Goal: Transaction & Acquisition: Book appointment/travel/reservation

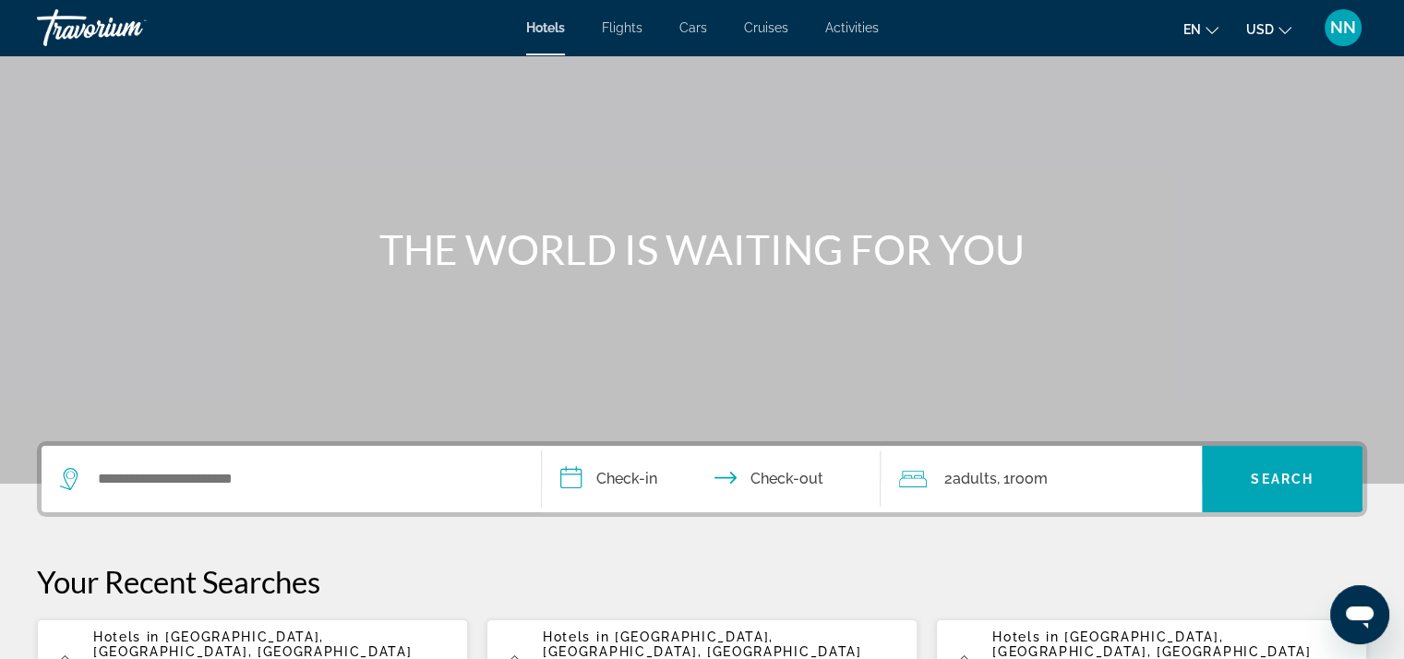
scroll to position [277, 0]
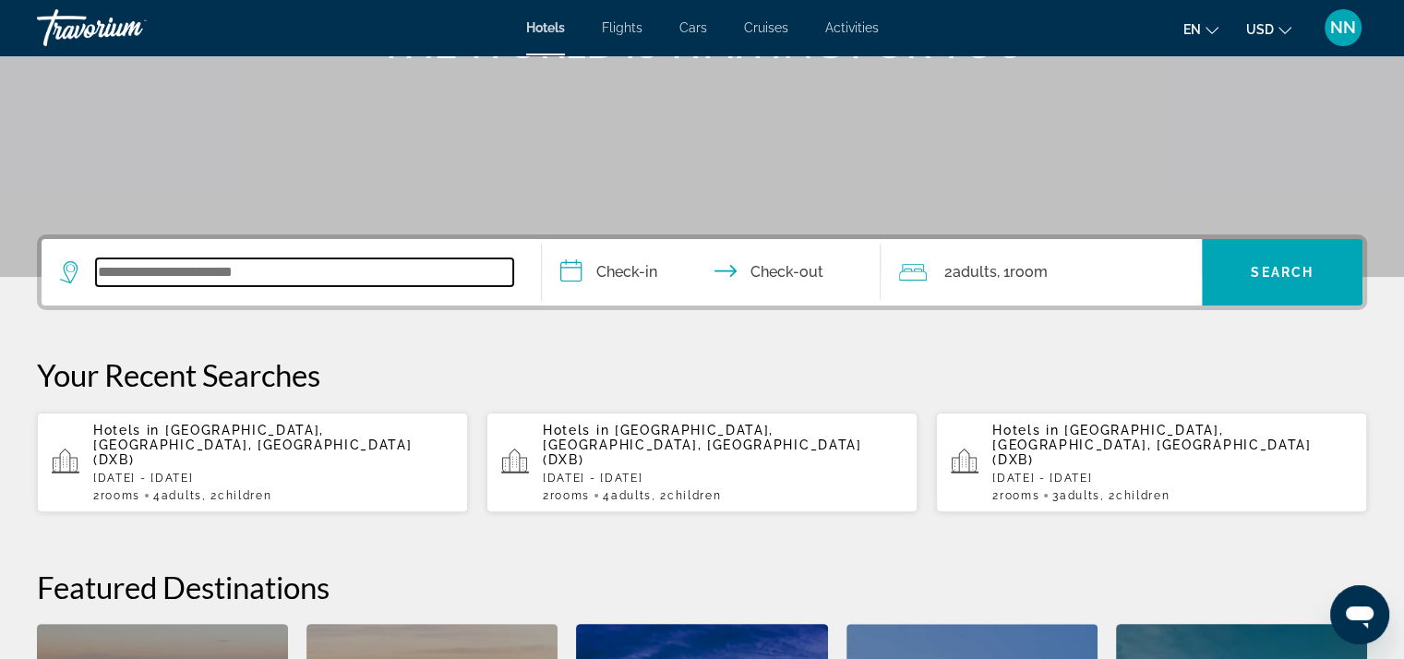
click at [179, 267] on input "Search widget" at bounding box center [304, 272] width 417 height 28
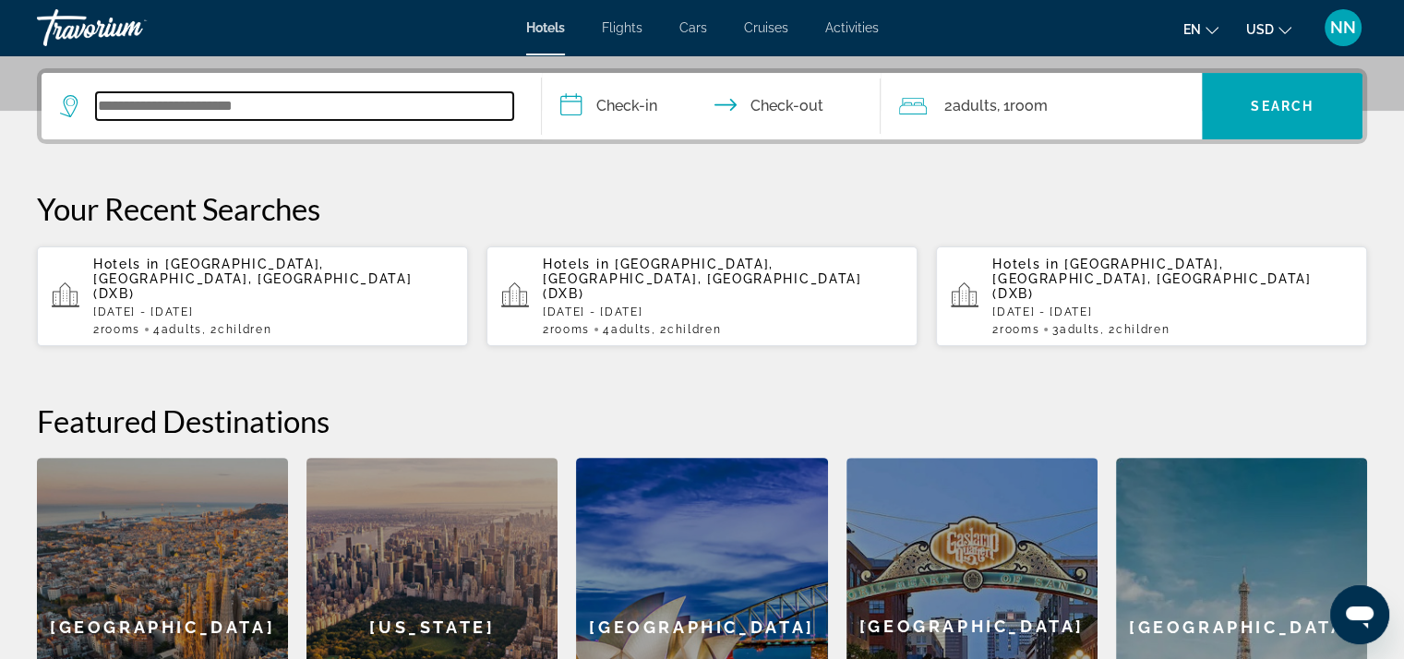
scroll to position [450, 0]
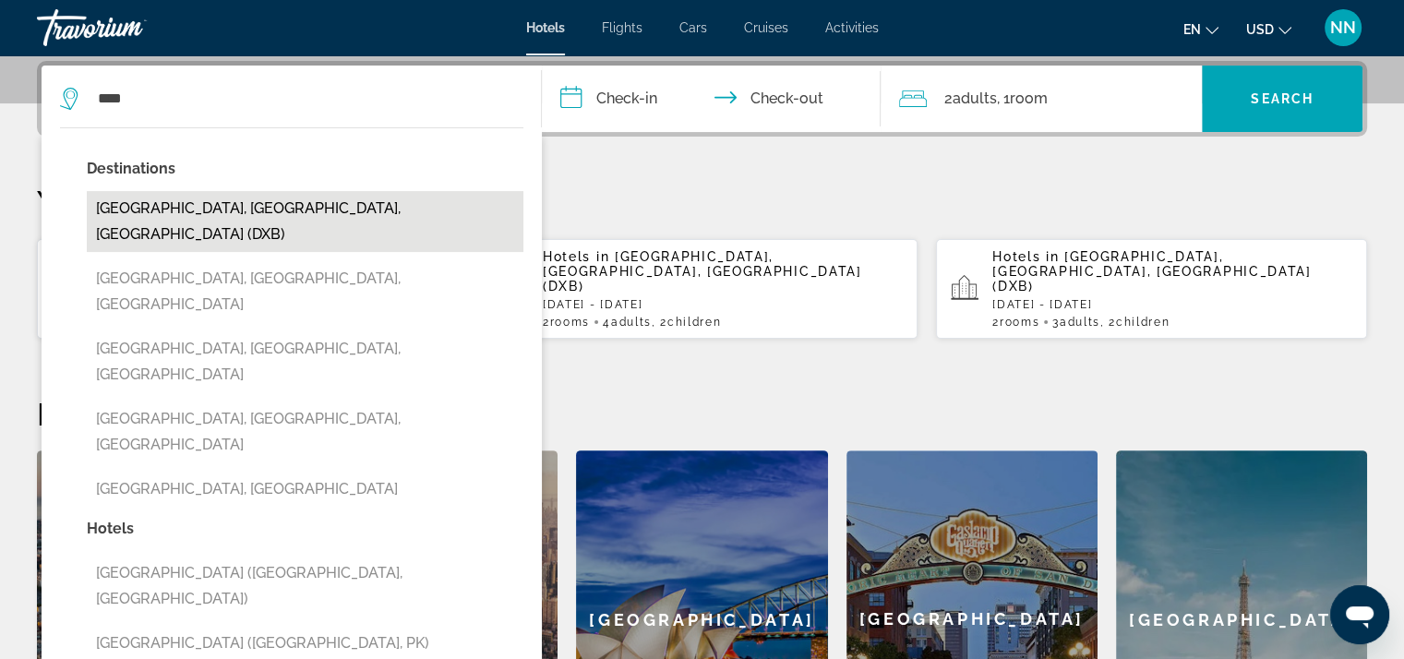
click at [135, 198] on button "[GEOGRAPHIC_DATA], [GEOGRAPHIC_DATA], [GEOGRAPHIC_DATA] (DXB)" at bounding box center [305, 221] width 437 height 61
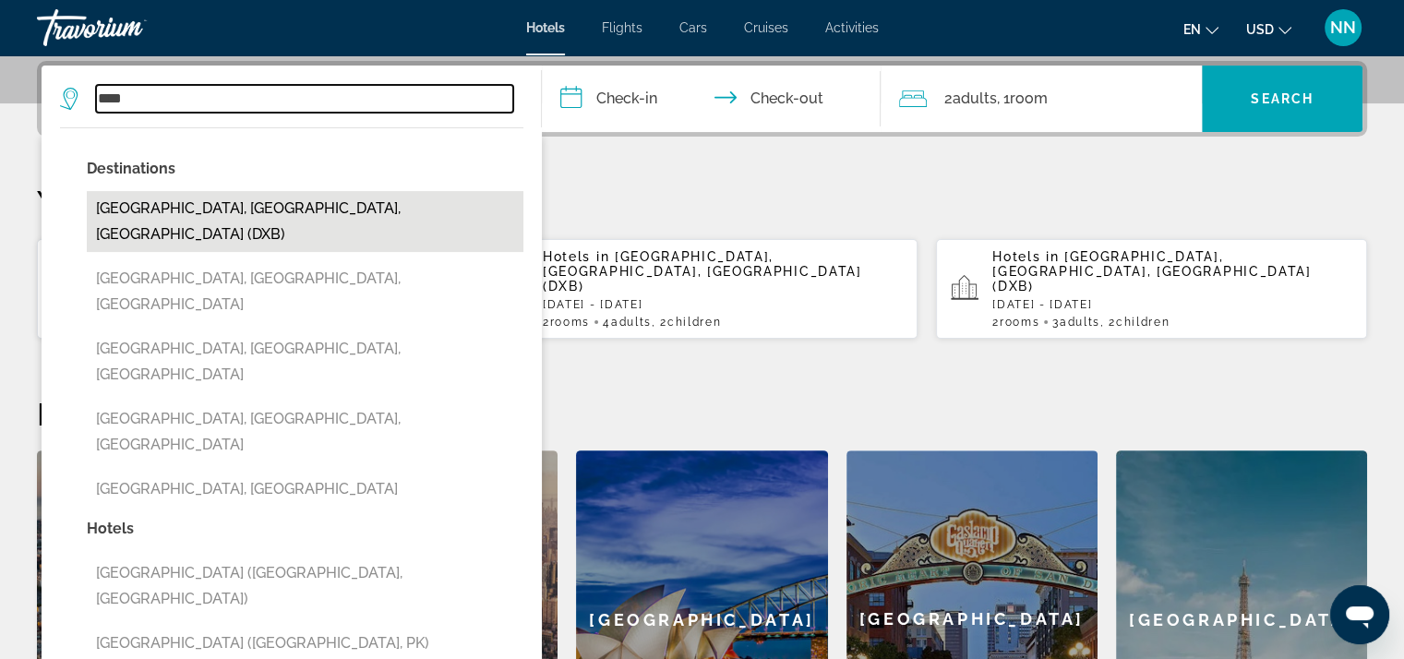
type input "**********"
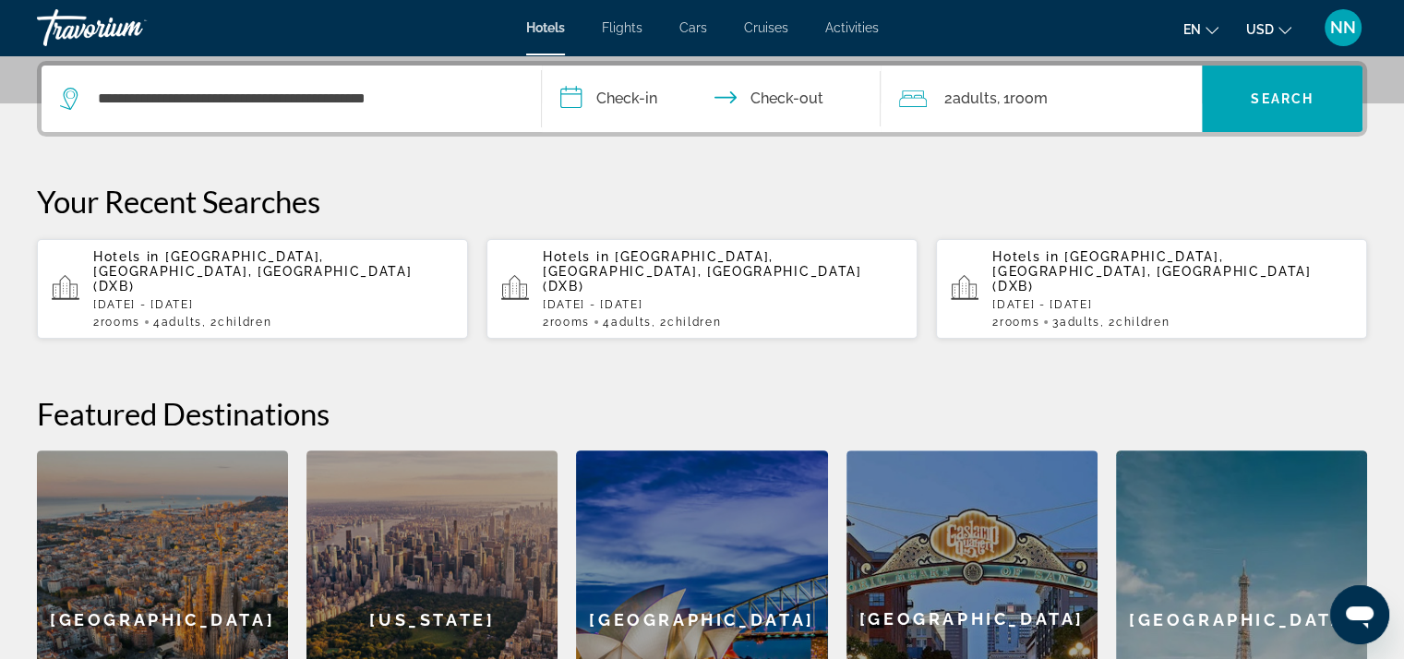
click at [638, 101] on input "**********" at bounding box center [715, 102] width 347 height 72
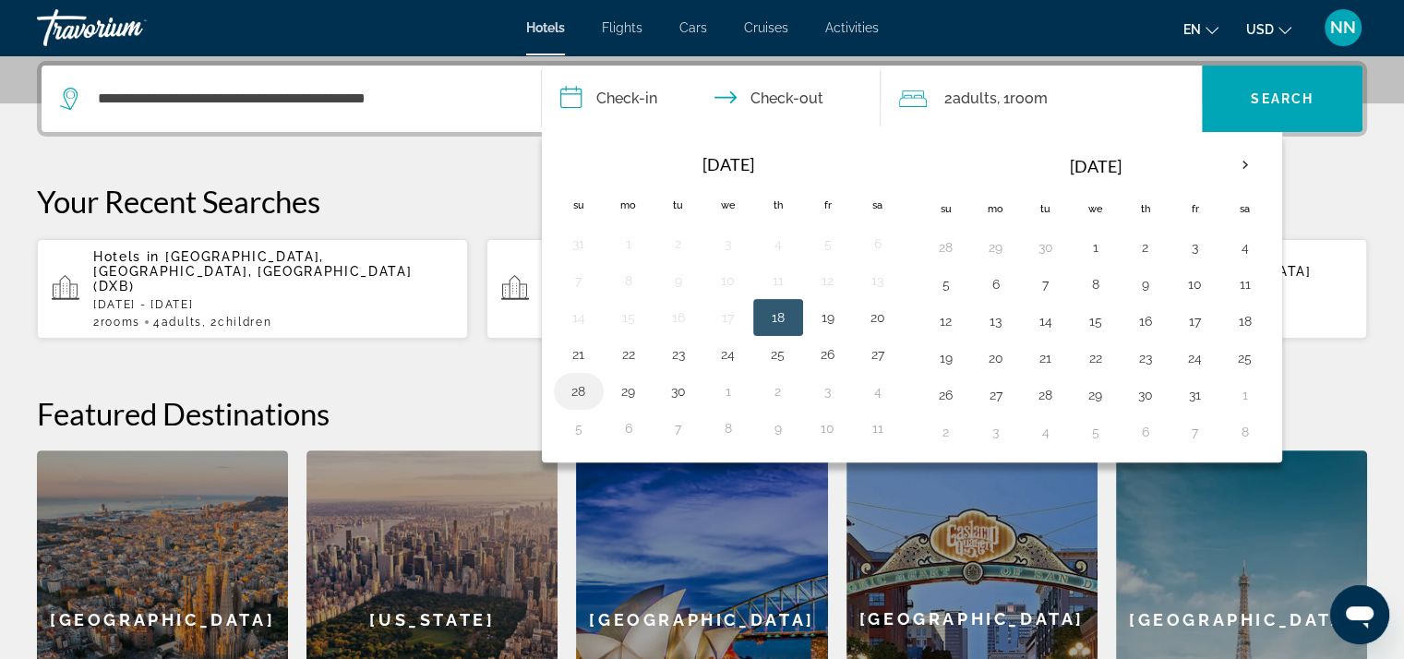
click at [582, 390] on button "28" at bounding box center [579, 391] width 30 height 26
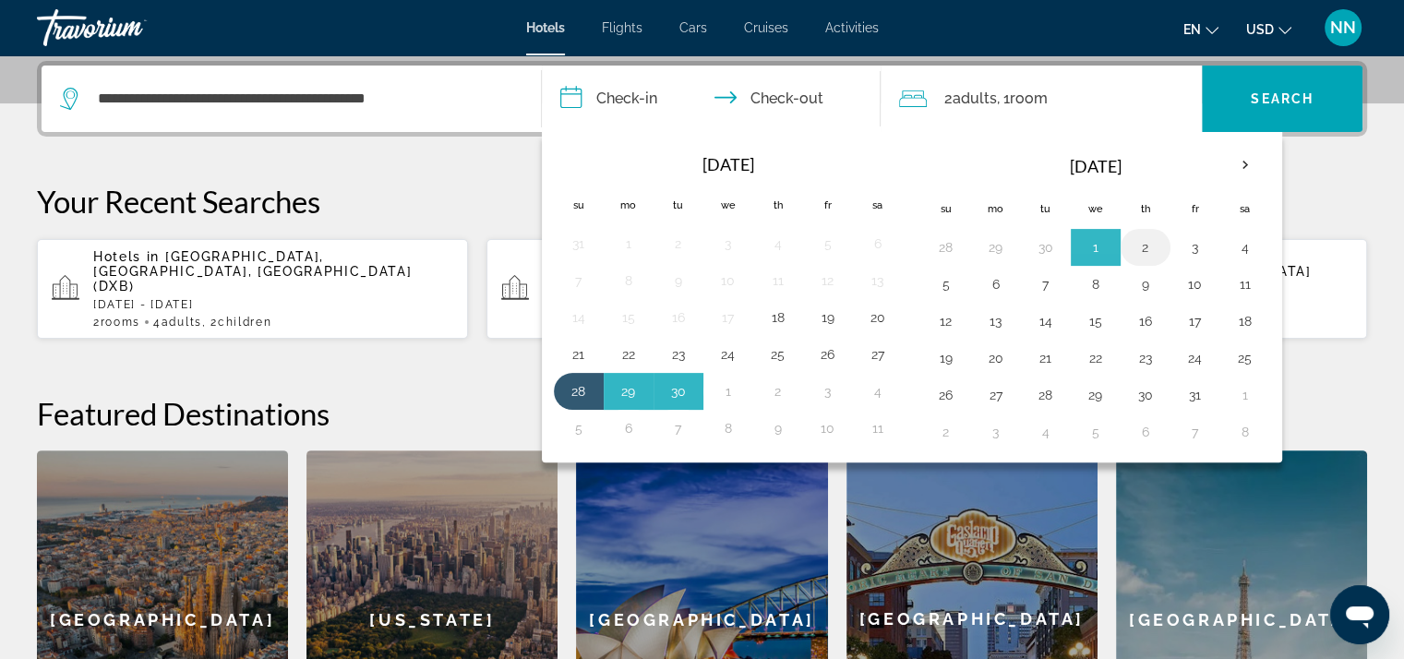
click at [1146, 242] on button "2" at bounding box center [1146, 247] width 30 height 26
type input "**********"
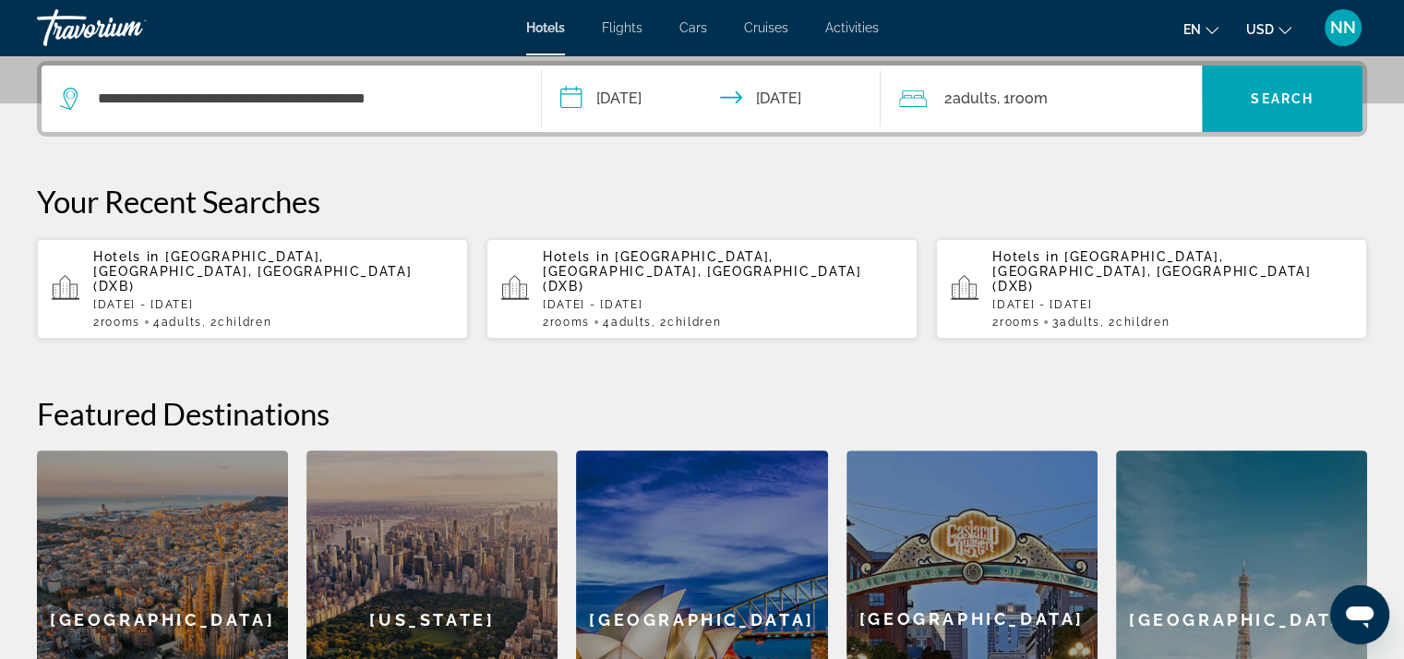
click at [958, 107] on span "2 Adult Adults" at bounding box center [969, 99] width 53 height 26
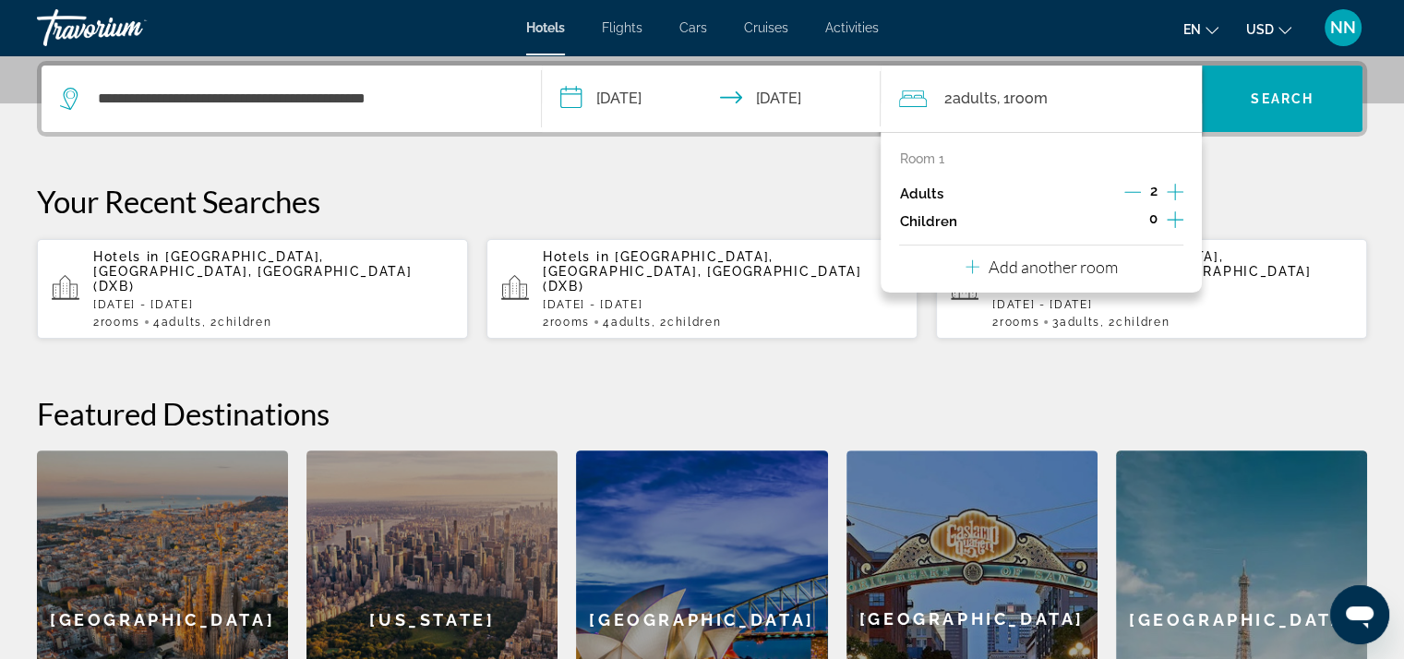
click at [1165, 217] on div "0" at bounding box center [1153, 222] width 60 height 28
click at [1170, 221] on icon "Increment children" at bounding box center [1175, 220] width 17 height 22
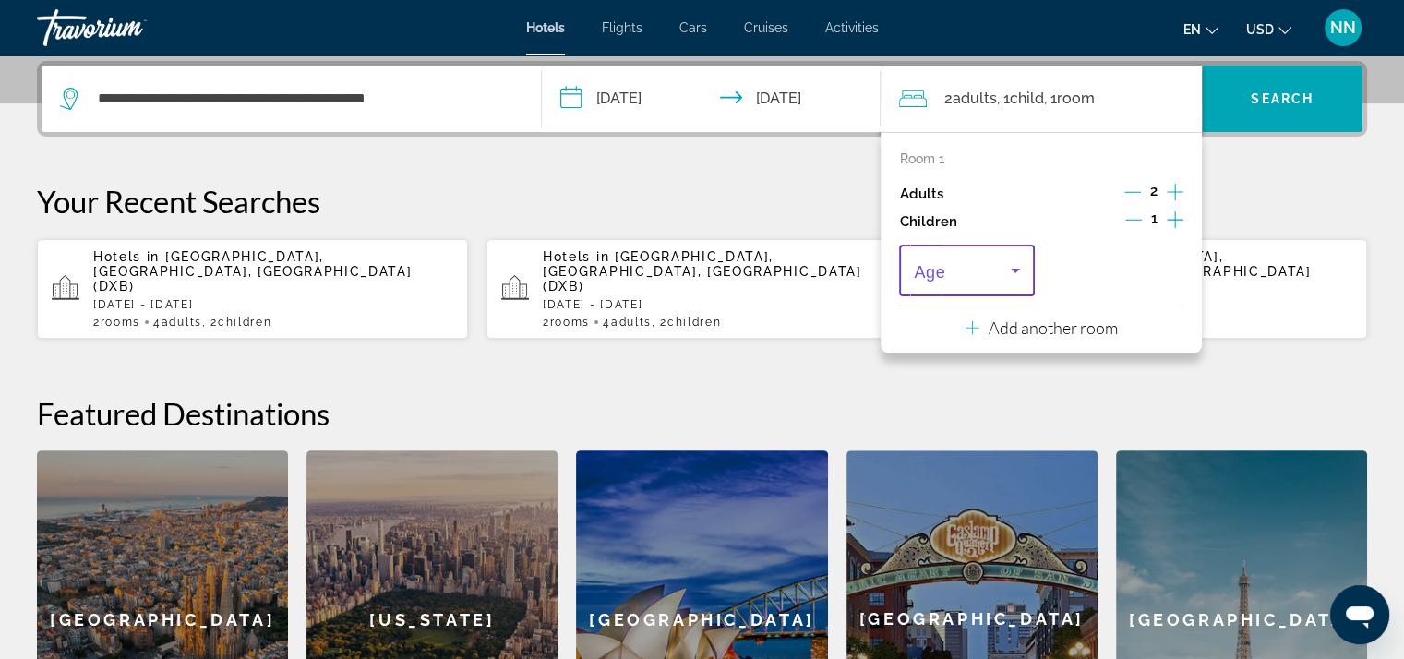
click at [1007, 265] on icon "Travelers: 2 adults, 1 child" at bounding box center [1015, 270] width 22 height 22
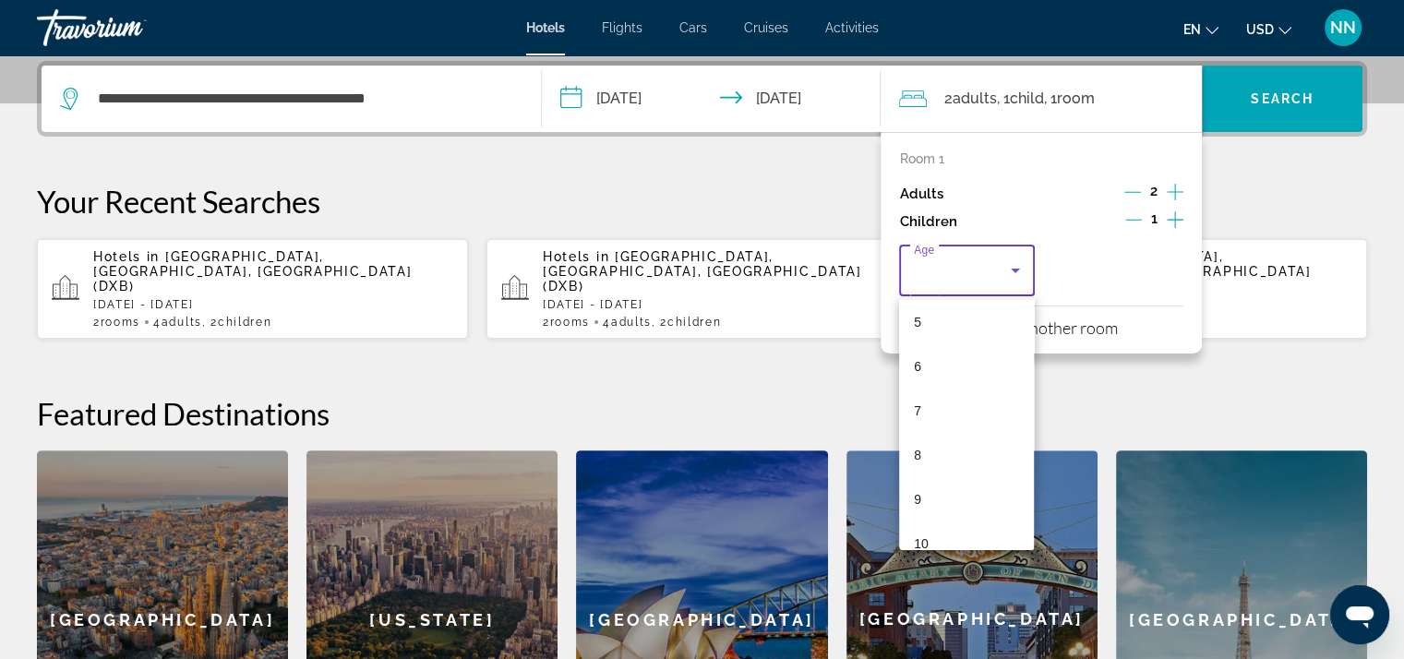
scroll to position [277, 0]
click at [930, 354] on mat-option "7" at bounding box center [966, 359] width 135 height 44
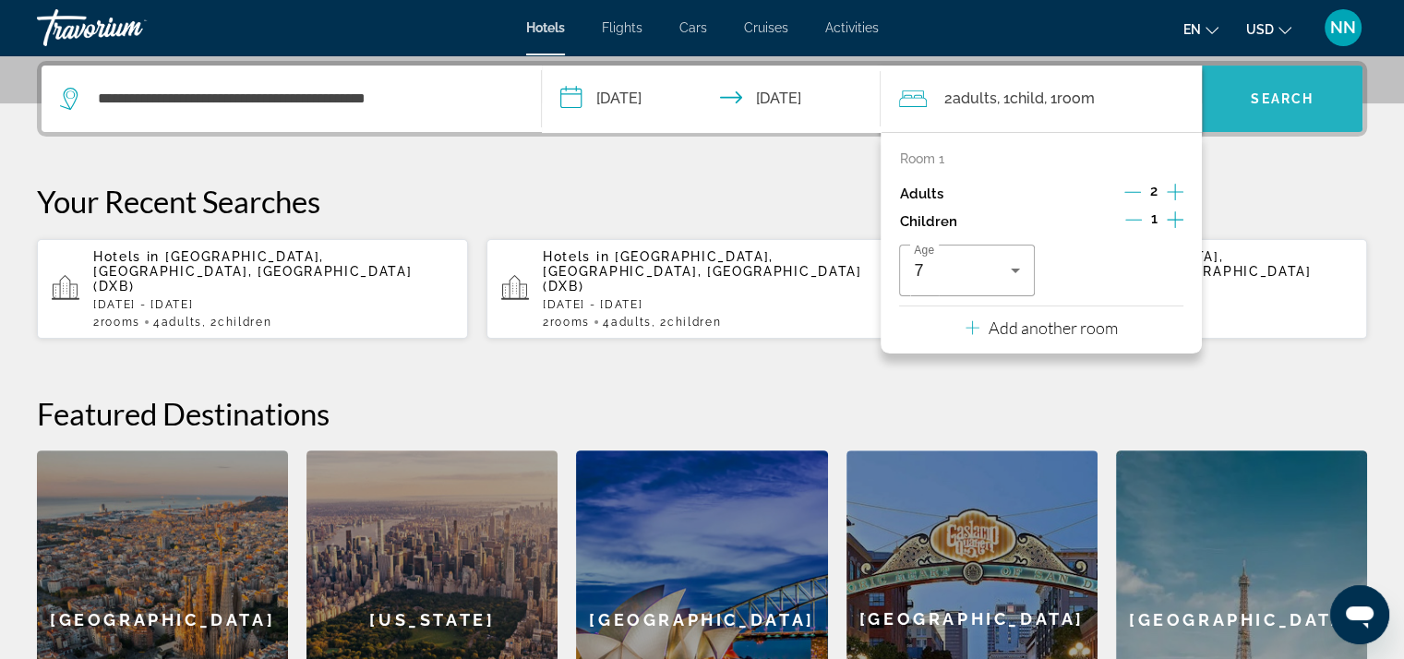
click at [1255, 111] on span "Search widget" at bounding box center [1282, 99] width 161 height 44
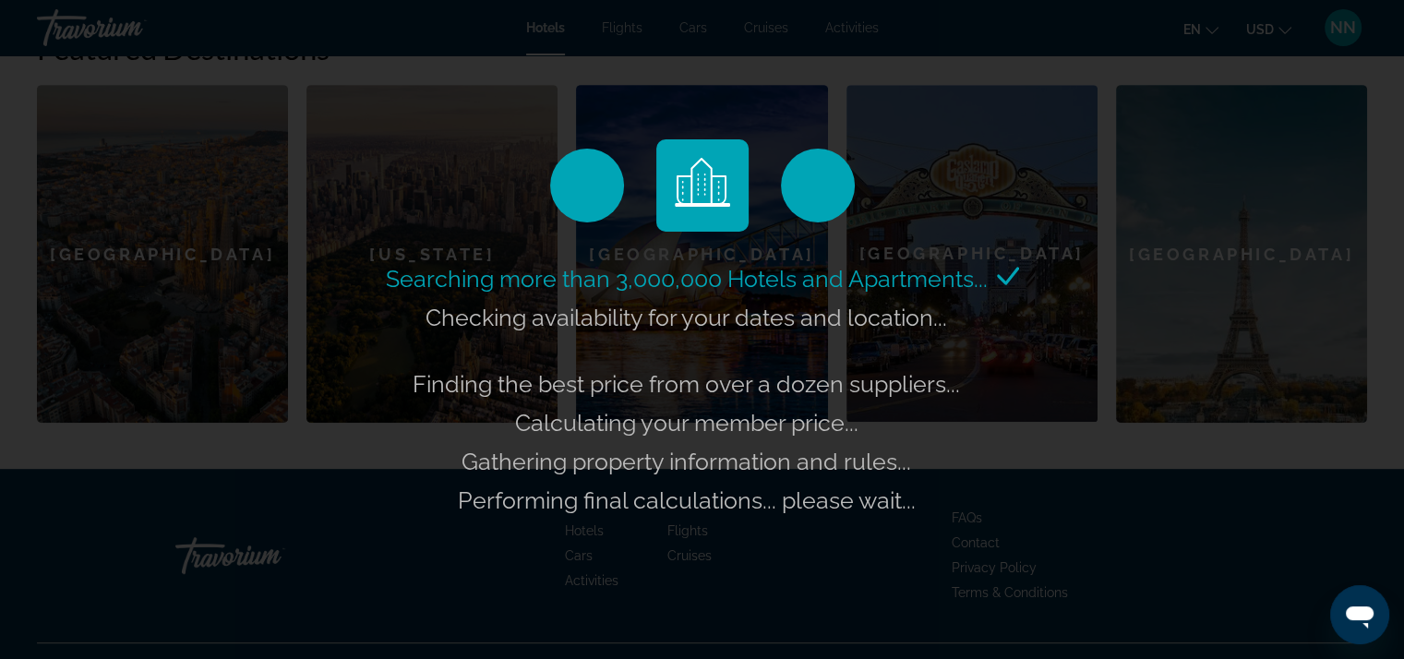
scroll to position [820, 0]
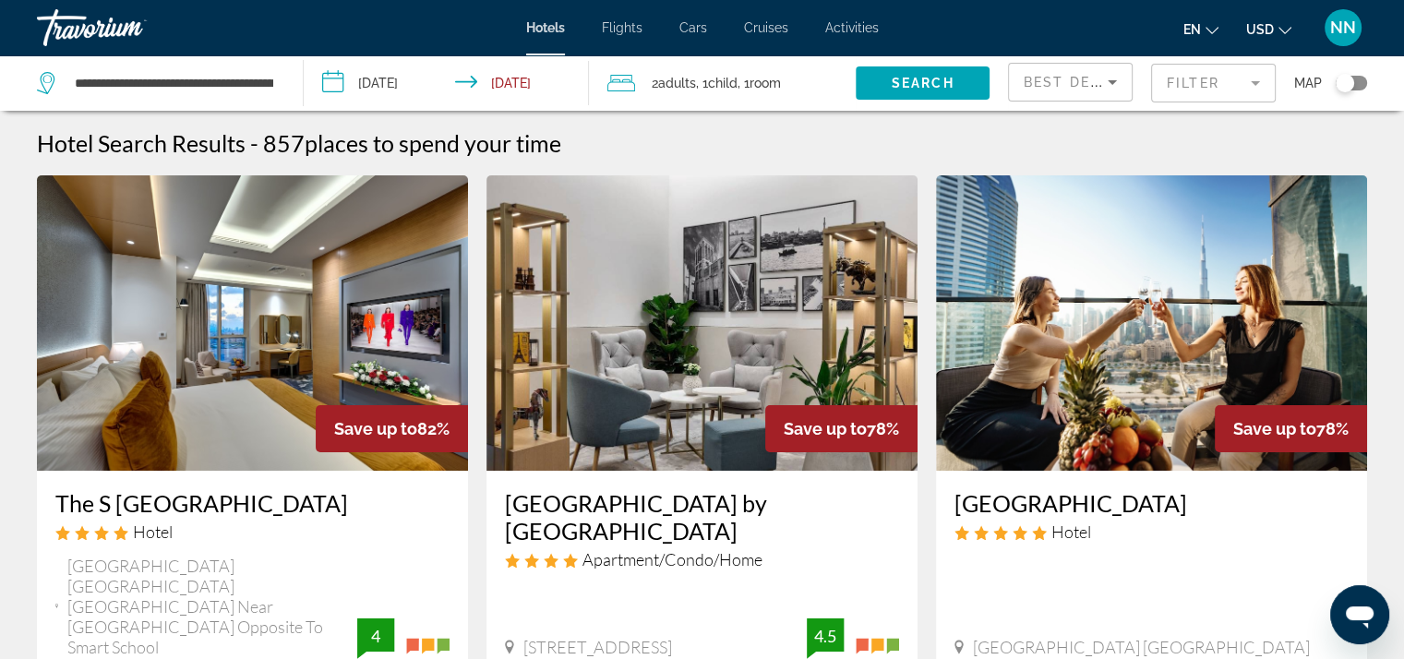
click at [1125, 76] on div "Best Deals" at bounding box center [1070, 82] width 123 height 37
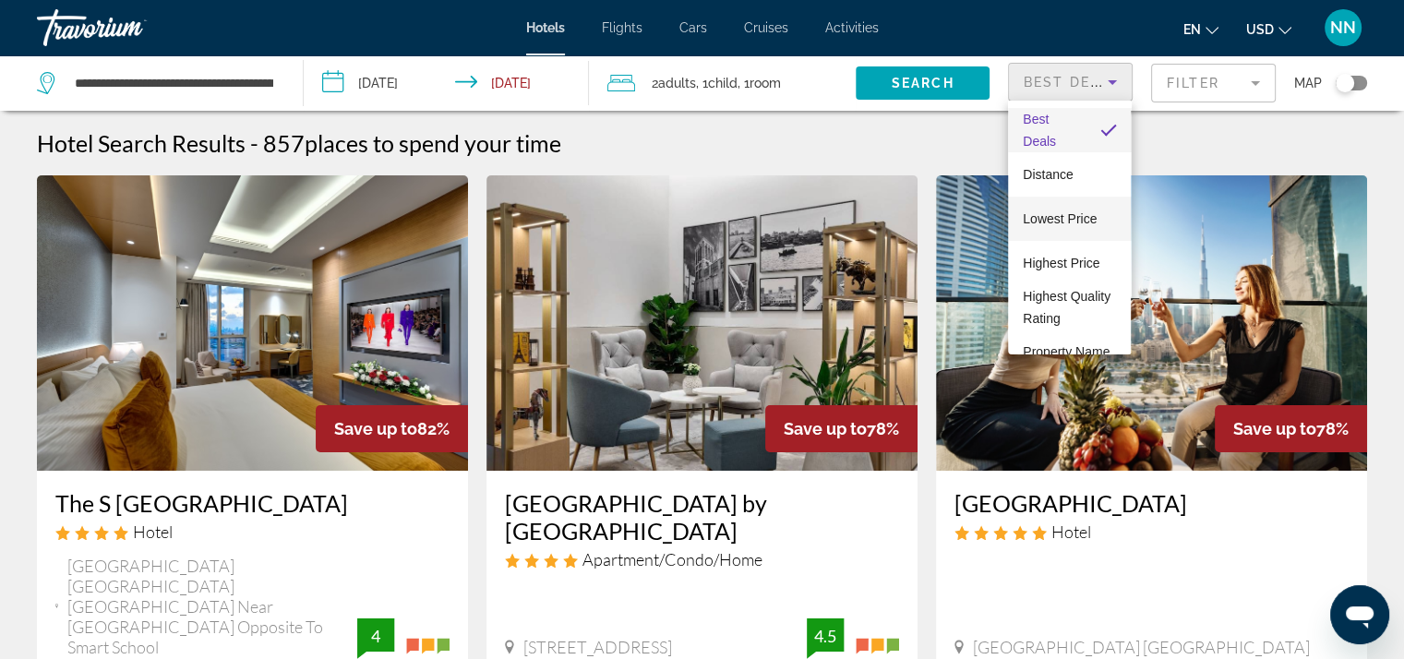
drag, startPoint x: 1071, startPoint y: 221, endPoint x: 1122, endPoint y: 191, distance: 59.2
click at [1073, 221] on span "Lowest Price" at bounding box center [1060, 218] width 74 height 15
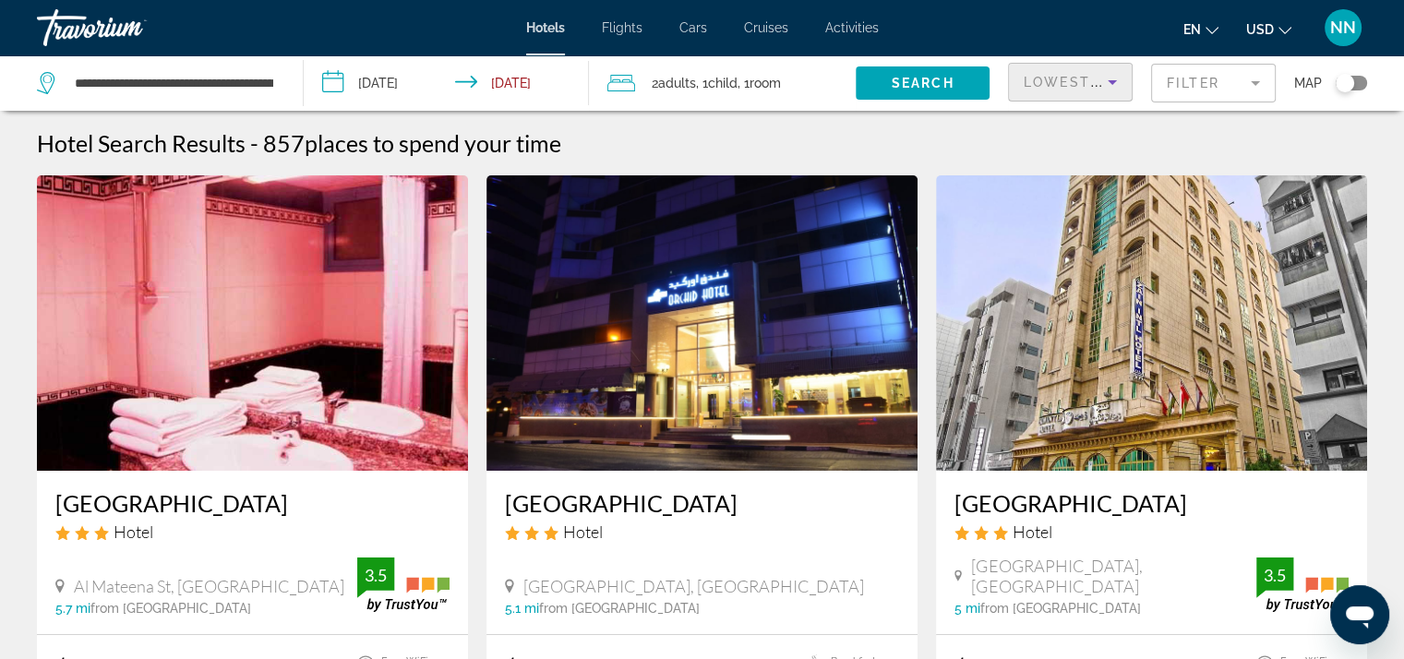
click at [1184, 82] on mat-form-field "Filter" at bounding box center [1213, 83] width 125 height 39
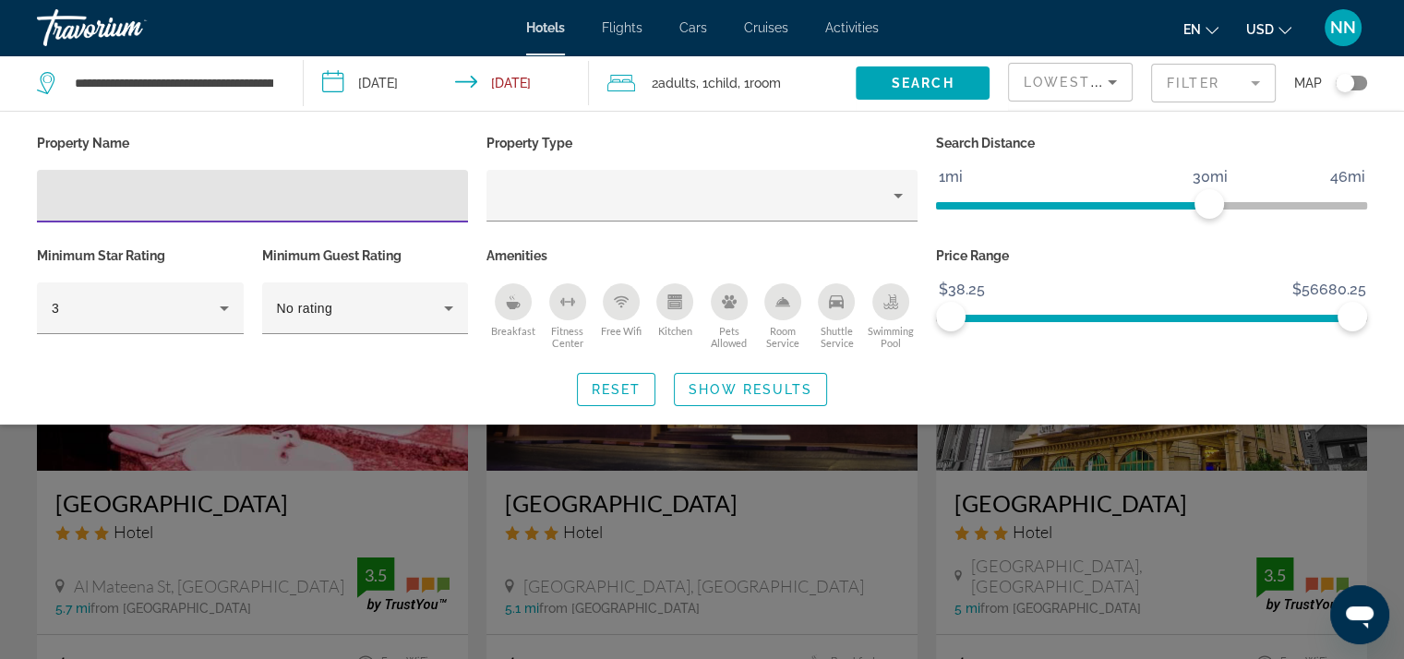
click at [134, 201] on input "Hotel Filters" at bounding box center [252, 197] width 401 height 22
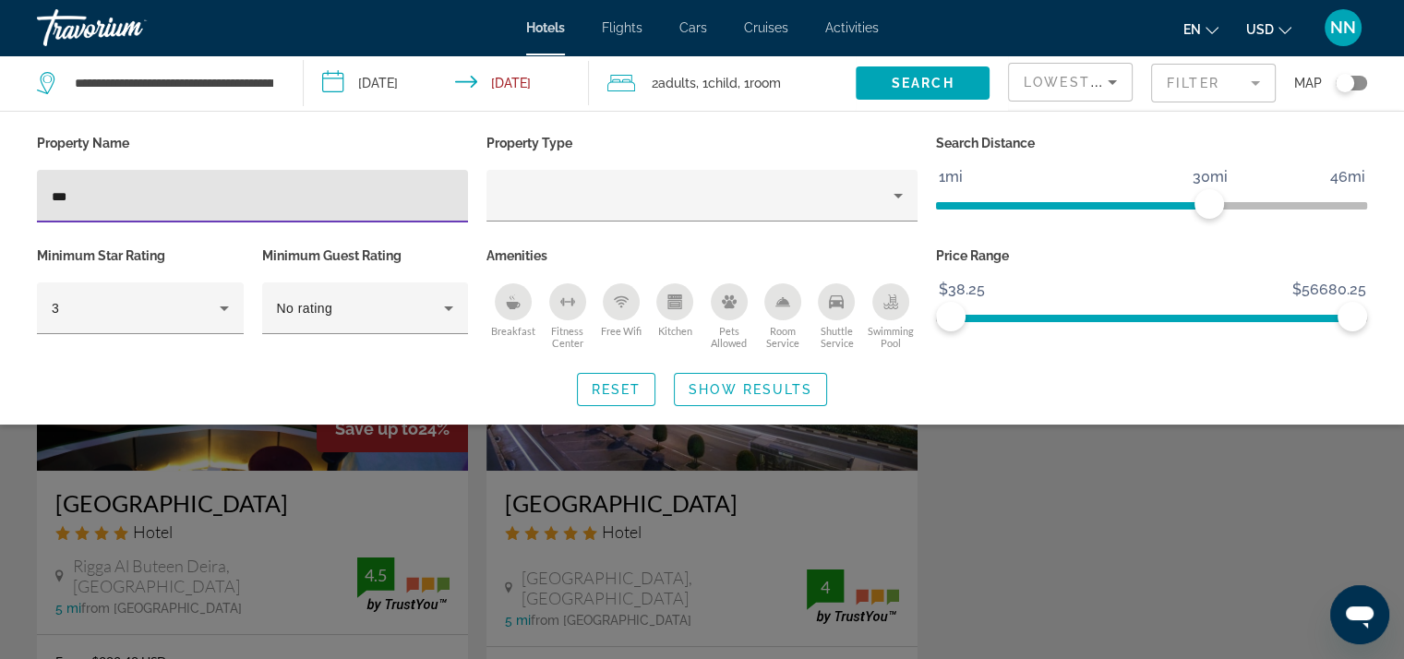
type input "***"
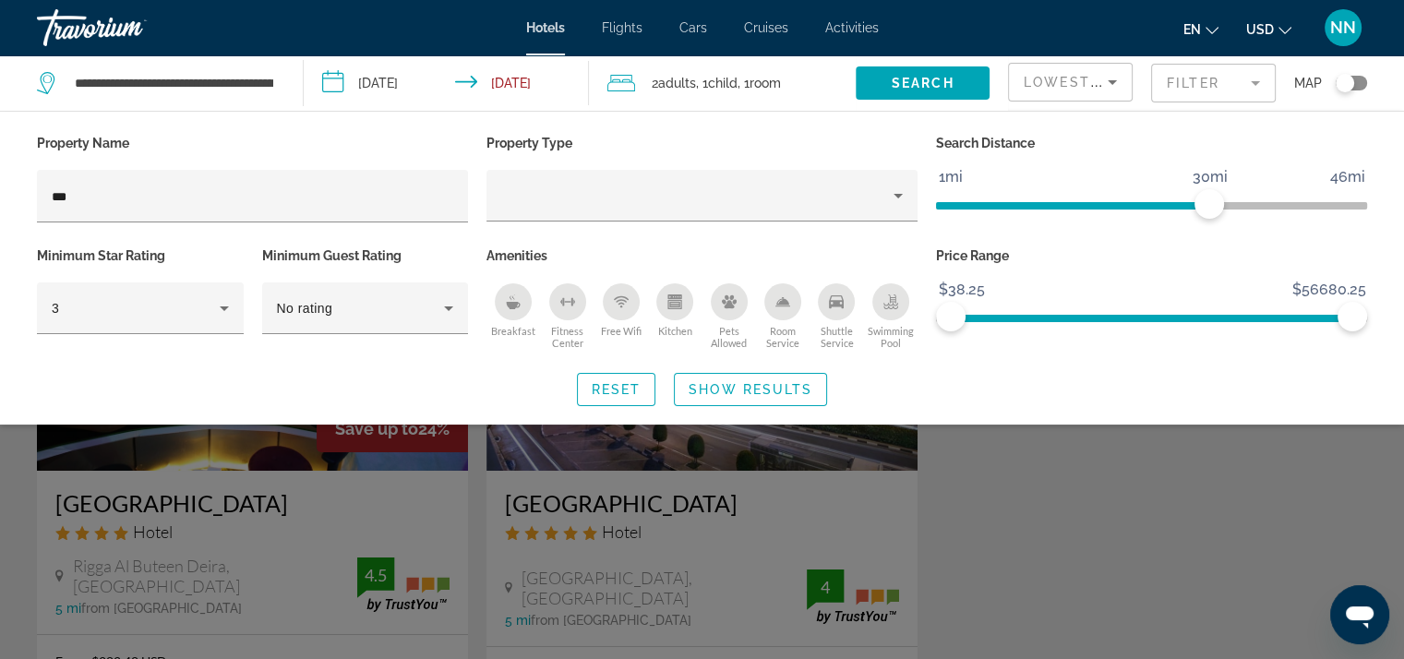
click at [594, 515] on div "Search widget" at bounding box center [702, 468] width 1404 height 382
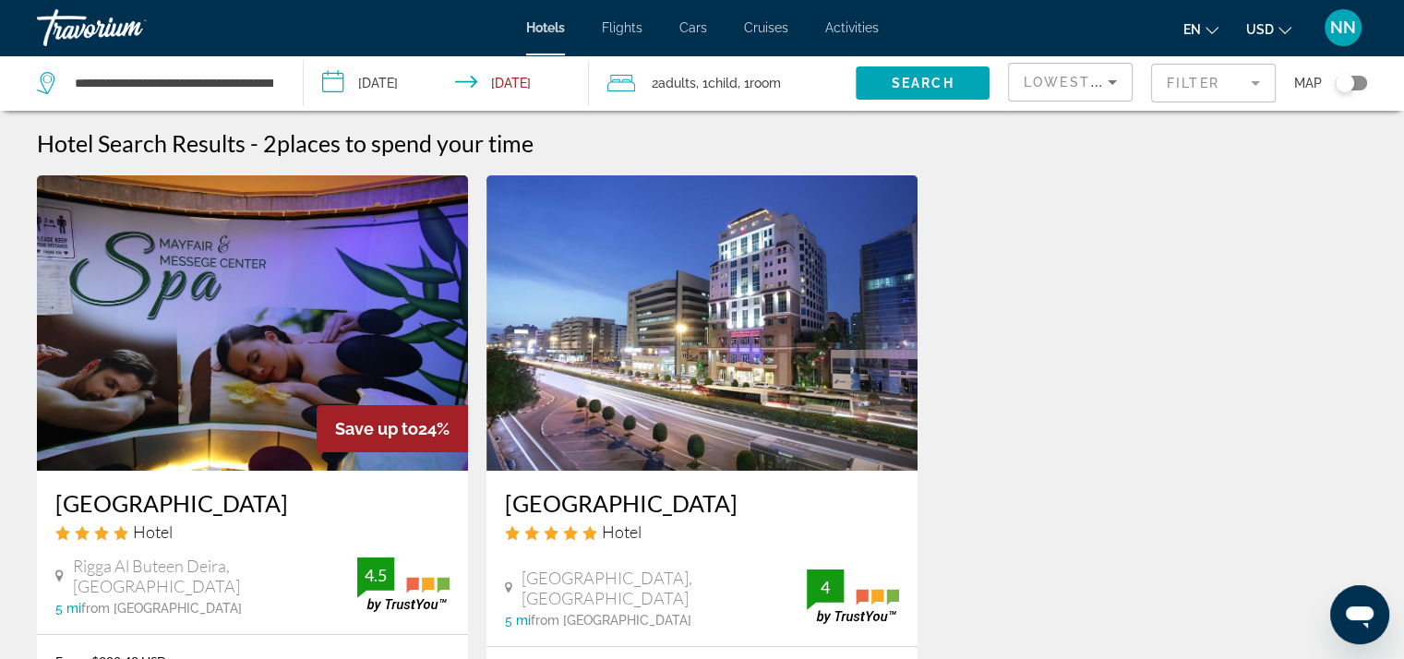
click at [639, 408] on img "Main content" at bounding box center [701, 322] width 431 height 295
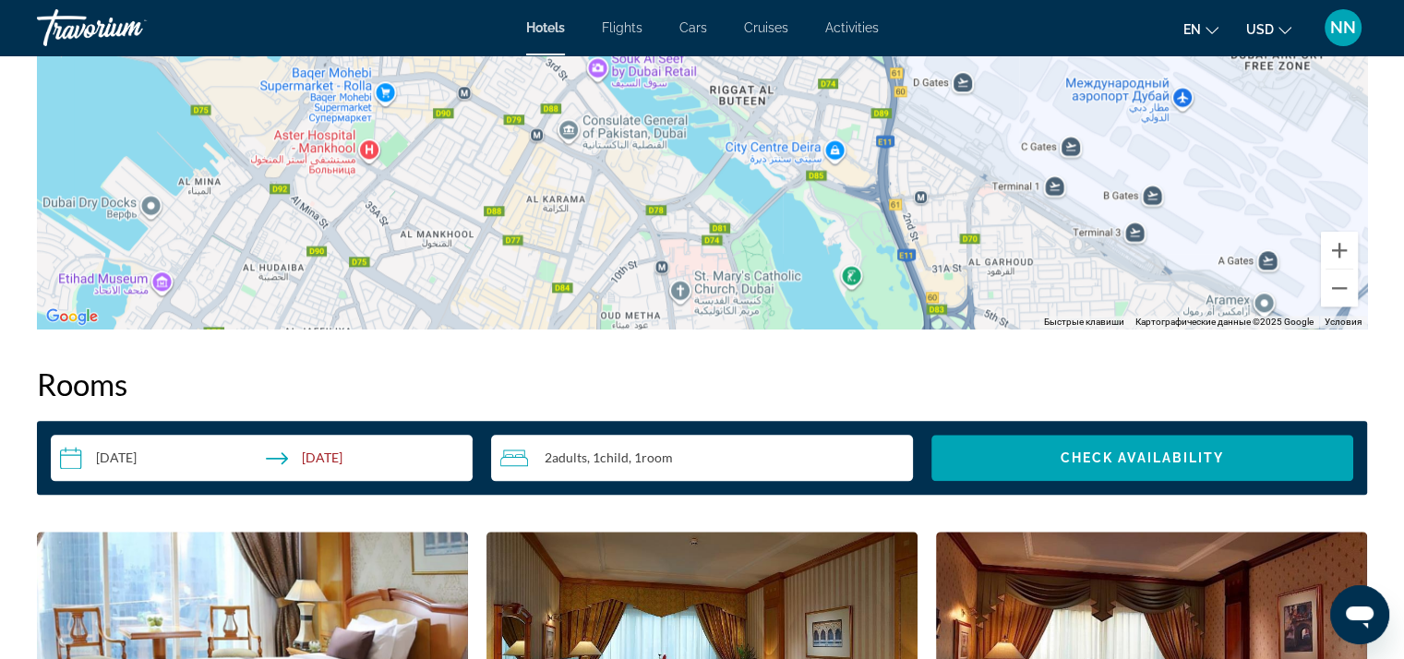
scroll to position [2030, 0]
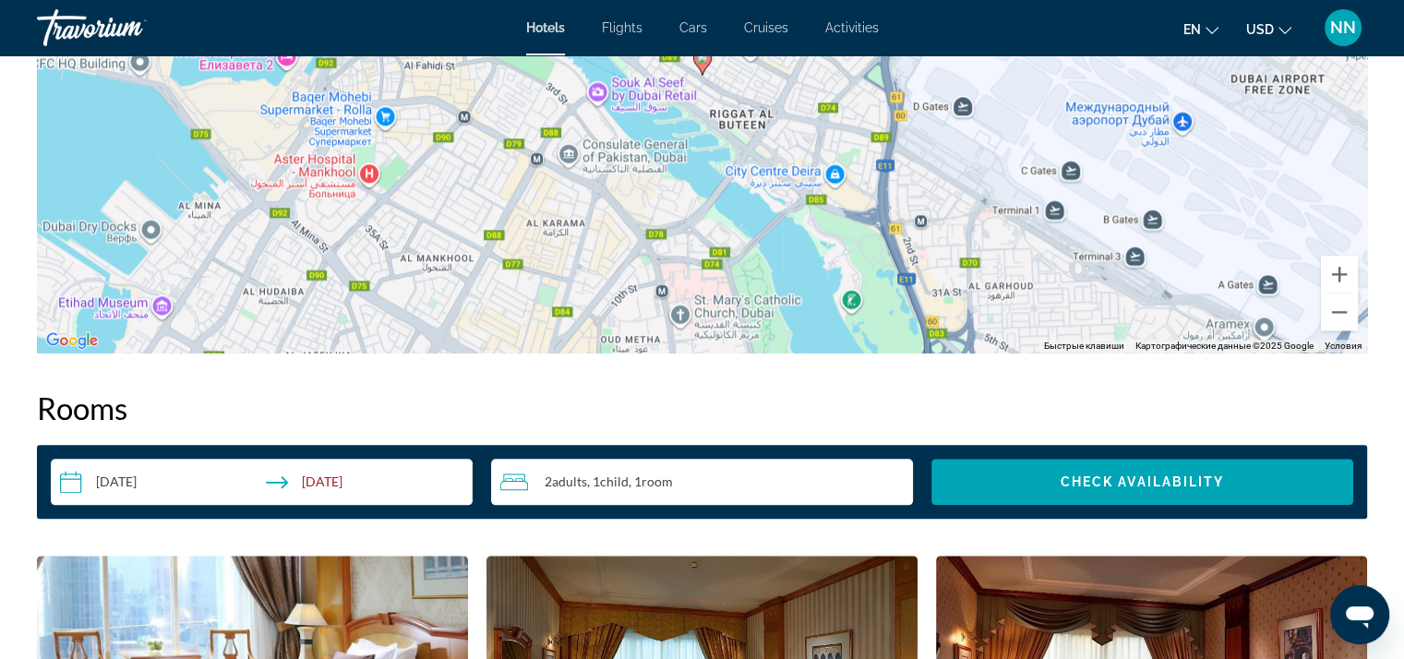
click at [709, 483] on div "2 Adult Adults , 1 Child Children , 1 Room rooms" at bounding box center [706, 482] width 413 height 22
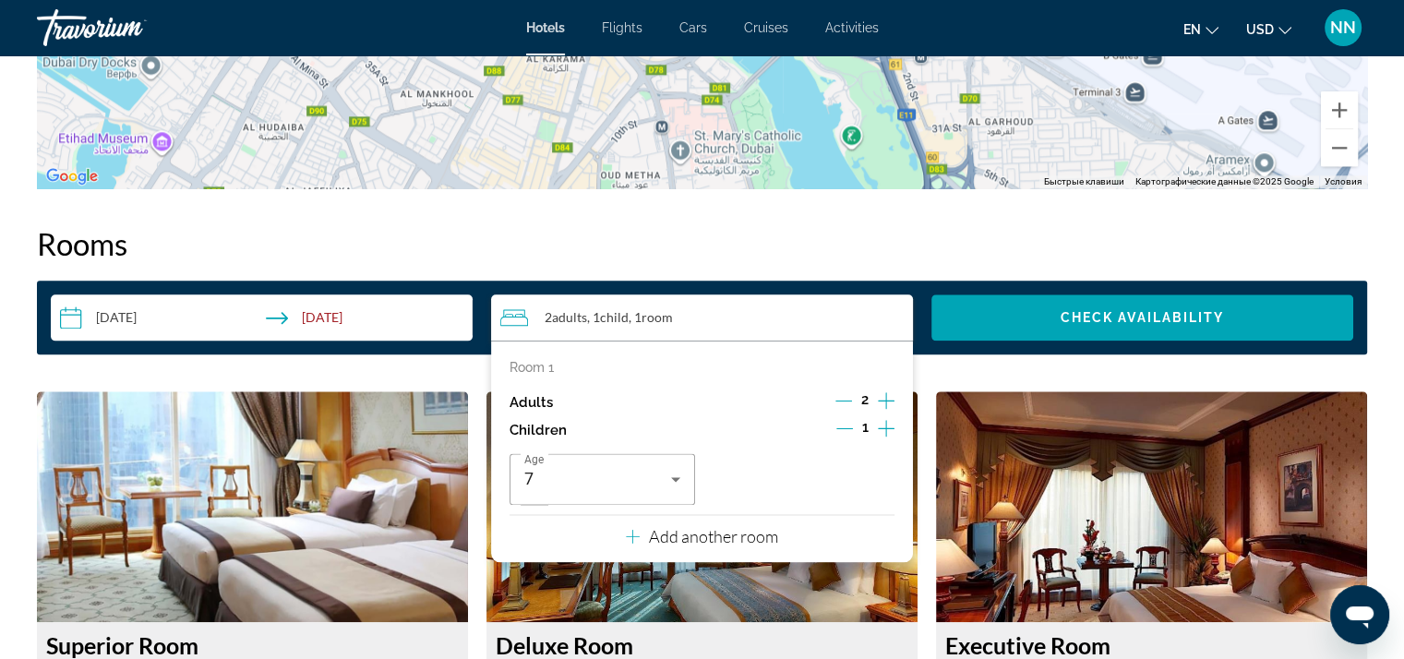
scroll to position [2215, 0]
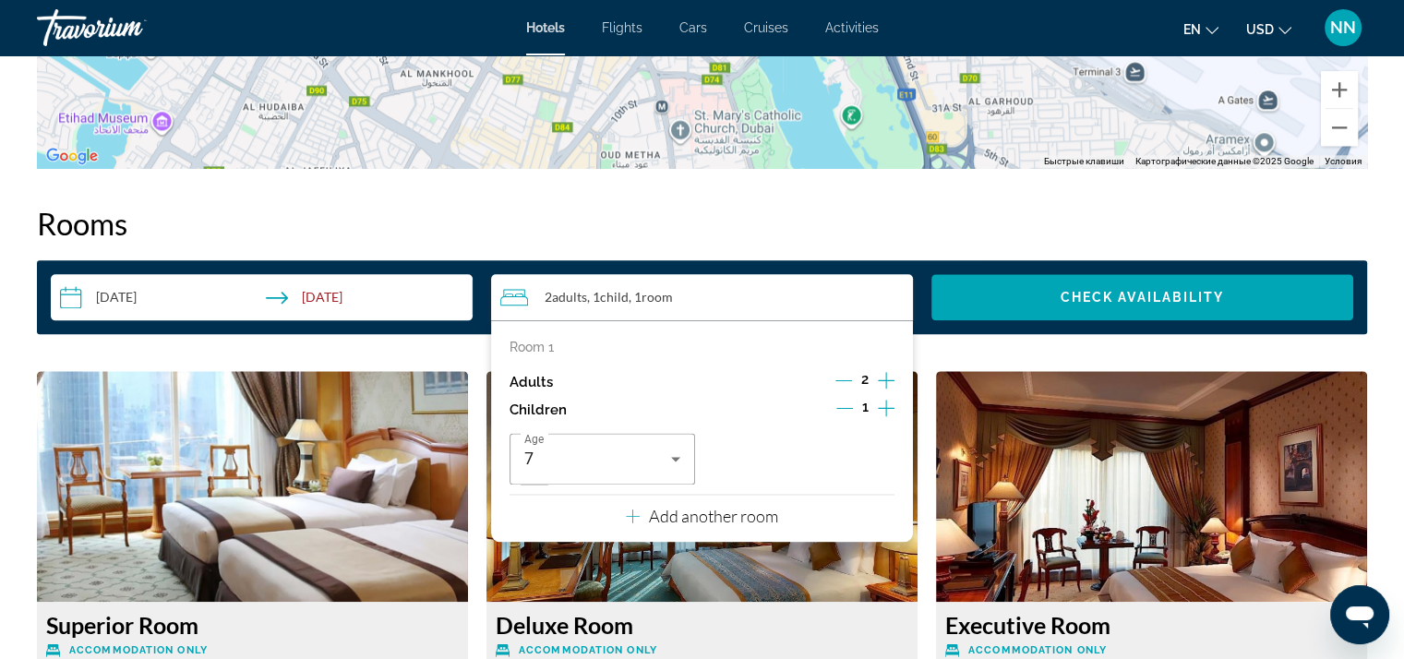
click at [848, 412] on icon "Decrement children" at bounding box center [844, 408] width 17 height 17
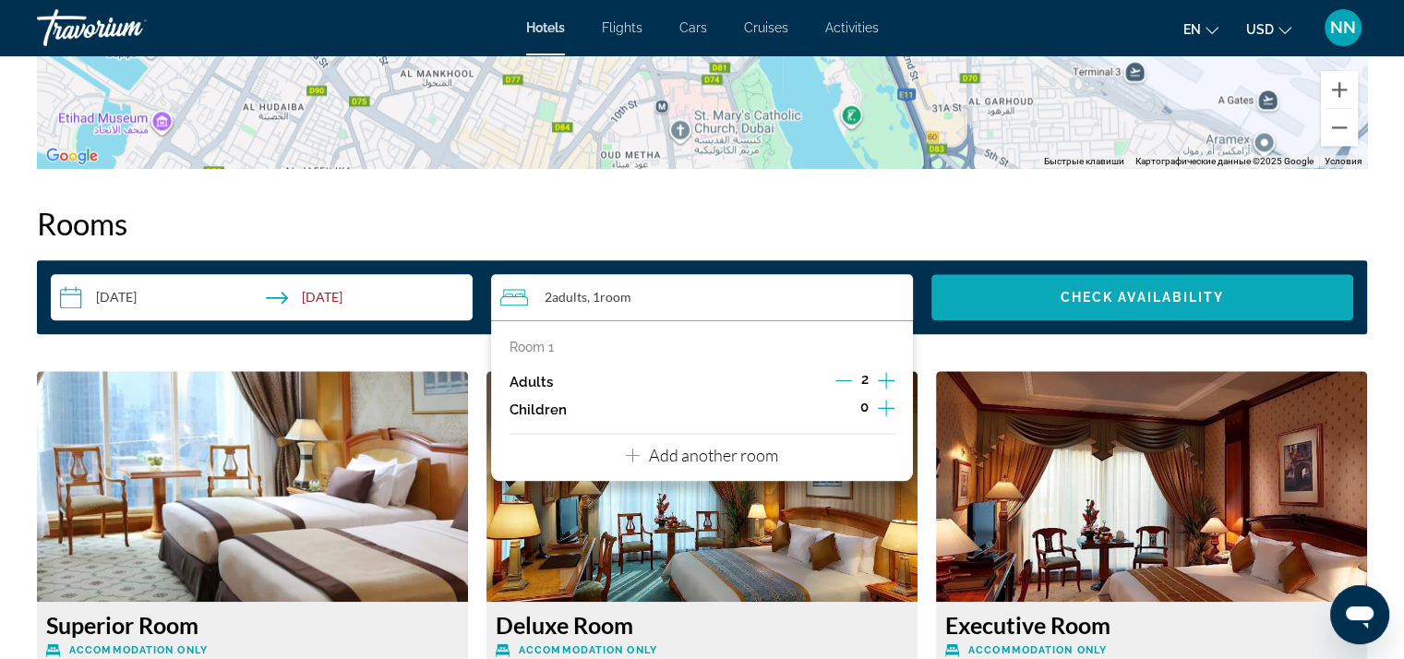
click at [1068, 296] on span "Check Availability" at bounding box center [1142, 297] width 164 height 15
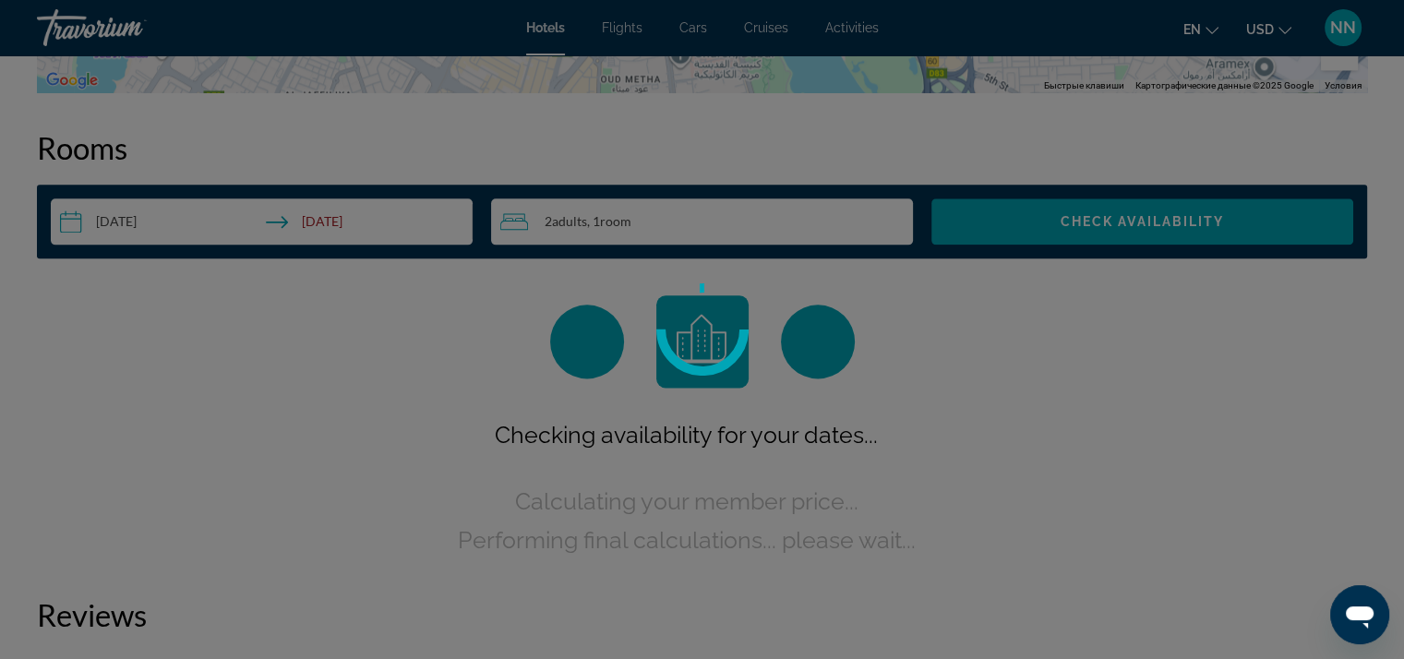
scroll to position [2307, 0]
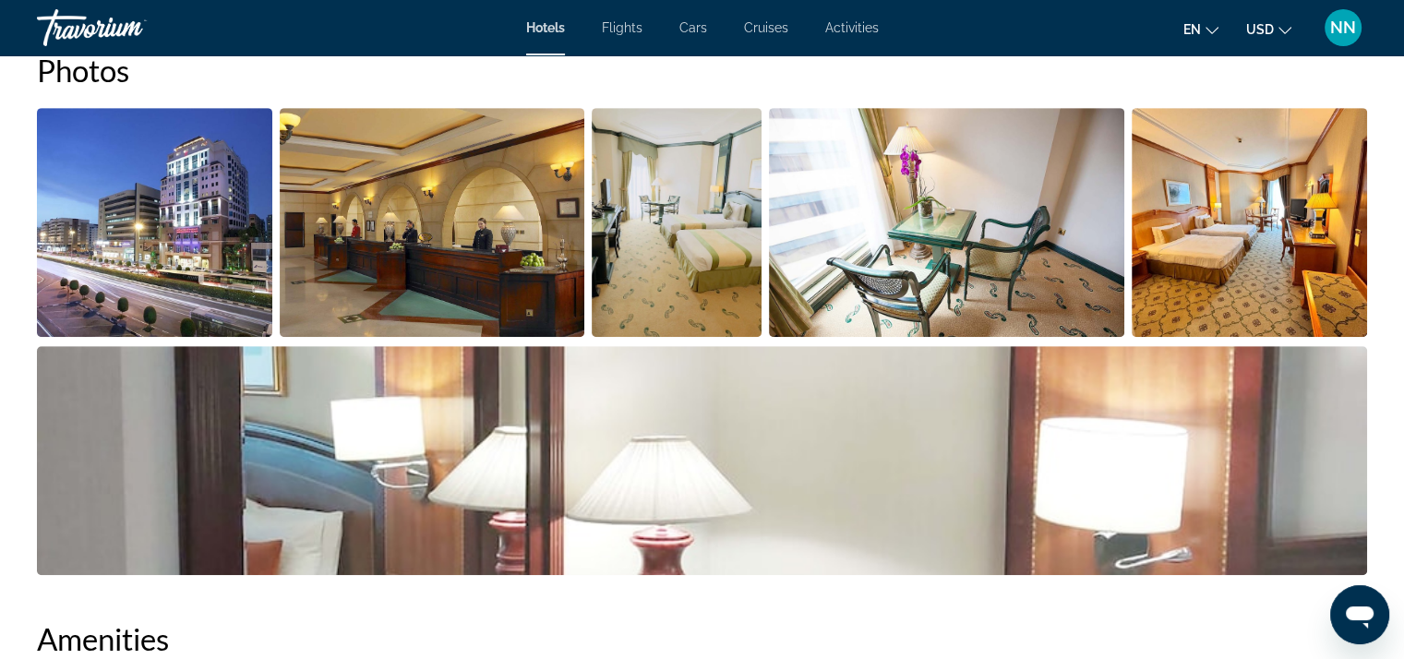
scroll to position [1074, 0]
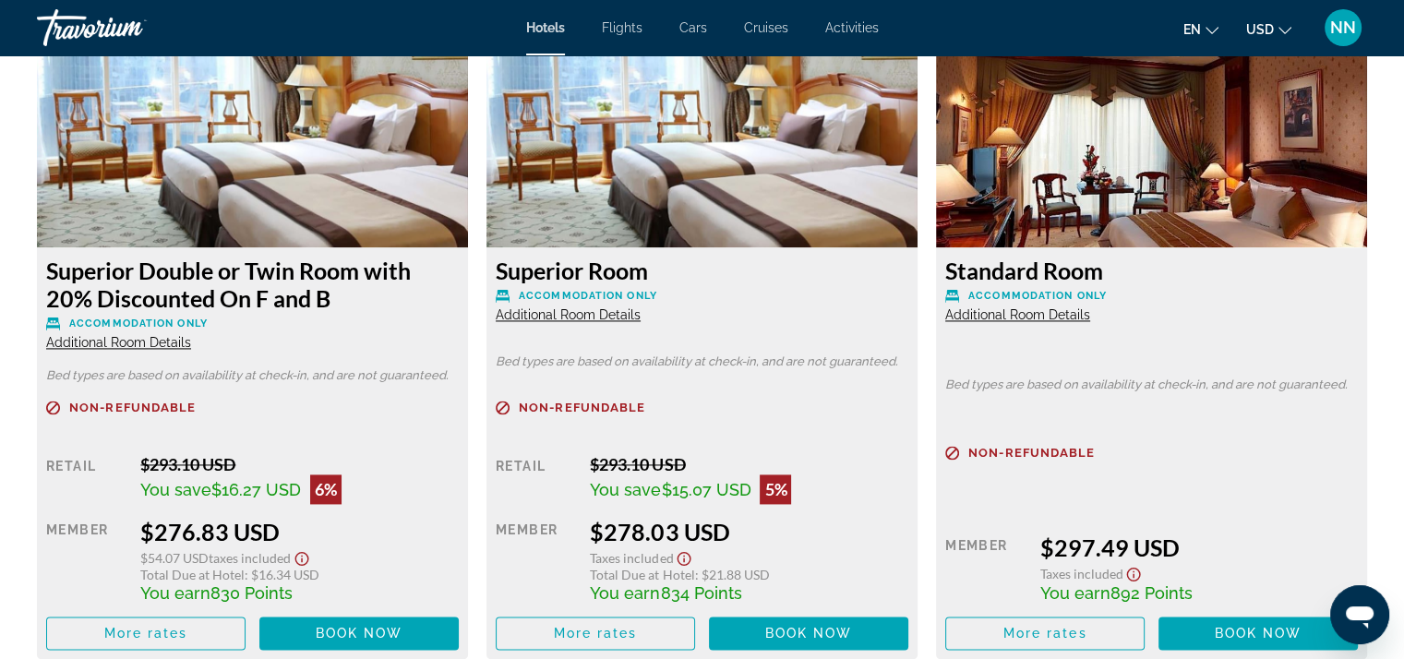
scroll to position [2731, 0]
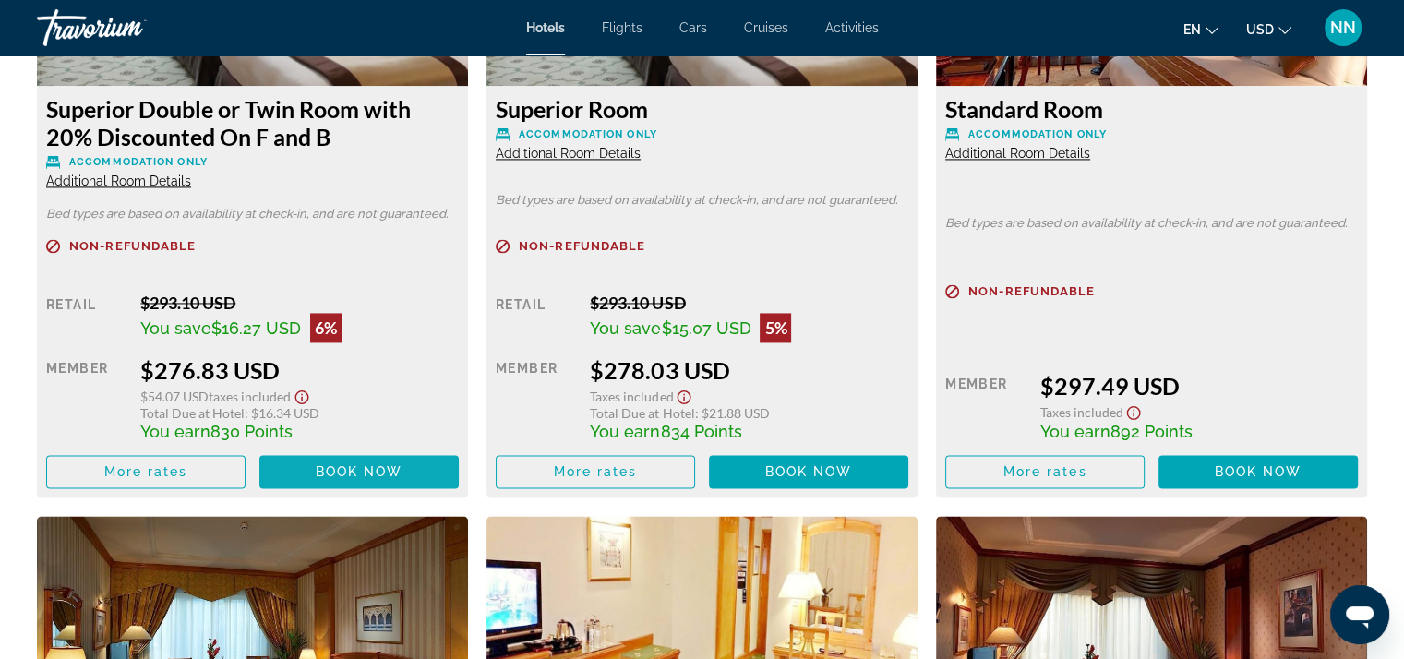
click at [353, 471] on span "Book now" at bounding box center [360, 471] width 88 height 15
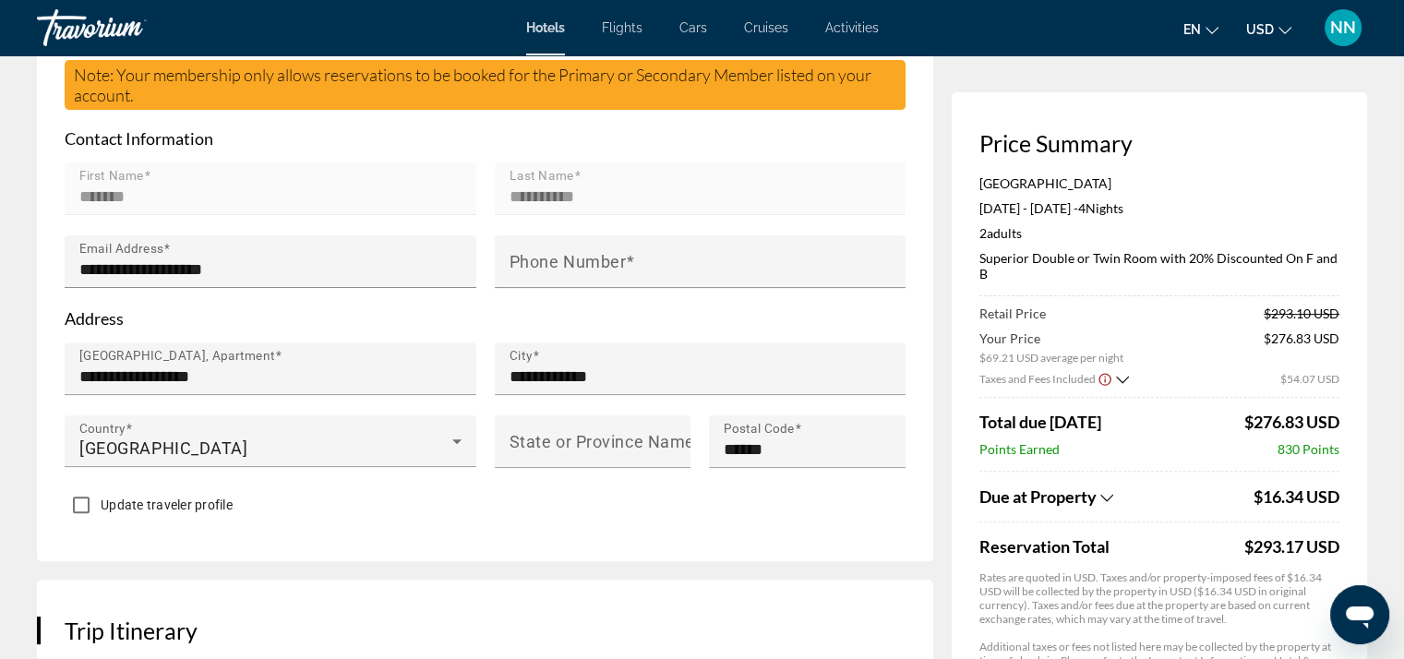
scroll to position [461, 0]
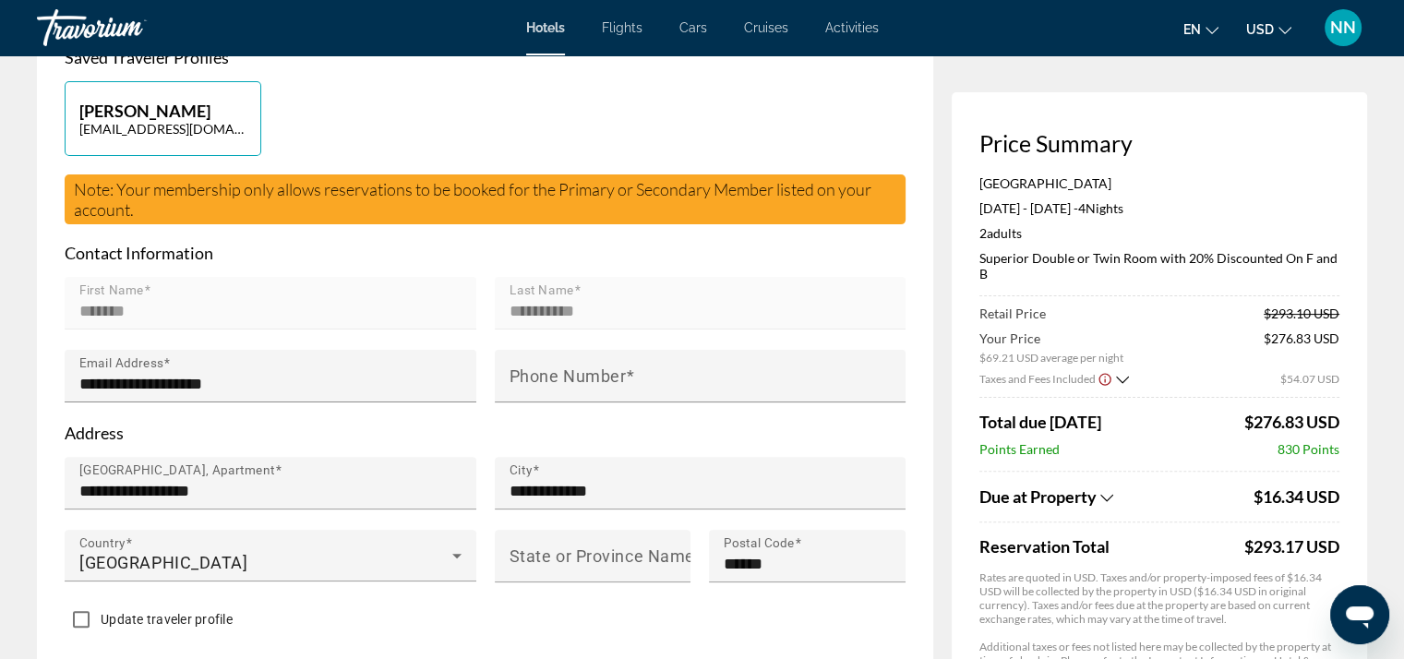
click at [1101, 501] on icon "Show Taxes and Fees breakdown" at bounding box center [1106, 498] width 13 height 16
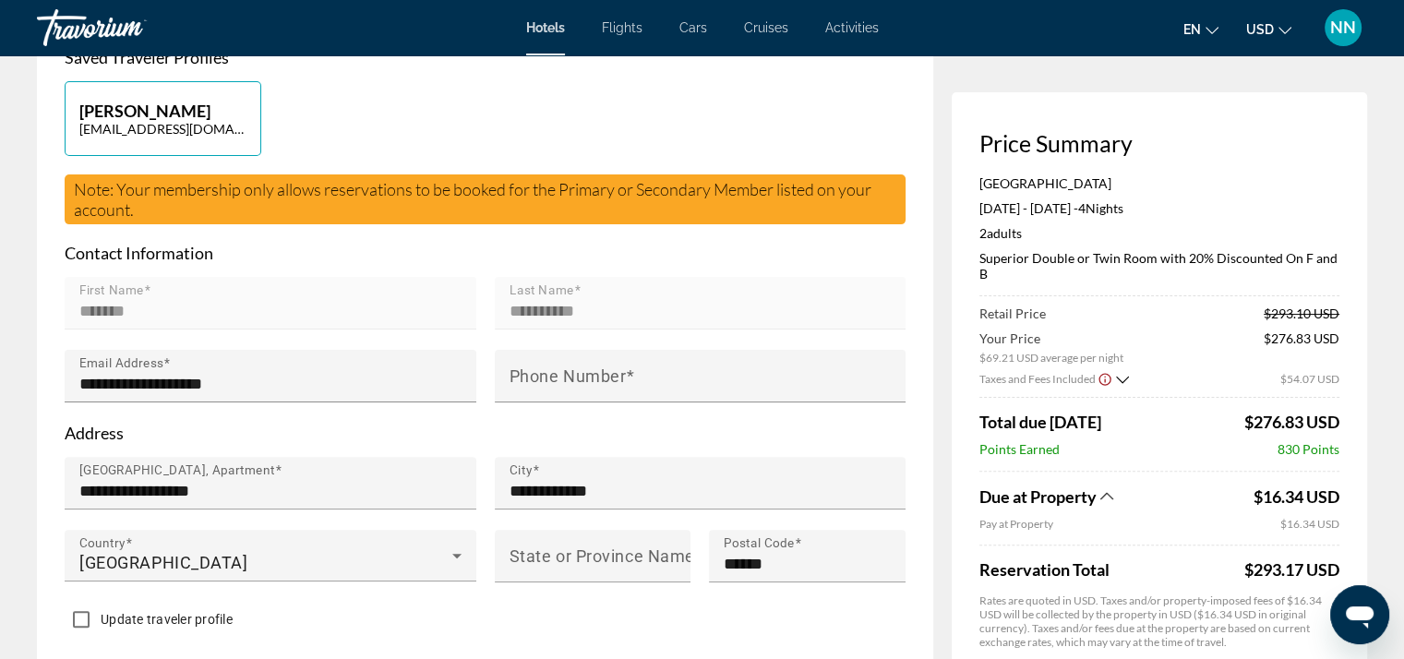
click at [1100, 501] on div "Due at Property" at bounding box center [1113, 496] width 269 height 20
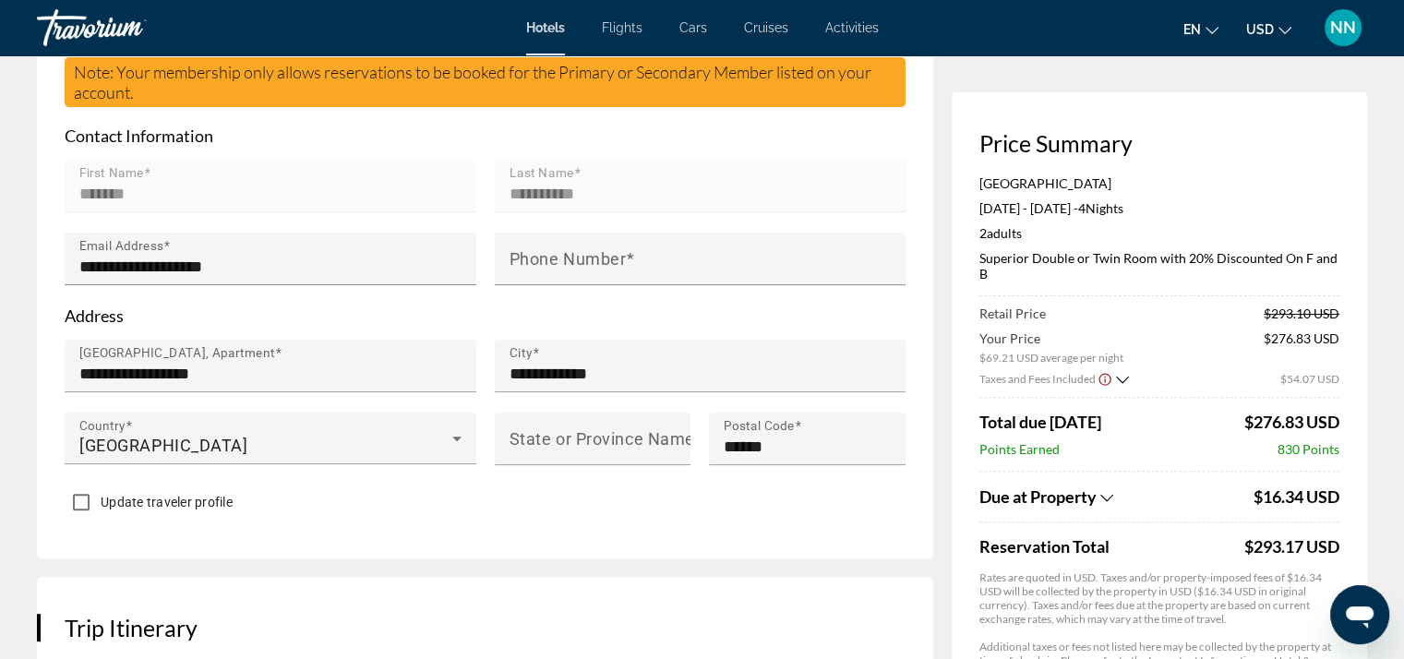
scroll to position [554, 0]
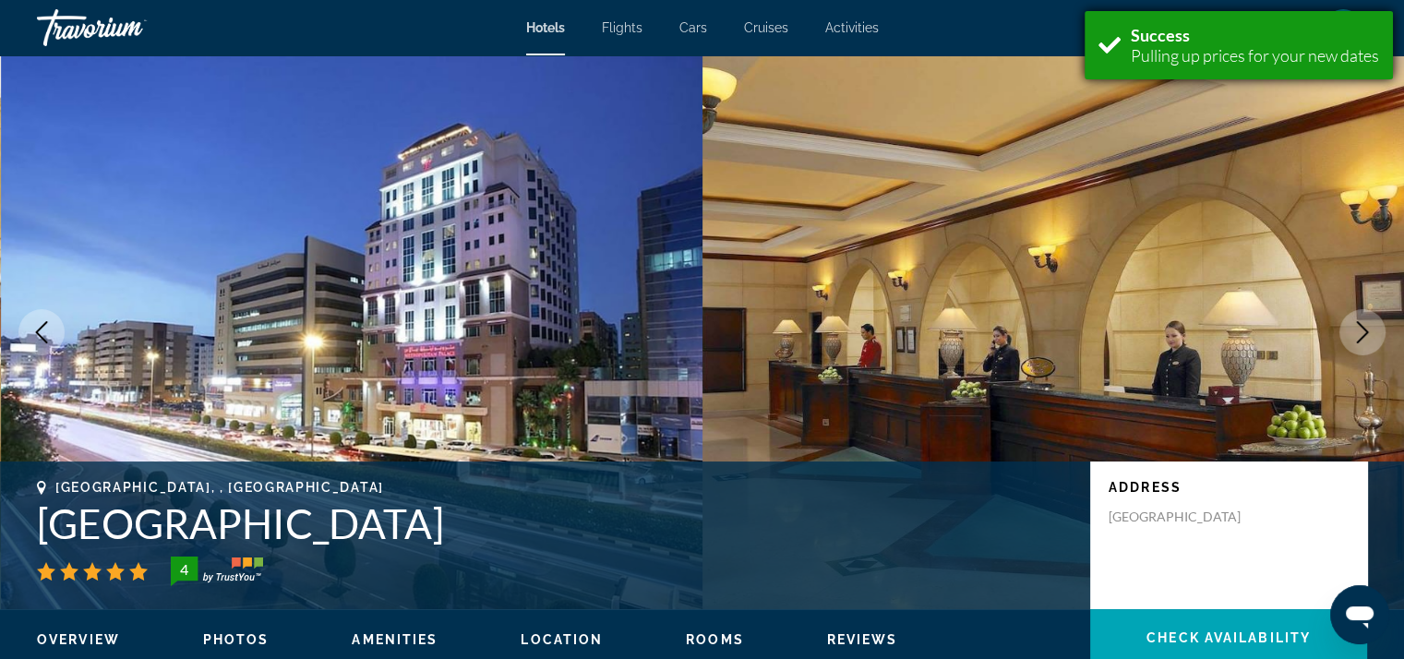
click at [1217, 34] on div "Success" at bounding box center [1255, 35] width 248 height 20
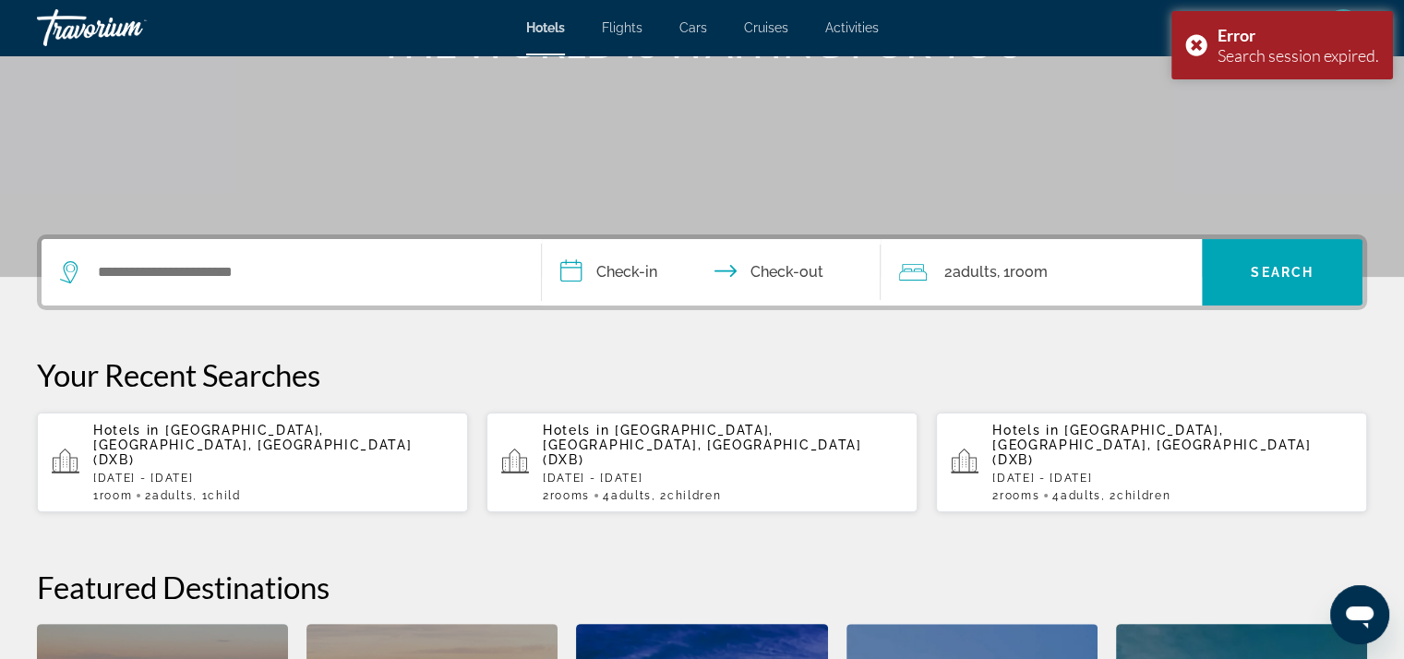
click at [254, 472] on p "Sun, 28 Sep - Thu, 02 Oct" at bounding box center [273, 478] width 360 height 13
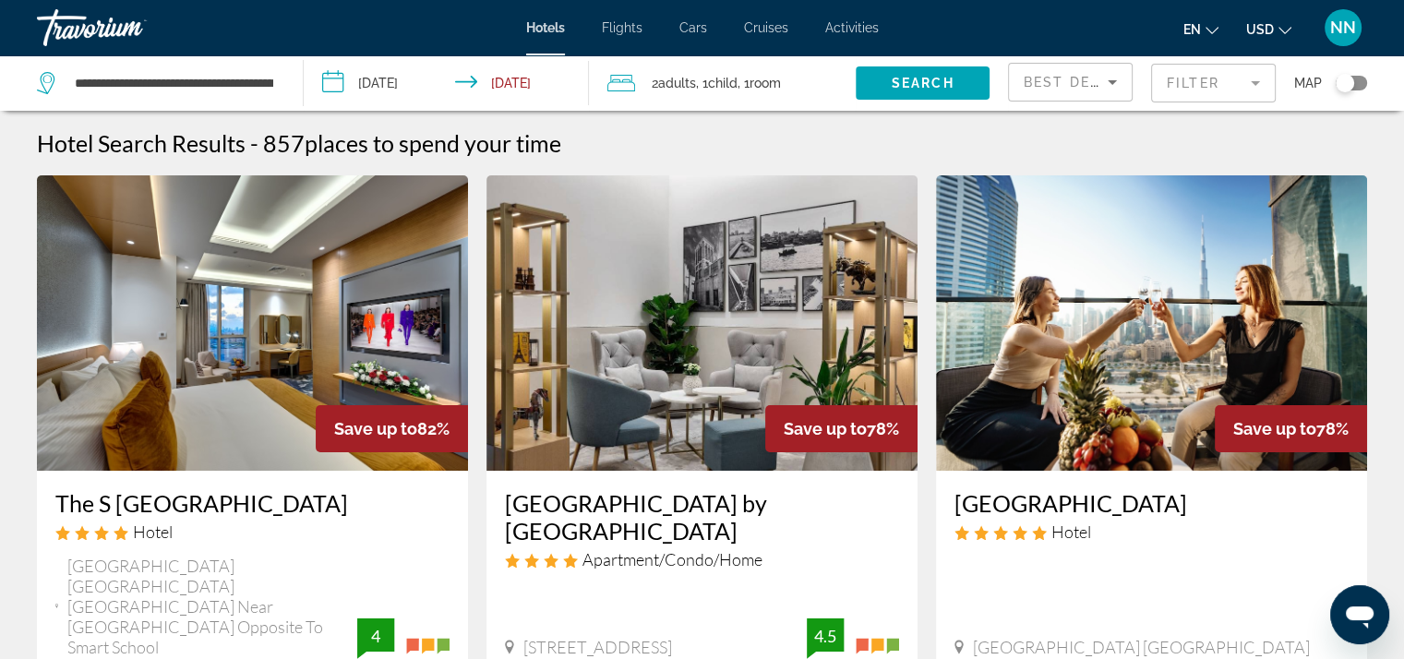
click at [1173, 89] on mat-form-field "Filter" at bounding box center [1213, 83] width 125 height 39
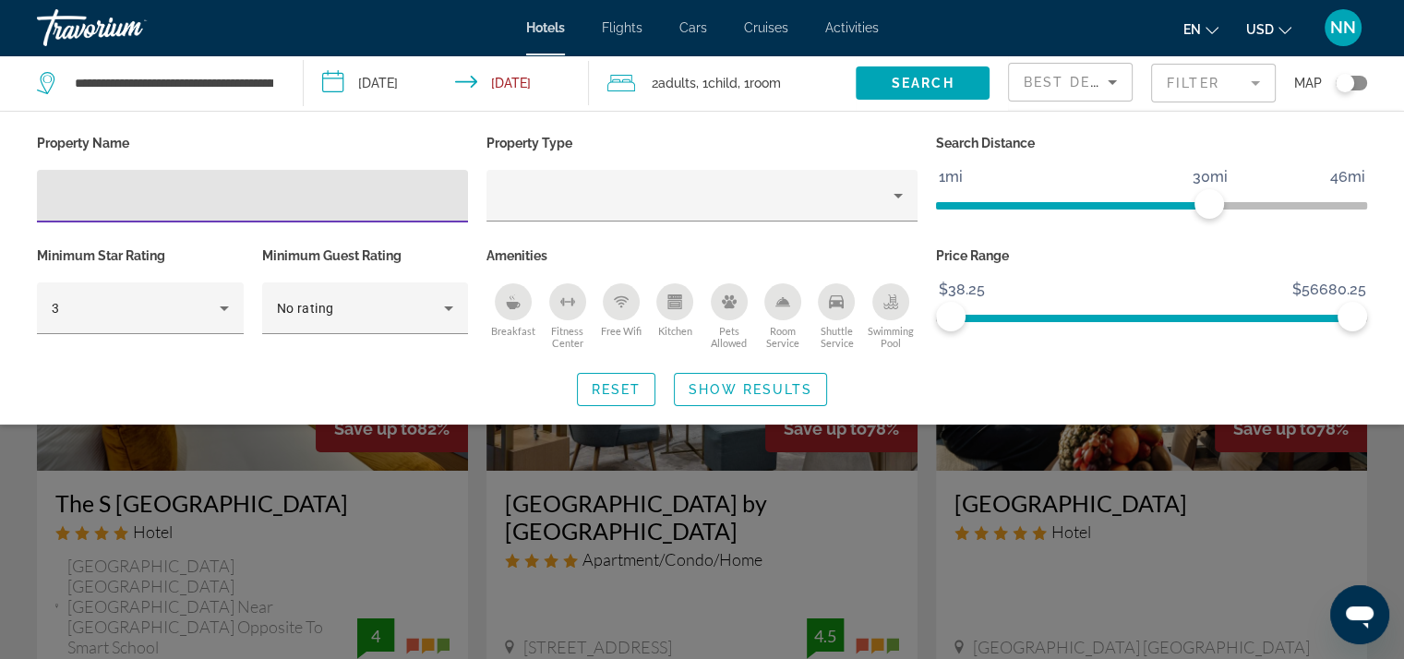
click at [78, 201] on input "Hotel Filters" at bounding box center [252, 197] width 401 height 22
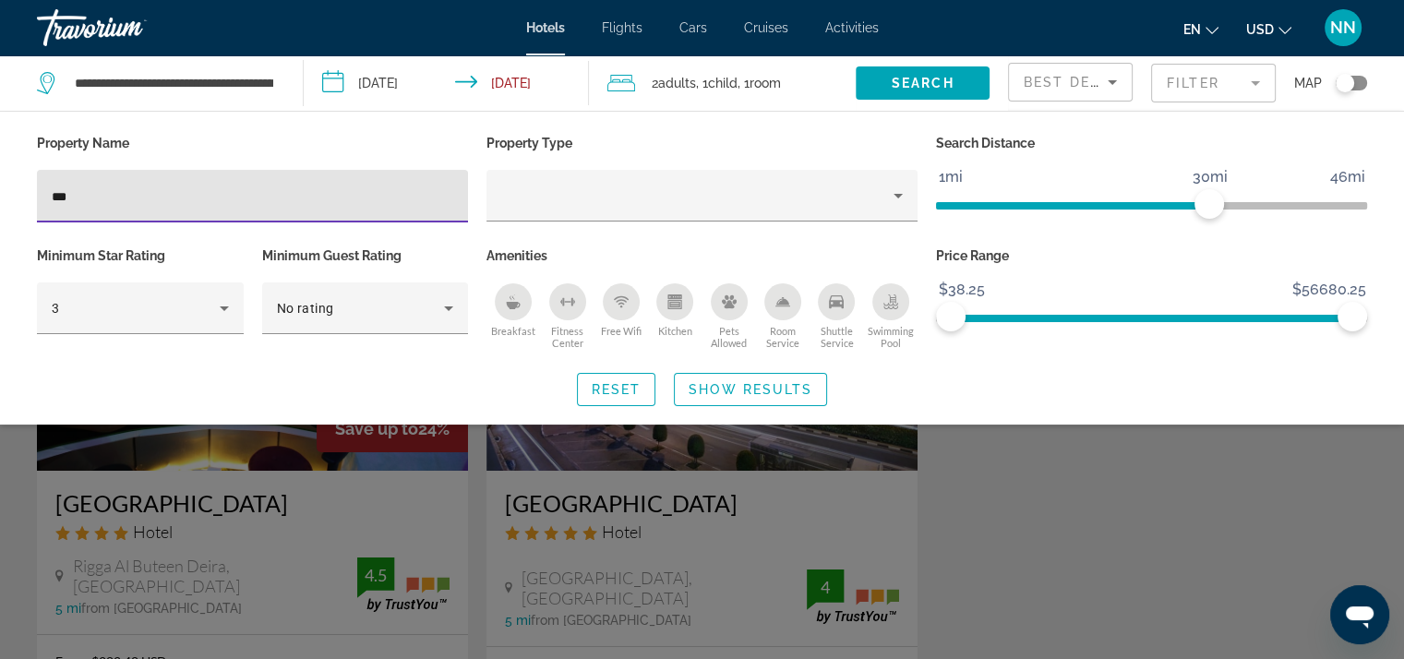
type input "***"
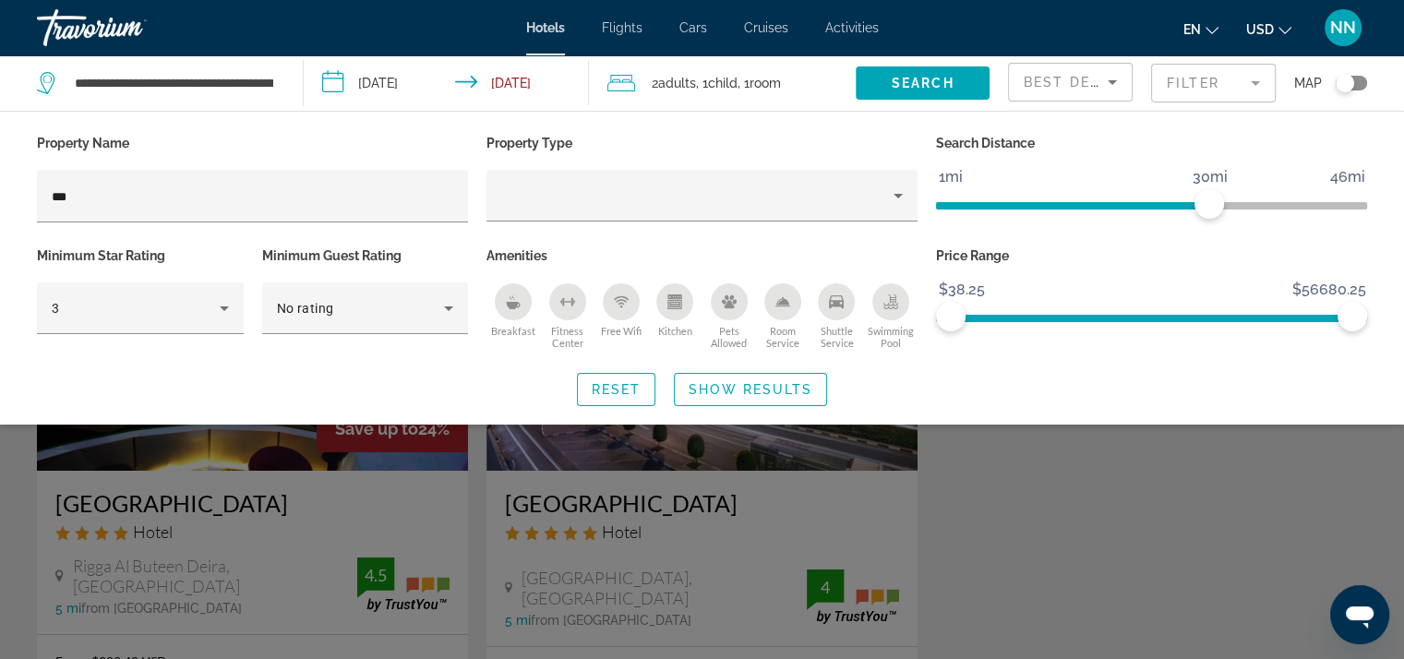
click at [568, 492] on div "Search widget" at bounding box center [702, 468] width 1404 height 382
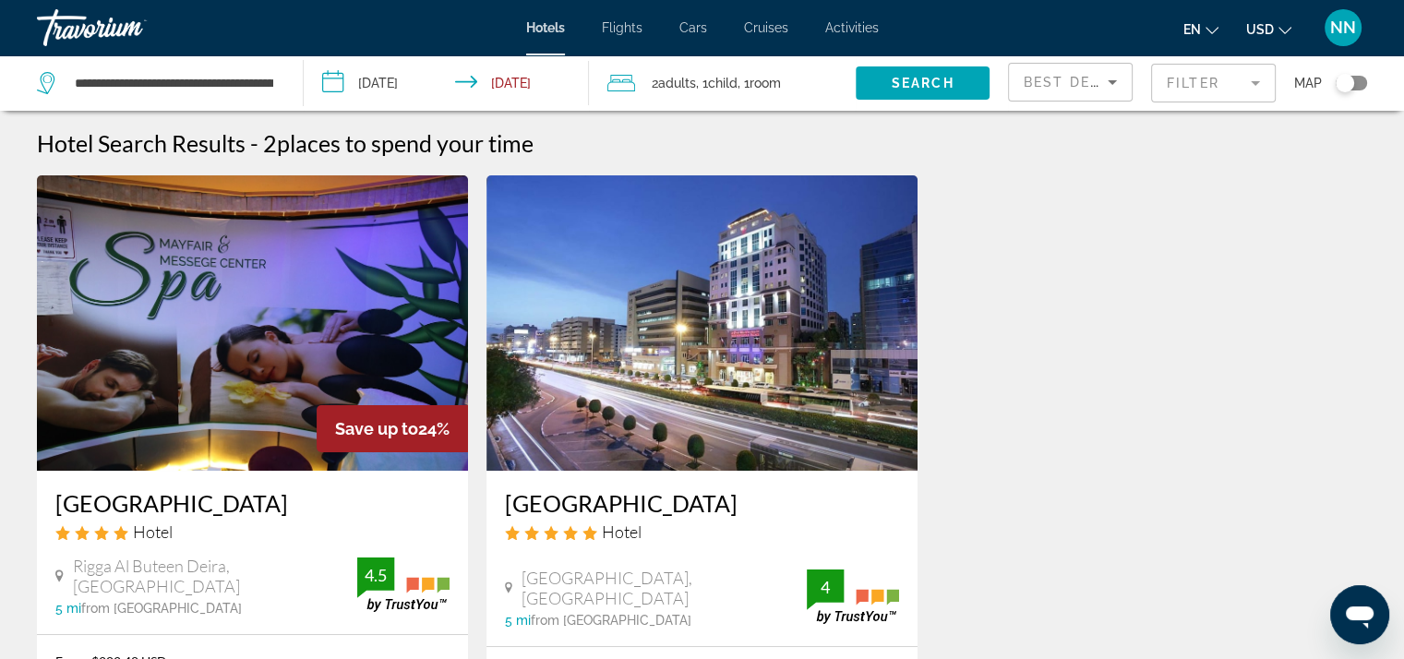
click at [584, 432] on img "Main content" at bounding box center [701, 322] width 431 height 295
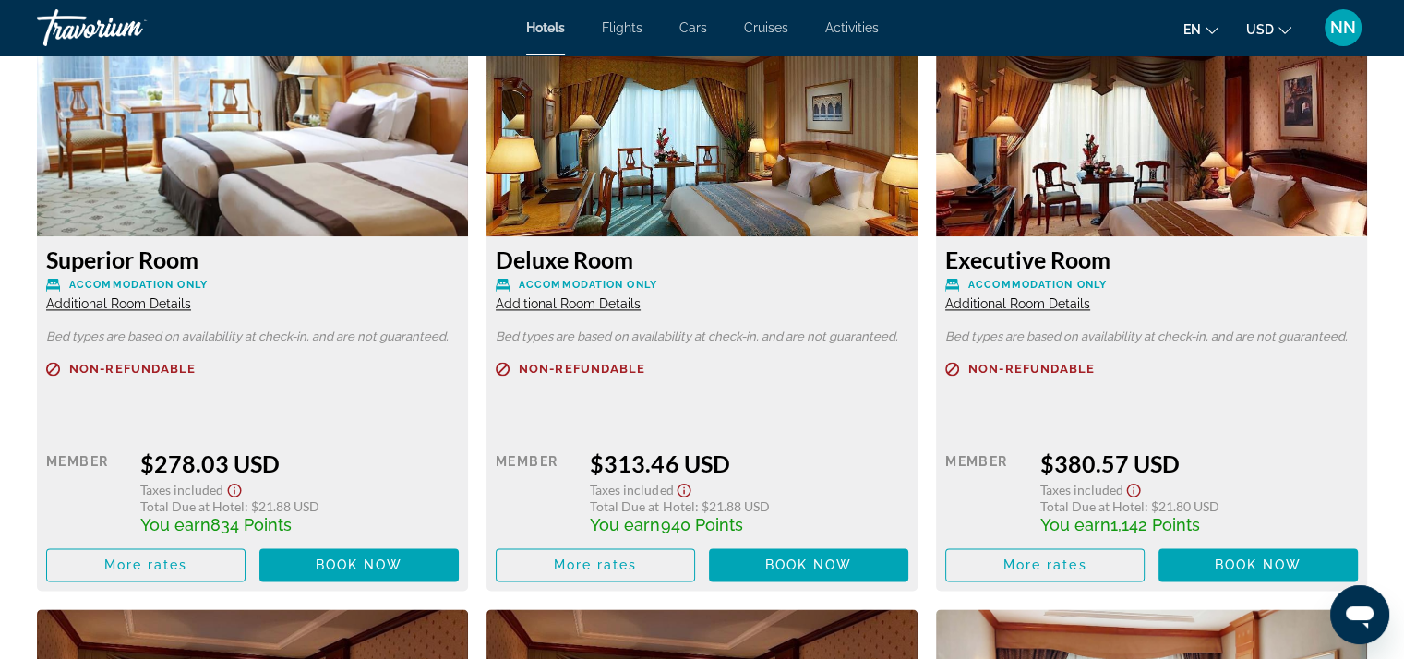
scroll to position [2584, 0]
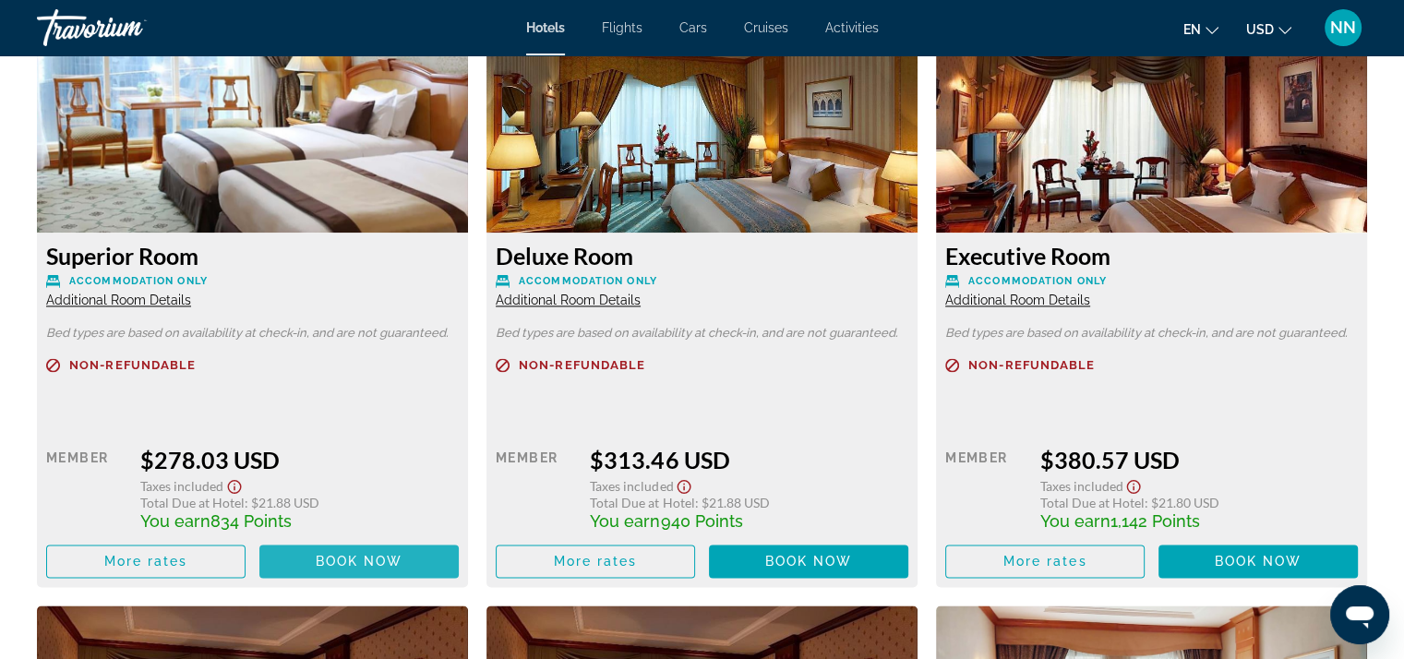
click at [321, 560] on span "Book now" at bounding box center [360, 561] width 88 height 15
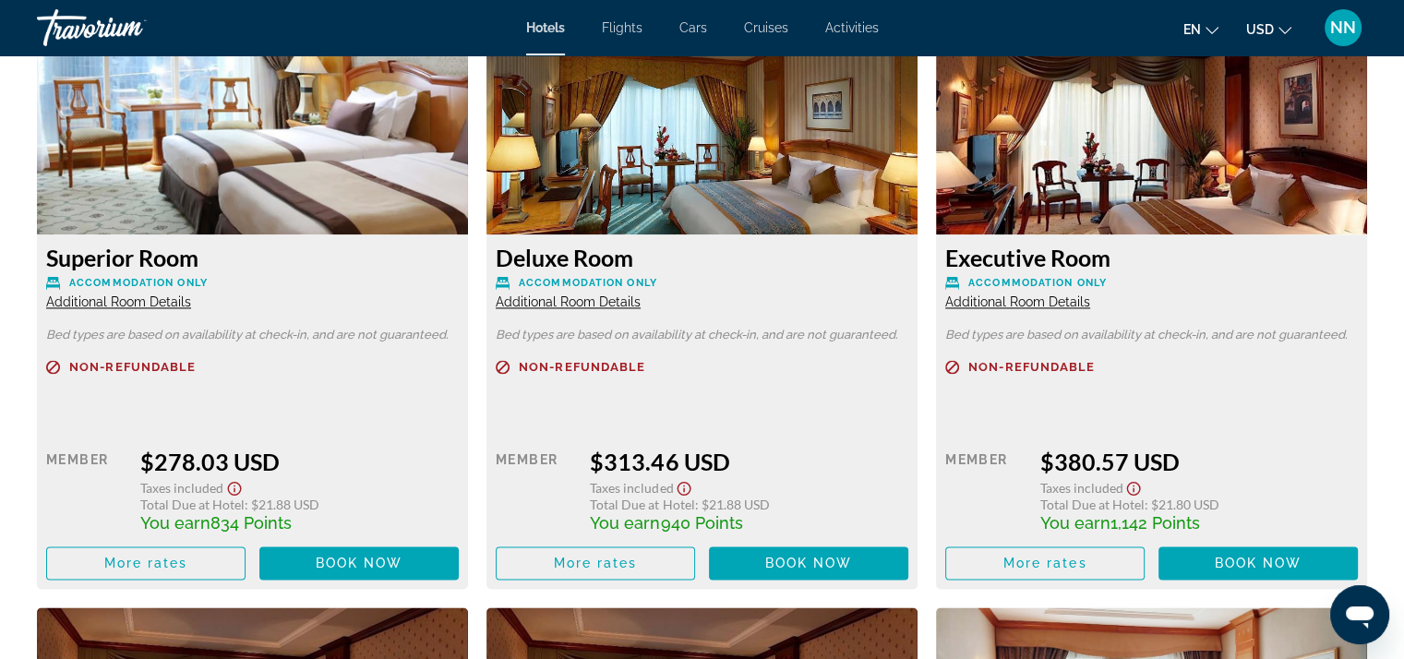
scroll to position [2584, 0]
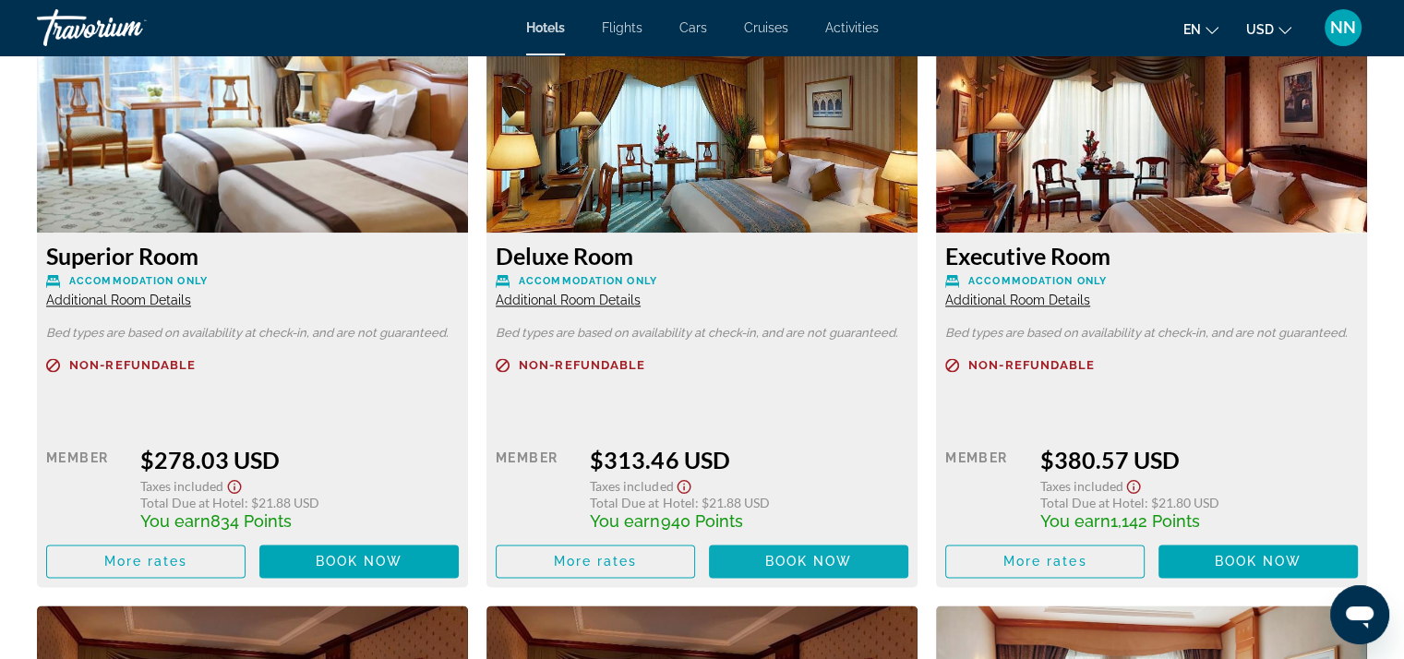
click at [790, 559] on span "Book now" at bounding box center [809, 561] width 88 height 15
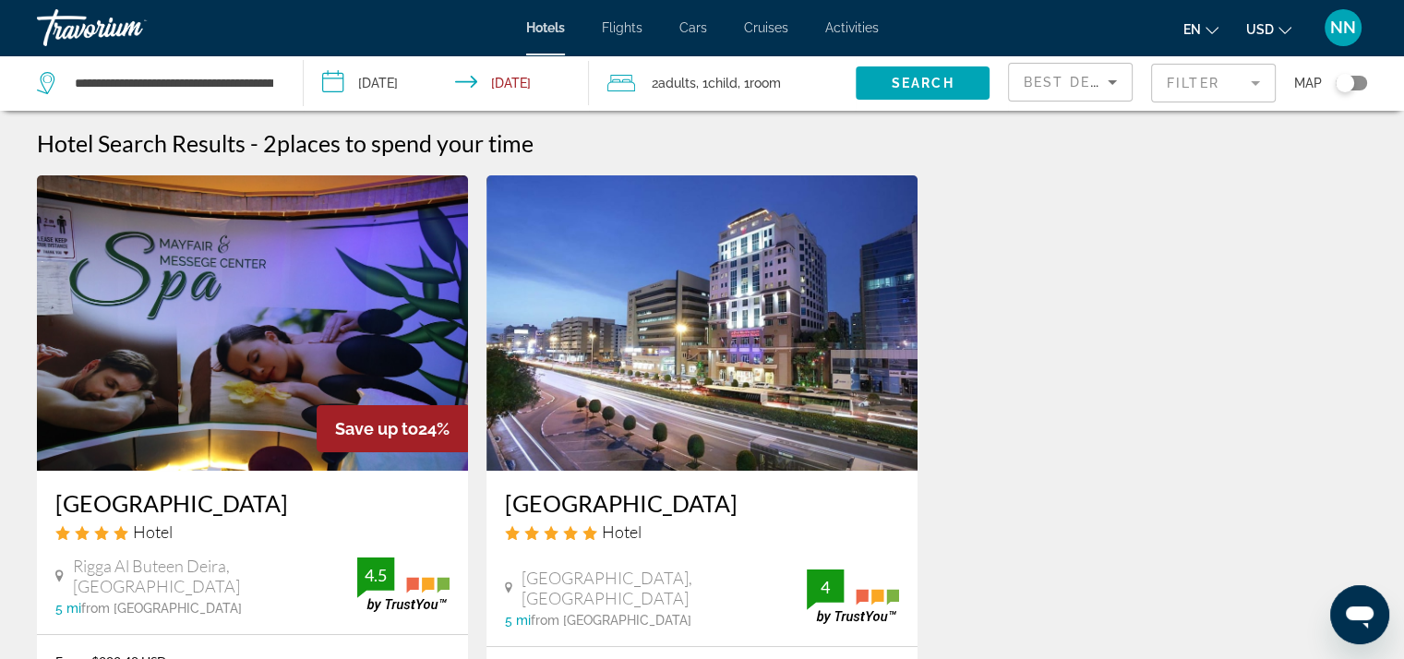
click at [737, 79] on span "Child" at bounding box center [723, 83] width 30 height 15
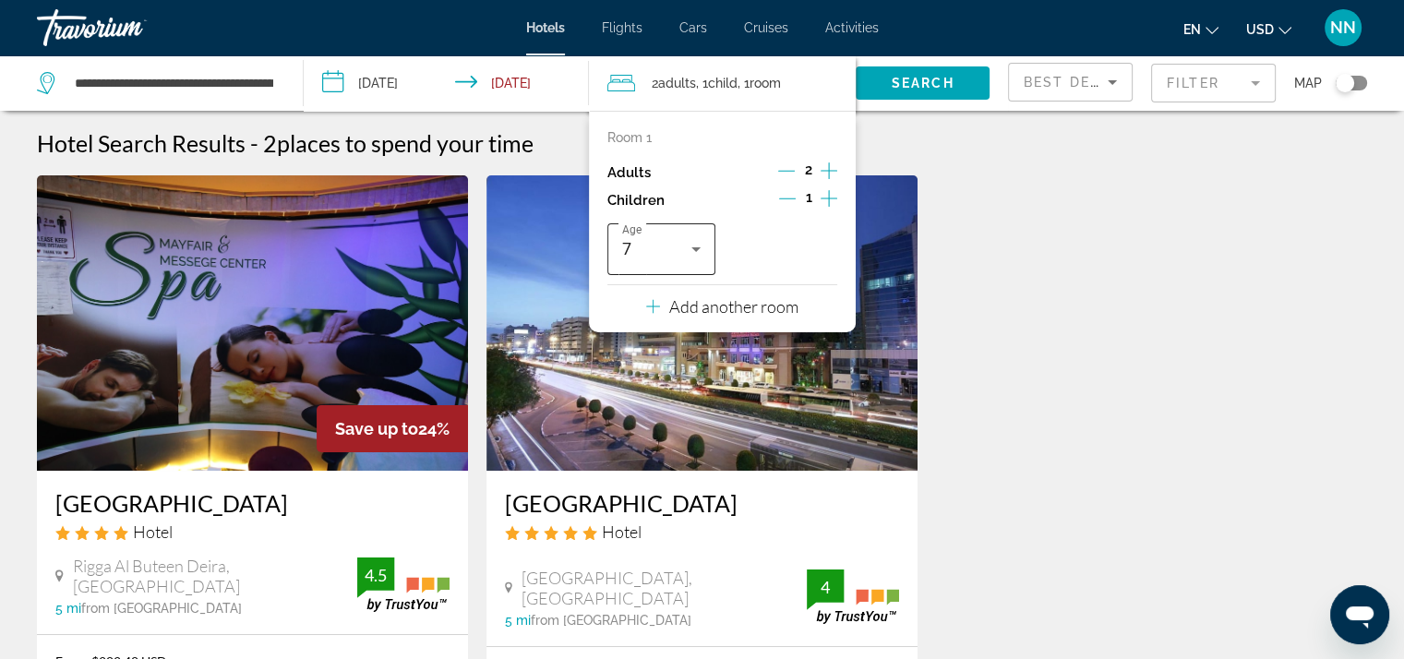
click at [699, 254] on icon "Travelers: 2 adults, 1 child" at bounding box center [696, 249] width 22 height 22
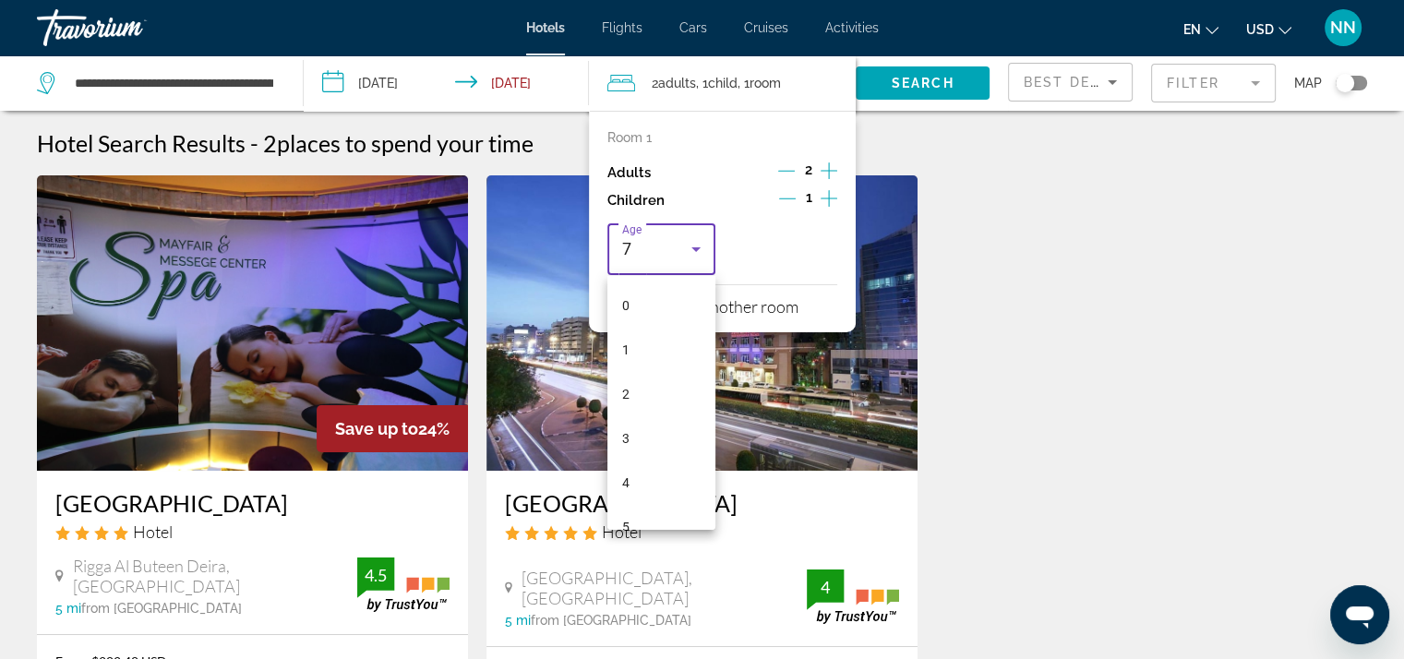
scroll to position [107, 0]
click at [635, 377] on mat-option "4" at bounding box center [661, 375] width 108 height 44
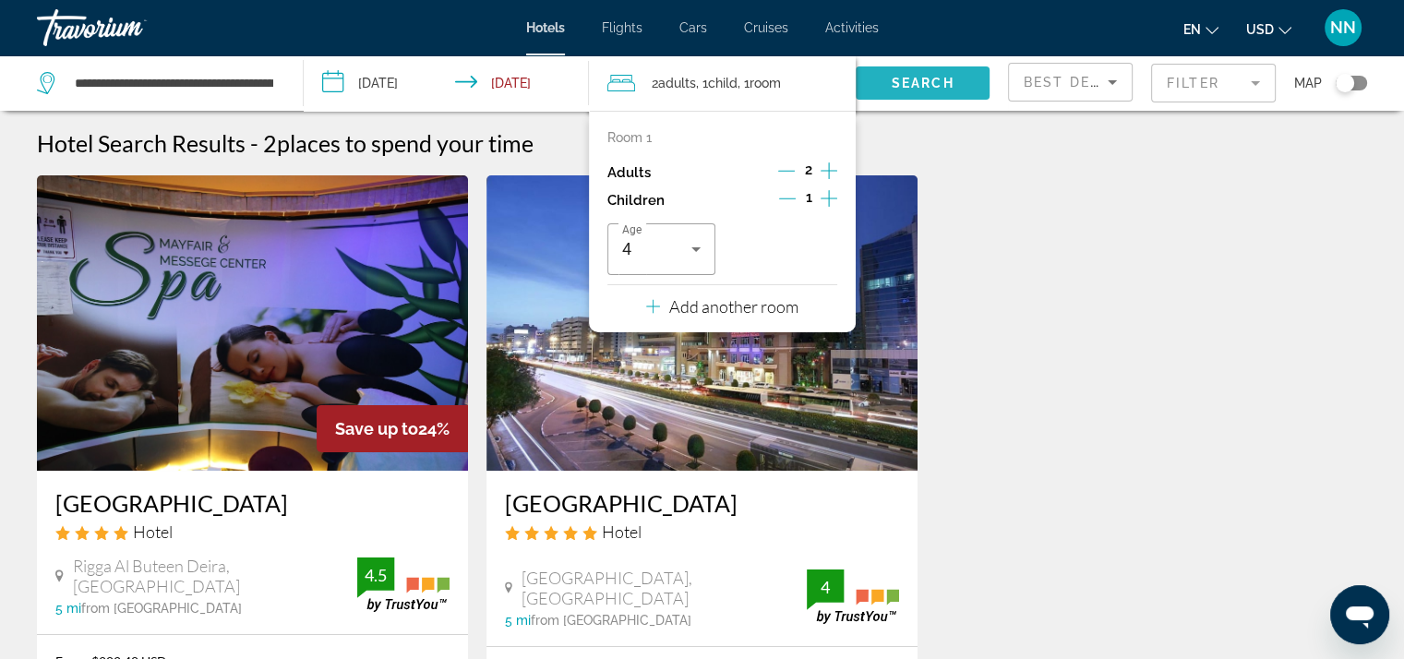
click at [908, 78] on span "Search" at bounding box center [923, 83] width 63 height 15
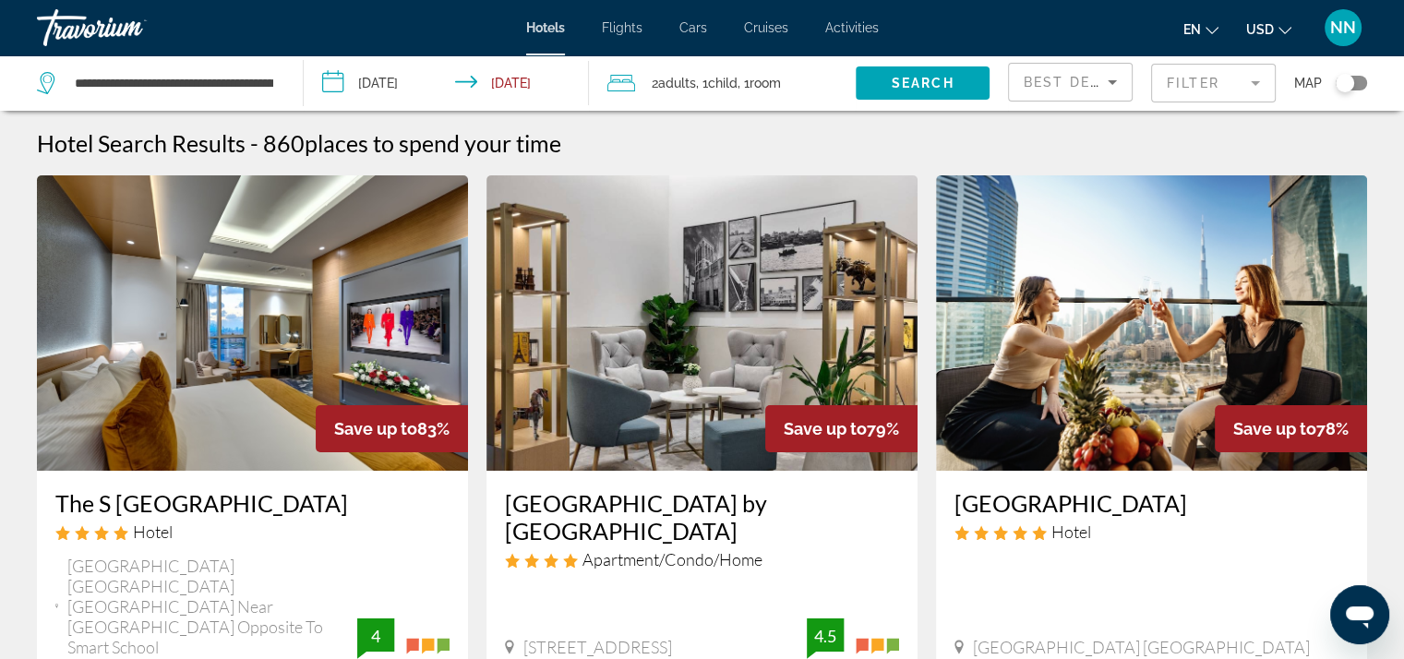
click at [1219, 69] on mat-form-field "Filter" at bounding box center [1213, 83] width 125 height 39
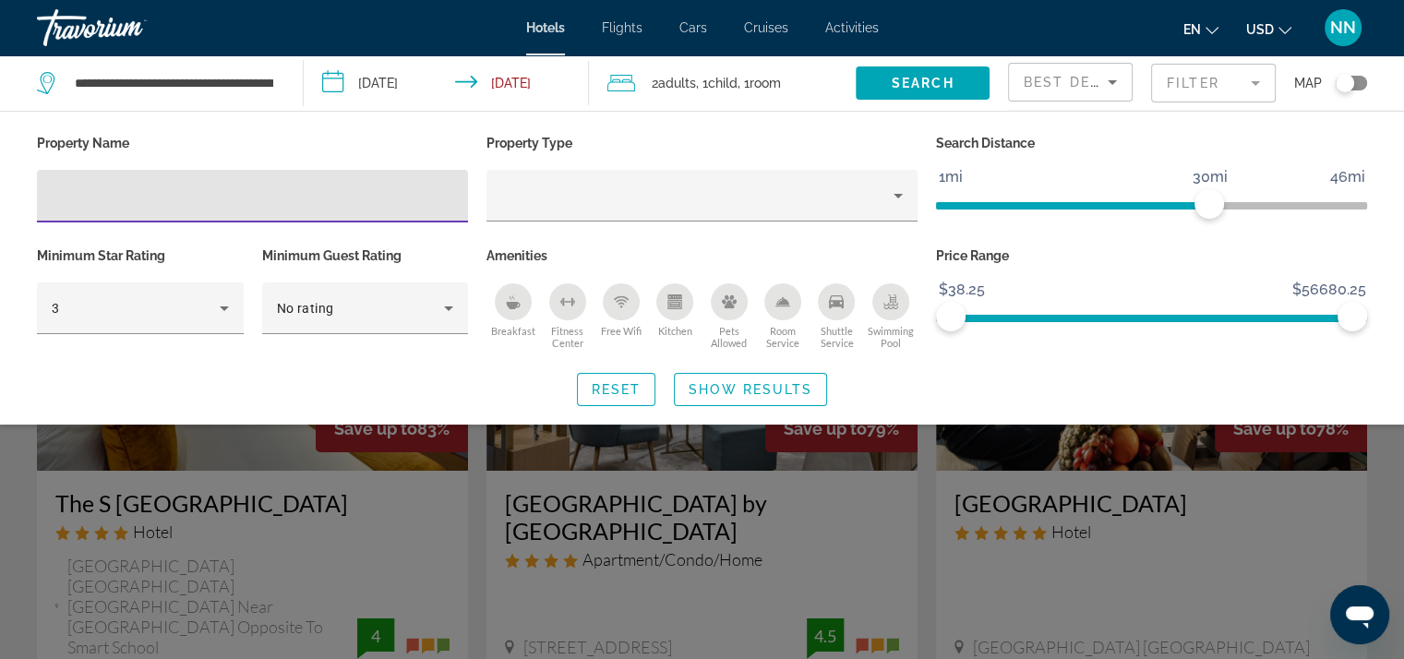
click at [161, 198] on input "Hotel Filters" at bounding box center [252, 197] width 401 height 22
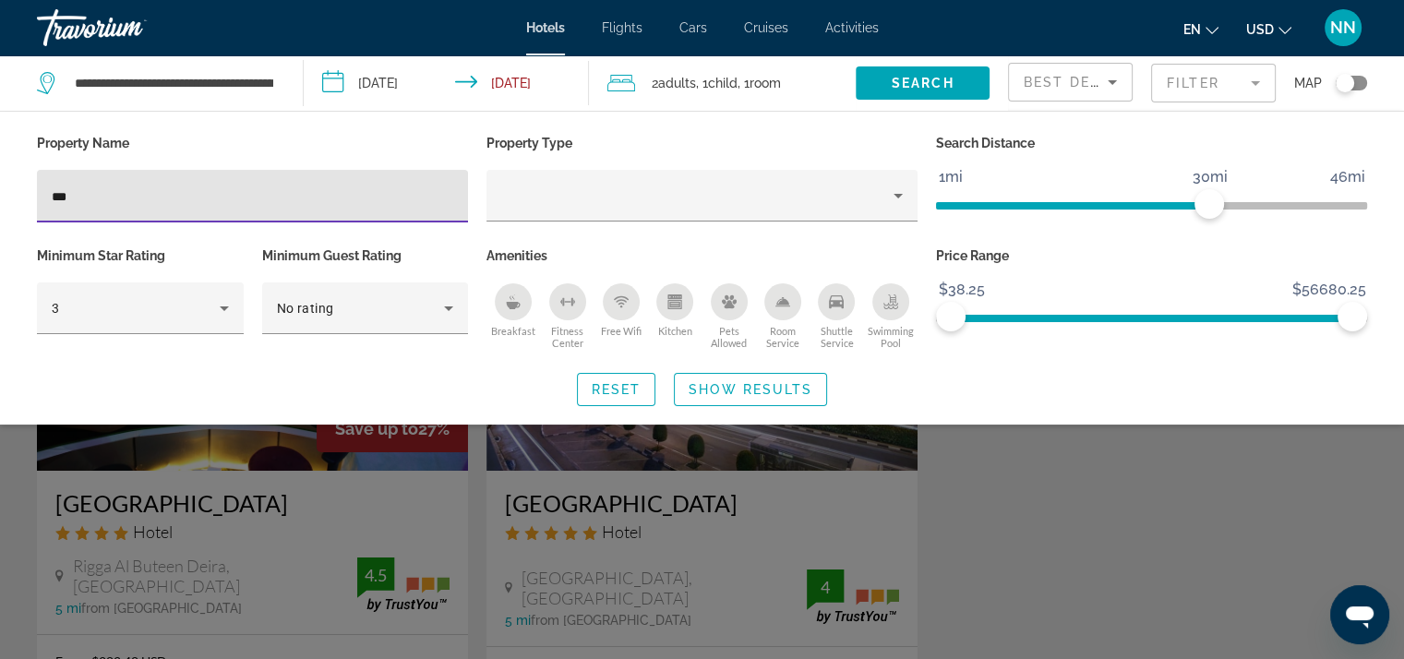
type input "***"
click at [662, 497] on div "Search widget" at bounding box center [702, 468] width 1404 height 382
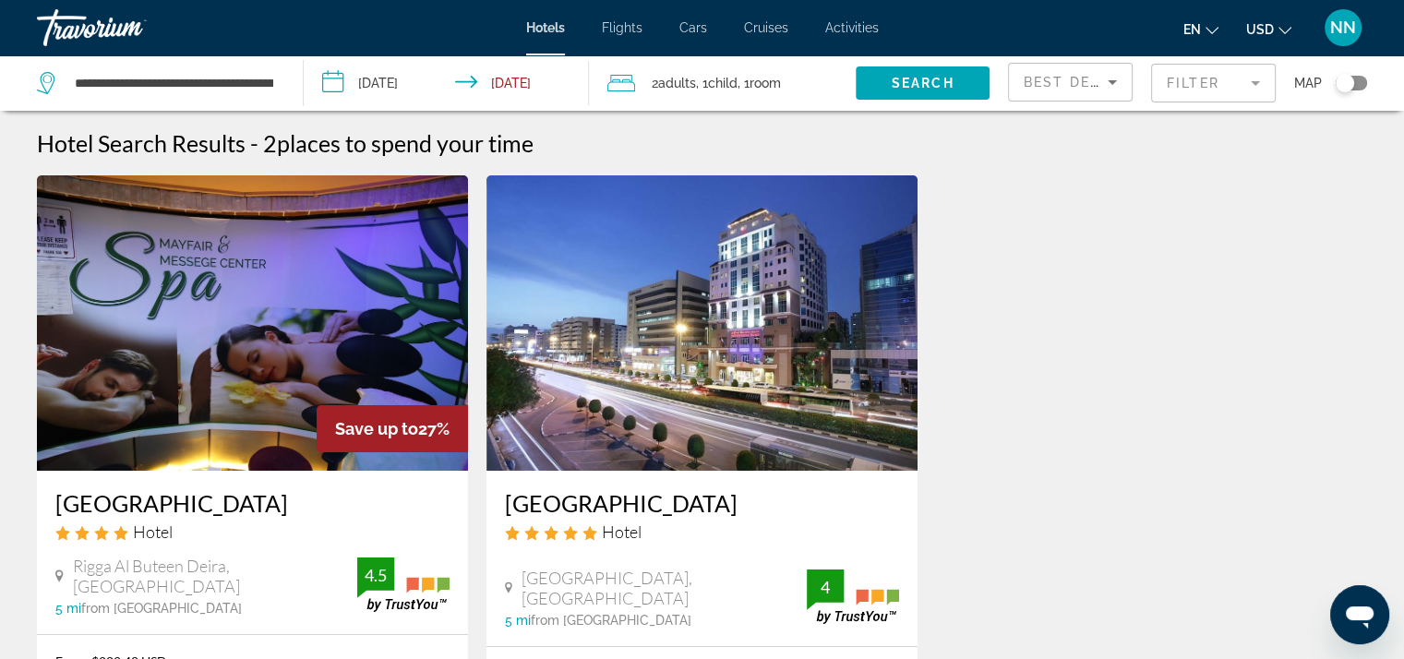
click at [657, 427] on img "Main content" at bounding box center [701, 322] width 431 height 295
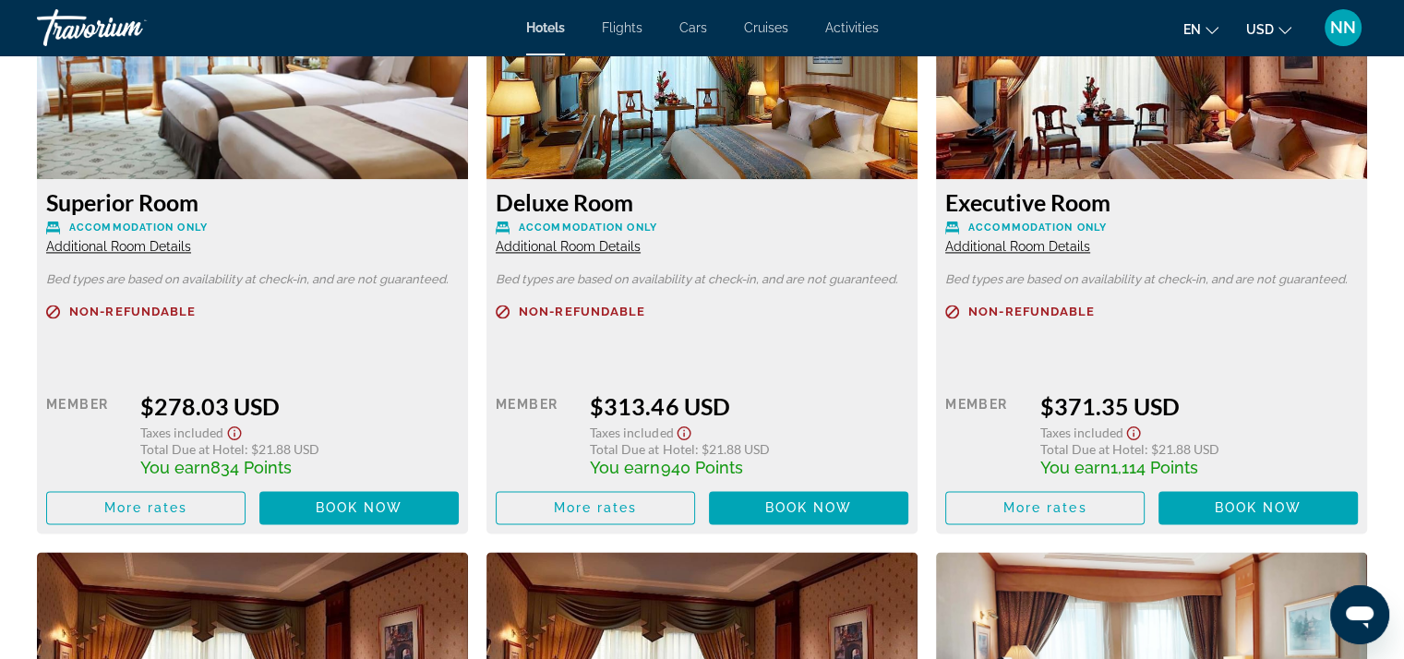
scroll to position [2676, 0]
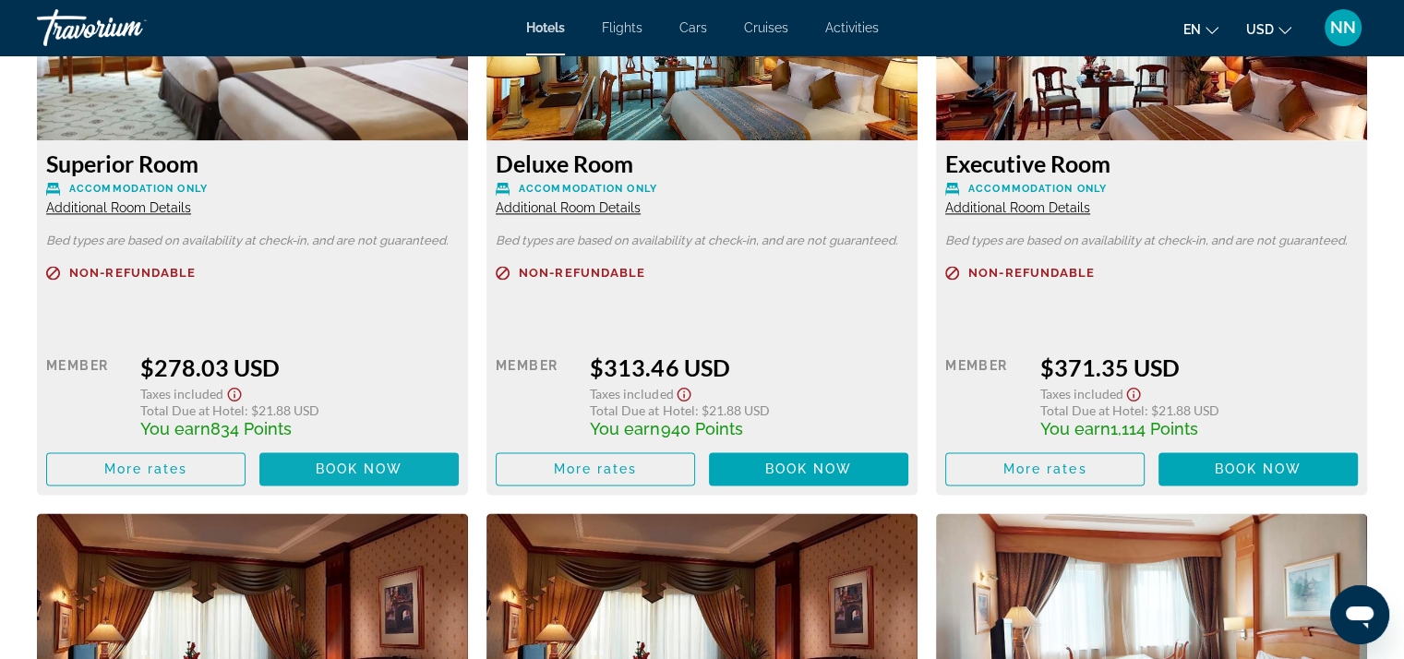
click at [360, 472] on span "Book now" at bounding box center [360, 468] width 88 height 15
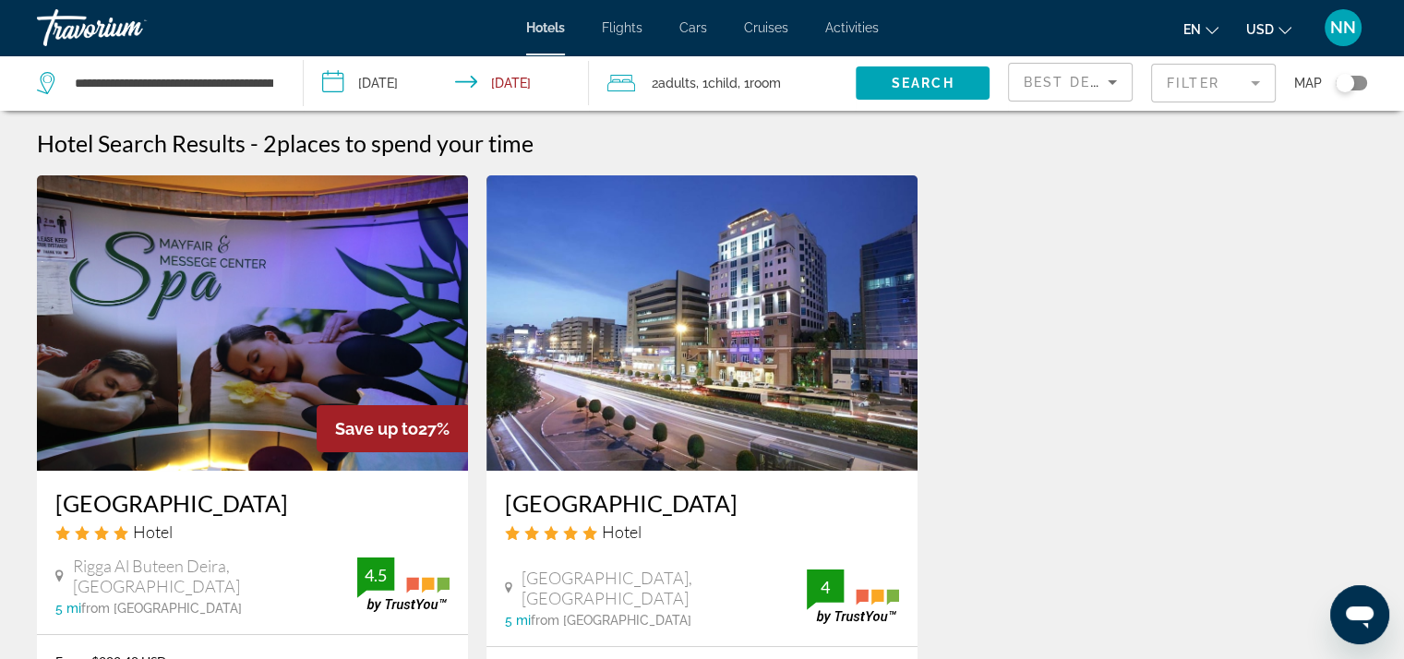
click at [490, 90] on input "**********" at bounding box center [450, 85] width 293 height 61
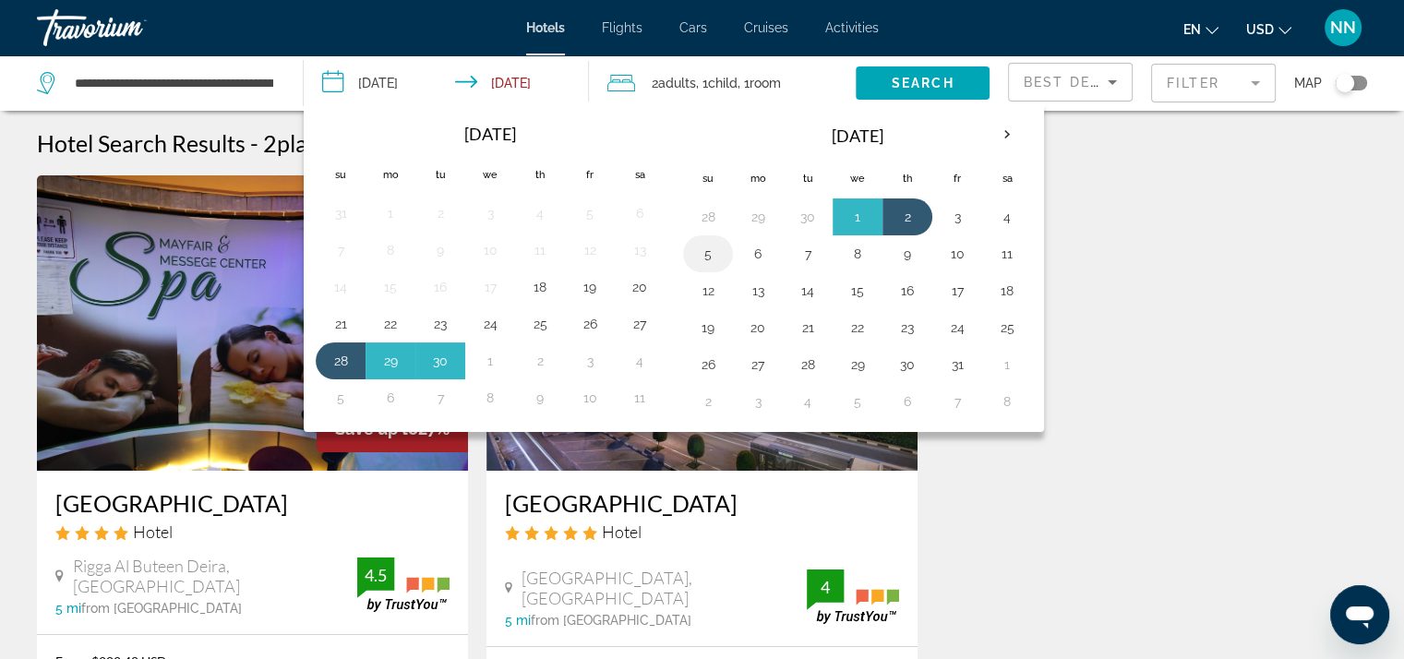
click at [700, 253] on button "5" at bounding box center [708, 254] width 30 height 26
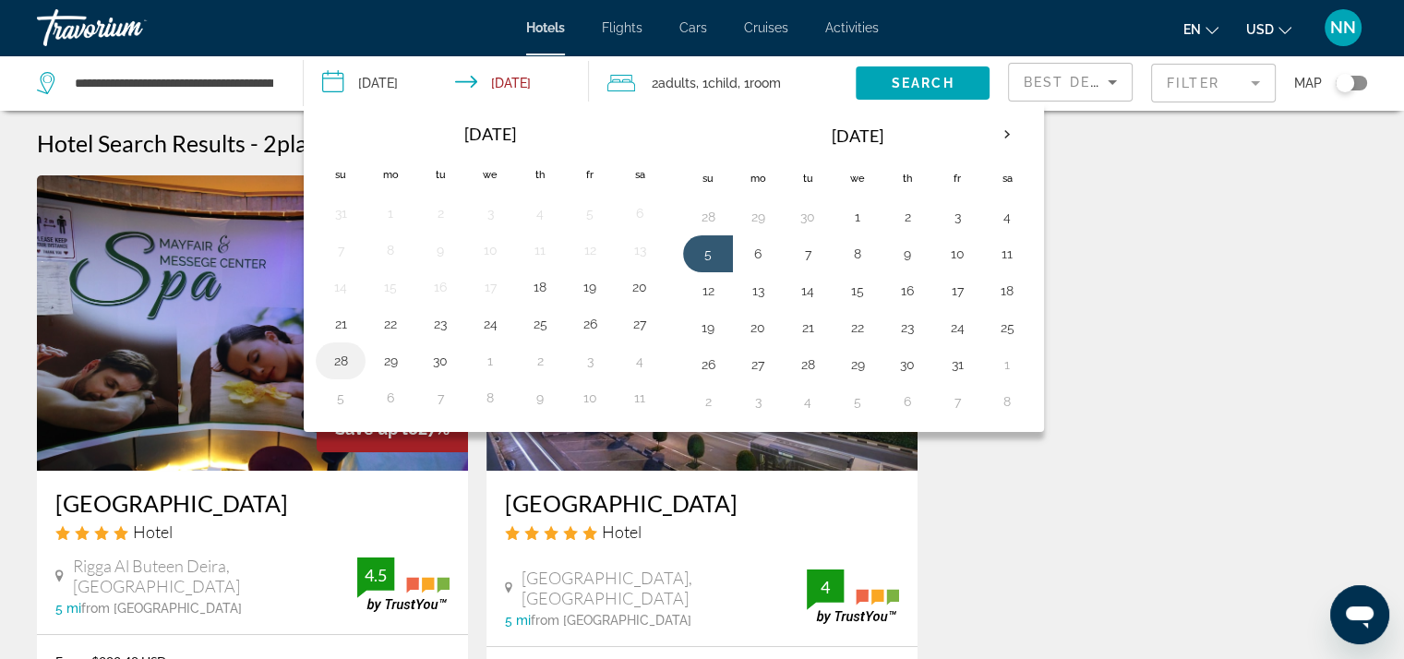
click at [322, 357] on td "28" at bounding box center [341, 360] width 50 height 37
click at [341, 352] on button "28" at bounding box center [341, 361] width 30 height 26
type input "**********"
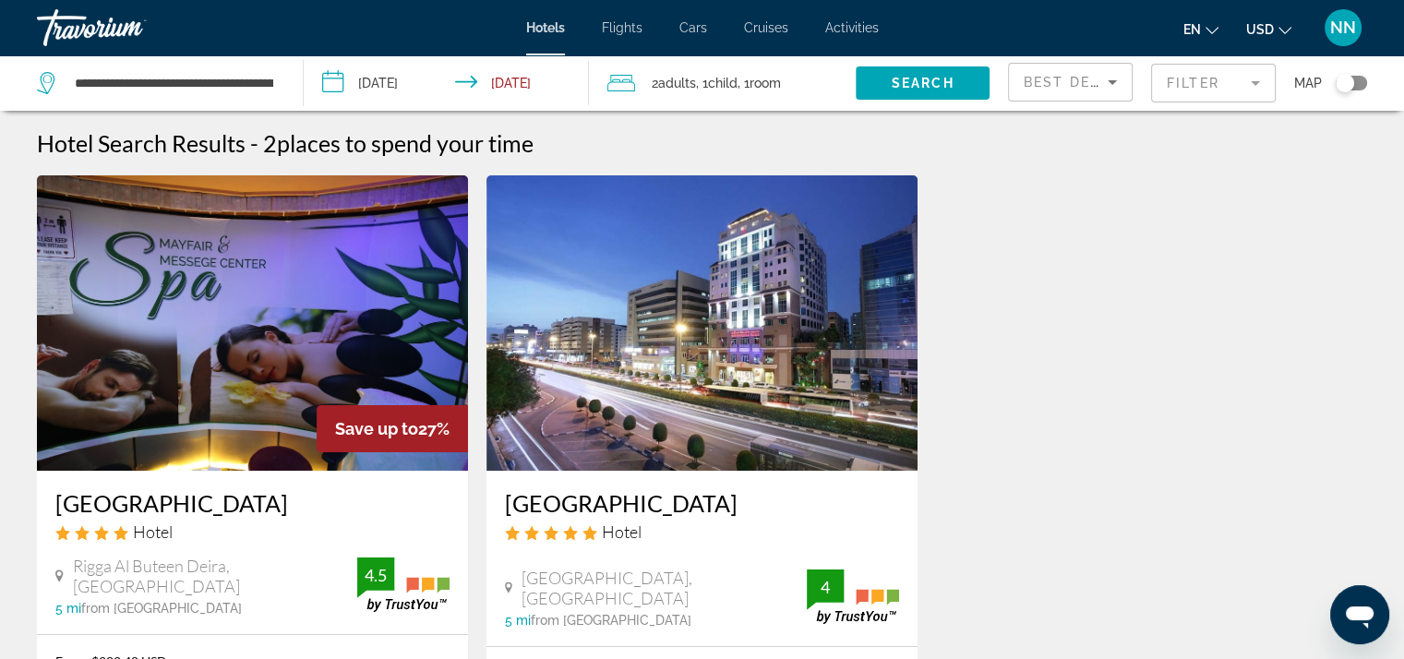
click at [388, 88] on input "**********" at bounding box center [450, 85] width 293 height 61
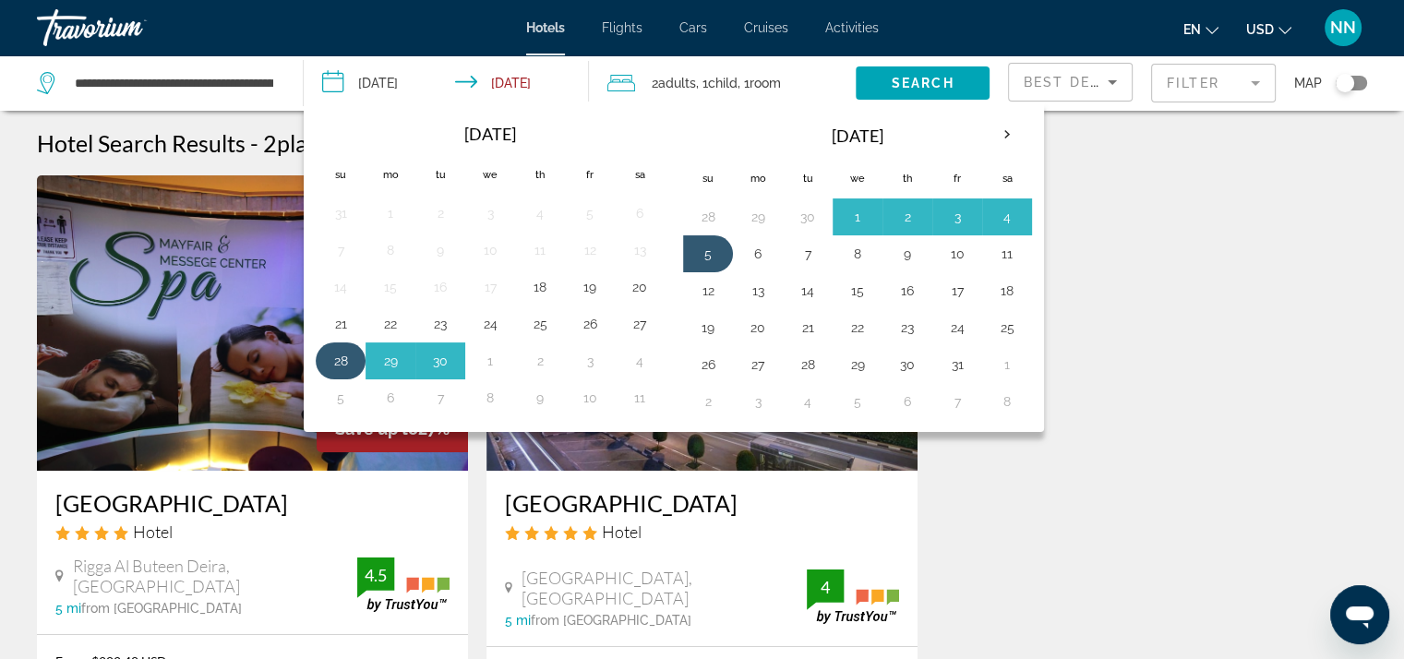
click at [348, 365] on button "28" at bounding box center [341, 361] width 30 height 26
click at [714, 263] on button "5" at bounding box center [708, 254] width 30 height 26
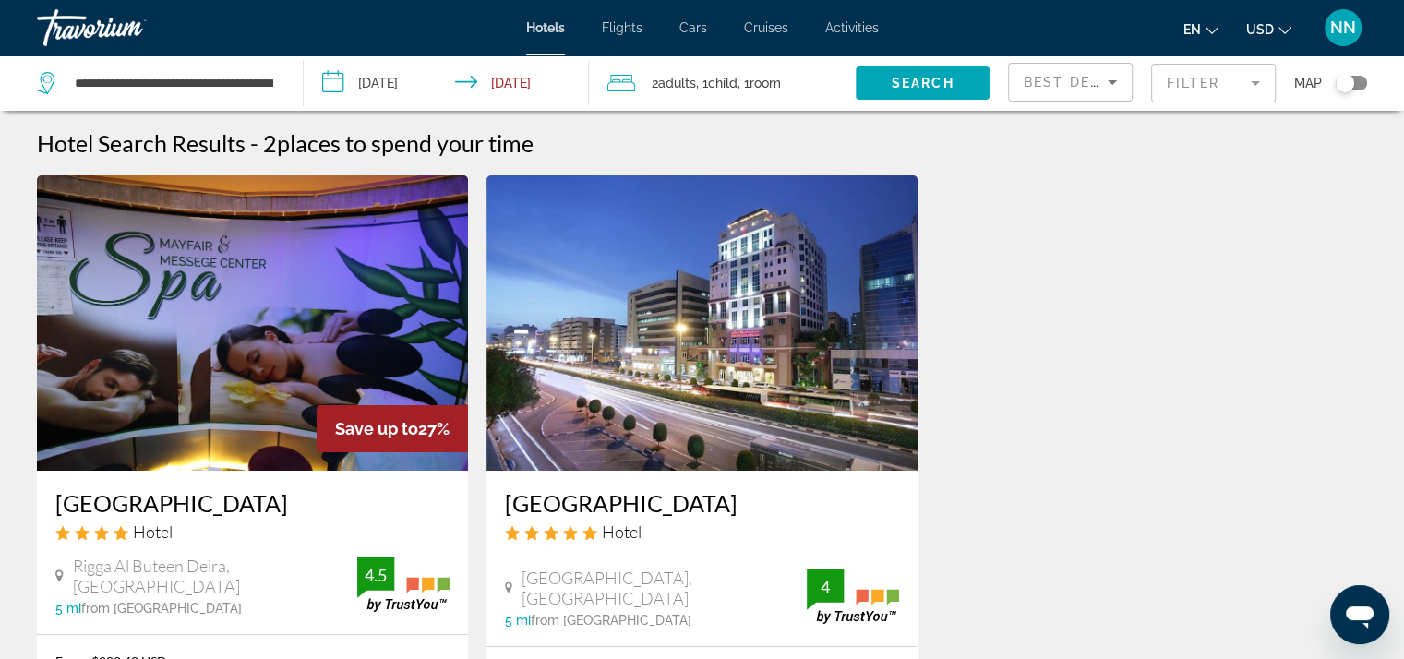
click at [1211, 84] on mat-form-field "Filter" at bounding box center [1213, 83] width 125 height 39
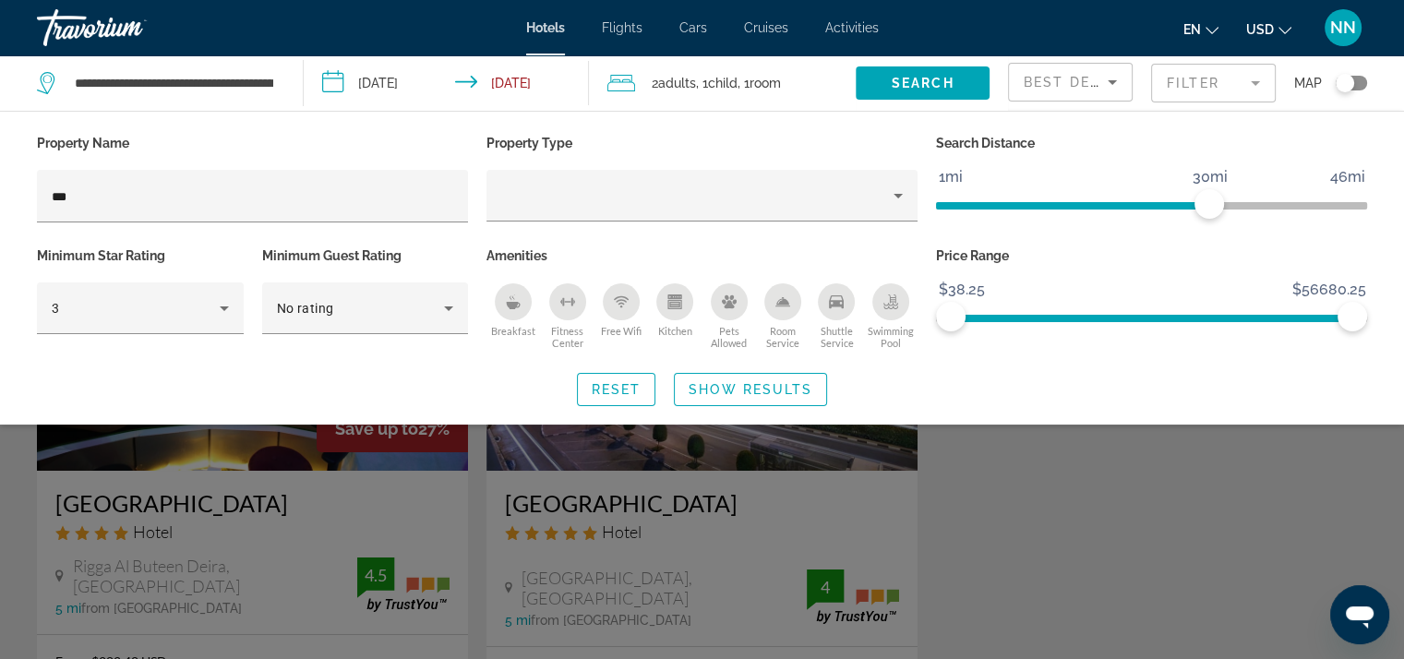
click at [615, 502] on div "Search widget" at bounding box center [702, 468] width 1404 height 382
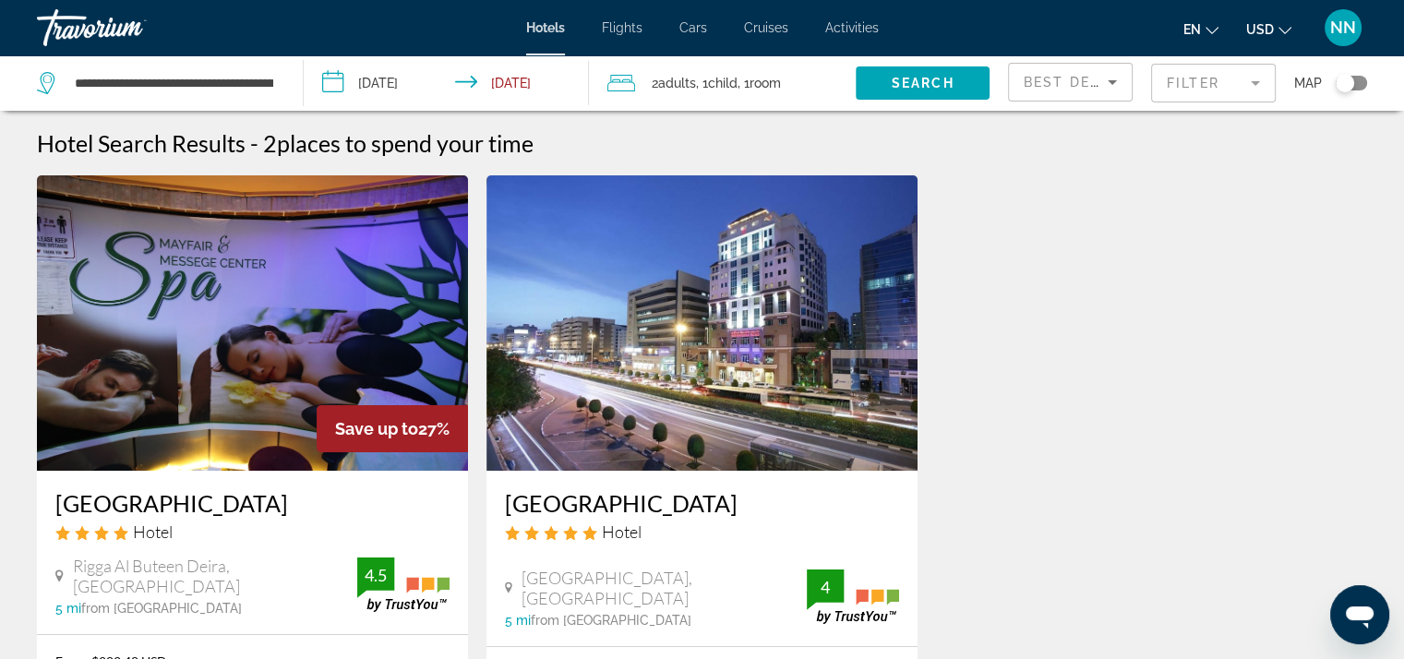
click at [660, 431] on img "Main content" at bounding box center [701, 322] width 431 height 295
click at [514, 83] on input "**********" at bounding box center [450, 85] width 293 height 61
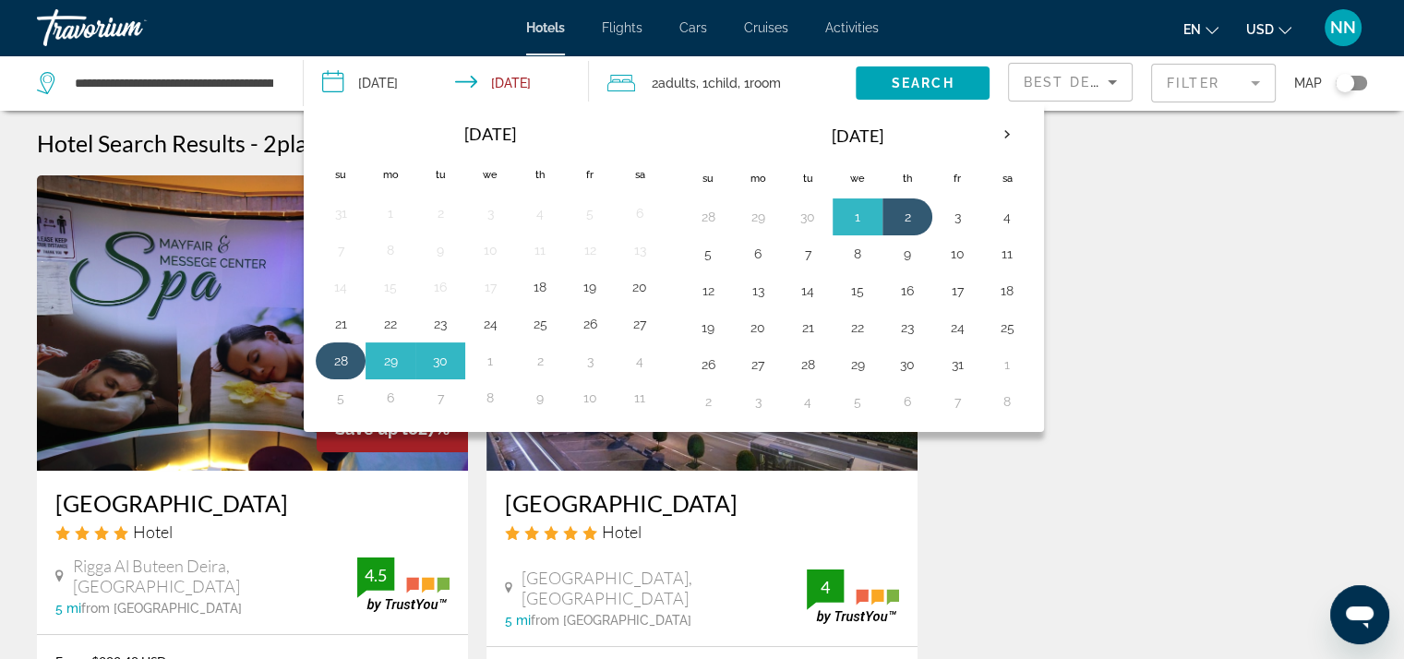
click at [336, 350] on button "28" at bounding box center [341, 361] width 30 height 26
click at [717, 254] on button "5" at bounding box center [708, 254] width 30 height 26
type input "**********"
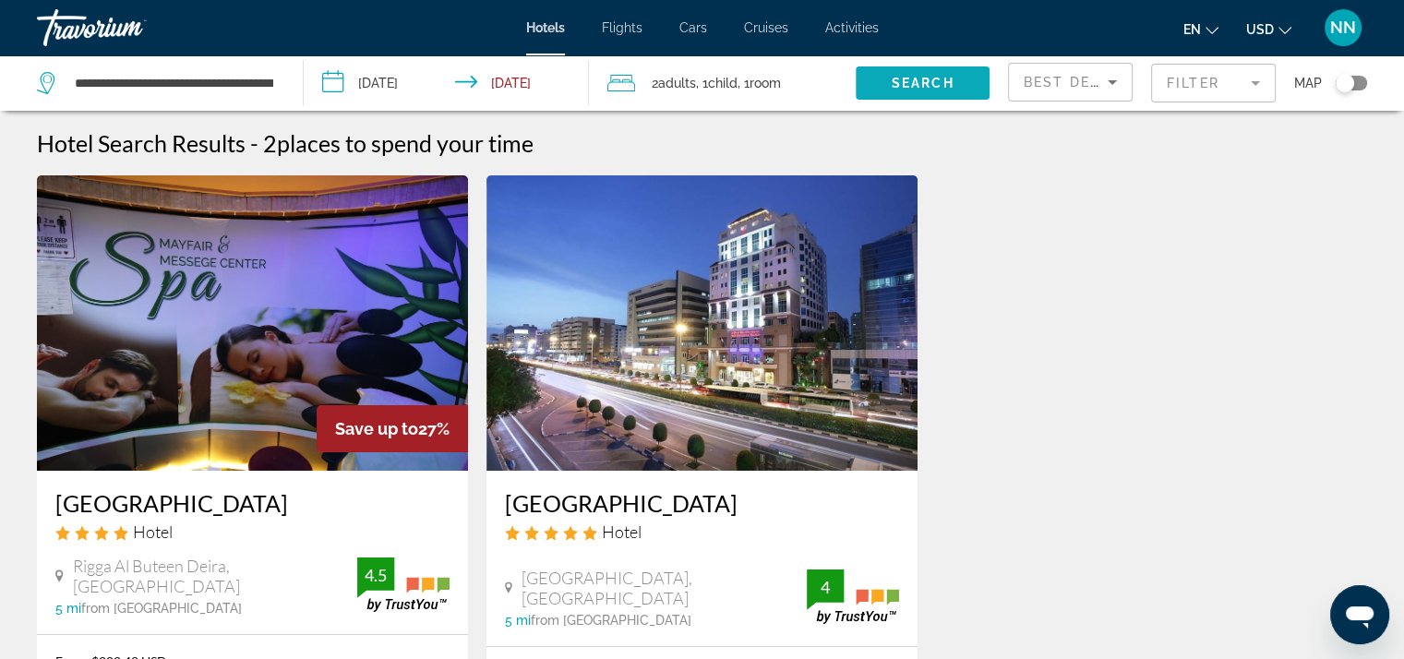
click at [926, 82] on span "Search" at bounding box center [923, 83] width 63 height 15
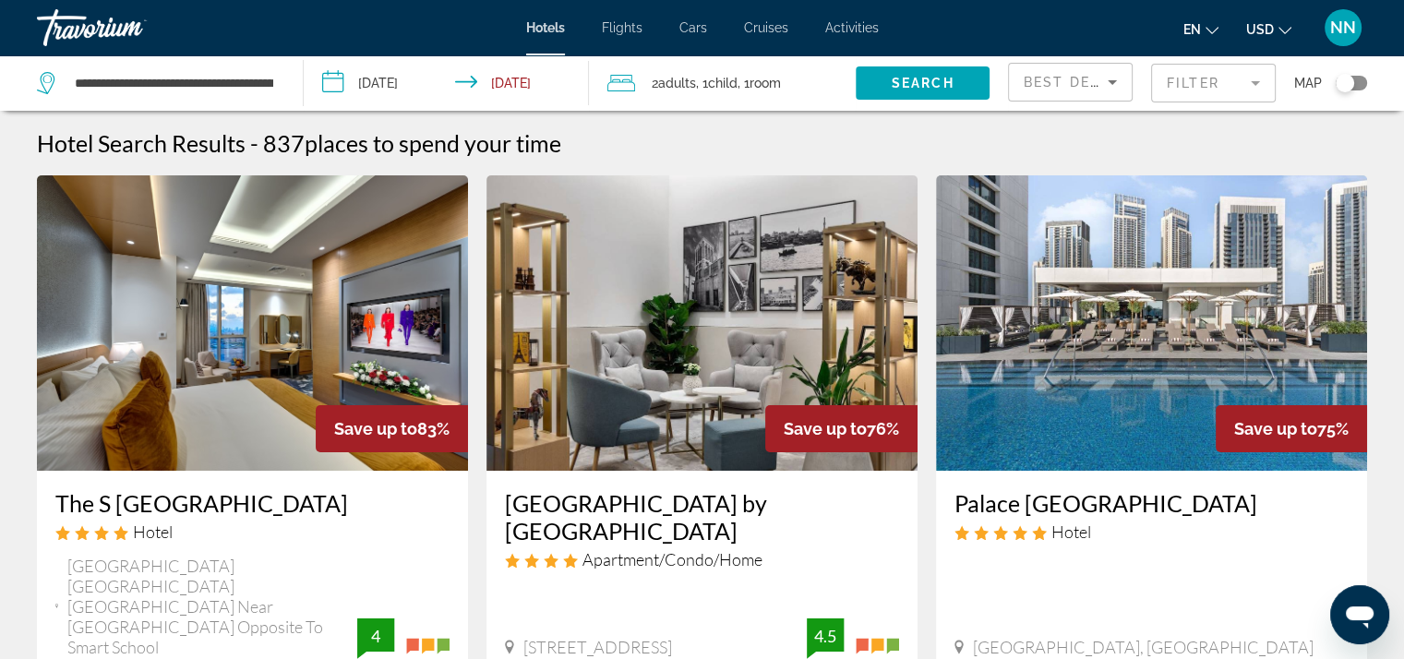
click at [1267, 93] on mat-form-field "Filter" at bounding box center [1213, 83] width 125 height 39
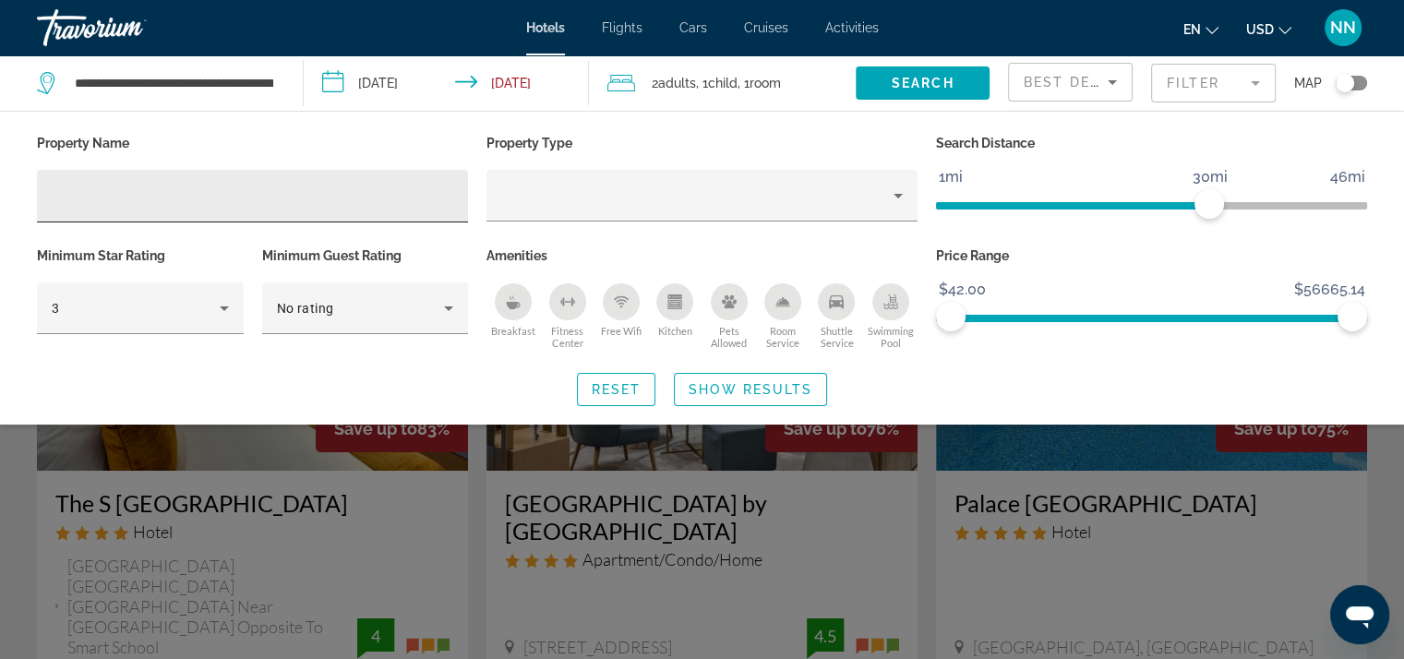
click at [199, 207] on div "Hotel Filters" at bounding box center [252, 196] width 401 height 53
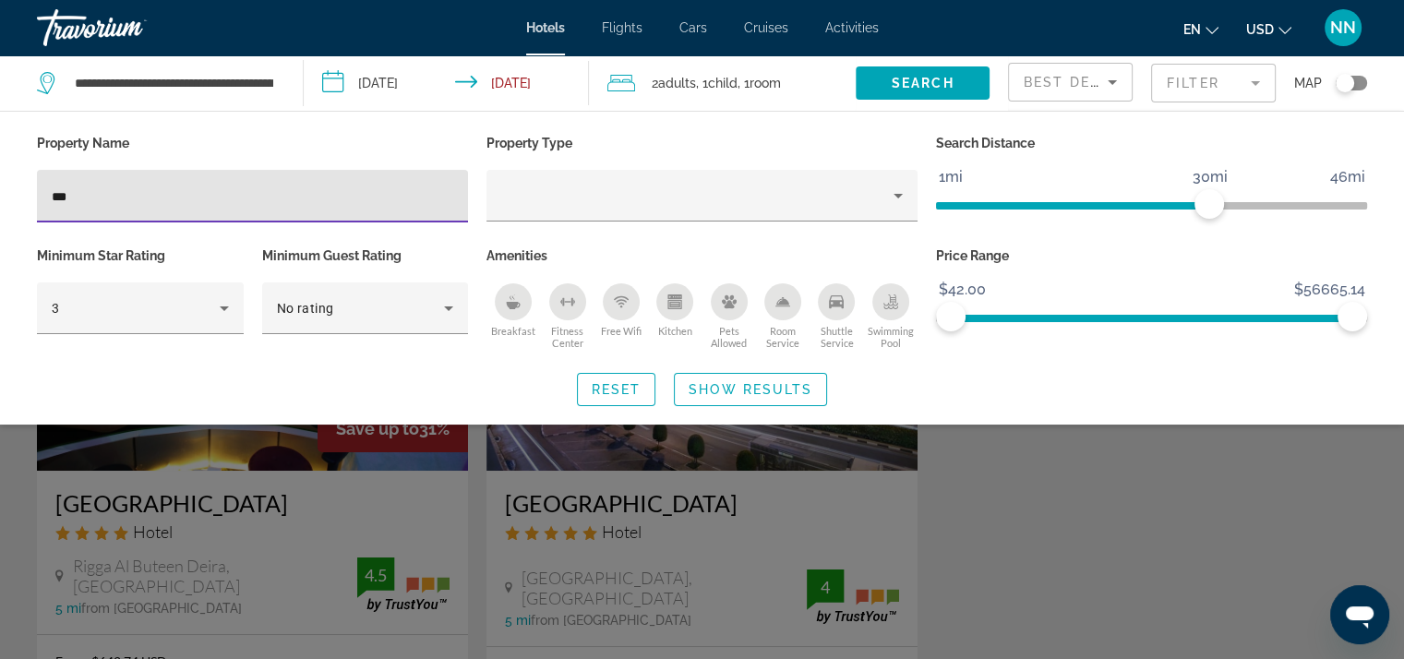
type input "***"
click at [593, 477] on div "Search widget" at bounding box center [702, 468] width 1404 height 382
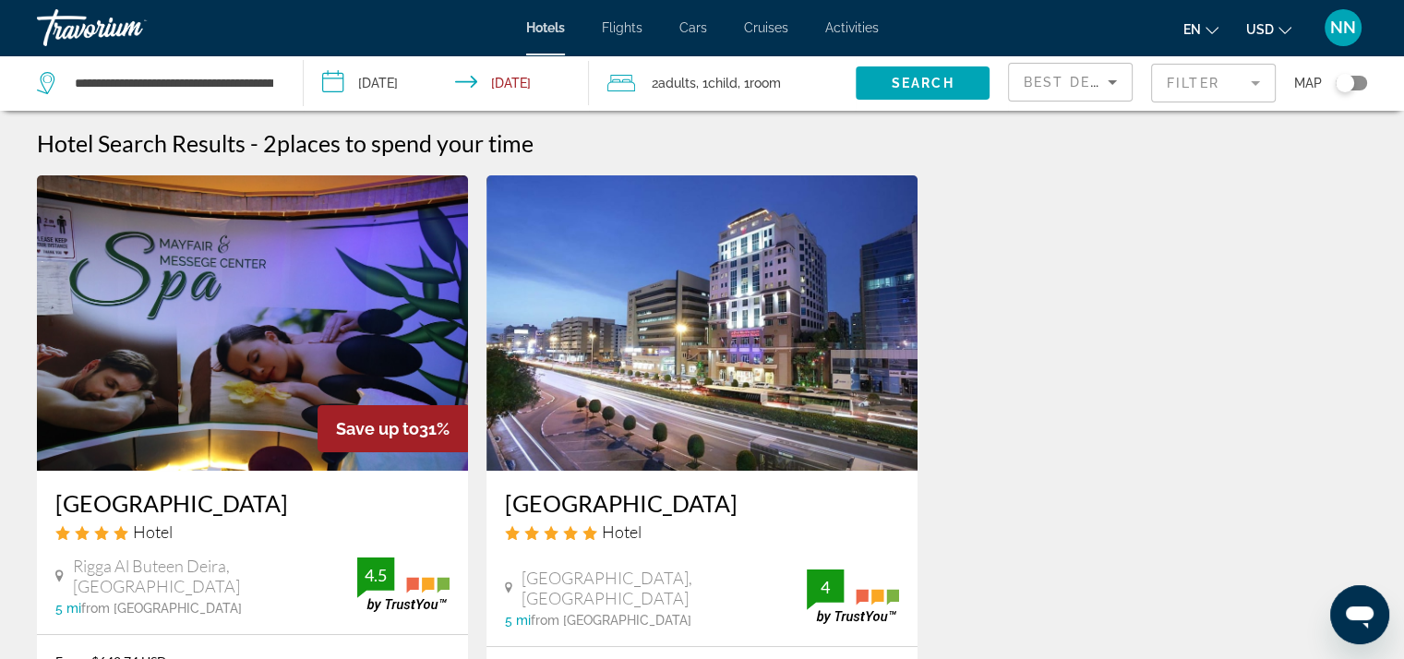
click at [609, 413] on img "Main content" at bounding box center [701, 322] width 431 height 295
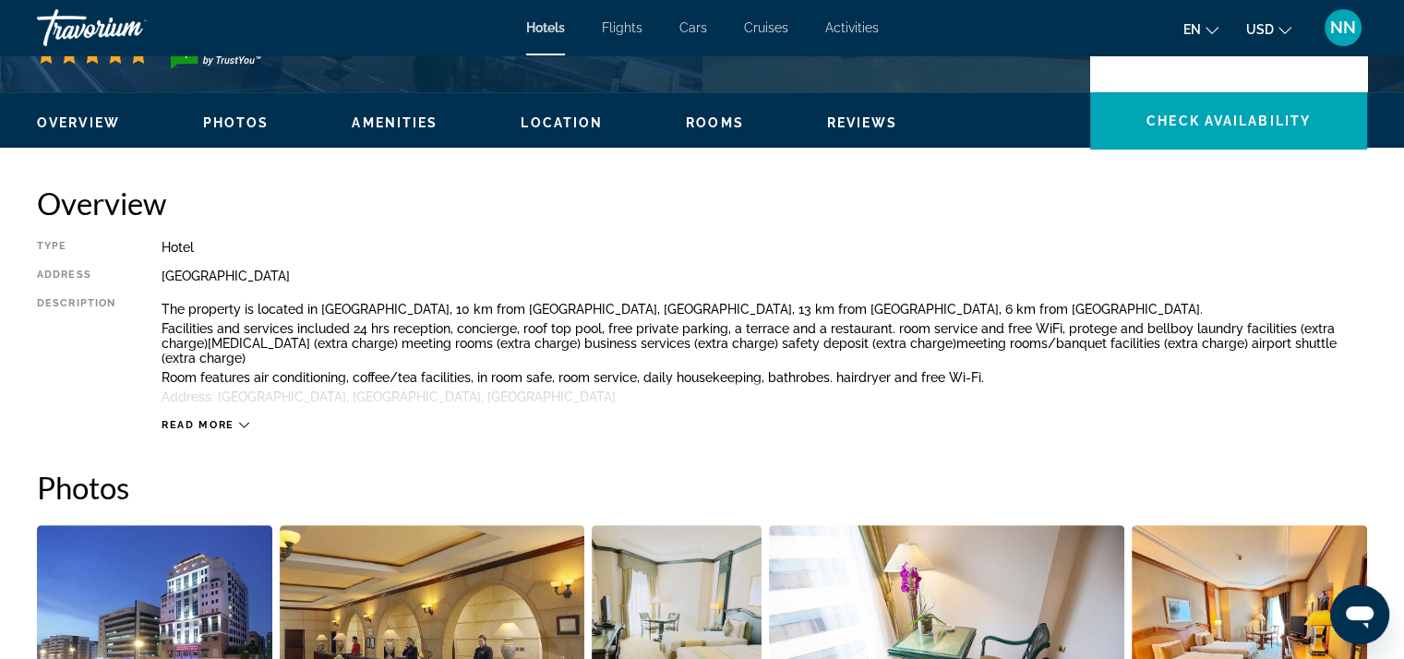
scroll to position [461, 0]
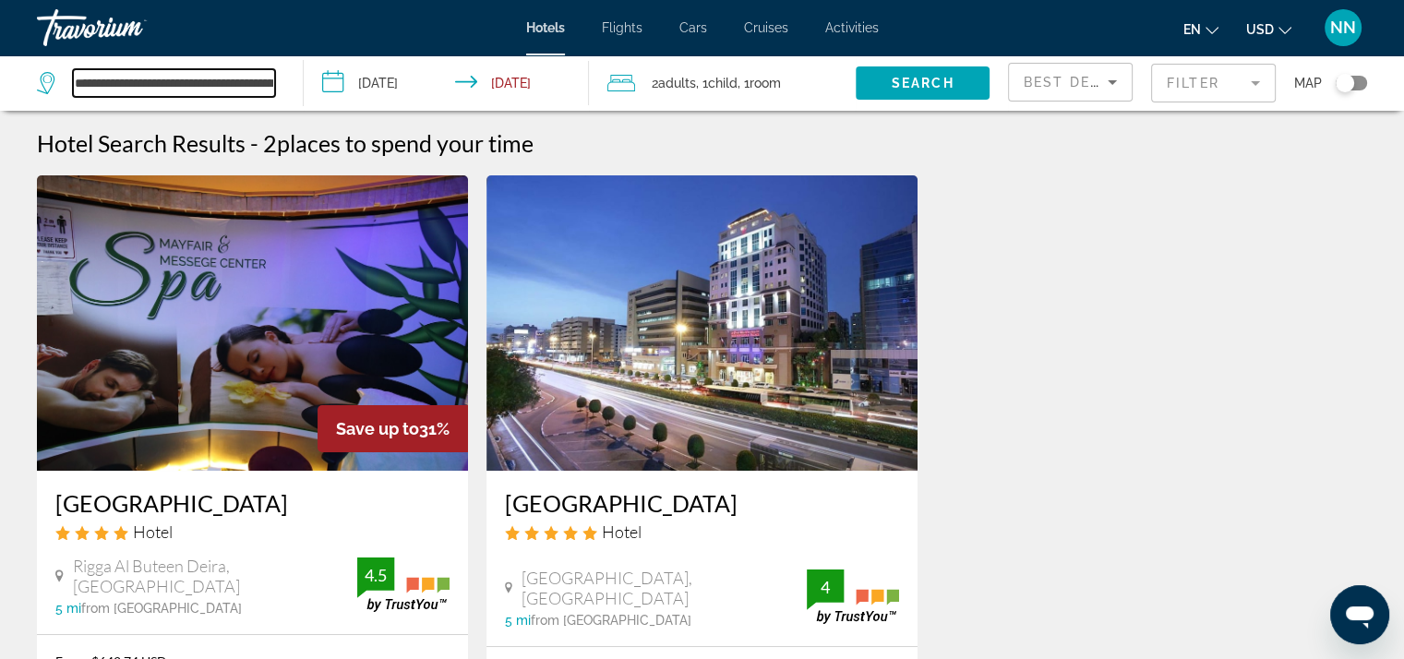
click at [250, 80] on input "**********" at bounding box center [174, 83] width 202 height 28
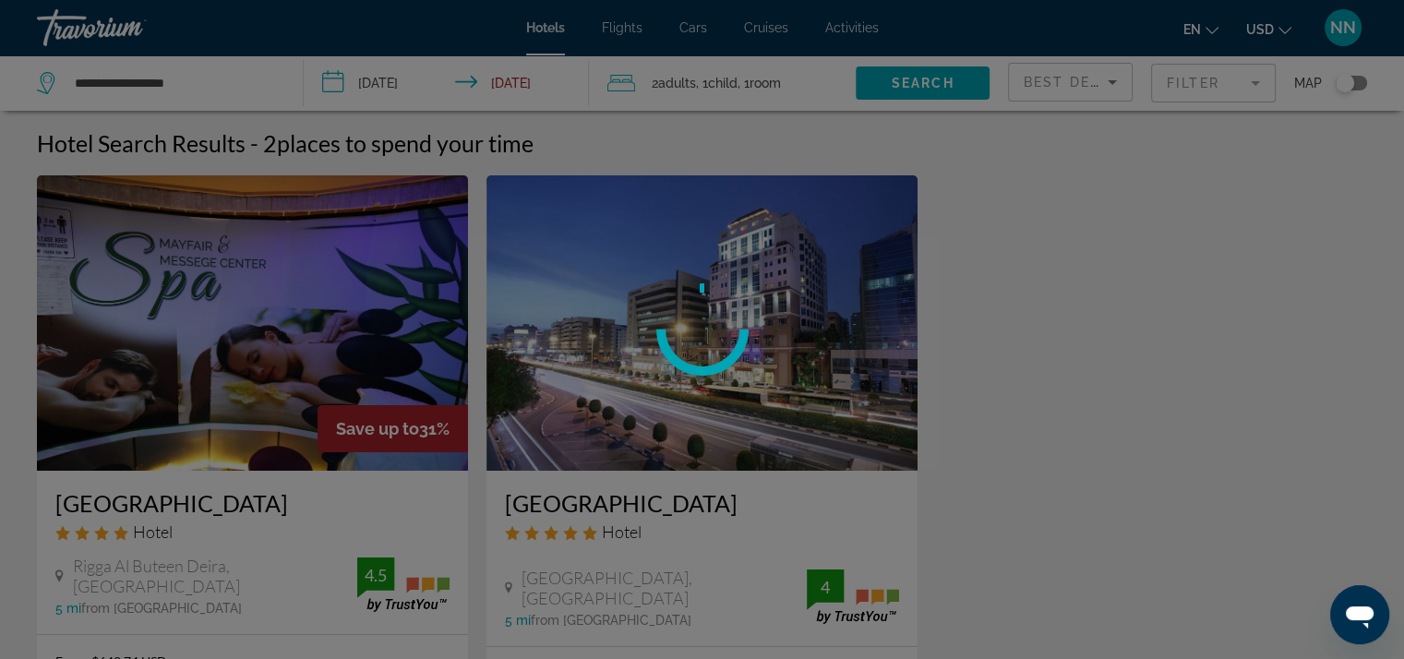
click at [235, 86] on div at bounding box center [702, 329] width 1404 height 659
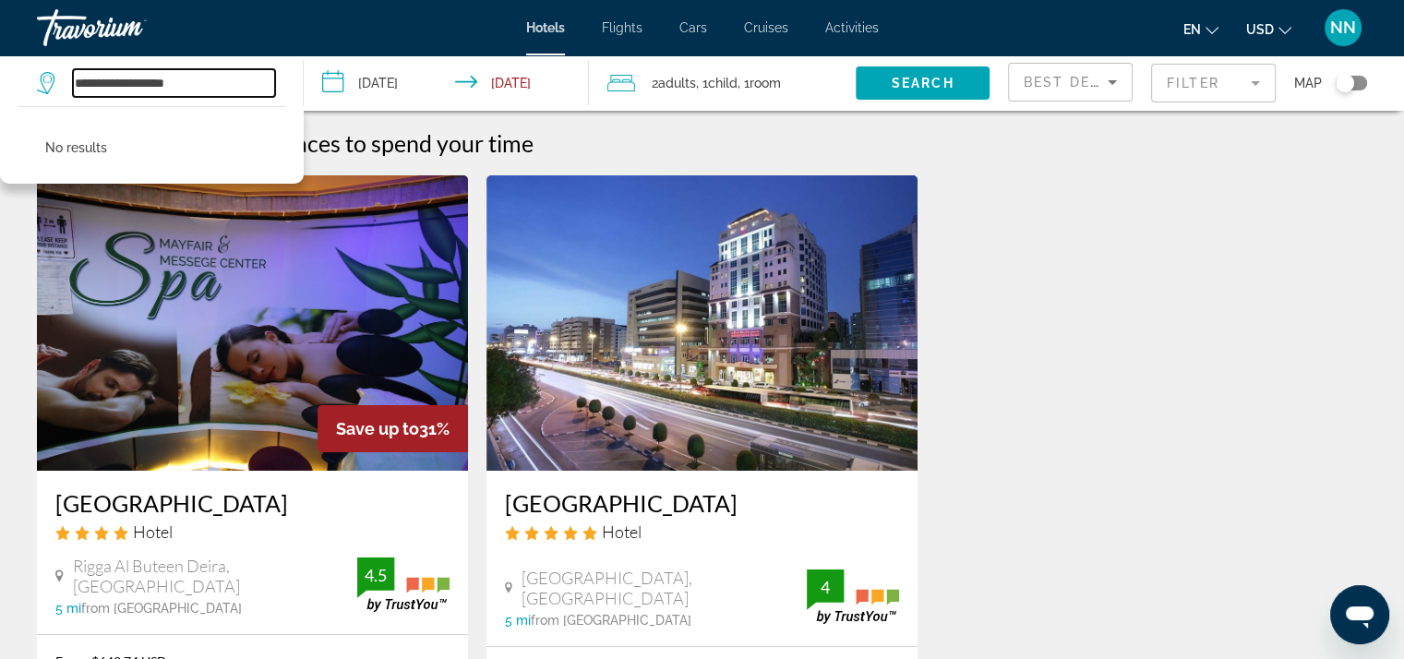
click at [235, 86] on input "**********" at bounding box center [174, 83] width 202 height 28
type input "*"
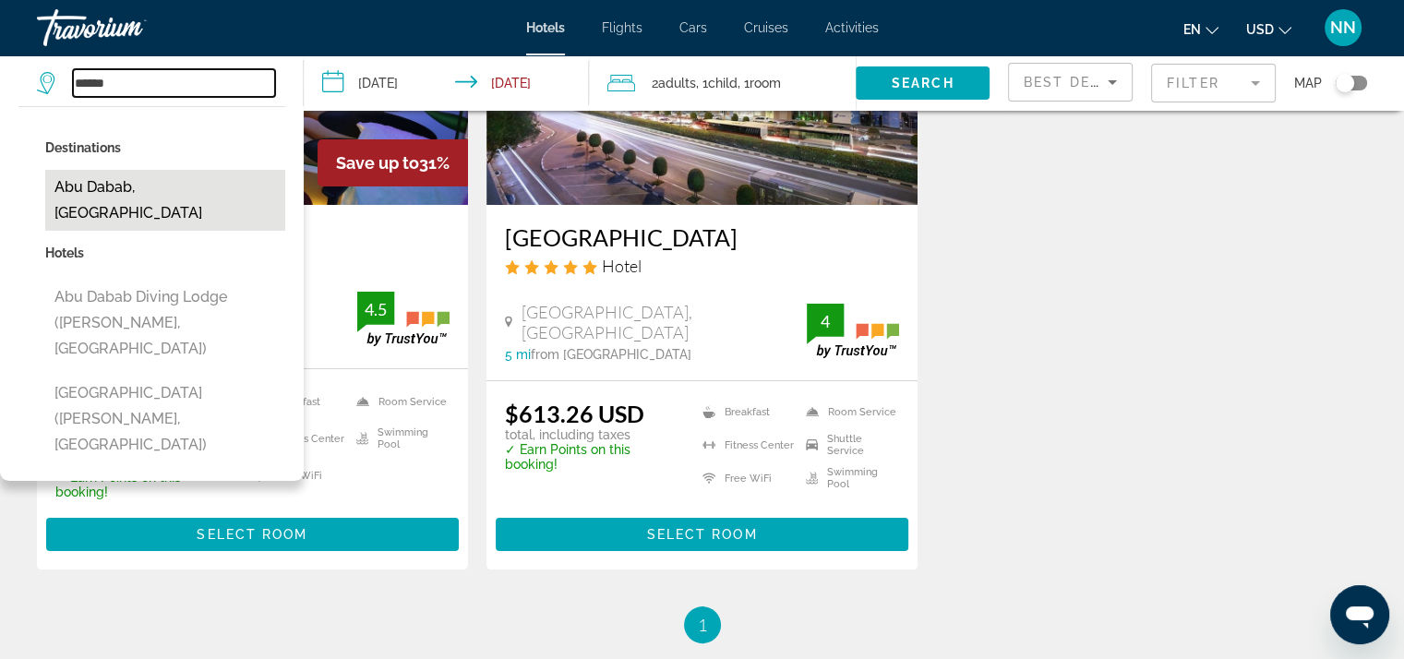
scroll to position [277, 0]
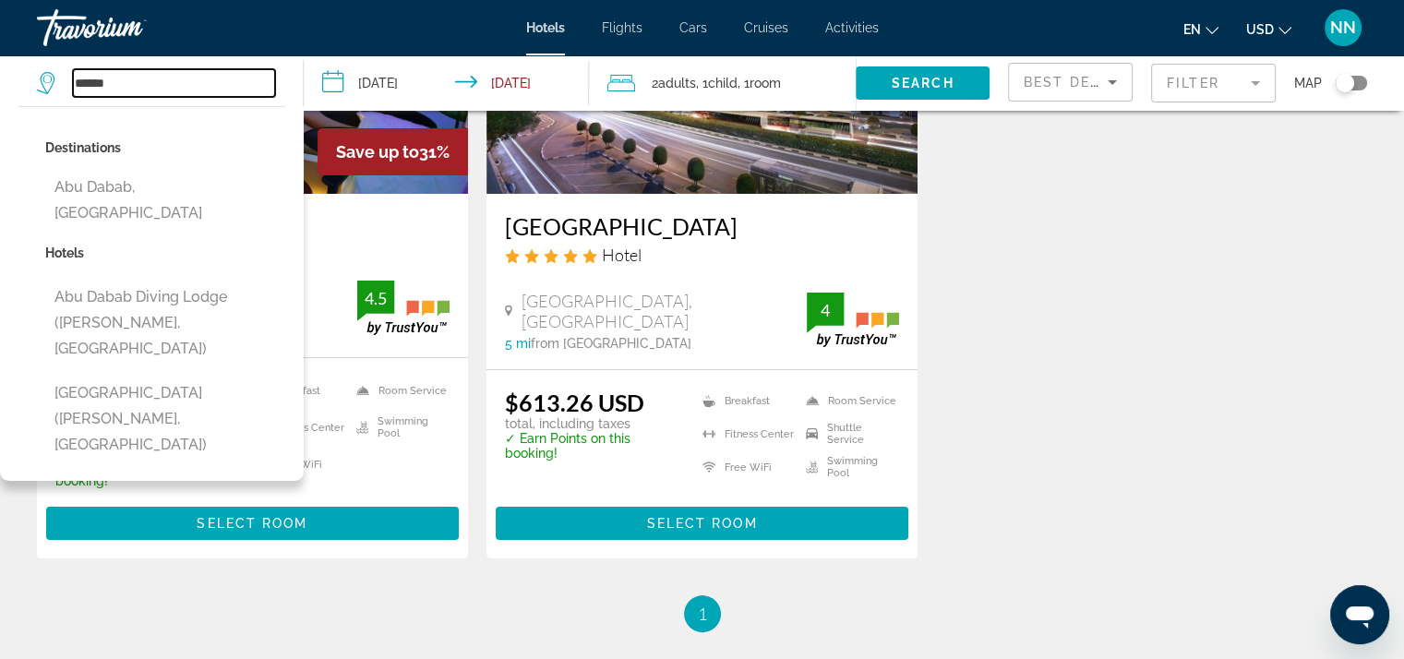
click at [188, 87] on input "******" at bounding box center [174, 83] width 202 height 28
click at [159, 86] on input "******" at bounding box center [174, 83] width 202 height 28
click at [78, 76] on input "******" at bounding box center [174, 83] width 202 height 28
click at [151, 88] on input "******" at bounding box center [174, 83] width 202 height 28
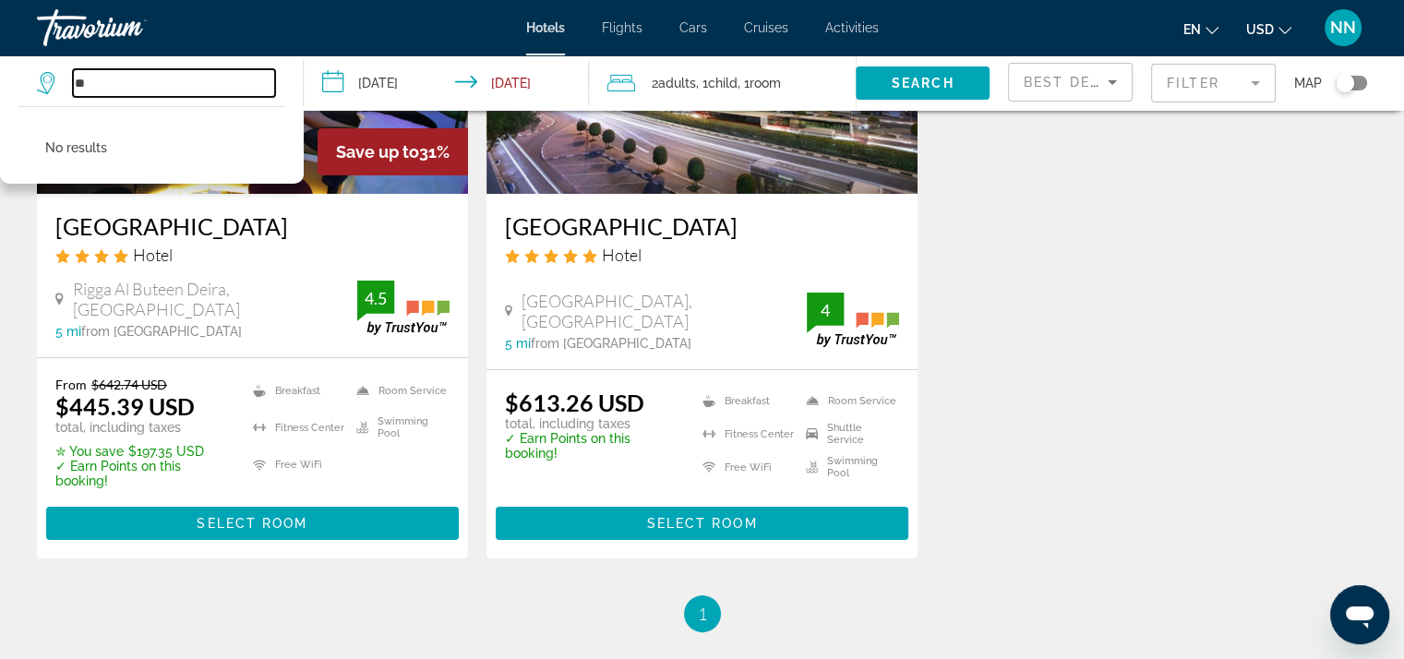
type input "*"
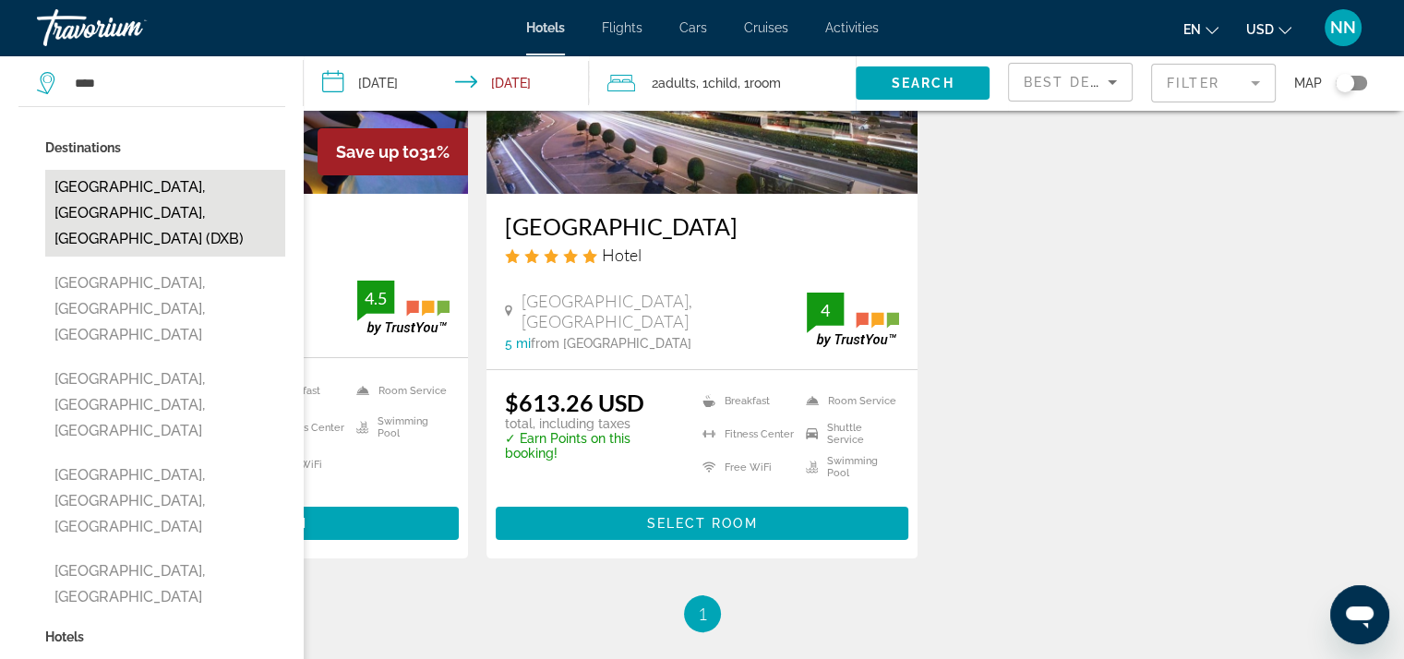
click at [129, 184] on button "[GEOGRAPHIC_DATA], [GEOGRAPHIC_DATA], [GEOGRAPHIC_DATA] (DXB)" at bounding box center [165, 213] width 240 height 87
type input "**********"
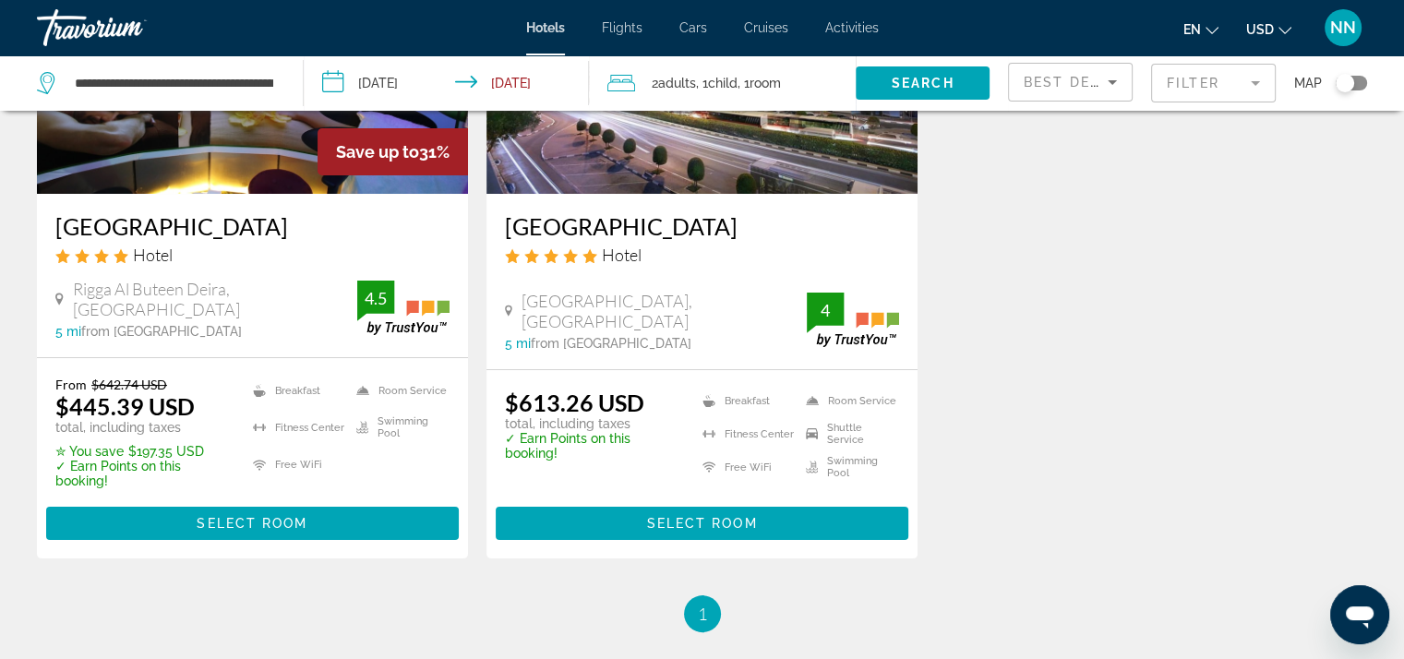
click at [1190, 88] on mat-form-field "Filter" at bounding box center [1213, 83] width 125 height 39
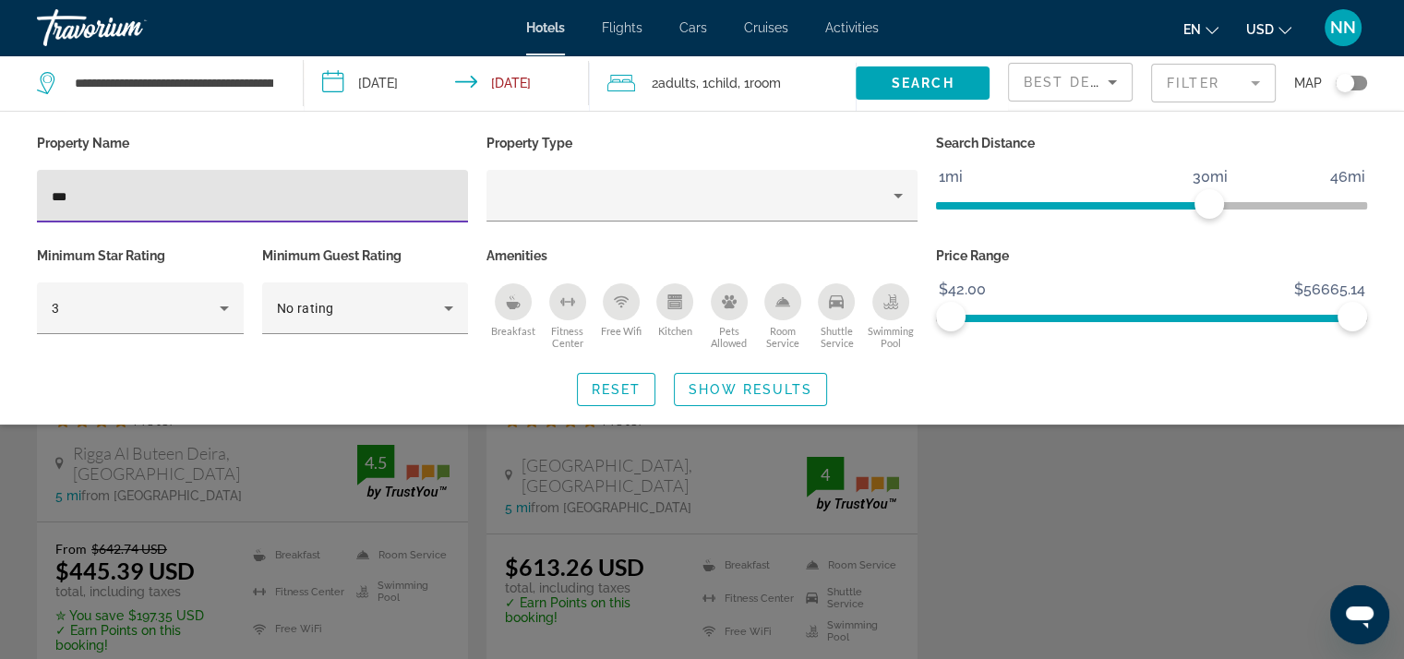
scroll to position [92, 0]
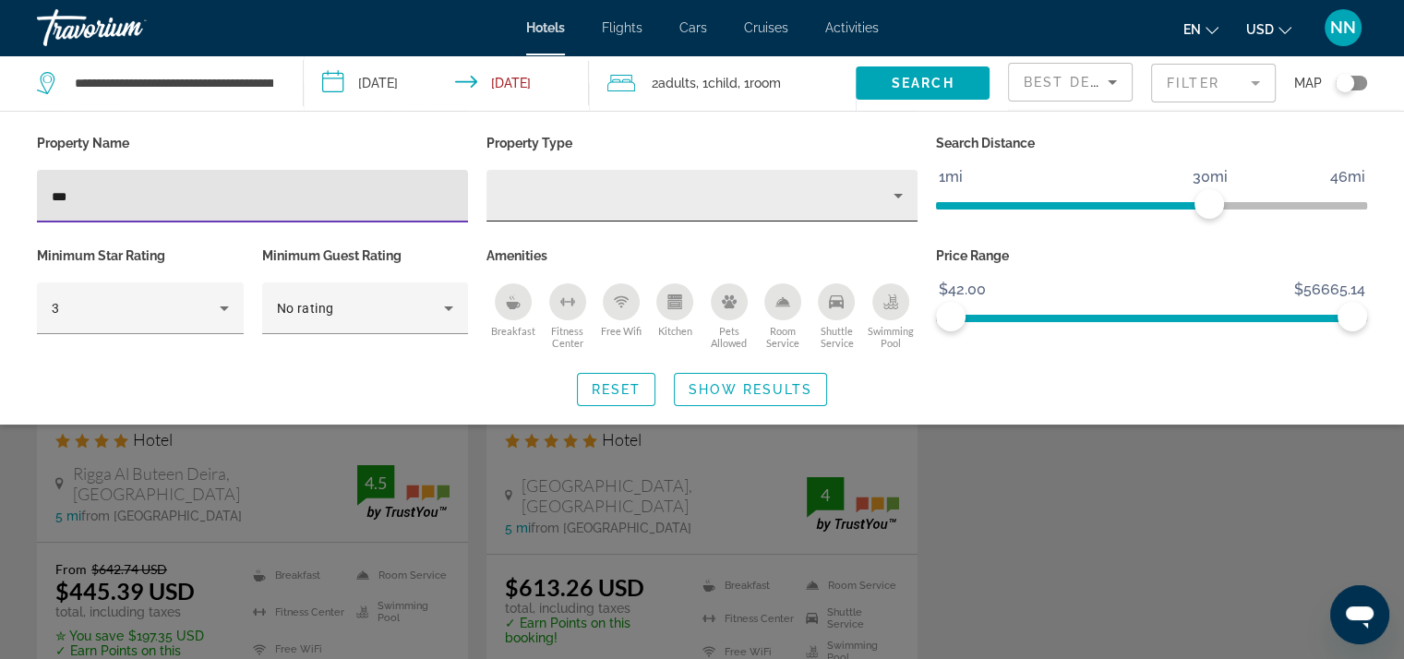
click at [563, 195] on div "Property type" at bounding box center [697, 196] width 392 height 22
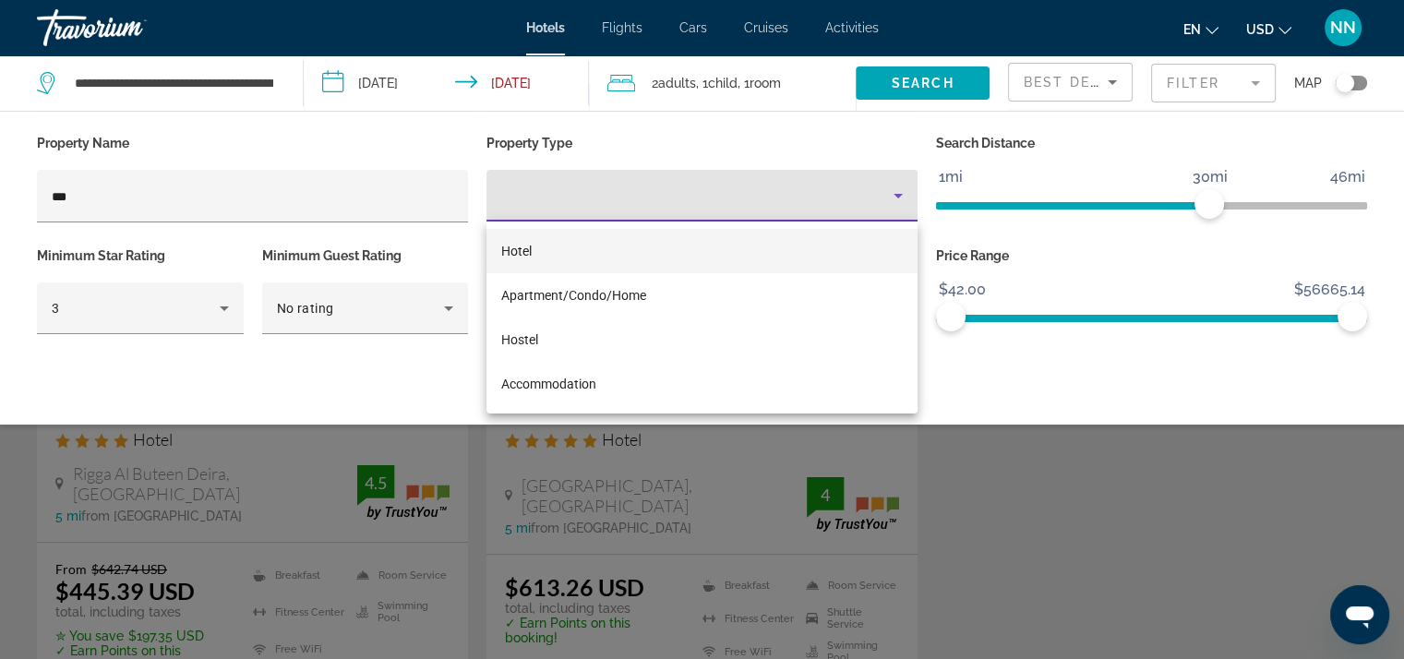
click at [142, 197] on div at bounding box center [702, 329] width 1404 height 659
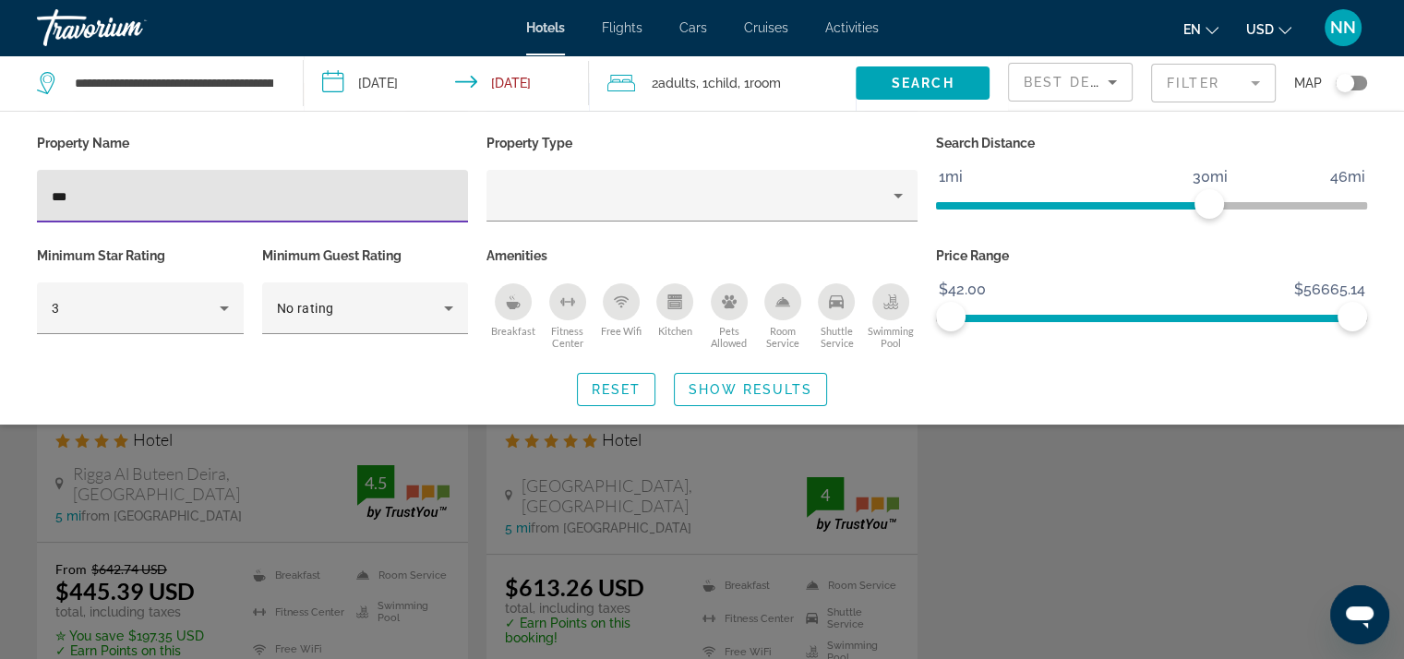
click at [126, 204] on input "***" at bounding box center [252, 197] width 401 height 22
type input "*"
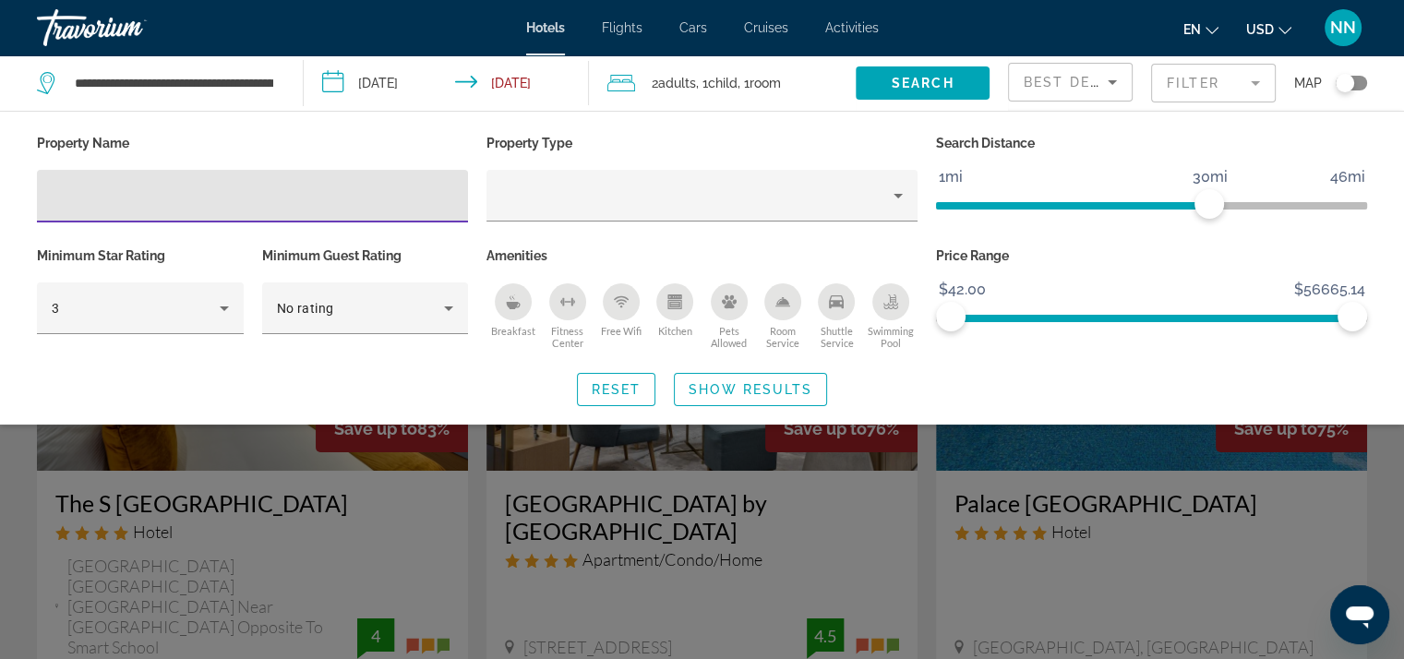
paste input "**********"
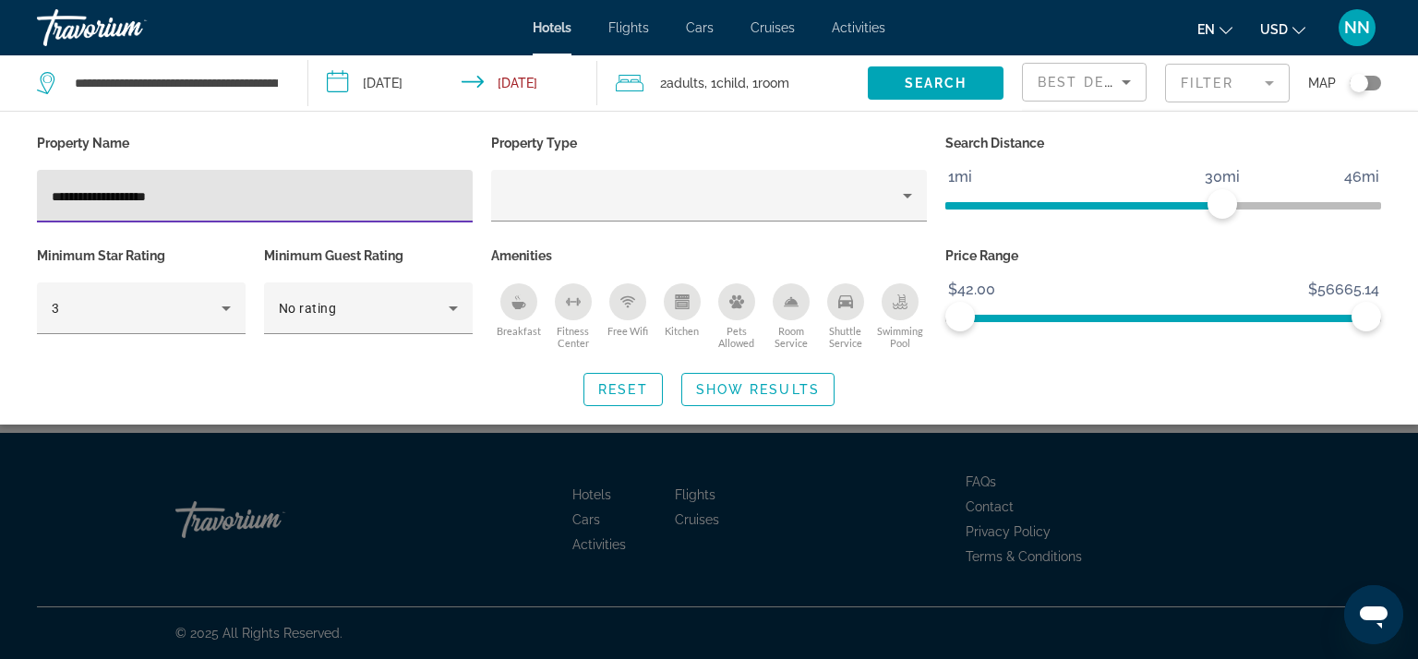
type input "**********"
click at [723, 391] on span "Show Results" at bounding box center [758, 389] width 124 height 15
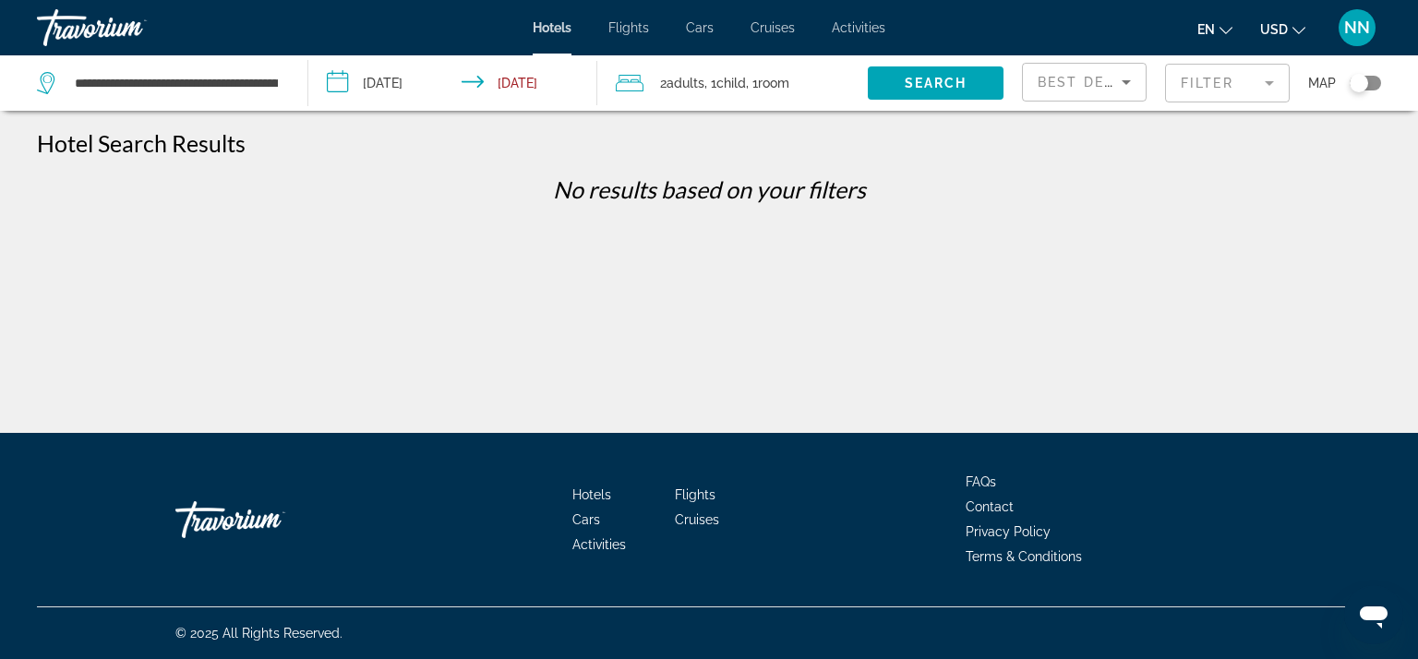
click at [1221, 78] on mat-form-field "Filter" at bounding box center [1227, 83] width 125 height 39
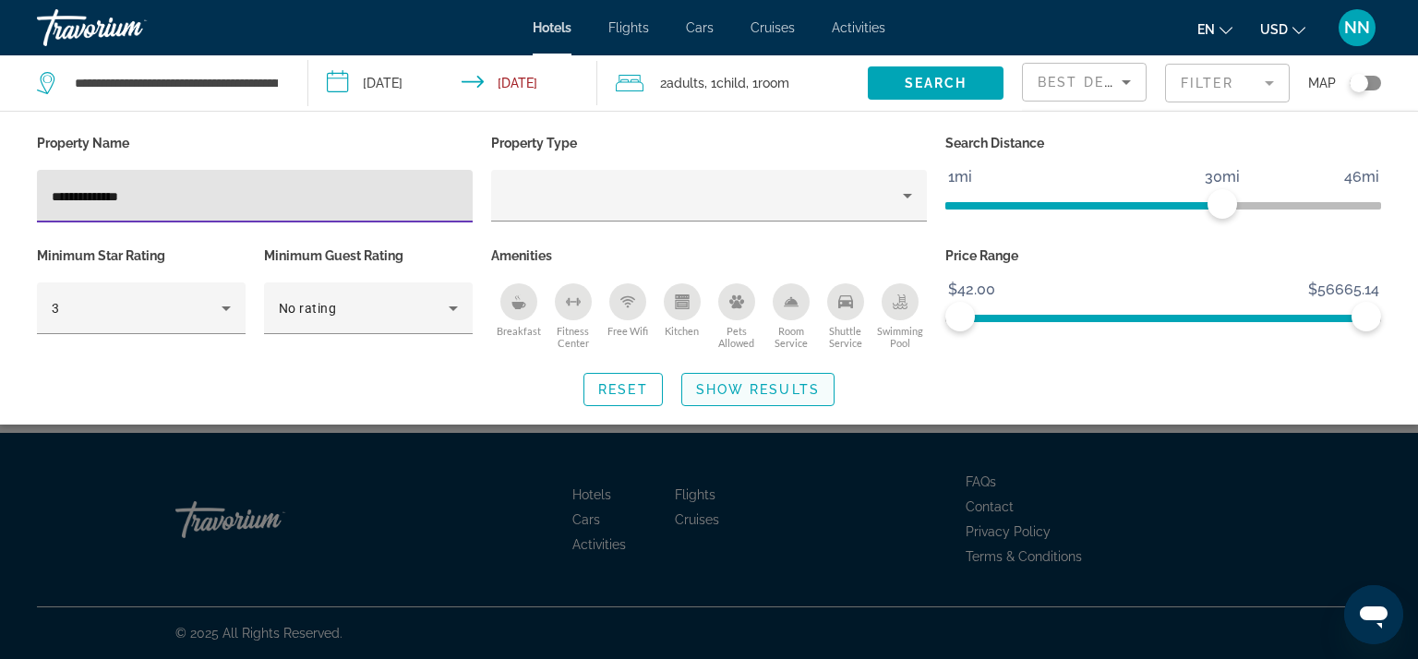
type input "**********"
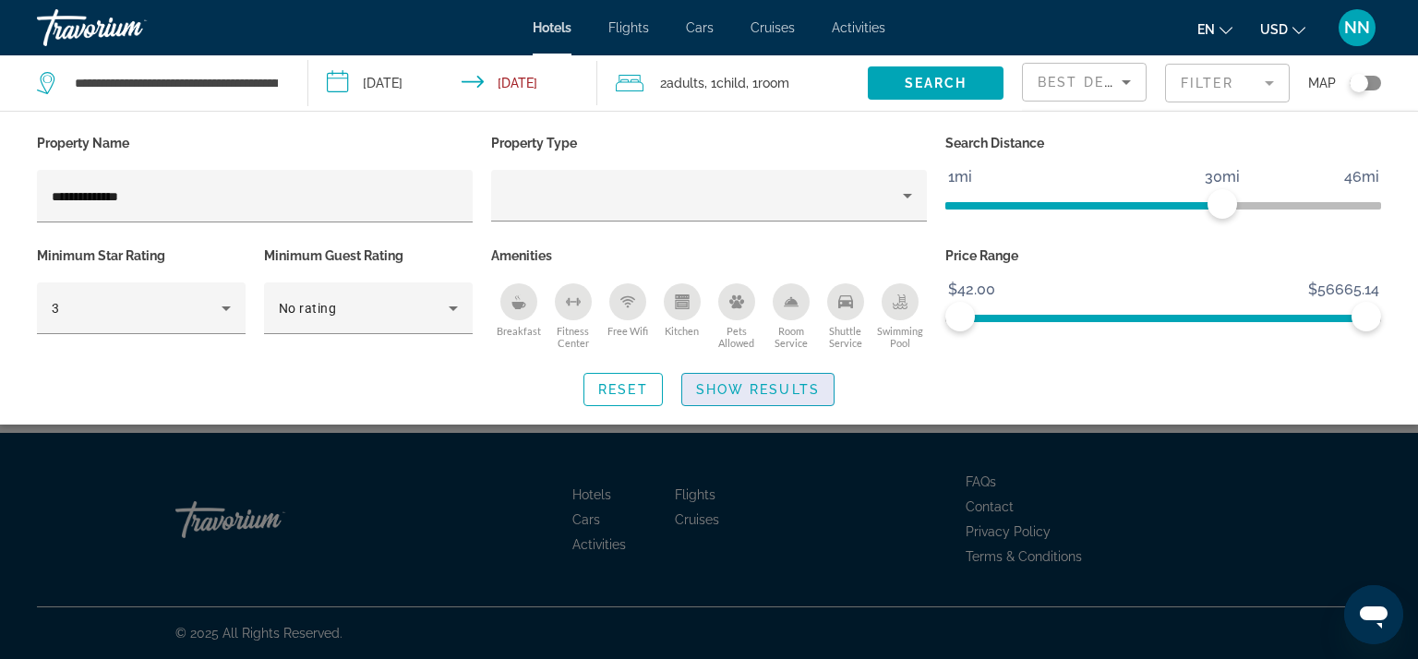
click at [772, 389] on span "Show Results" at bounding box center [758, 389] width 124 height 15
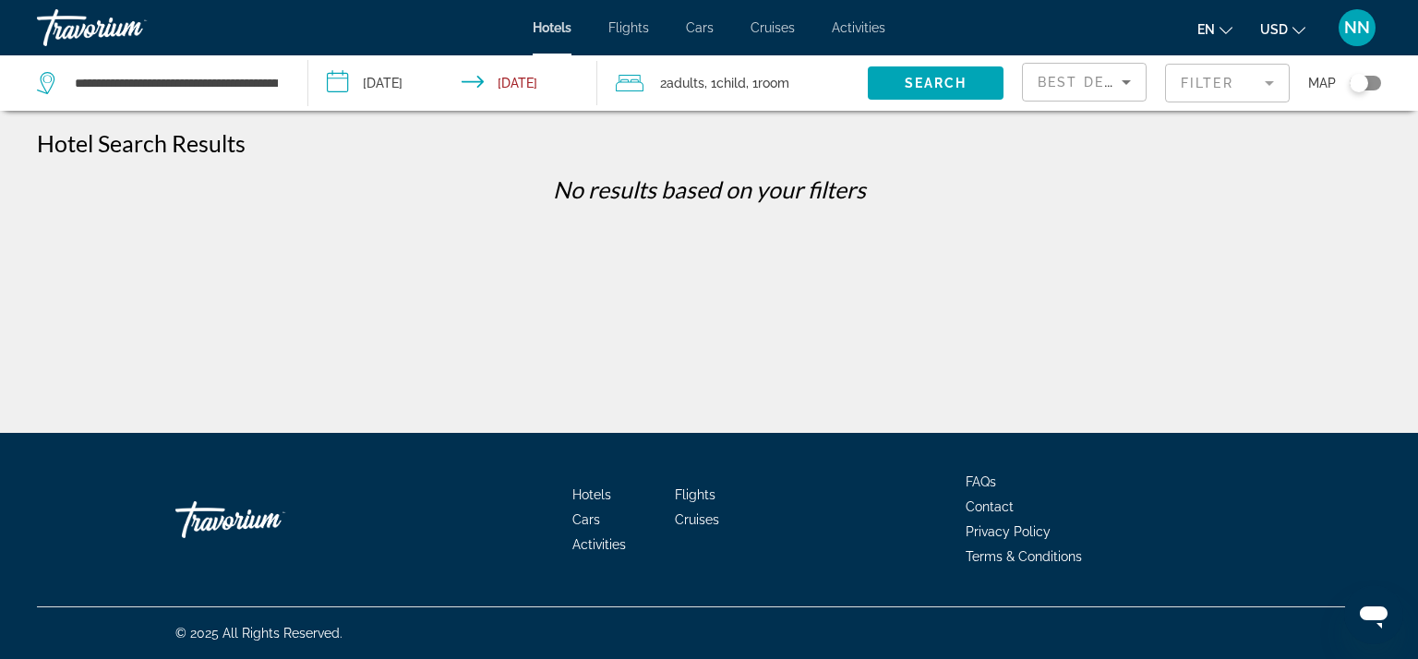
click at [1213, 88] on mat-form-field "Filter" at bounding box center [1227, 83] width 125 height 39
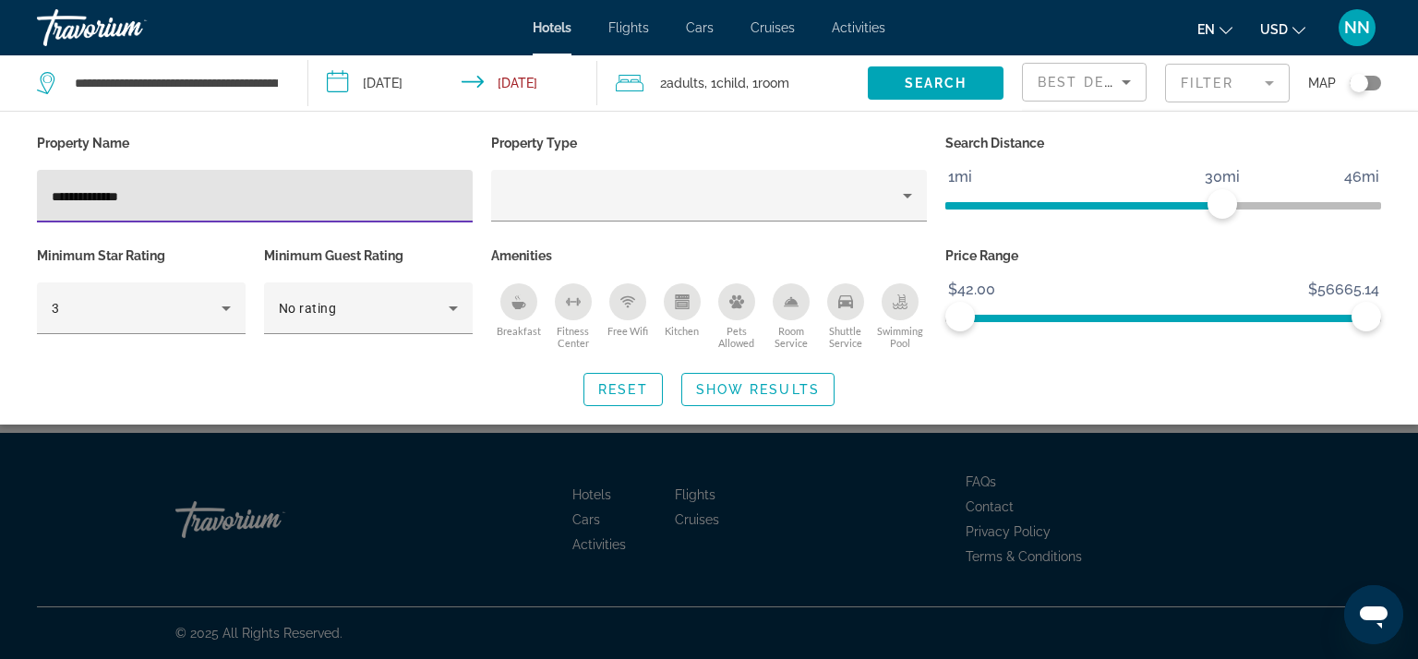
click at [150, 197] on input "**********" at bounding box center [255, 197] width 406 height 22
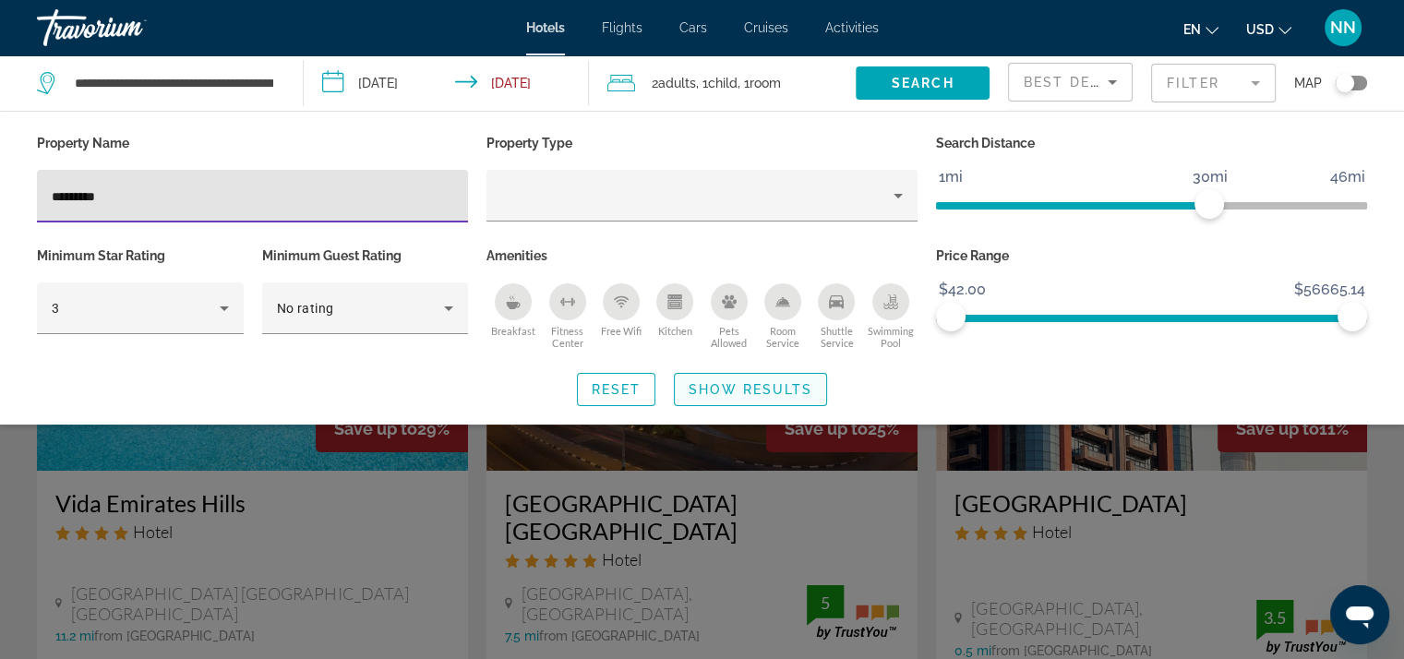
type input "********"
click at [789, 387] on span "Show Results" at bounding box center [750, 389] width 124 height 15
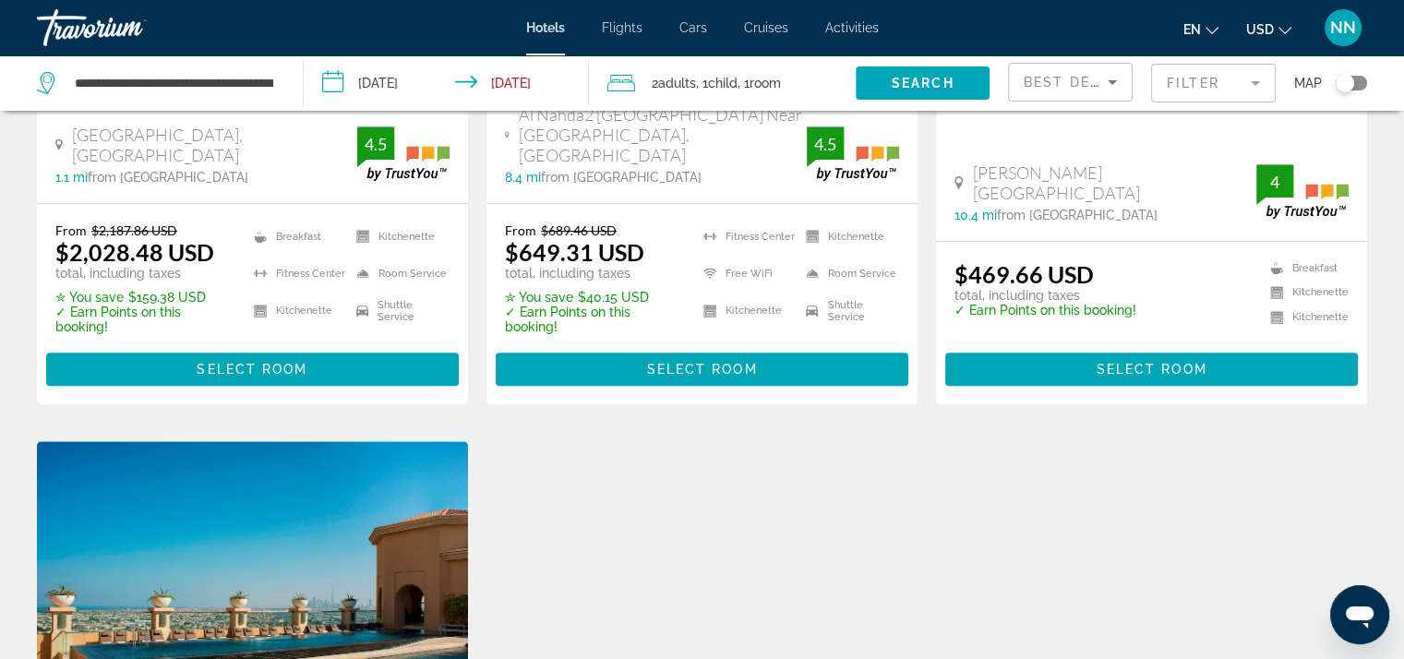
scroll to position [1200, 0]
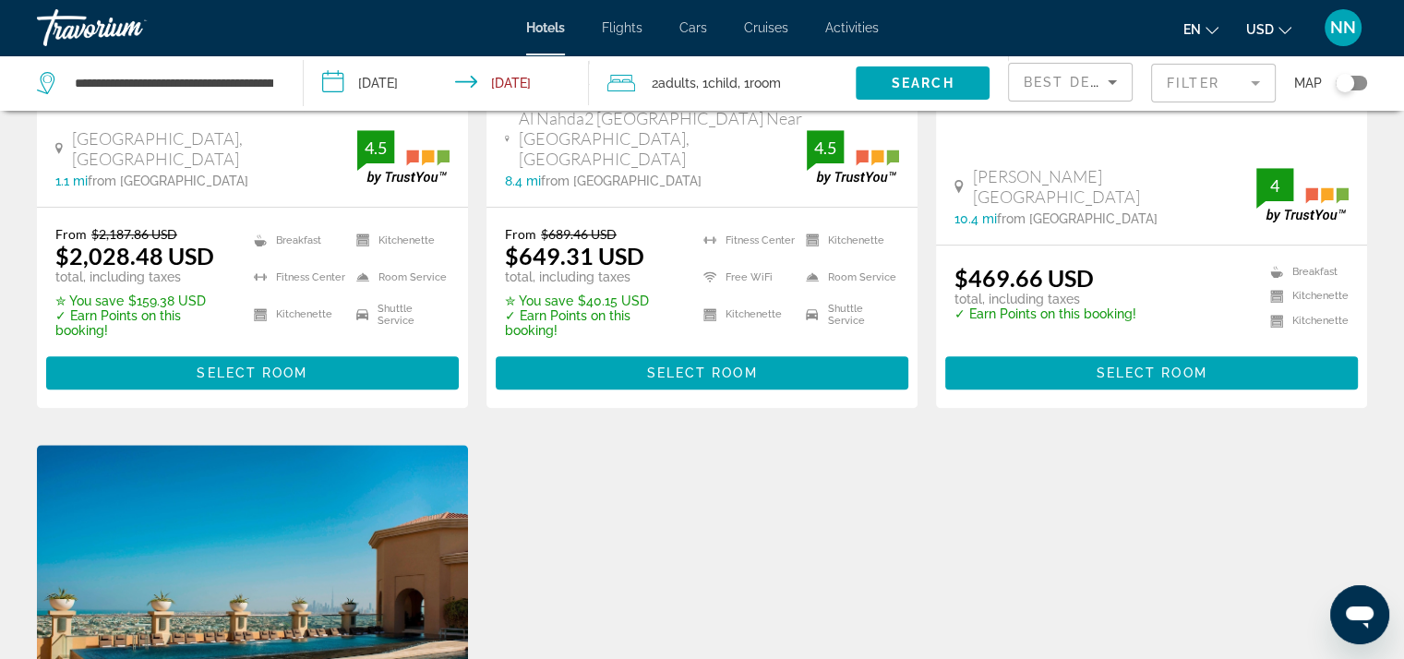
click at [1112, 78] on icon "Sort by" at bounding box center [1112, 82] width 22 height 22
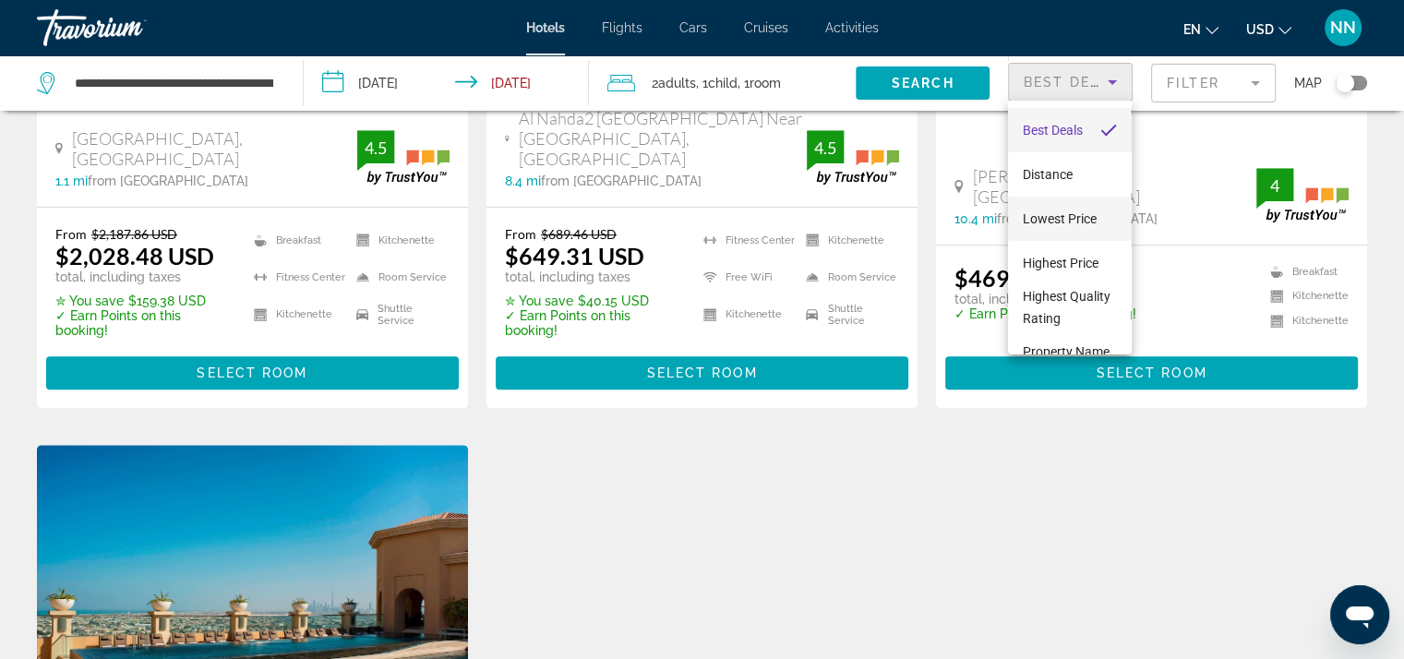
click at [1094, 224] on span "Lowest Price" at bounding box center [1060, 218] width 74 height 15
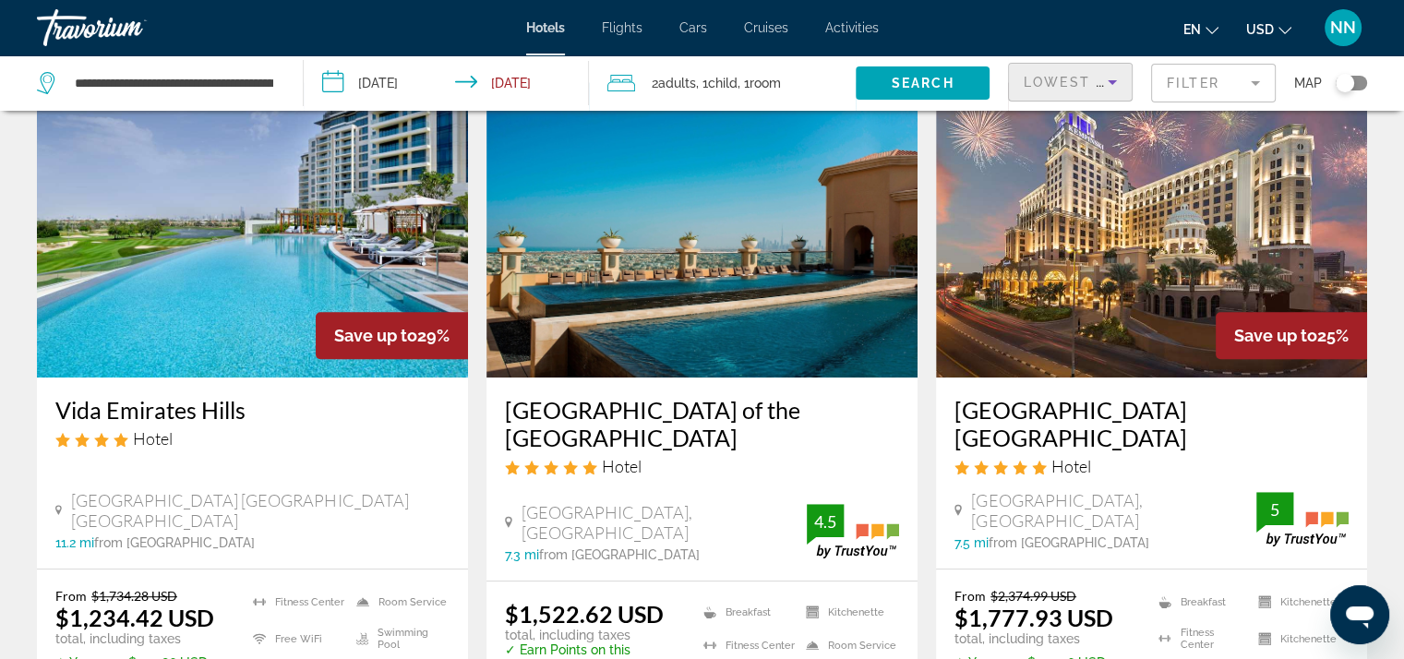
scroll to position [923, 0]
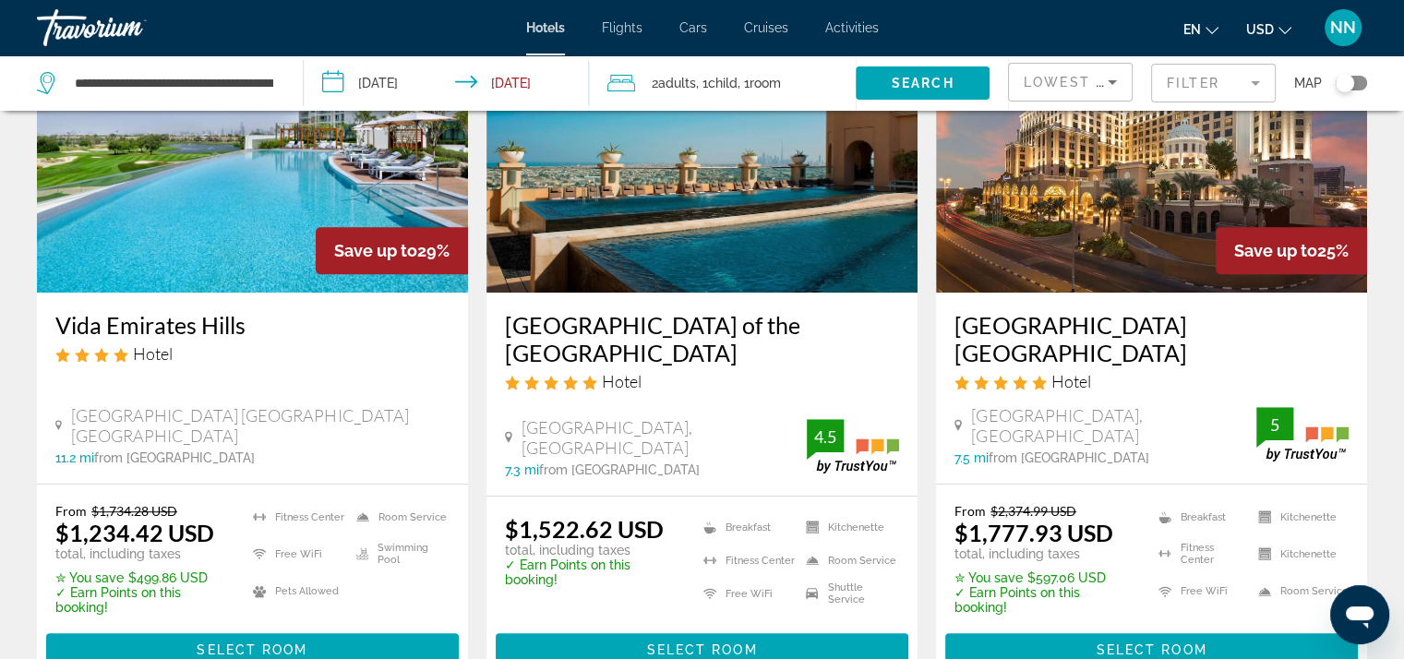
click at [399, 78] on input "**********" at bounding box center [450, 85] width 293 height 61
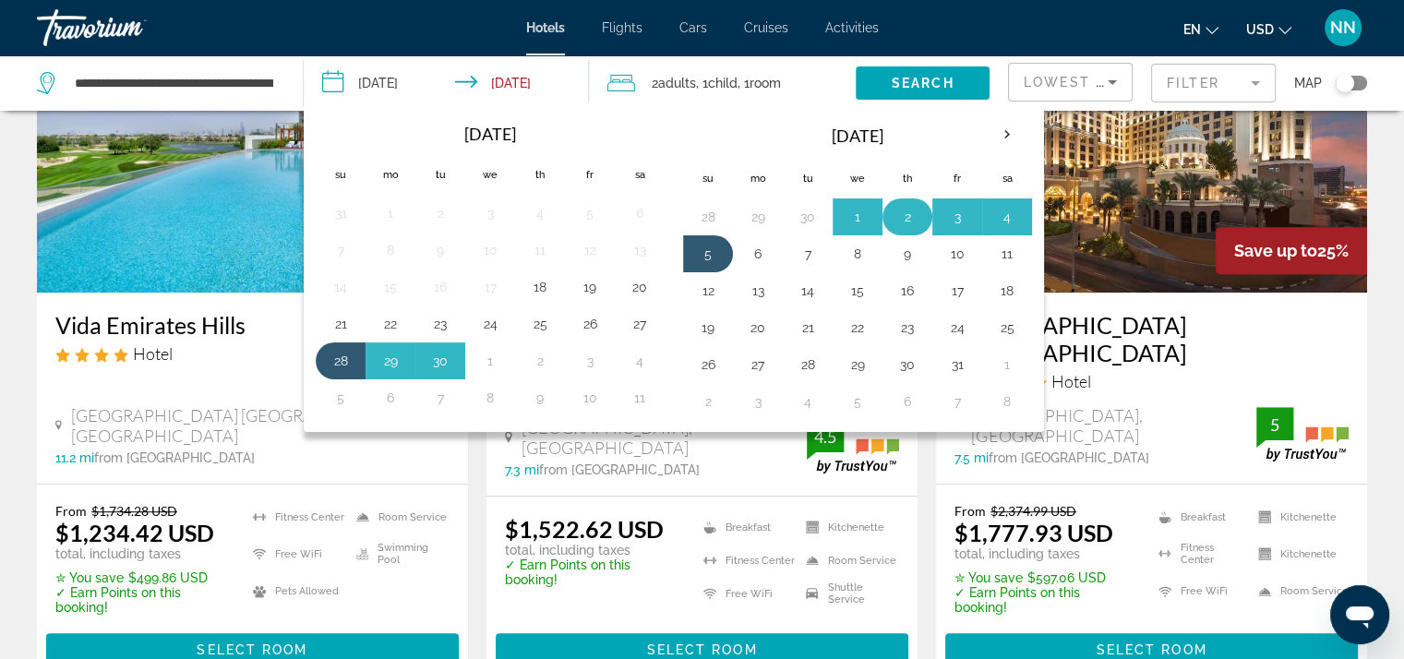
click at [904, 217] on button "2" at bounding box center [907, 217] width 30 height 26
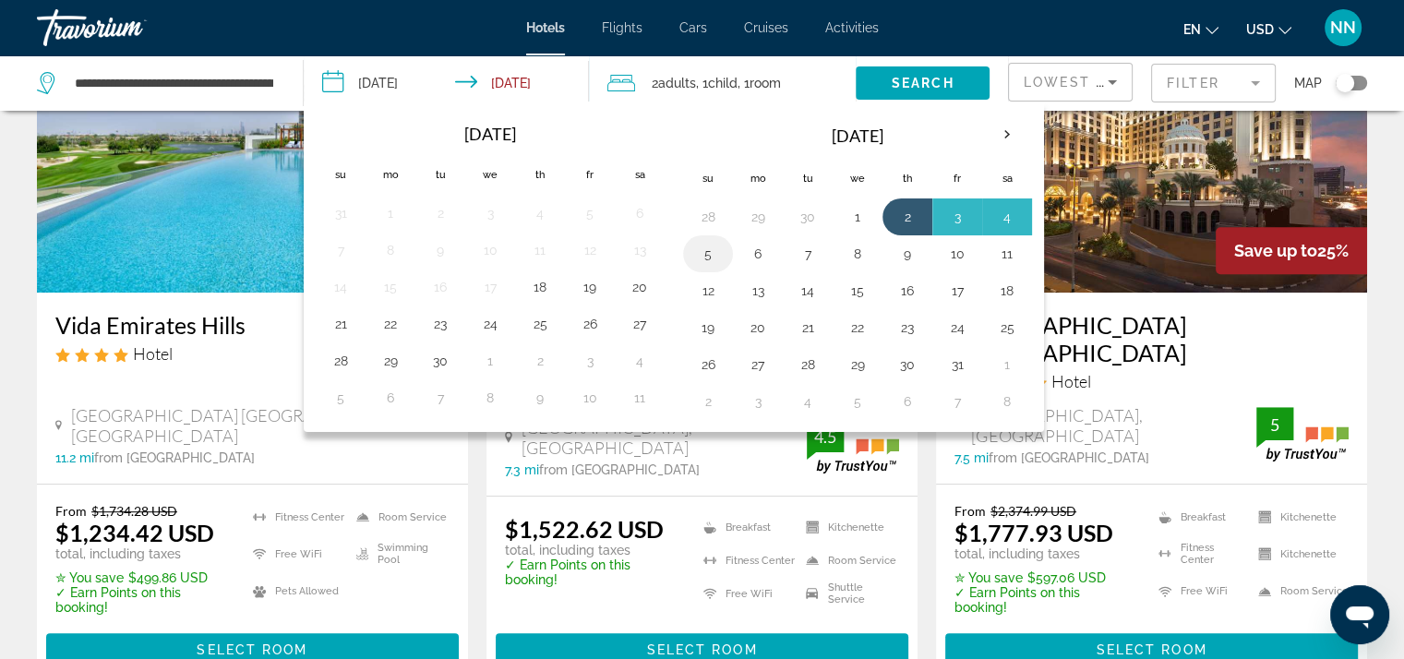
click at [711, 257] on button "5" at bounding box center [708, 254] width 30 height 26
type input "**********"
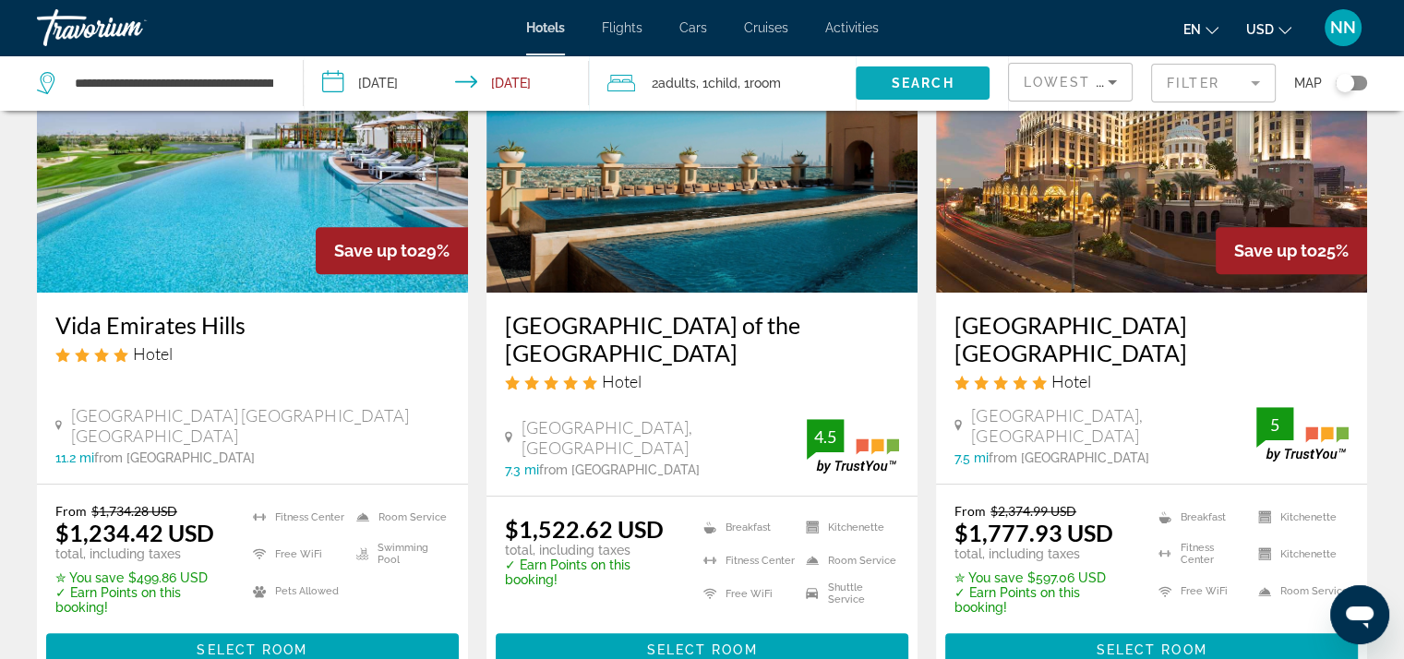
click at [888, 91] on span "Search widget" at bounding box center [923, 83] width 134 height 44
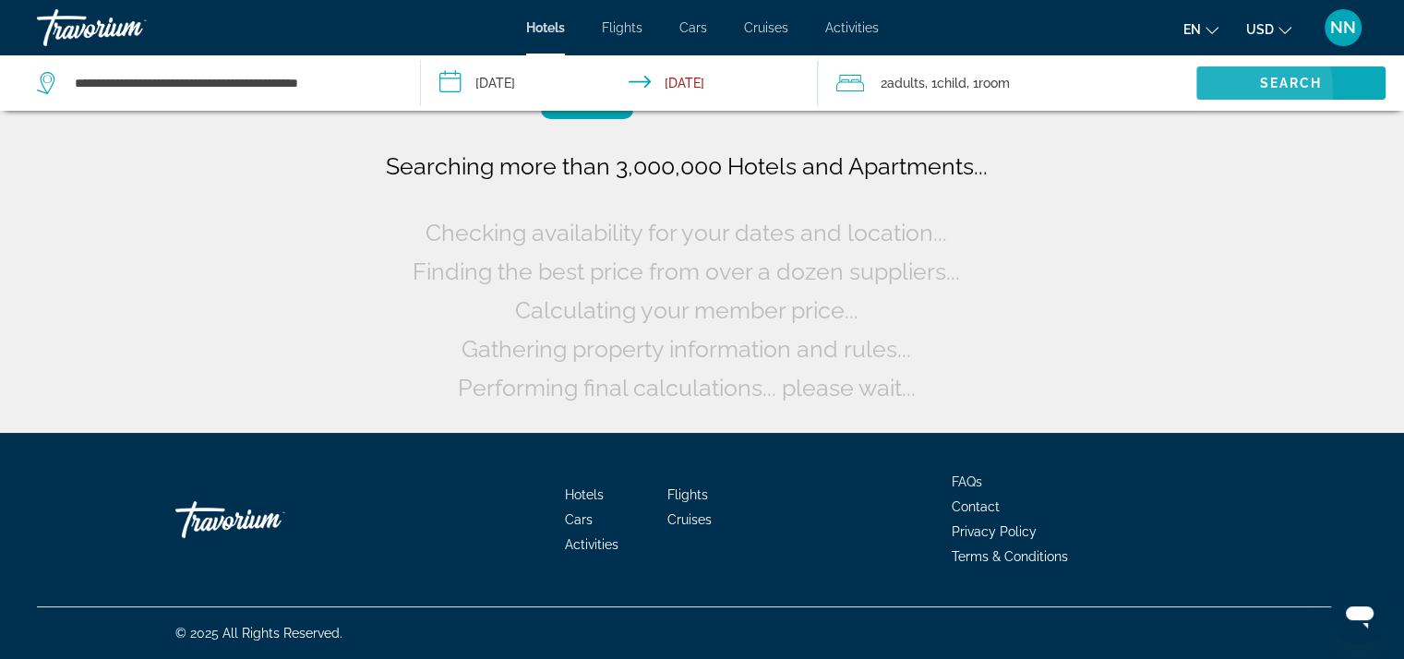
scroll to position [0, 0]
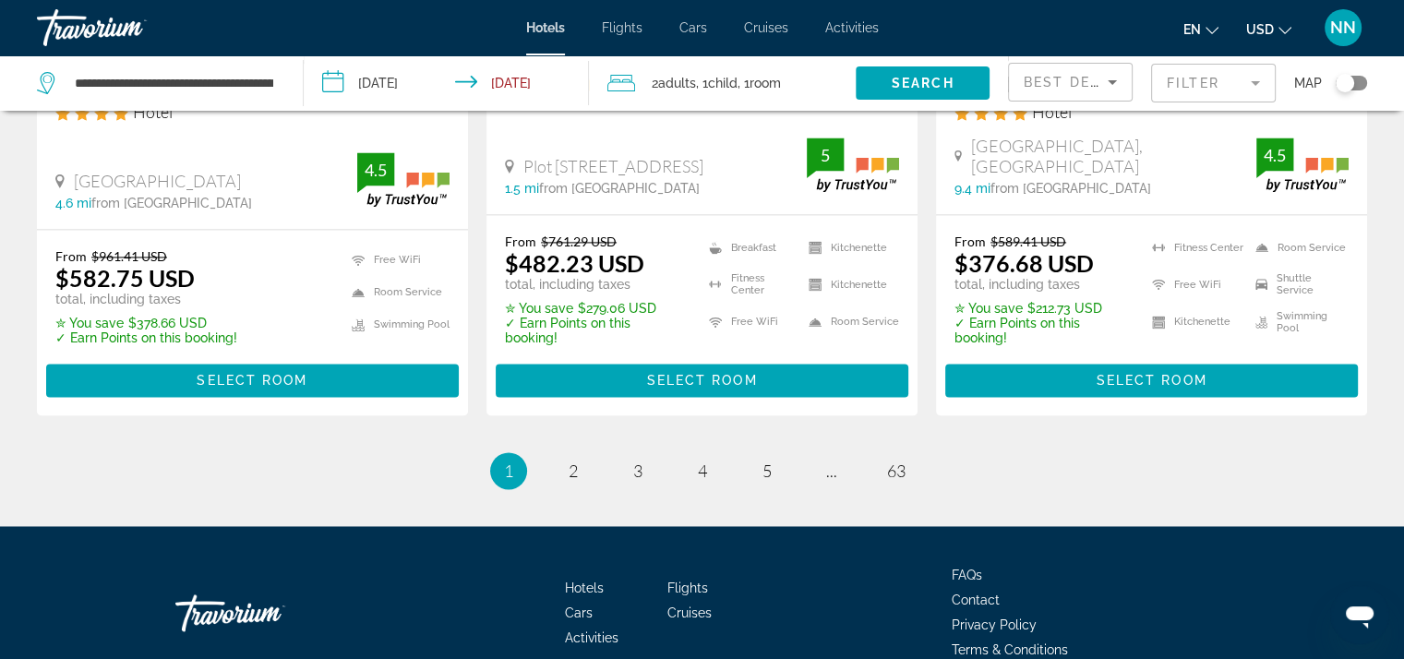
scroll to position [2670, 0]
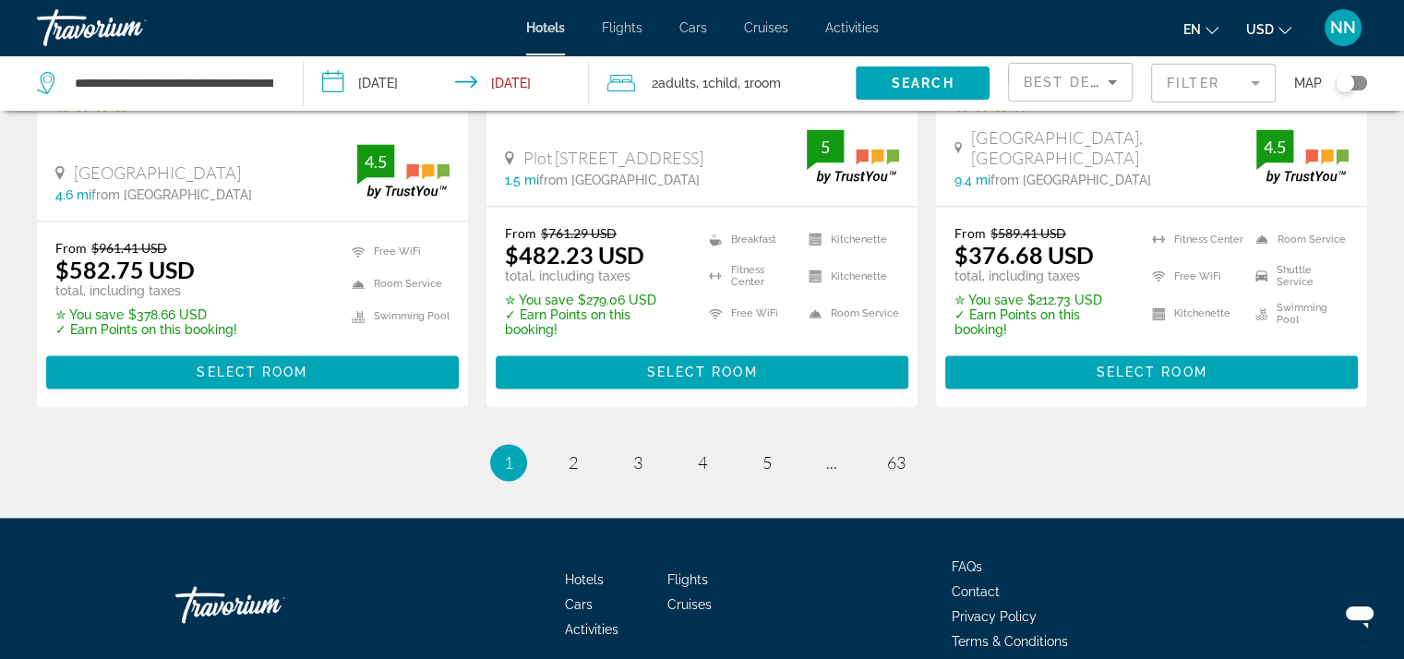
click at [1187, 73] on mat-form-field "Filter" at bounding box center [1213, 83] width 125 height 39
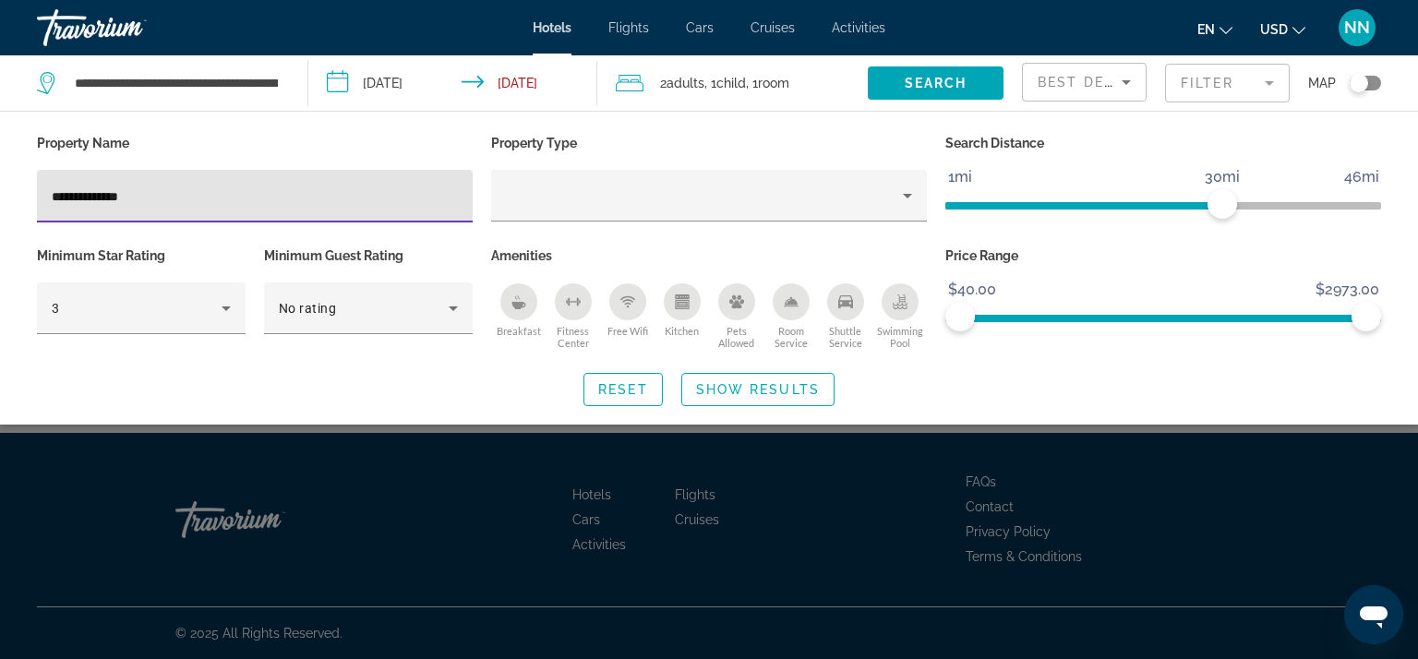
type input "**********"
click at [713, 398] on span "Search widget" at bounding box center [757, 389] width 151 height 44
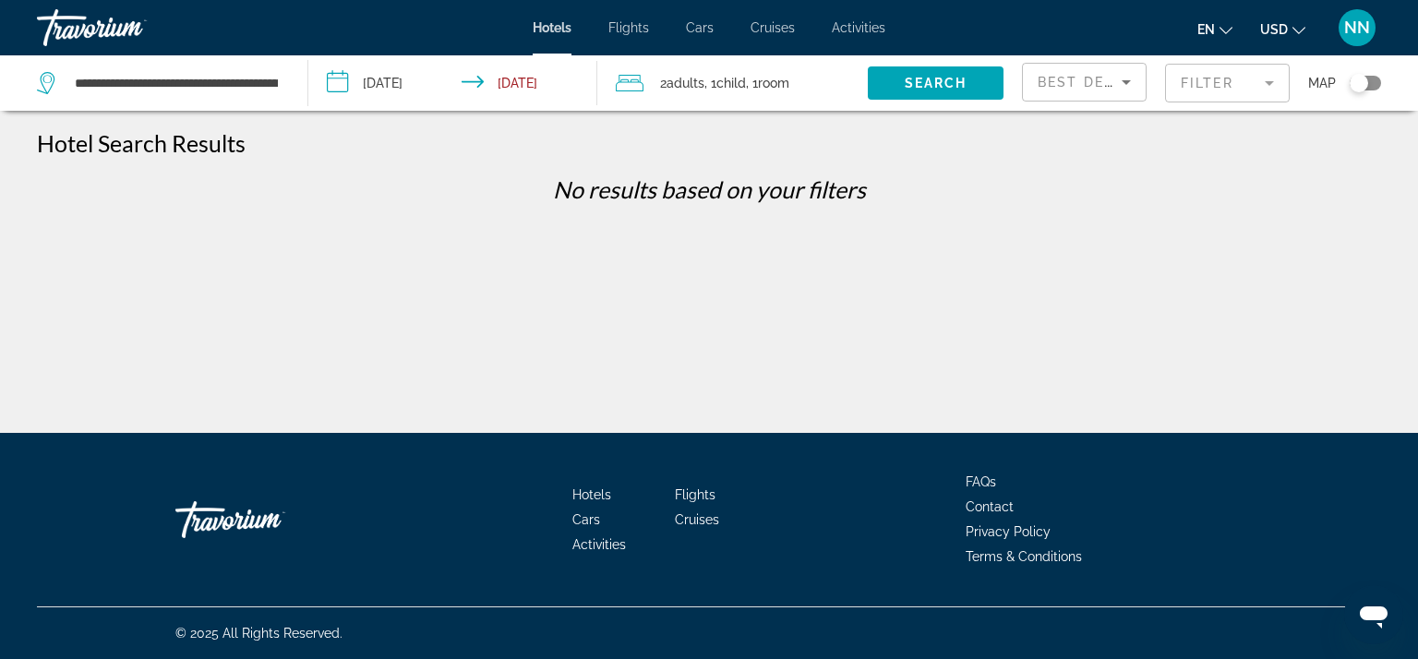
click at [1224, 85] on mat-form-field "Filter" at bounding box center [1227, 83] width 125 height 39
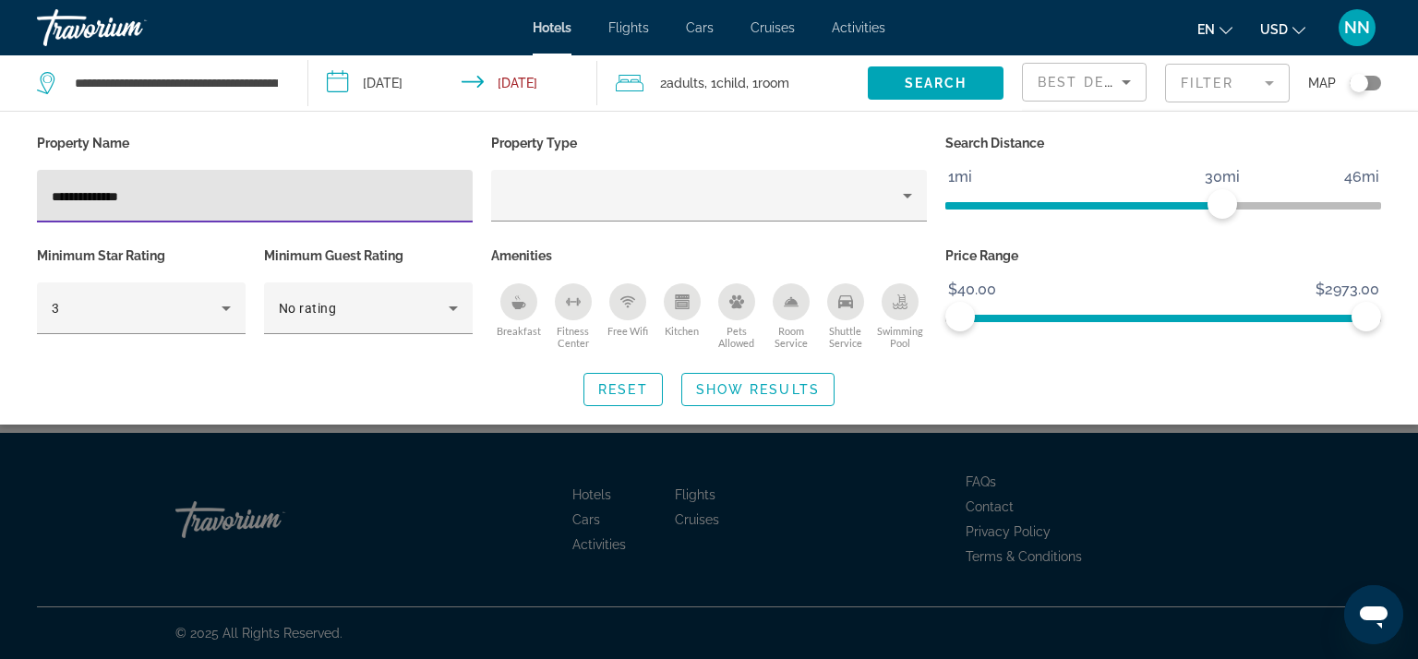
drag, startPoint x: 135, startPoint y: 195, endPoint x: 111, endPoint y: 196, distance: 24.0
click at [111, 196] on input "**********" at bounding box center [255, 197] width 406 height 22
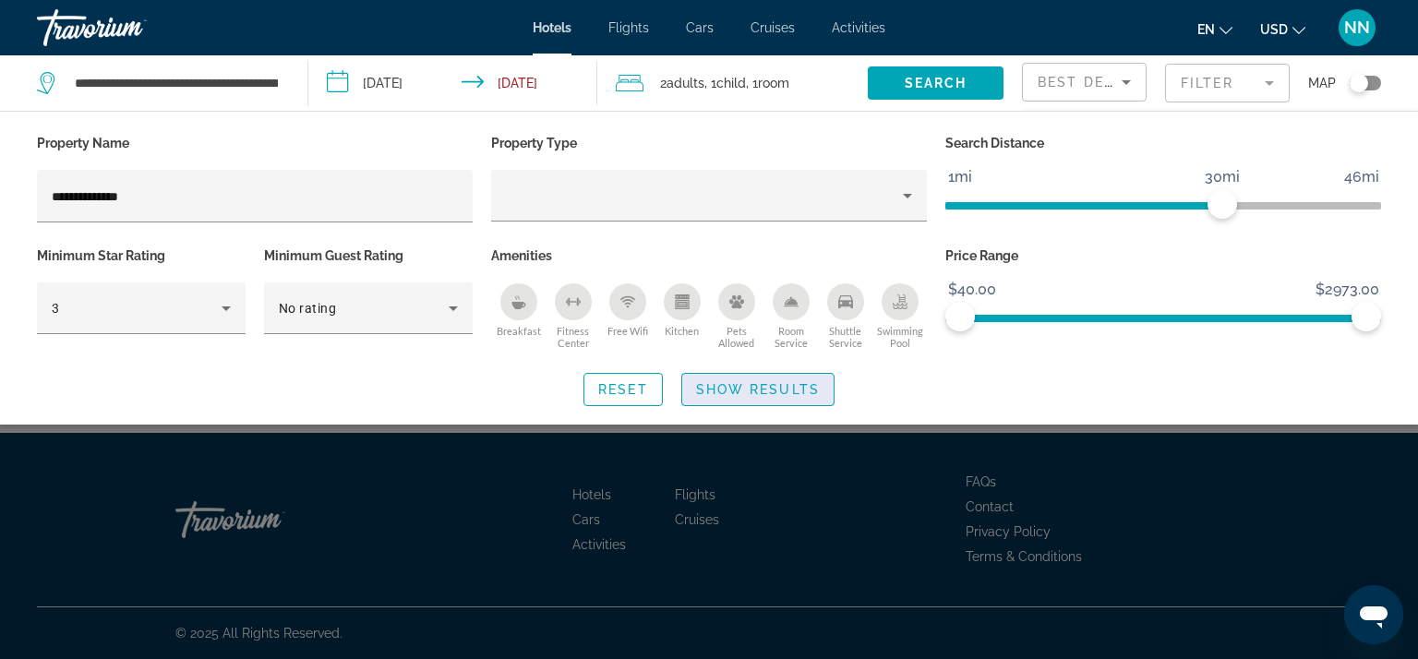
click at [737, 395] on span "Show Results" at bounding box center [758, 389] width 124 height 15
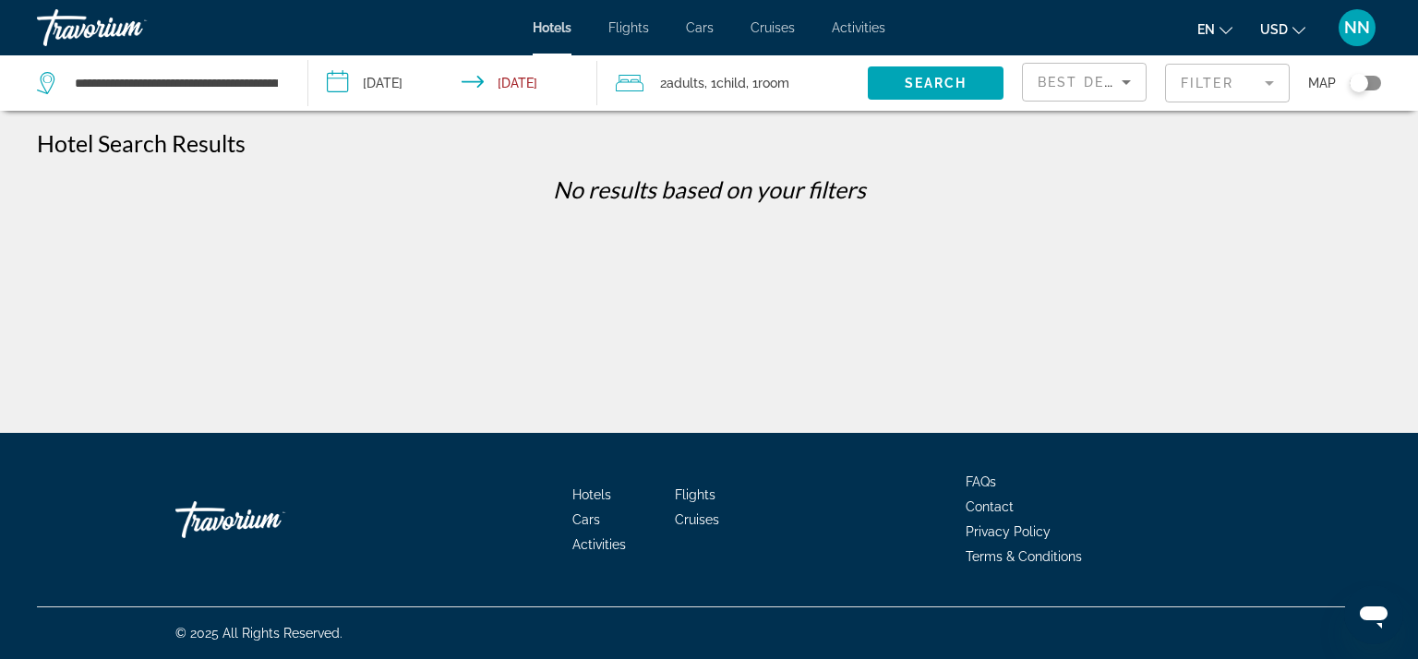
click at [1197, 78] on mat-form-field "Filter" at bounding box center [1227, 83] width 125 height 39
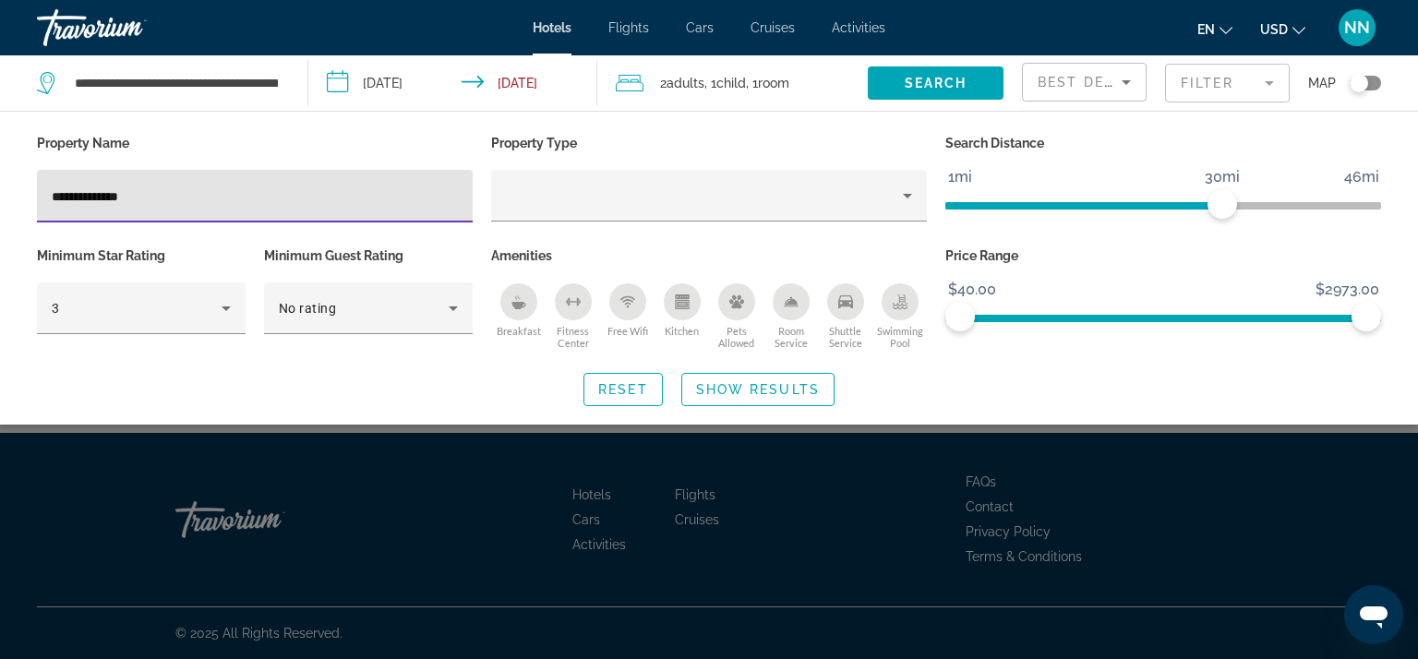
drag, startPoint x: 141, startPoint y: 192, endPoint x: 111, endPoint y: 191, distance: 30.5
click at [111, 191] on input "**********" at bounding box center [255, 197] width 406 height 22
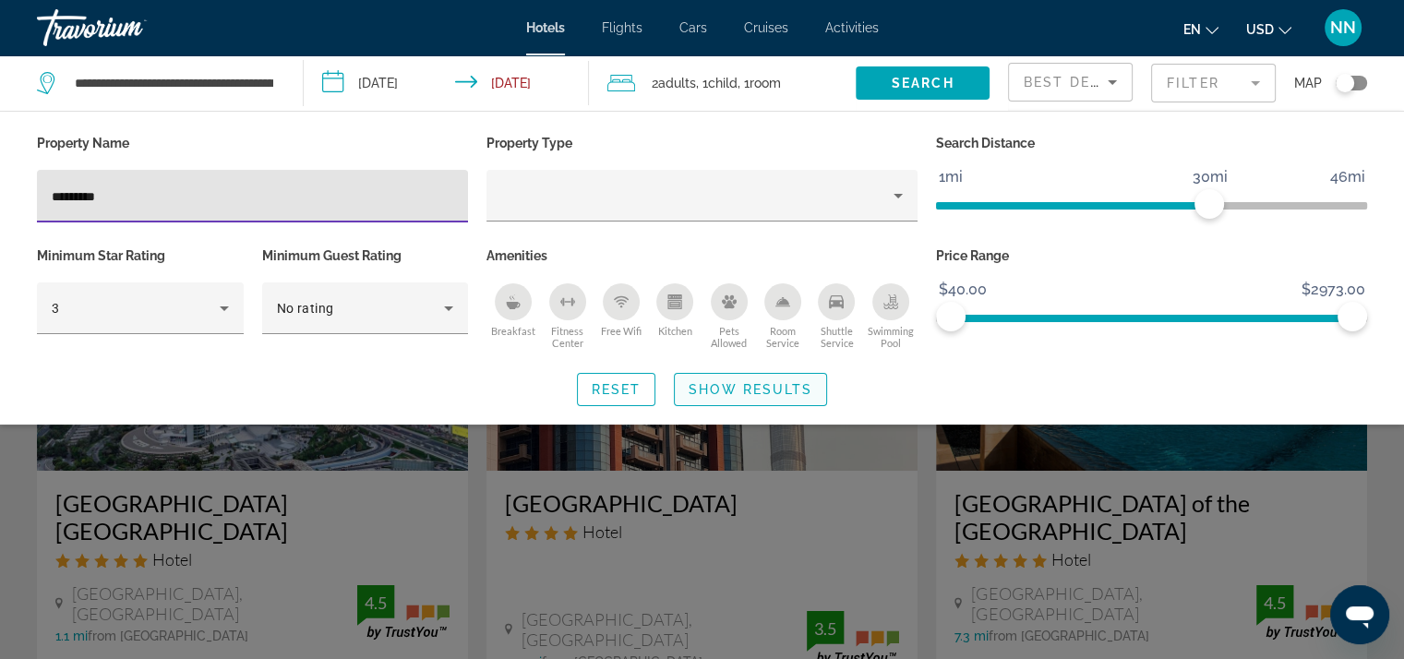
type input "********"
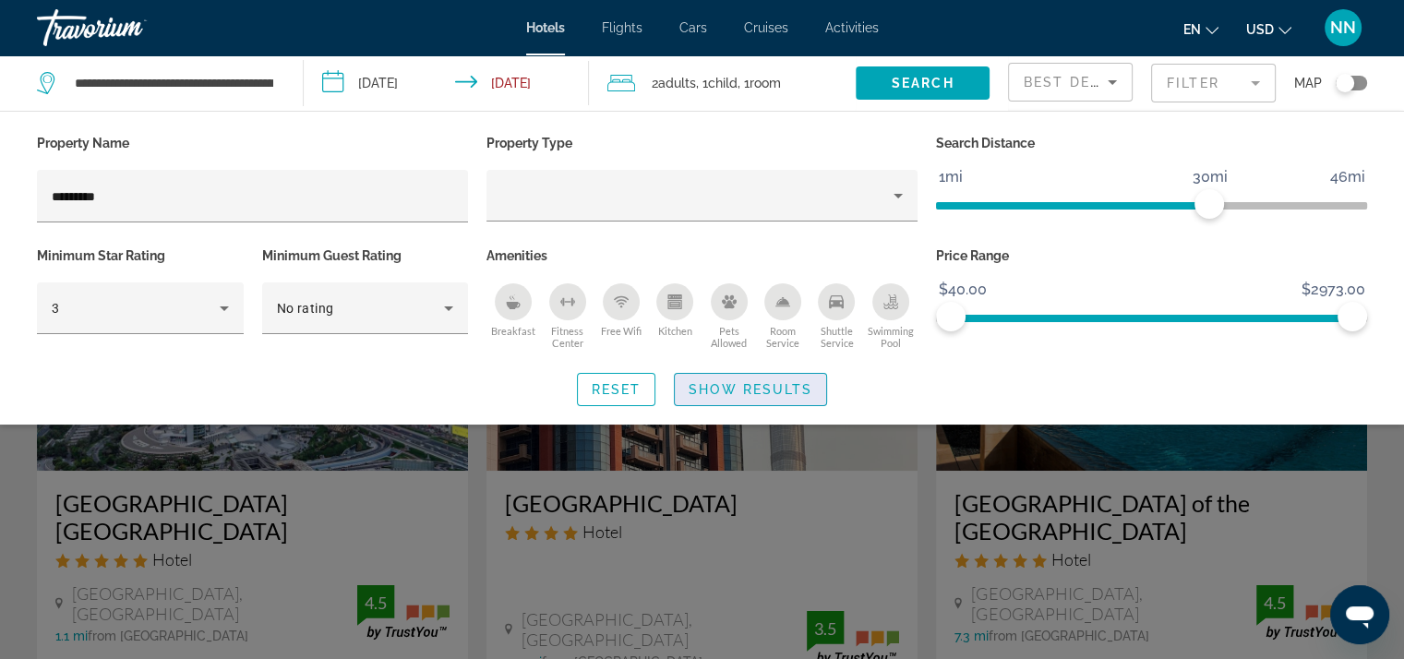
click at [711, 401] on span "Search widget" at bounding box center [750, 389] width 151 height 44
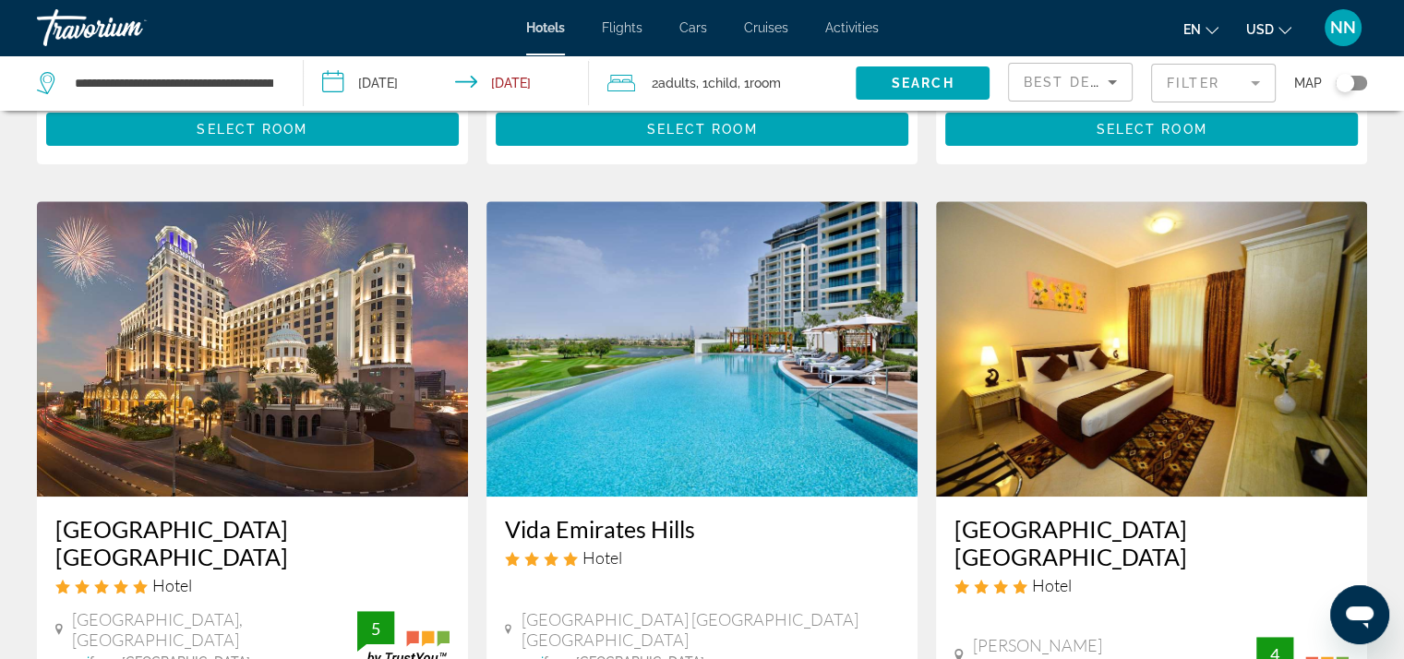
scroll to position [738, 0]
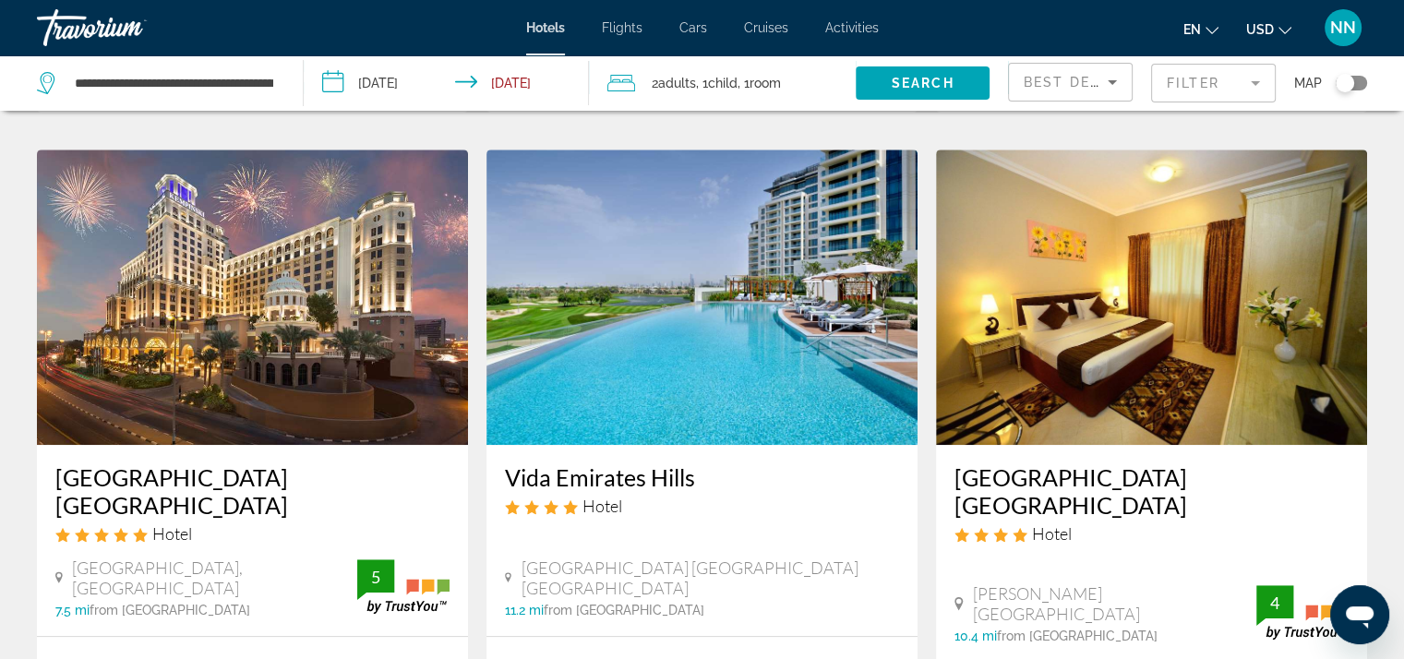
click at [1207, 82] on mat-form-field "Filter" at bounding box center [1213, 83] width 125 height 39
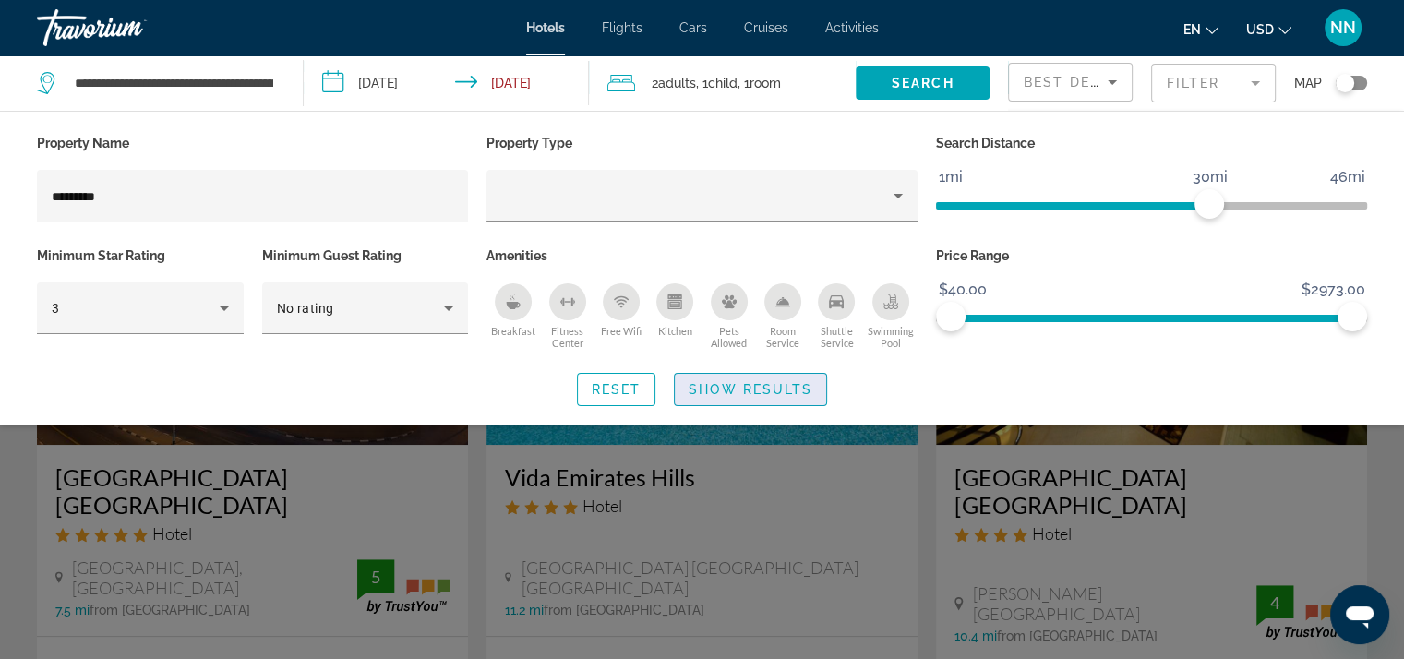
click at [747, 386] on span "Show Results" at bounding box center [750, 389] width 124 height 15
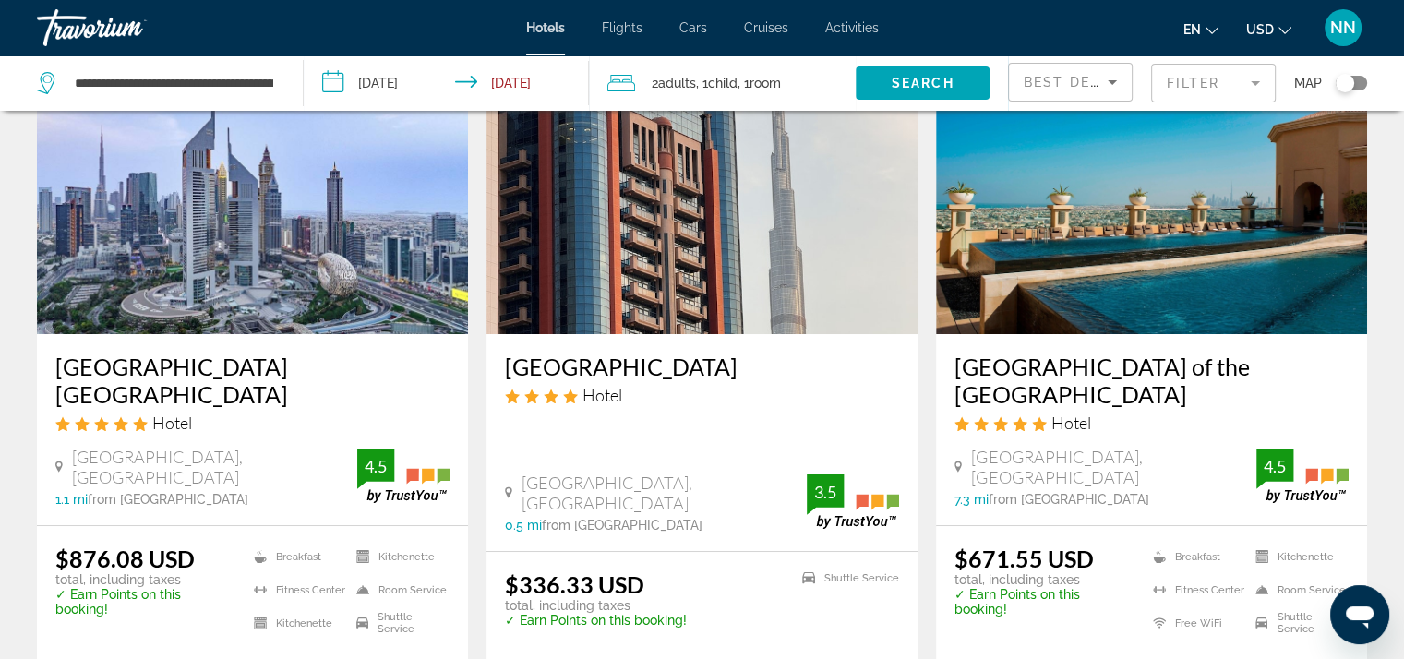
scroll to position [0, 0]
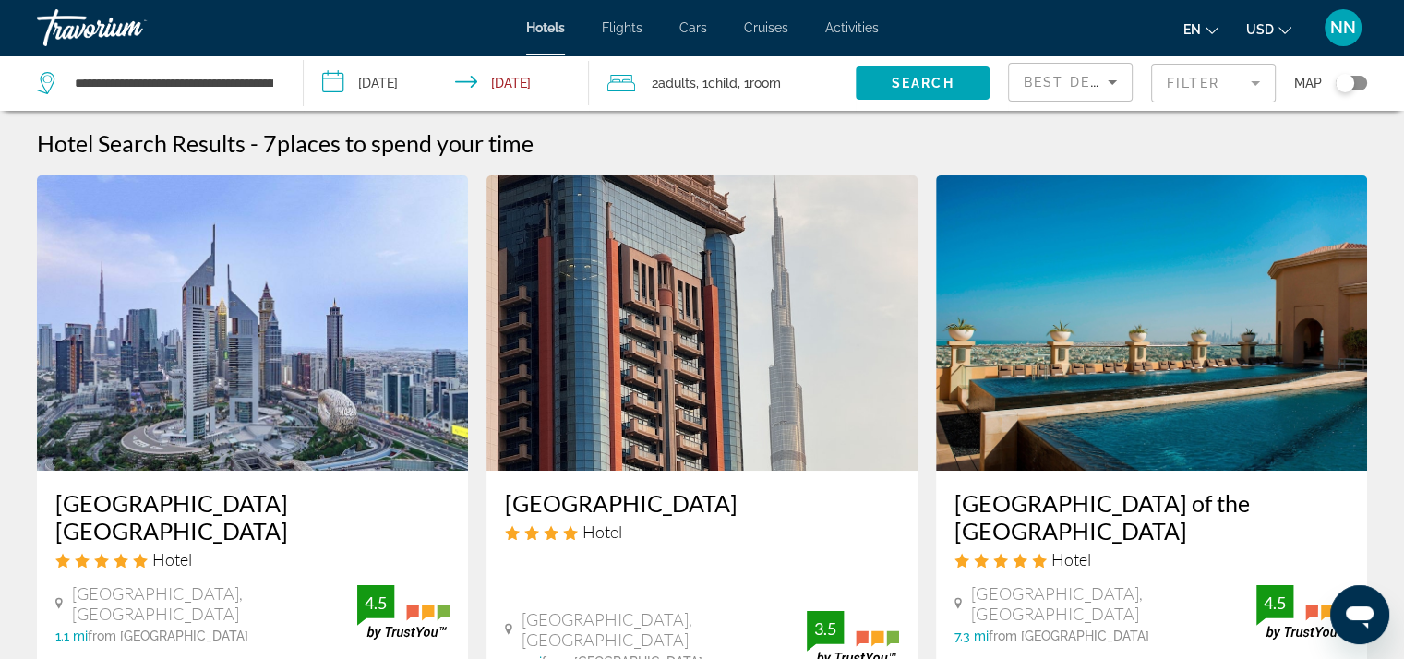
click at [694, 150] on div "Hotel Search Results - 7 places to spend your time" at bounding box center [702, 143] width 1330 height 28
click at [1250, 80] on mat-form-field "Filter" at bounding box center [1213, 83] width 125 height 39
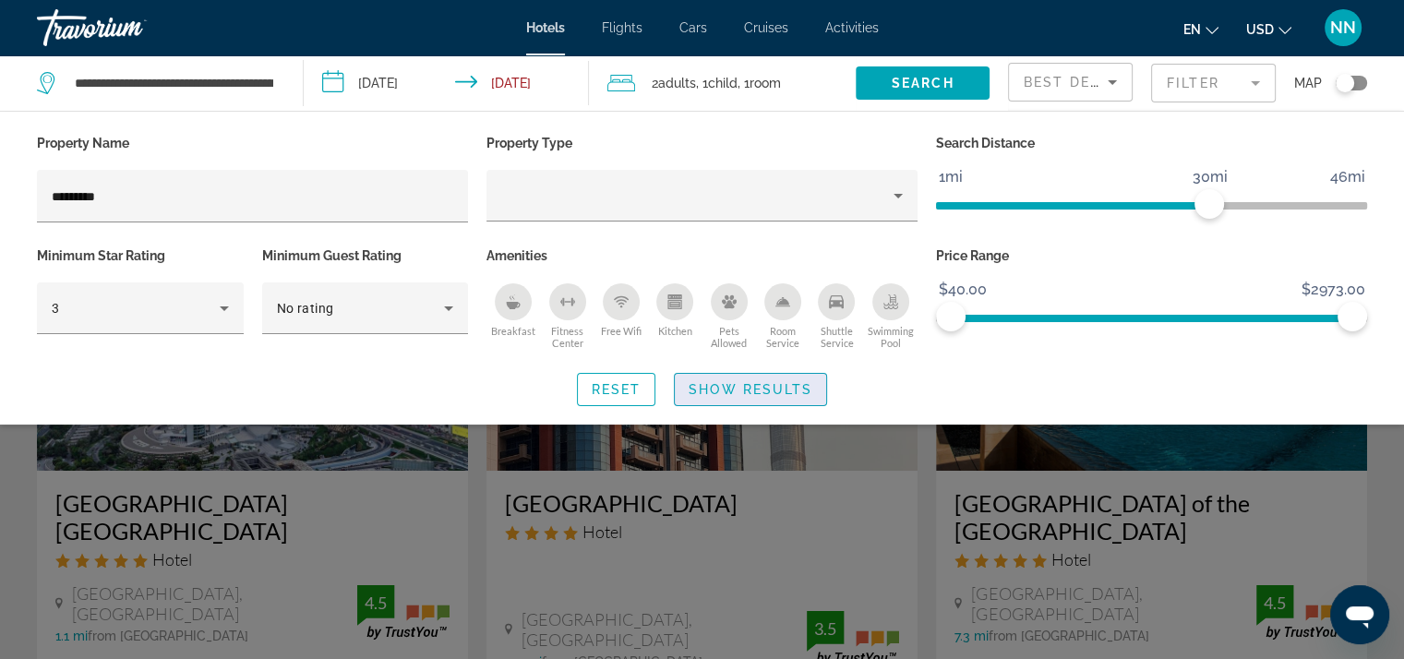
click at [717, 385] on span "Show Results" at bounding box center [750, 389] width 124 height 15
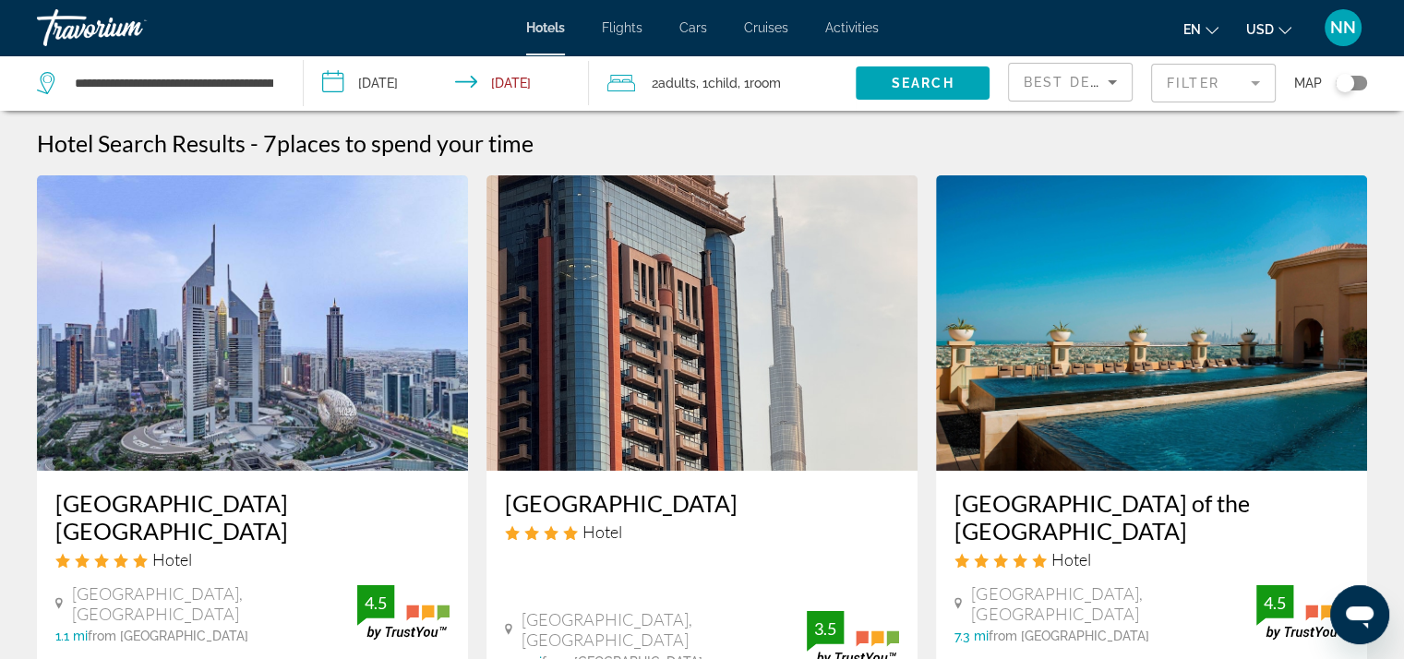
click at [1250, 74] on mat-form-field "Filter" at bounding box center [1213, 83] width 125 height 39
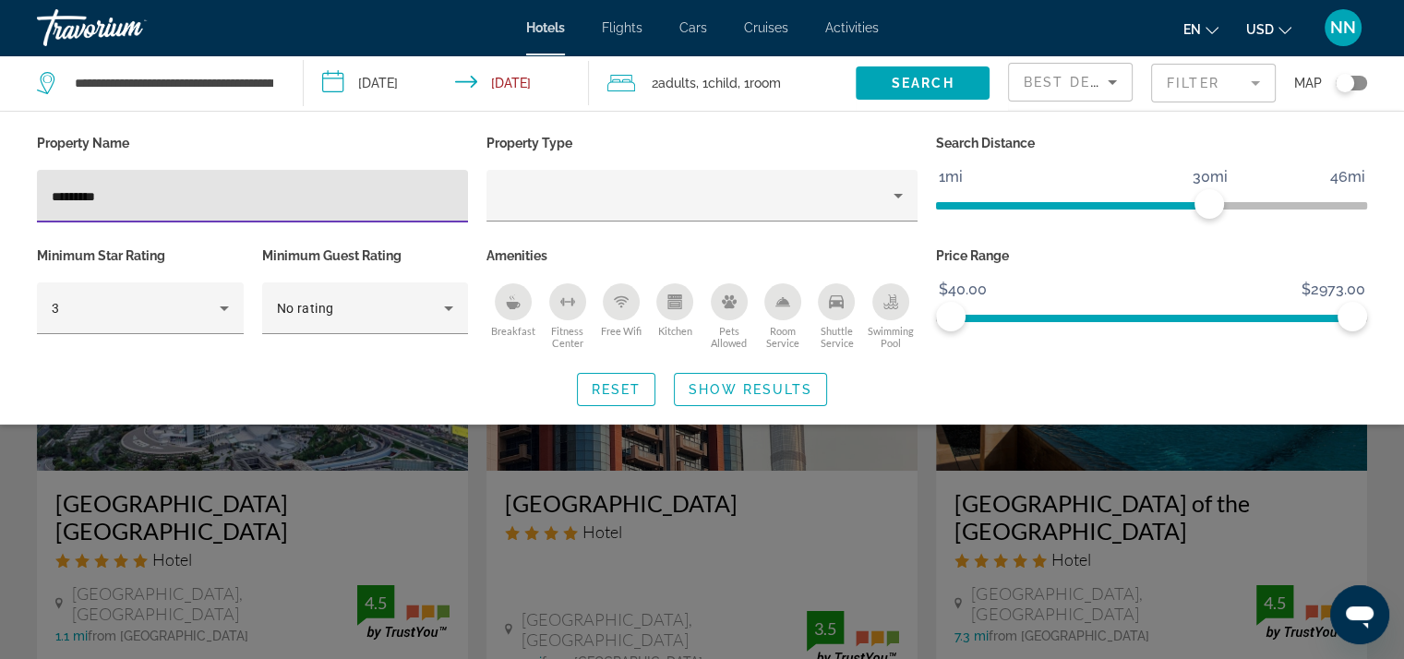
click at [169, 198] on input "********" at bounding box center [252, 197] width 401 height 22
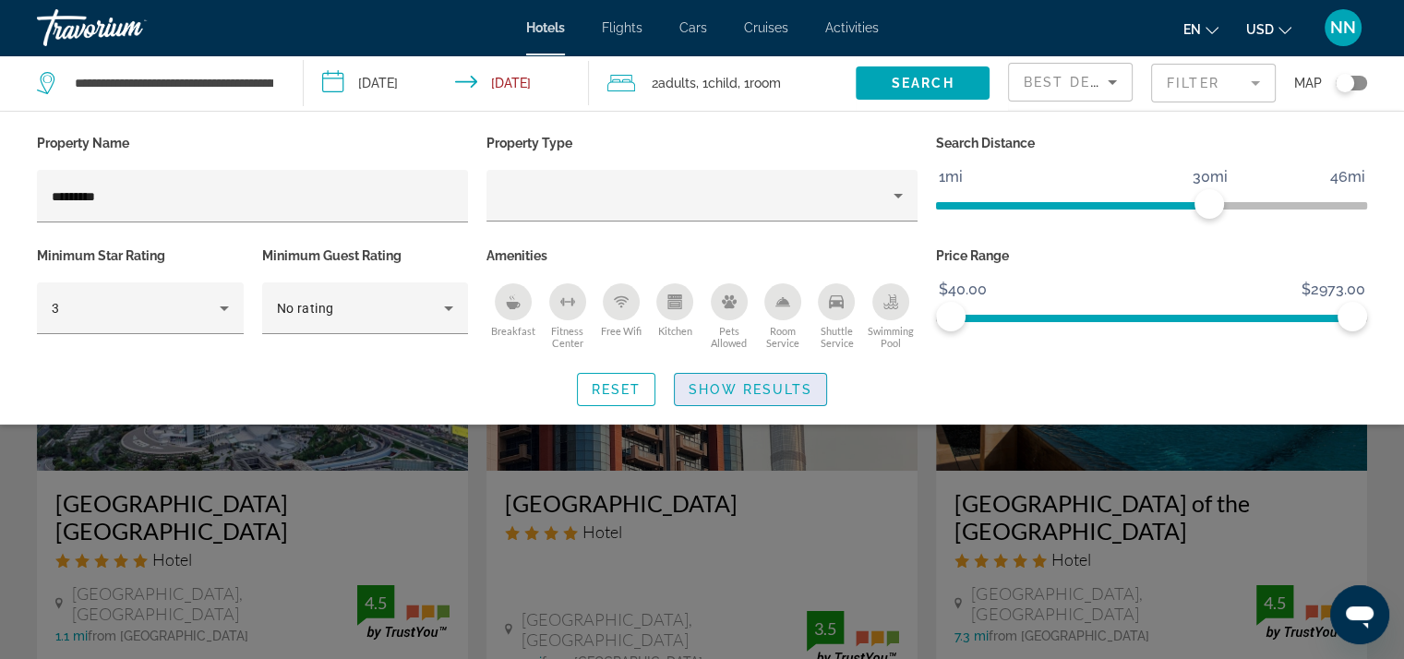
click at [723, 392] on span "Show Results" at bounding box center [750, 389] width 124 height 15
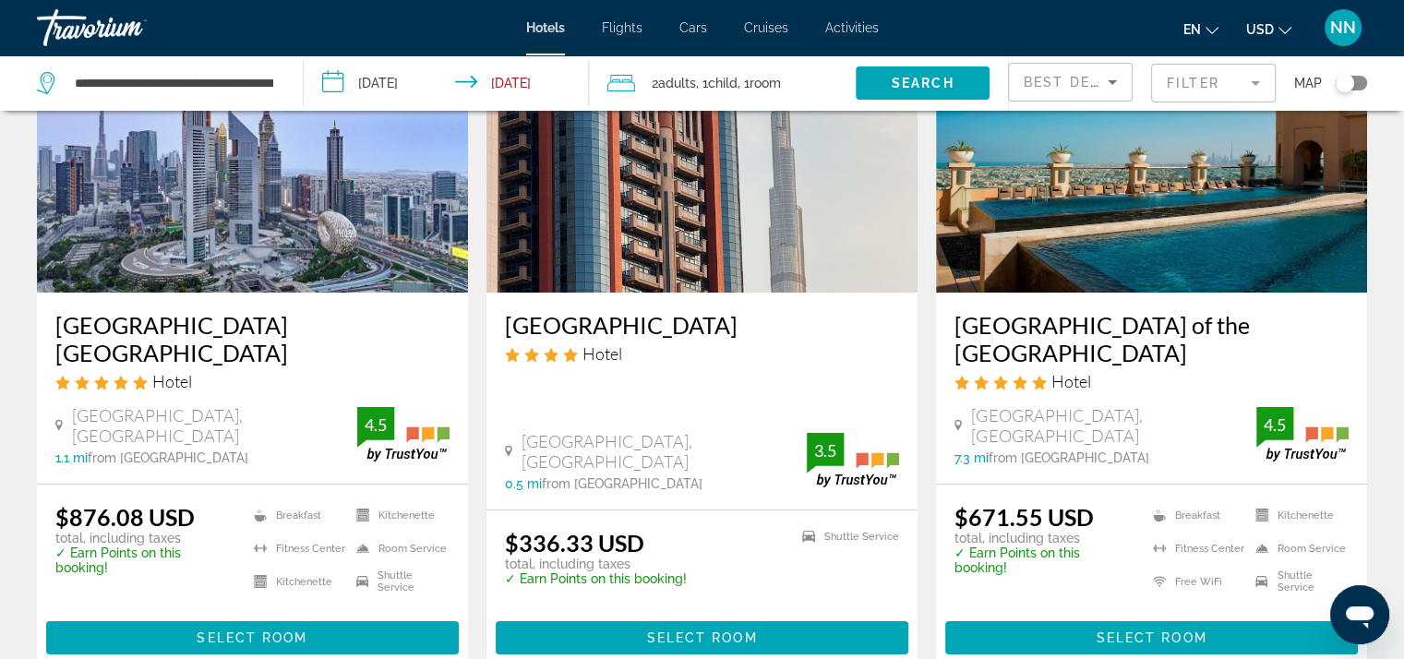
scroll to position [185, 0]
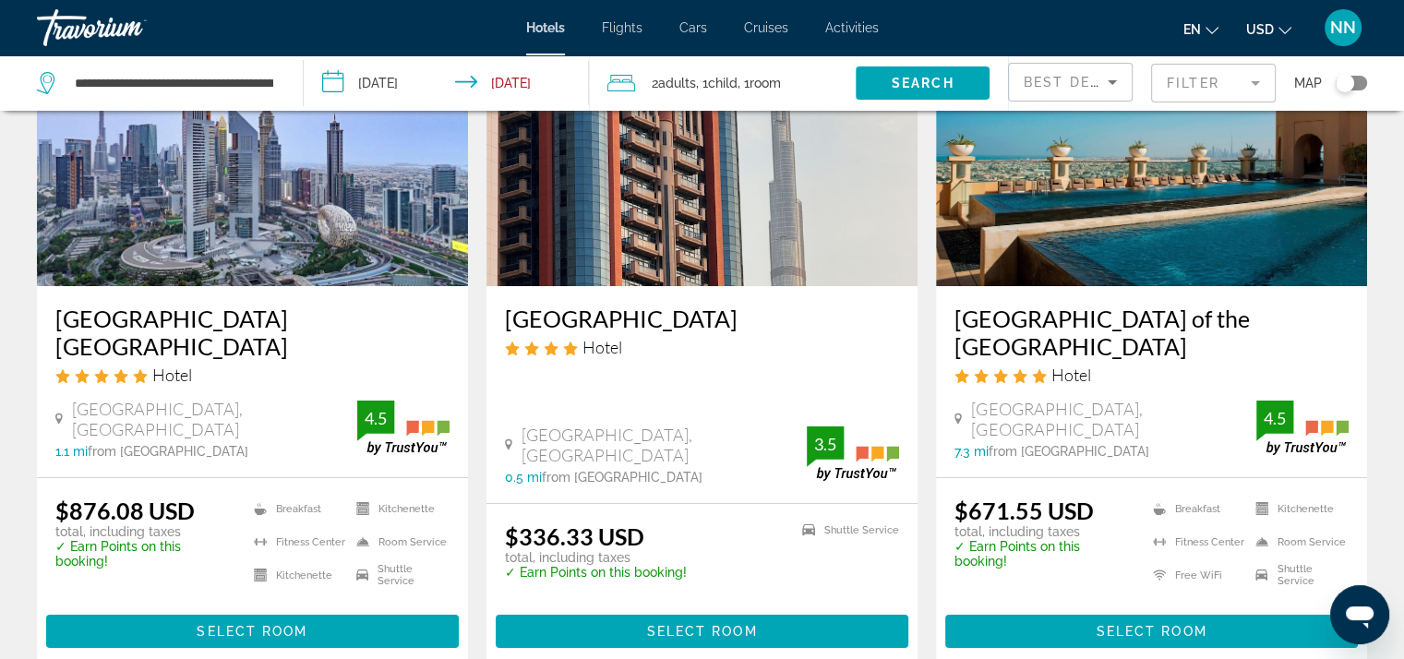
click at [724, 80] on span "Child" at bounding box center [723, 83] width 30 height 15
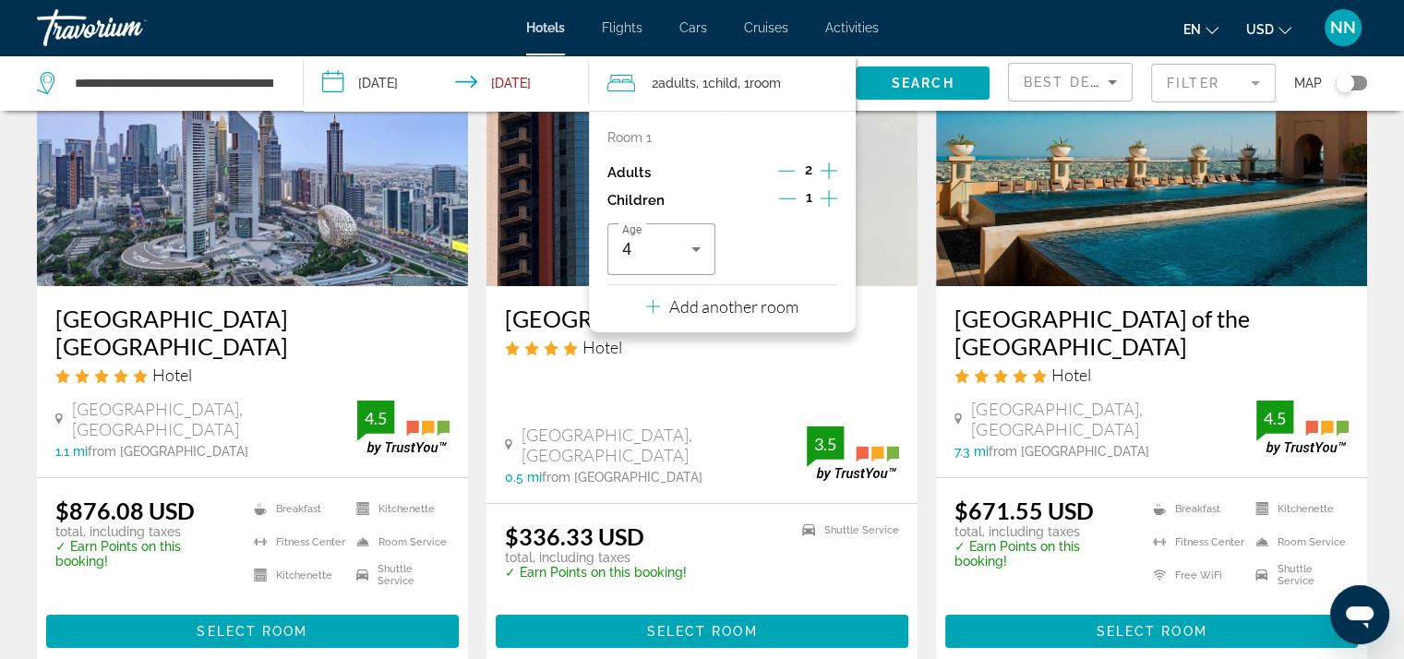
click at [828, 172] on icon "Increment adults" at bounding box center [828, 170] width 17 height 17
click at [827, 198] on icon "Increment children" at bounding box center [828, 198] width 17 height 22
click at [1209, 78] on mat-form-field "Filter" at bounding box center [1213, 83] width 125 height 39
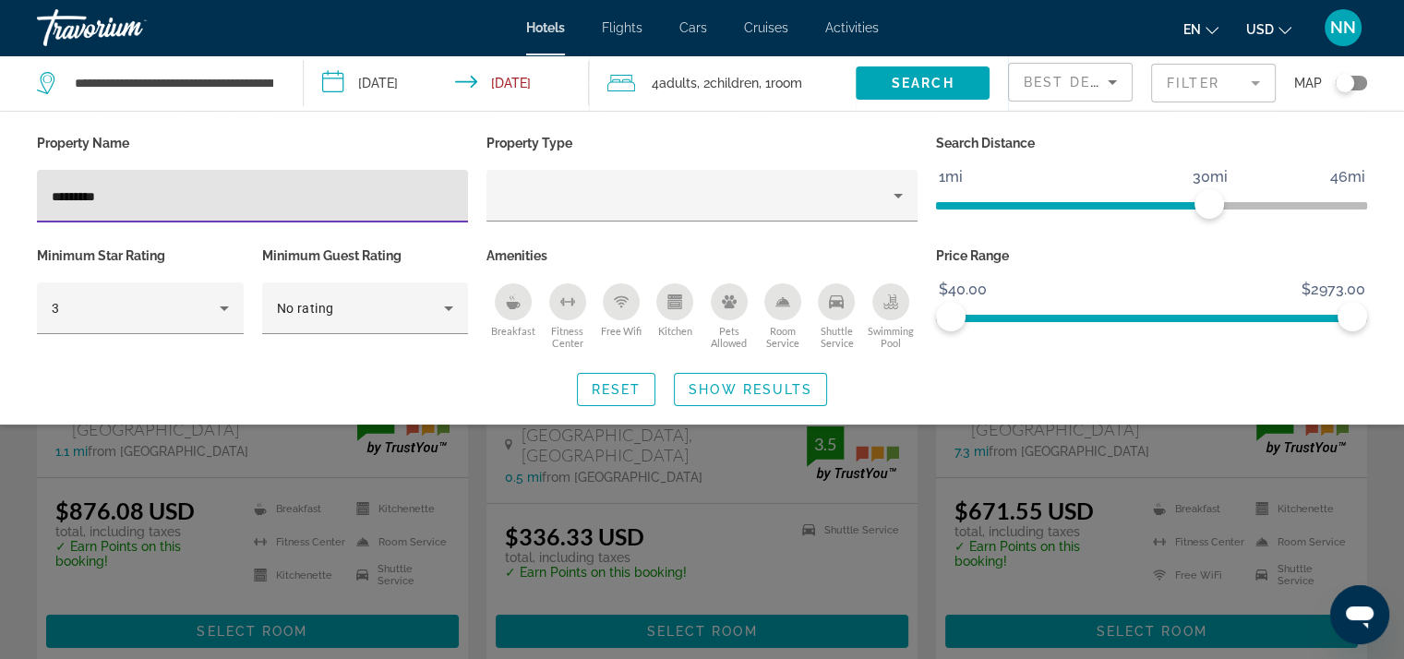
drag, startPoint x: 129, startPoint y: 195, endPoint x: 24, endPoint y: 191, distance: 105.3
click at [24, 191] on div "Property Name ******** Property Type Search Distance 1mi 46mi 30mi Minimum Star…" at bounding box center [702, 268] width 1404 height 276
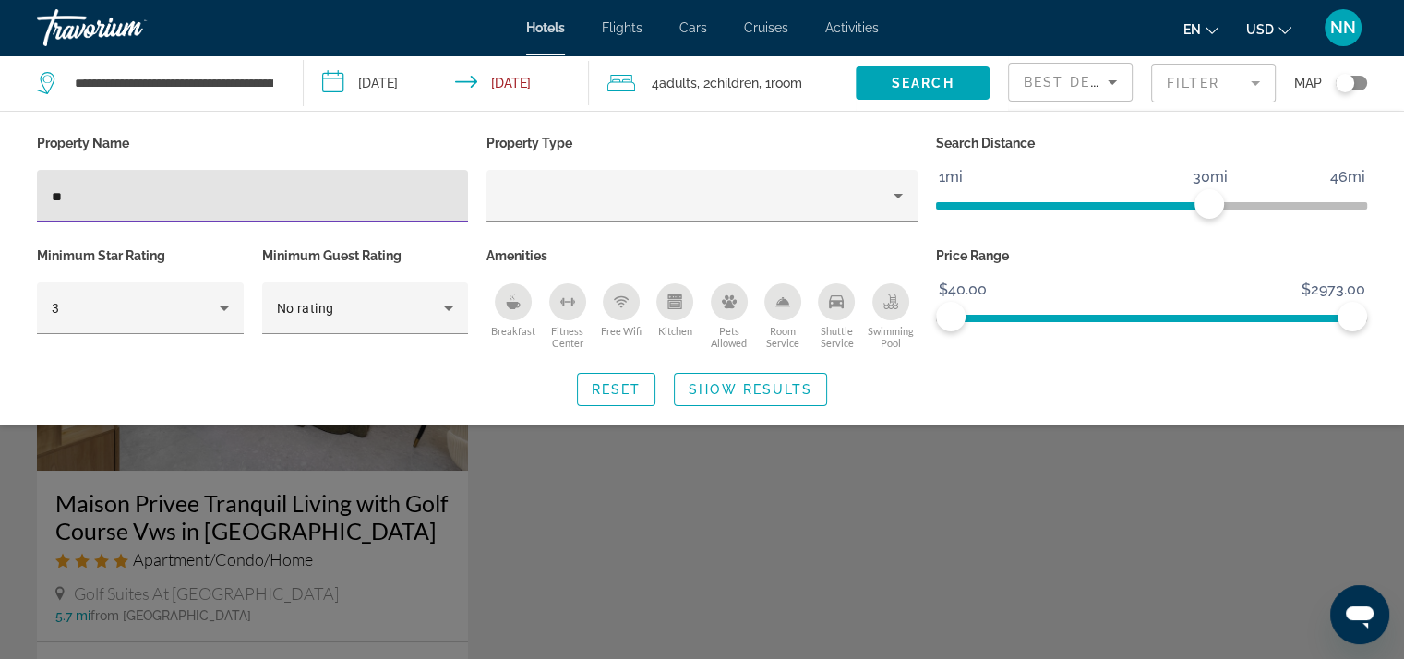
type input "*"
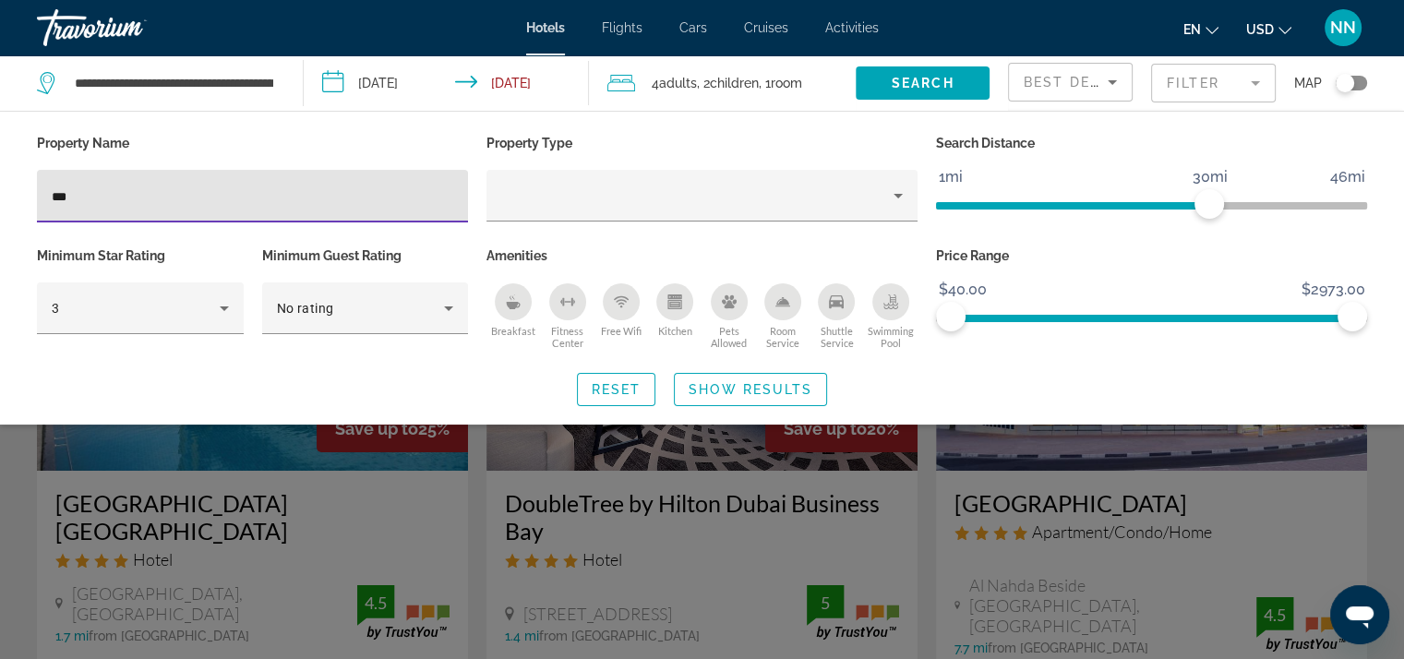
type input "***"
click at [1060, 516] on div "Search widget" at bounding box center [702, 468] width 1404 height 382
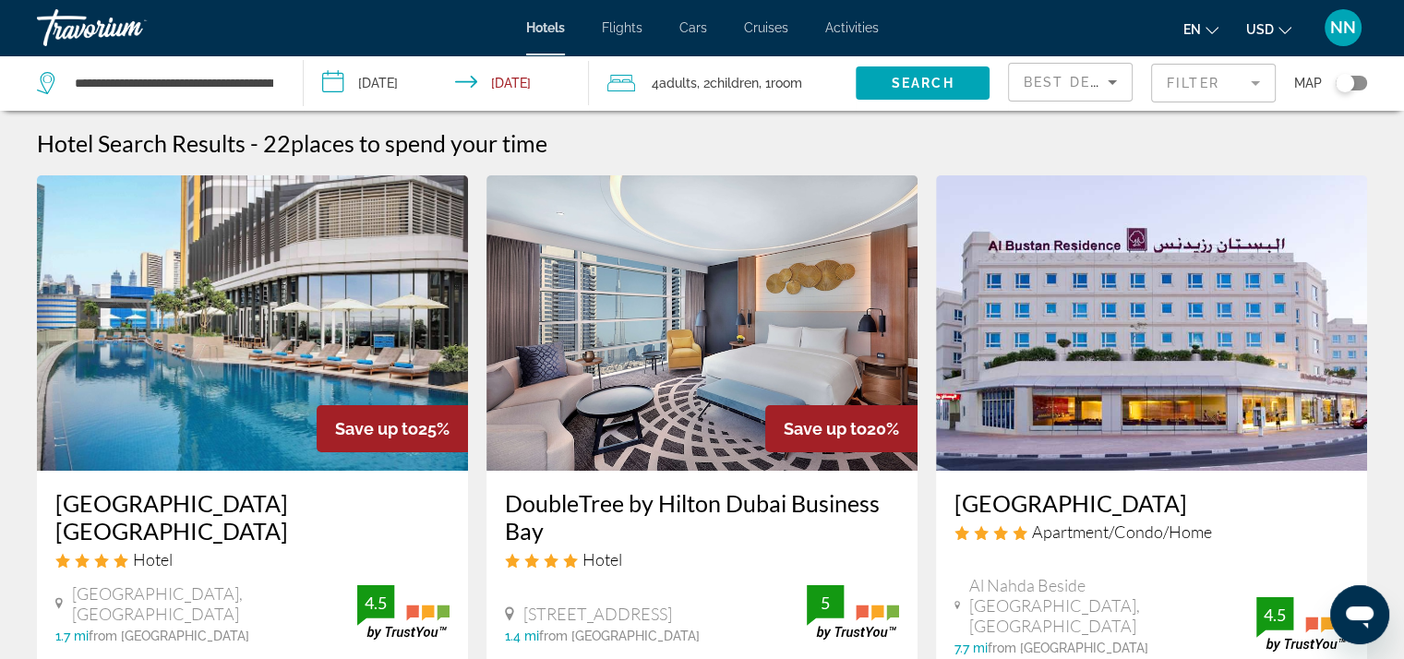
click at [1189, 78] on mat-form-field "Filter" at bounding box center [1213, 83] width 125 height 39
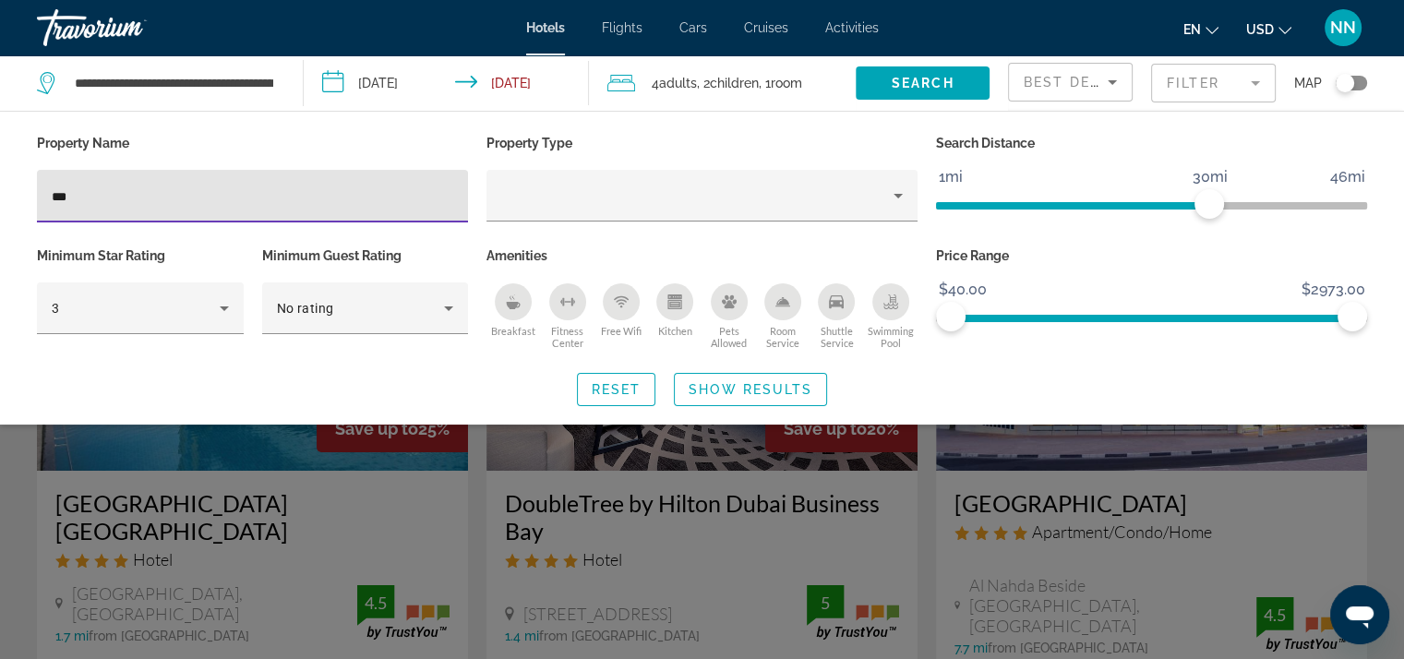
click at [129, 203] on input "***" at bounding box center [252, 197] width 401 height 22
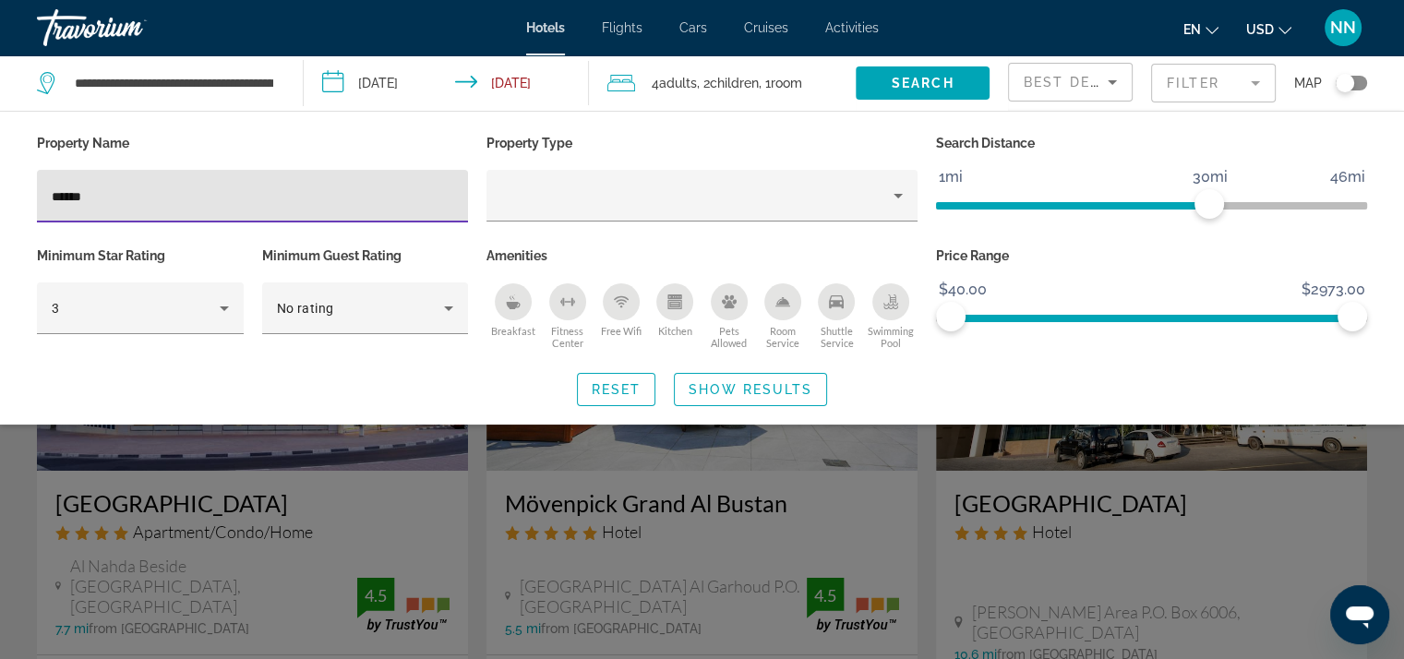
type input "******"
click at [736, 383] on span "Show Results" at bounding box center [750, 389] width 124 height 15
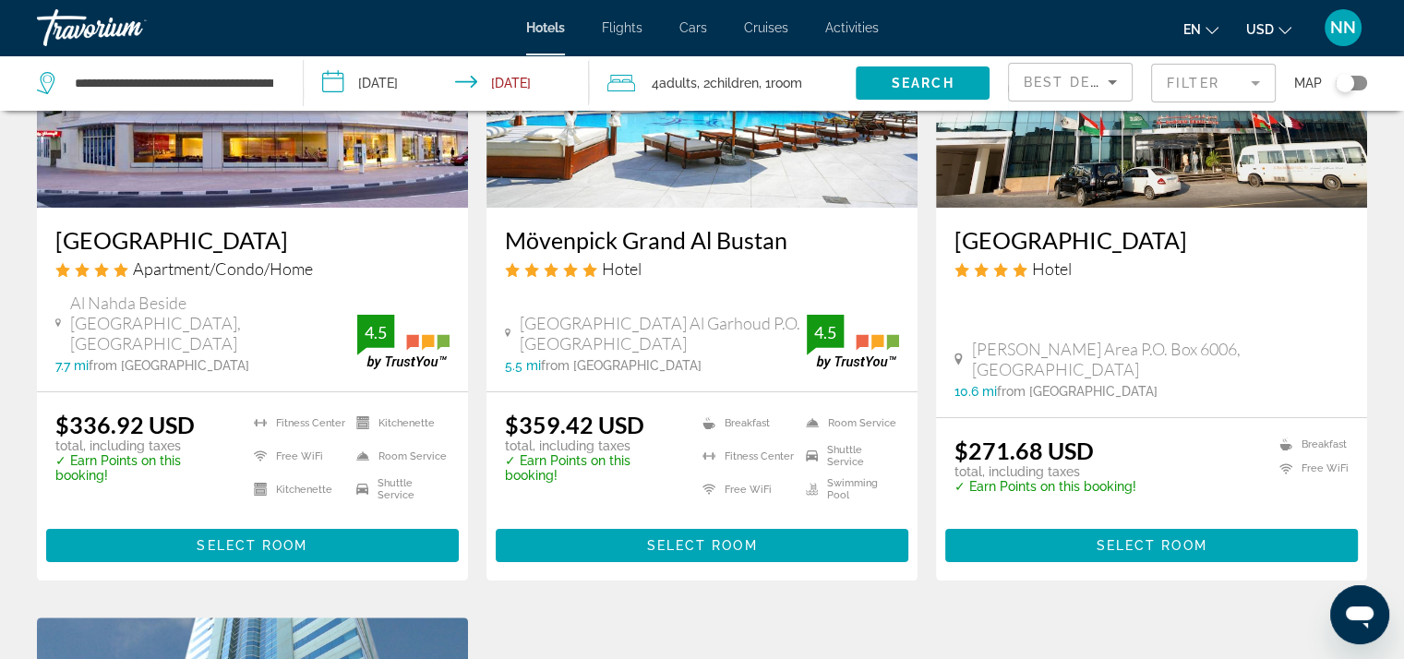
scroll to position [277, 0]
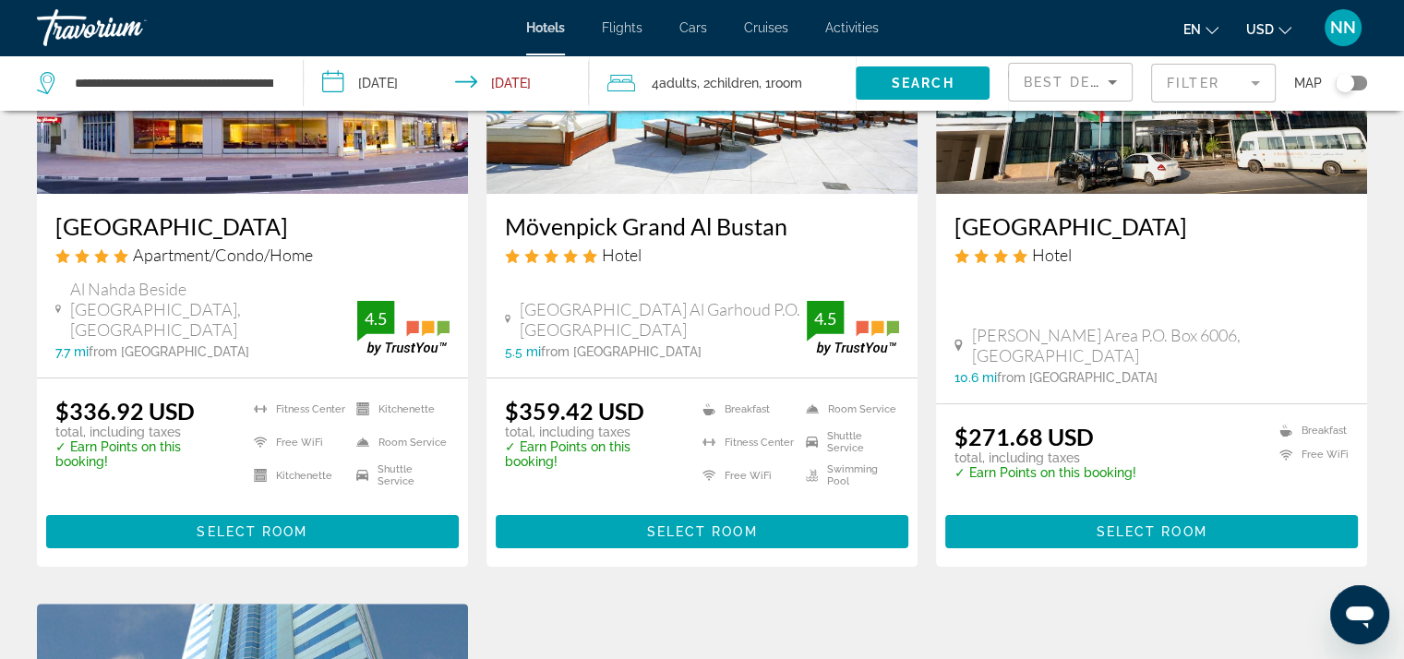
click at [753, 76] on span "Children" at bounding box center [734, 83] width 49 height 15
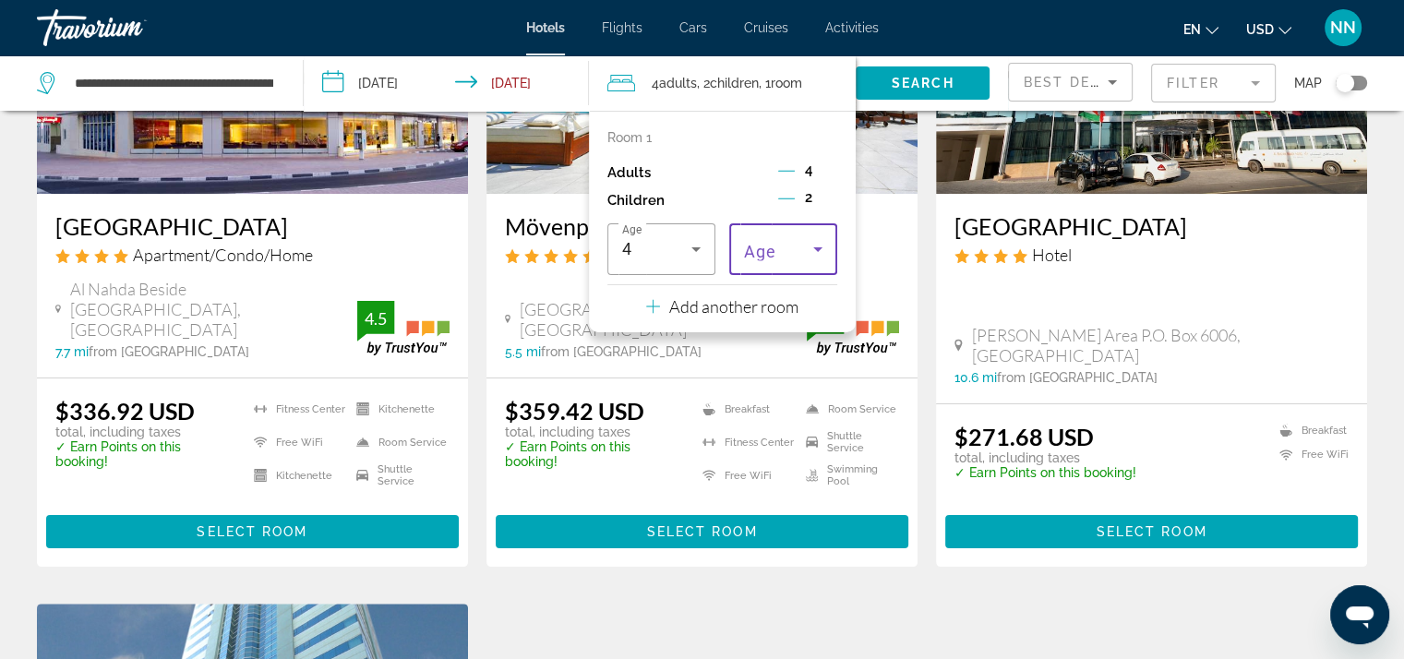
click at [815, 242] on icon "Travelers: 4 adults, 2 children" at bounding box center [818, 249] width 22 height 22
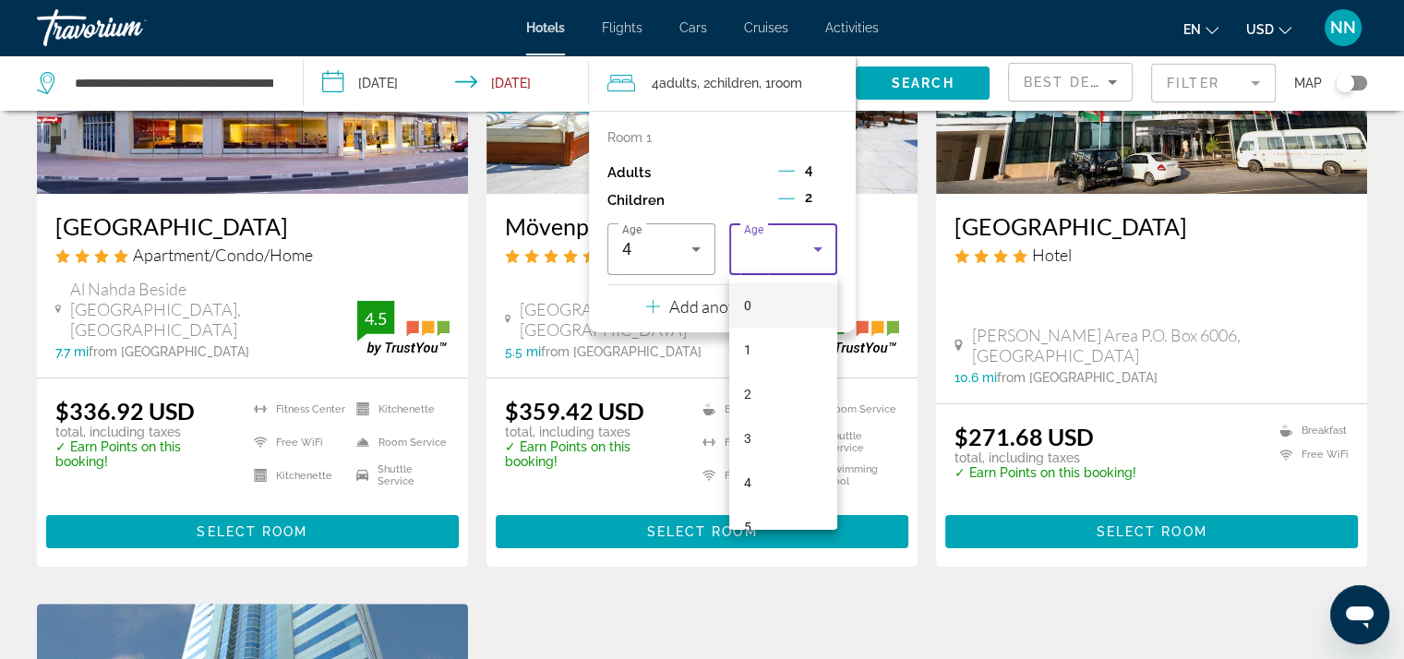
click at [694, 256] on div at bounding box center [702, 329] width 1404 height 659
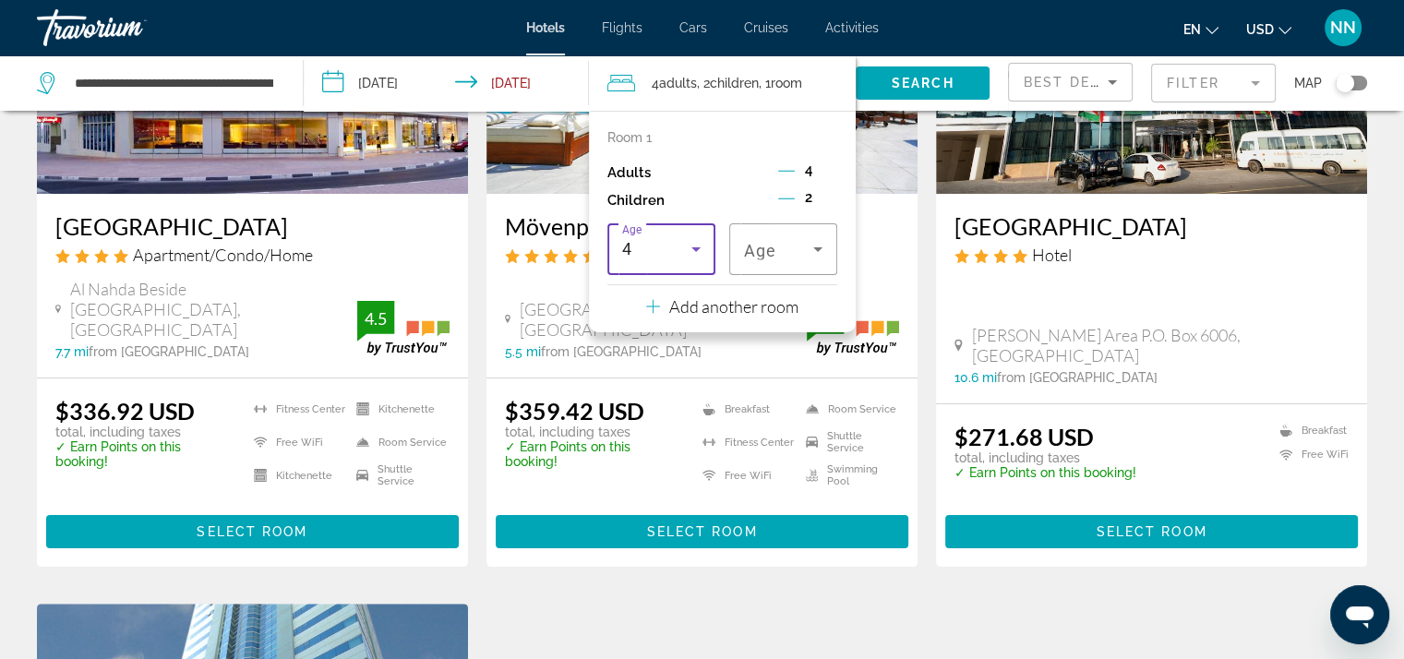
click at [694, 256] on icon "Travelers: 4 adults, 2 children" at bounding box center [696, 249] width 22 height 22
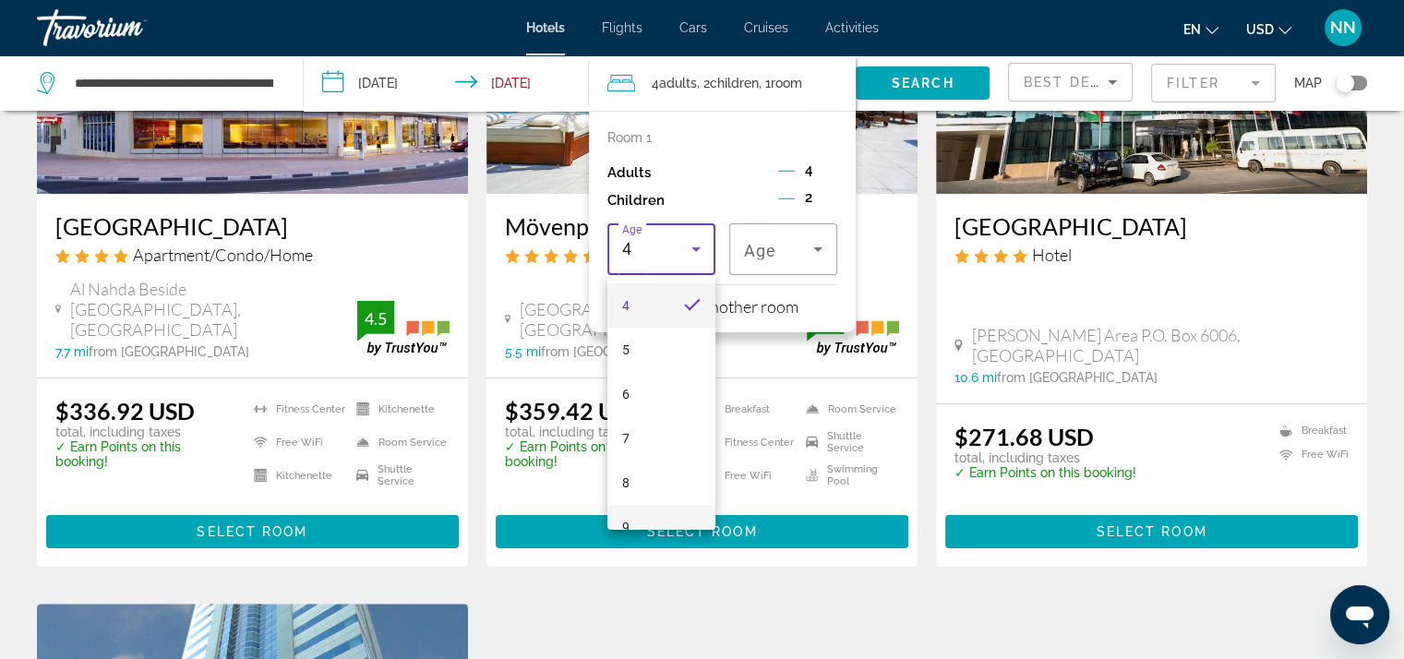
scroll to position [185, 0]
click at [641, 427] on mat-option "7" at bounding box center [661, 431] width 108 height 44
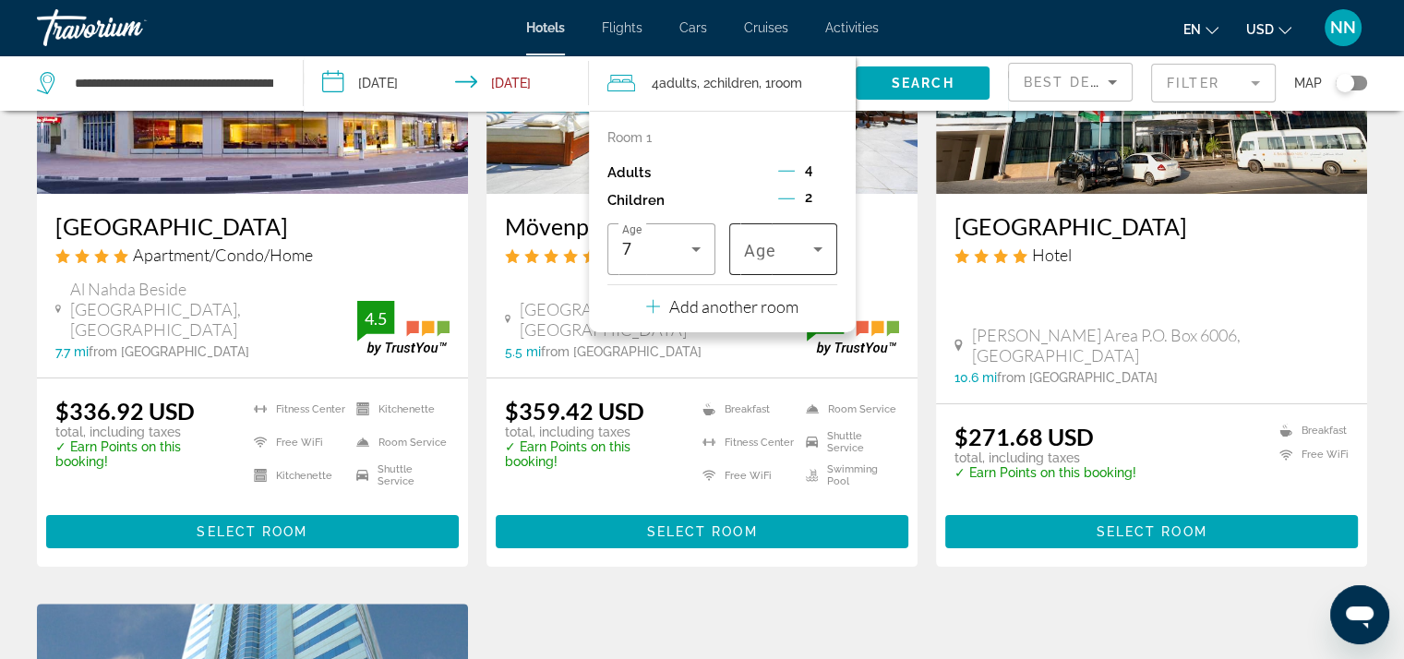
click at [830, 247] on div "Age" at bounding box center [783, 249] width 108 height 52
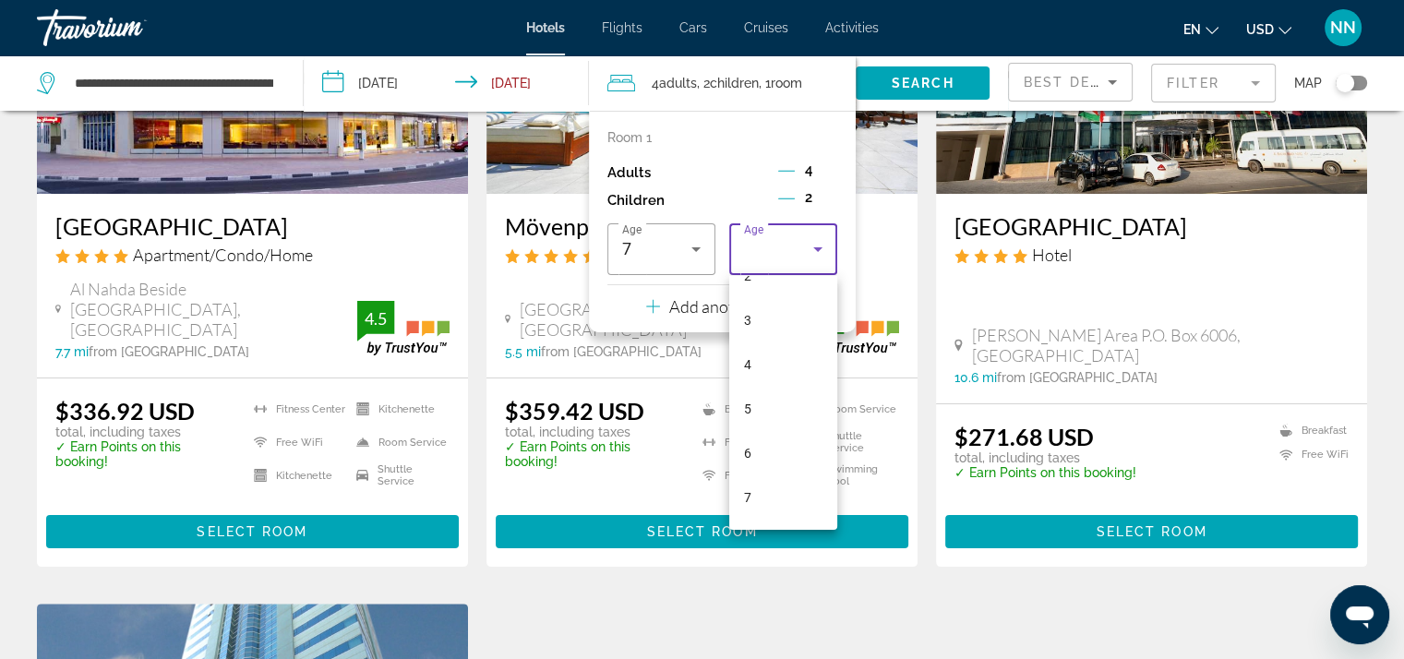
scroll to position [461, 0]
click at [761, 382] on mat-option "12" at bounding box center [783, 375] width 108 height 44
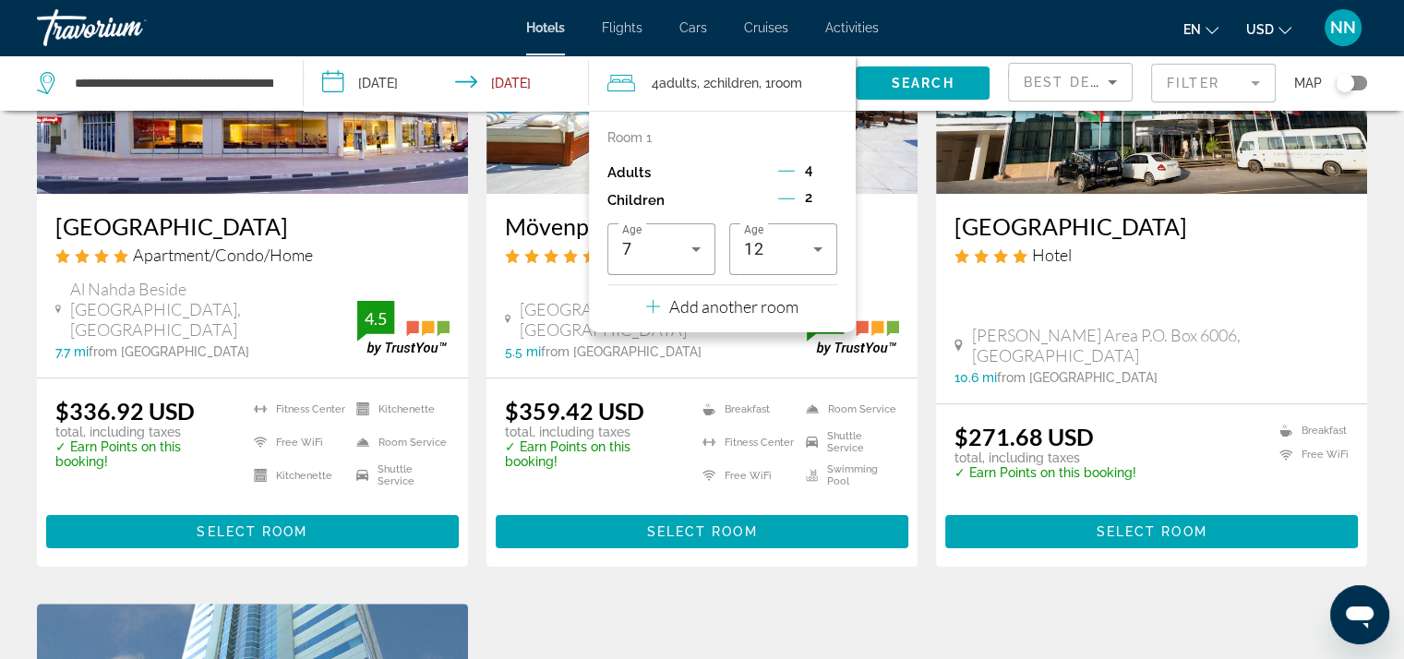
click at [711, 312] on p "Add another room" at bounding box center [733, 306] width 129 height 20
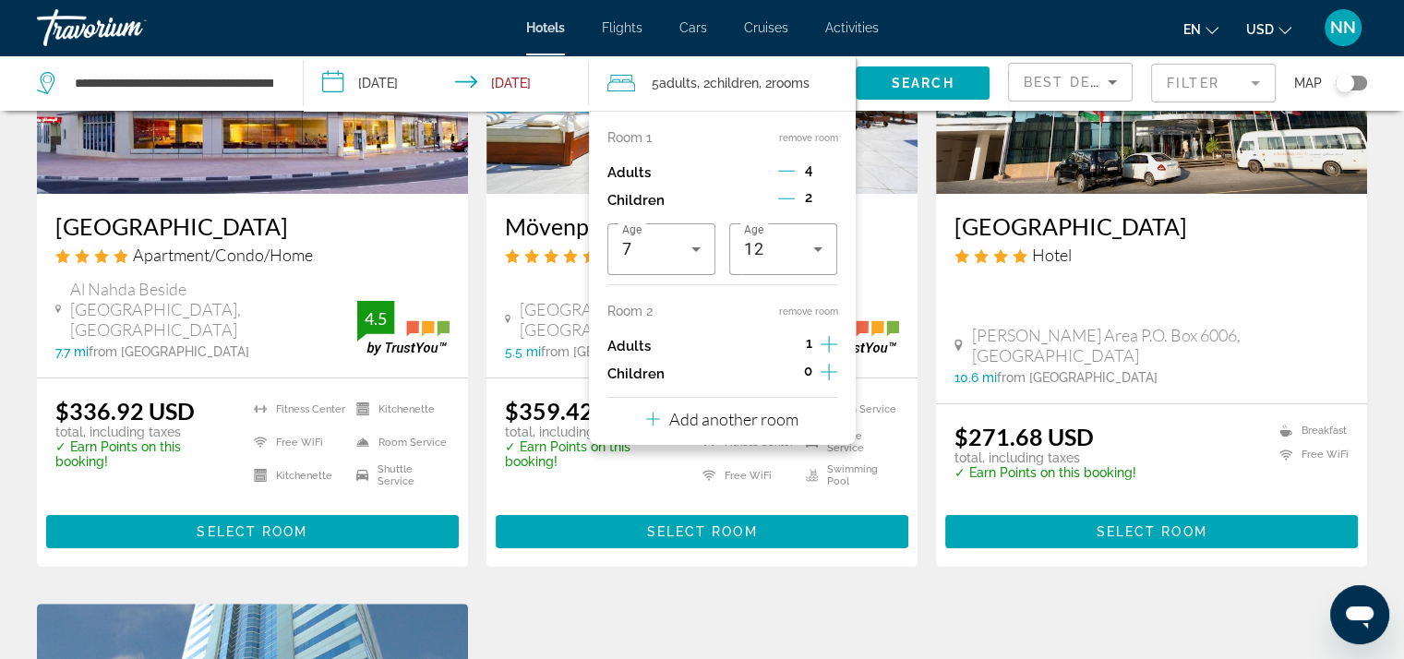
click at [788, 172] on icon "Decrement adults" at bounding box center [786, 170] width 17 height 17
click at [829, 350] on icon "Increment adults" at bounding box center [828, 344] width 17 height 17
click at [826, 373] on icon "Increment children" at bounding box center [828, 372] width 17 height 22
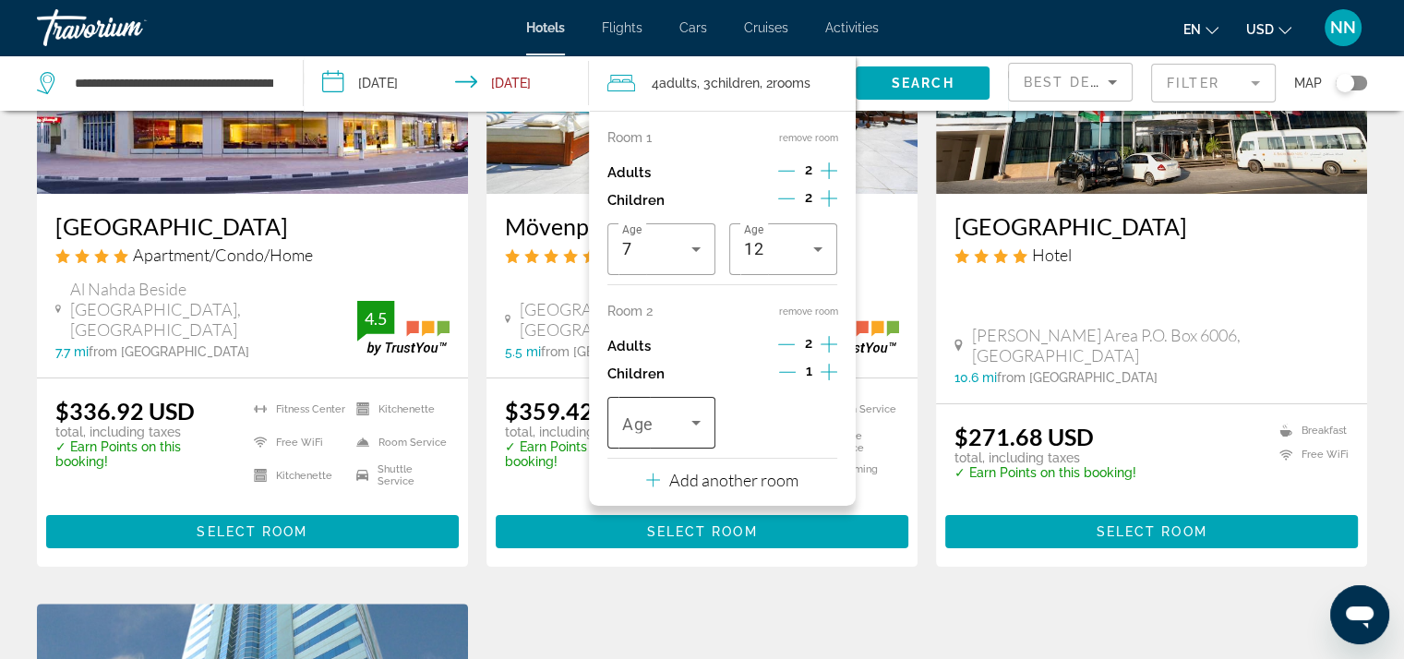
click at [686, 418] on icon "Travelers: 4 adults, 3 children" at bounding box center [696, 423] width 22 height 22
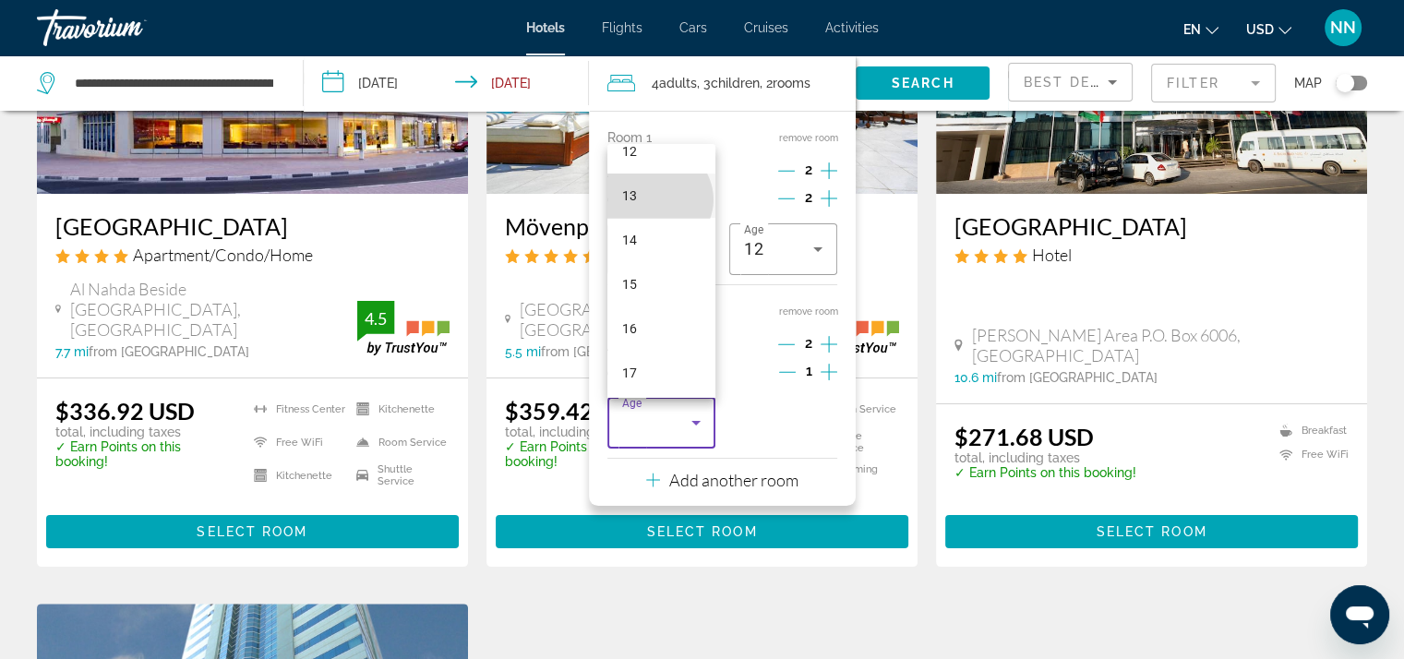
click at [657, 199] on mat-option "13" at bounding box center [661, 196] width 108 height 44
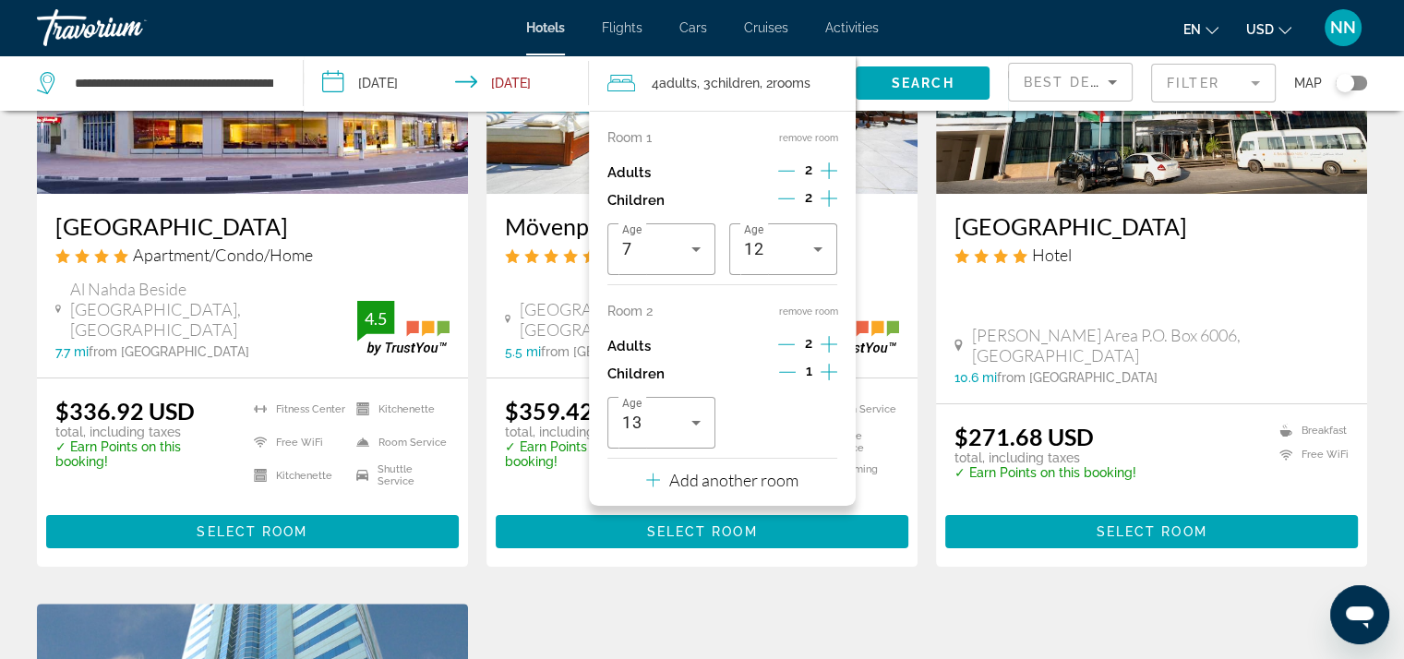
click at [949, 84] on span "Search" at bounding box center [923, 83] width 63 height 15
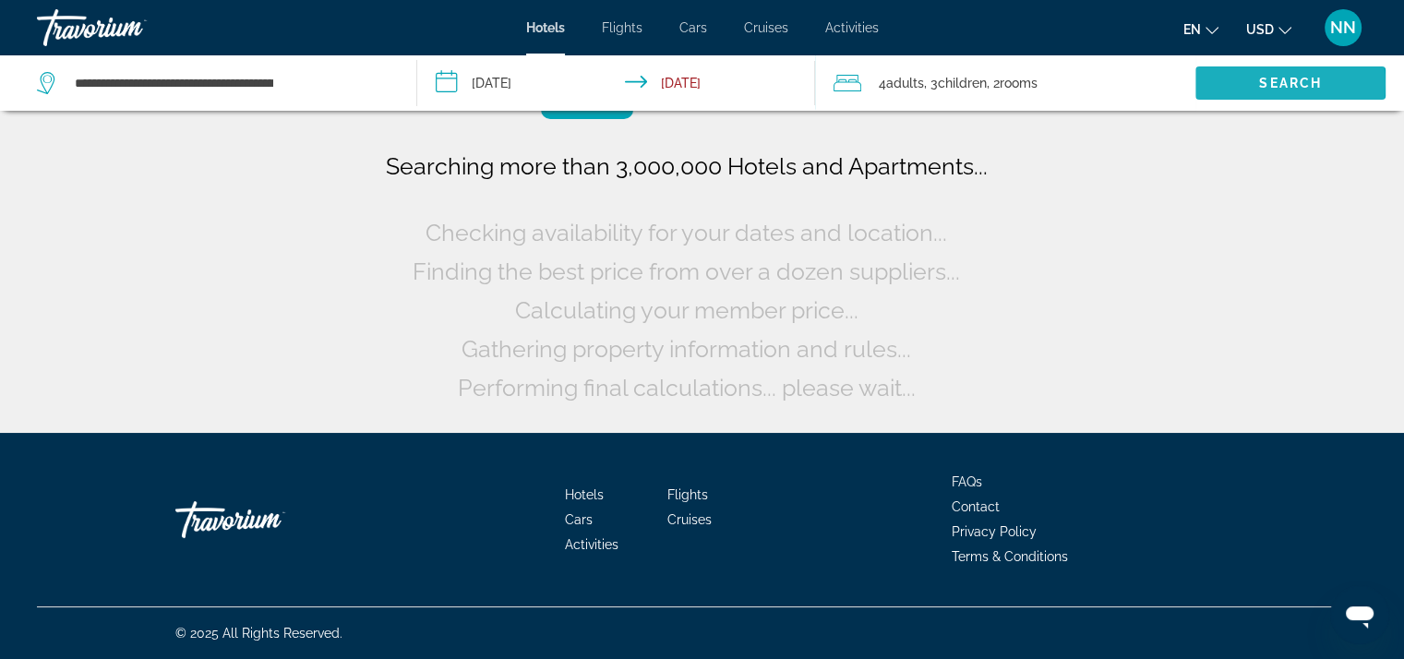
scroll to position [0, 0]
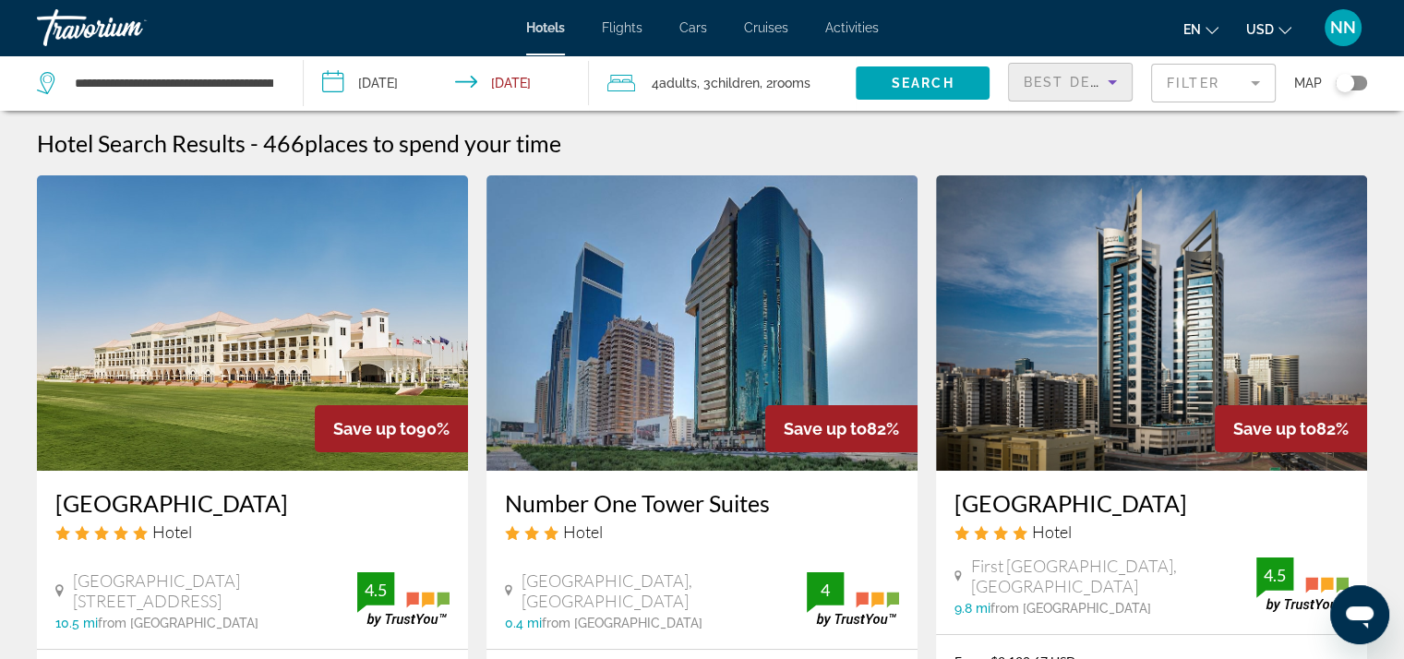
click at [1112, 82] on icon "Sort by" at bounding box center [1111, 82] width 9 height 5
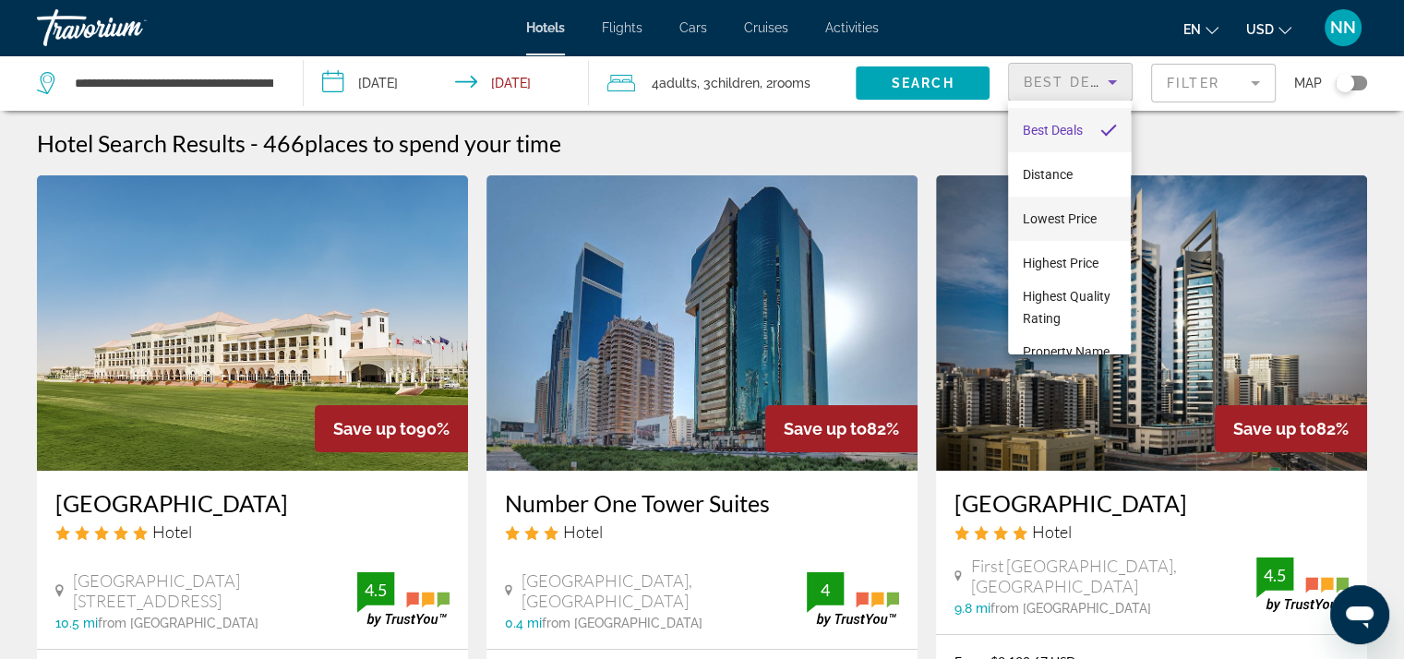
click at [1078, 221] on span "Lowest Price" at bounding box center [1060, 218] width 74 height 15
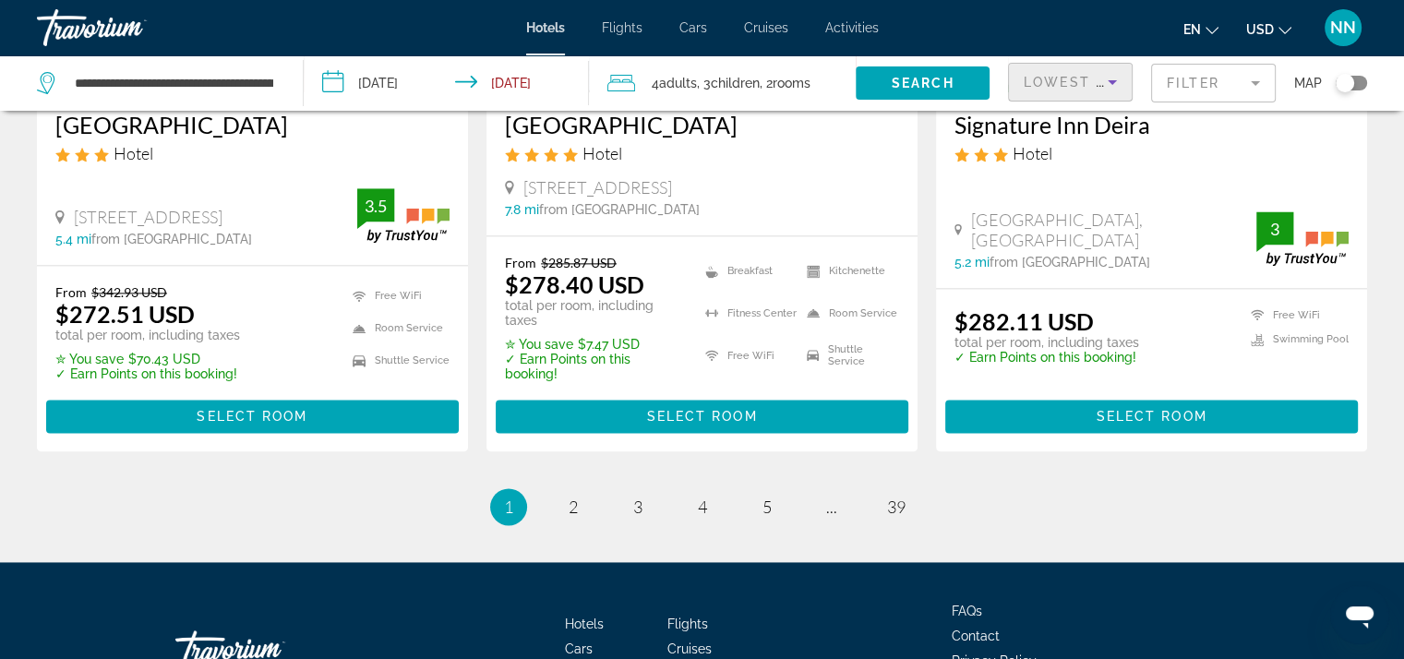
scroll to position [2492, 0]
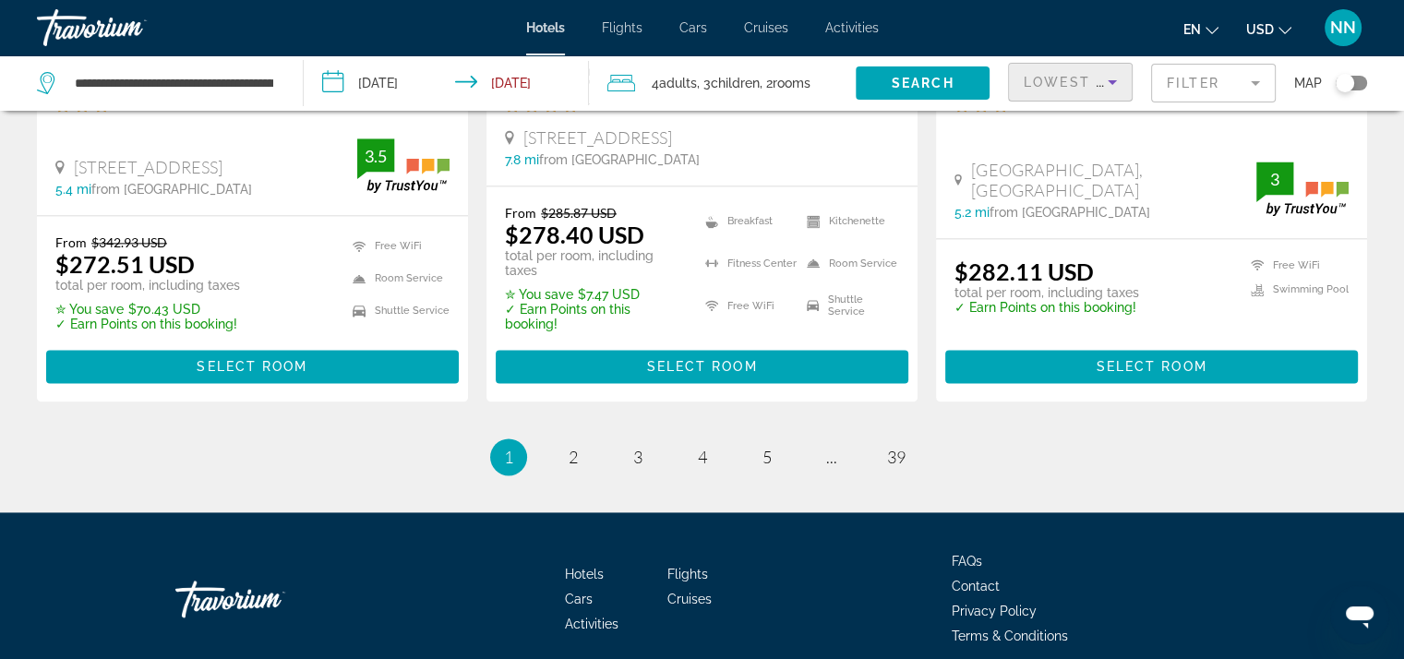
click at [1208, 76] on mat-form-field "Filter" at bounding box center [1213, 83] width 125 height 39
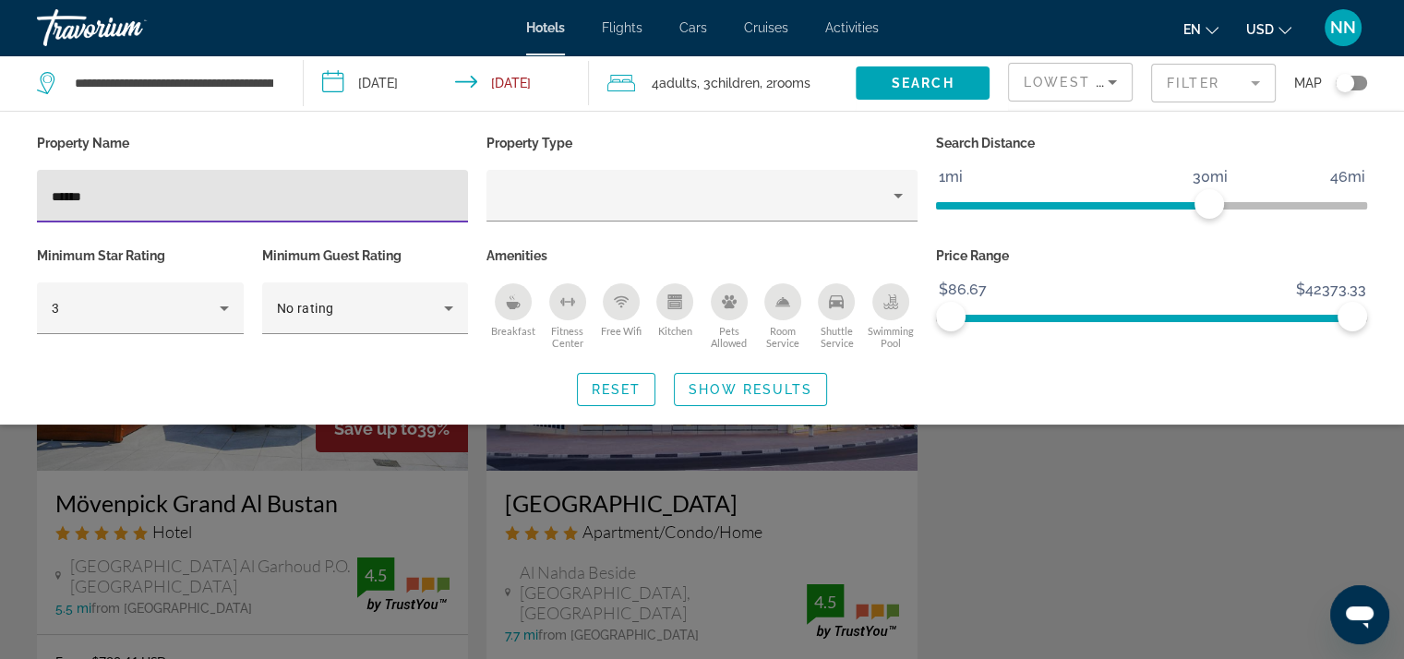
type input "******"
click at [765, 380] on span "Search widget" at bounding box center [750, 389] width 151 height 44
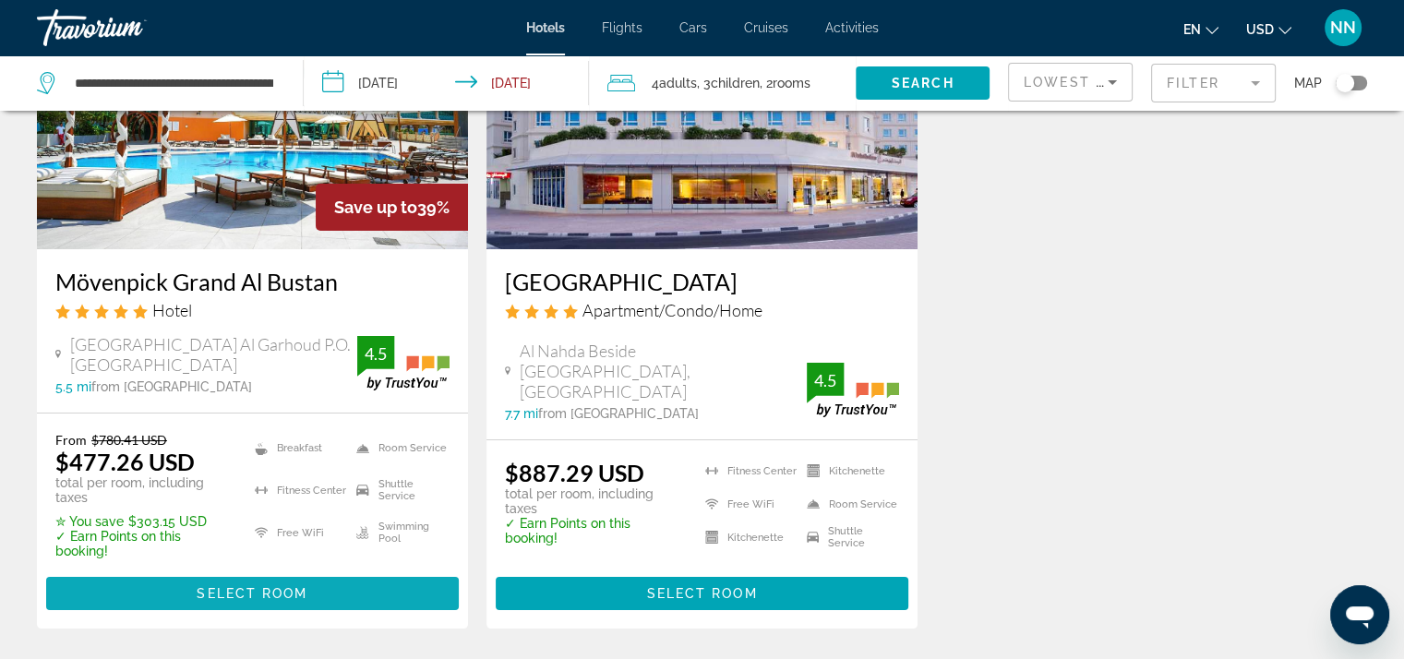
scroll to position [185, 0]
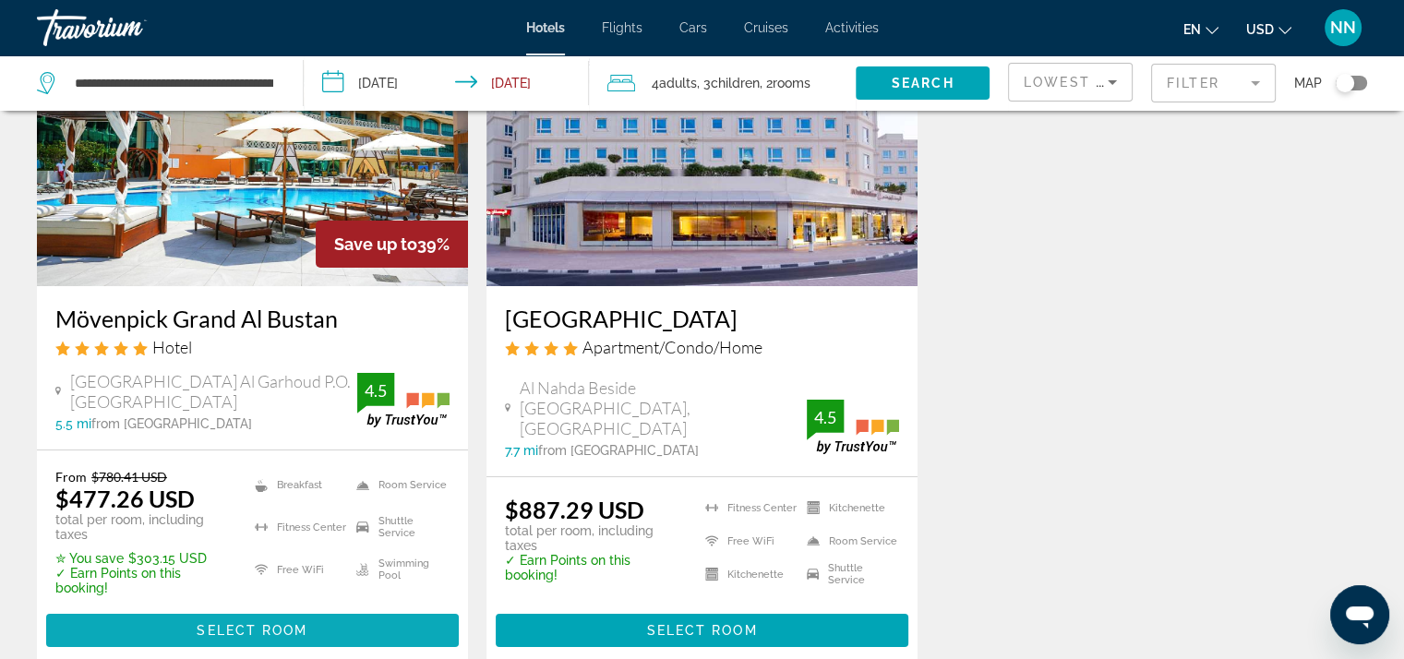
click at [262, 634] on span "Select Room" at bounding box center [252, 630] width 111 height 15
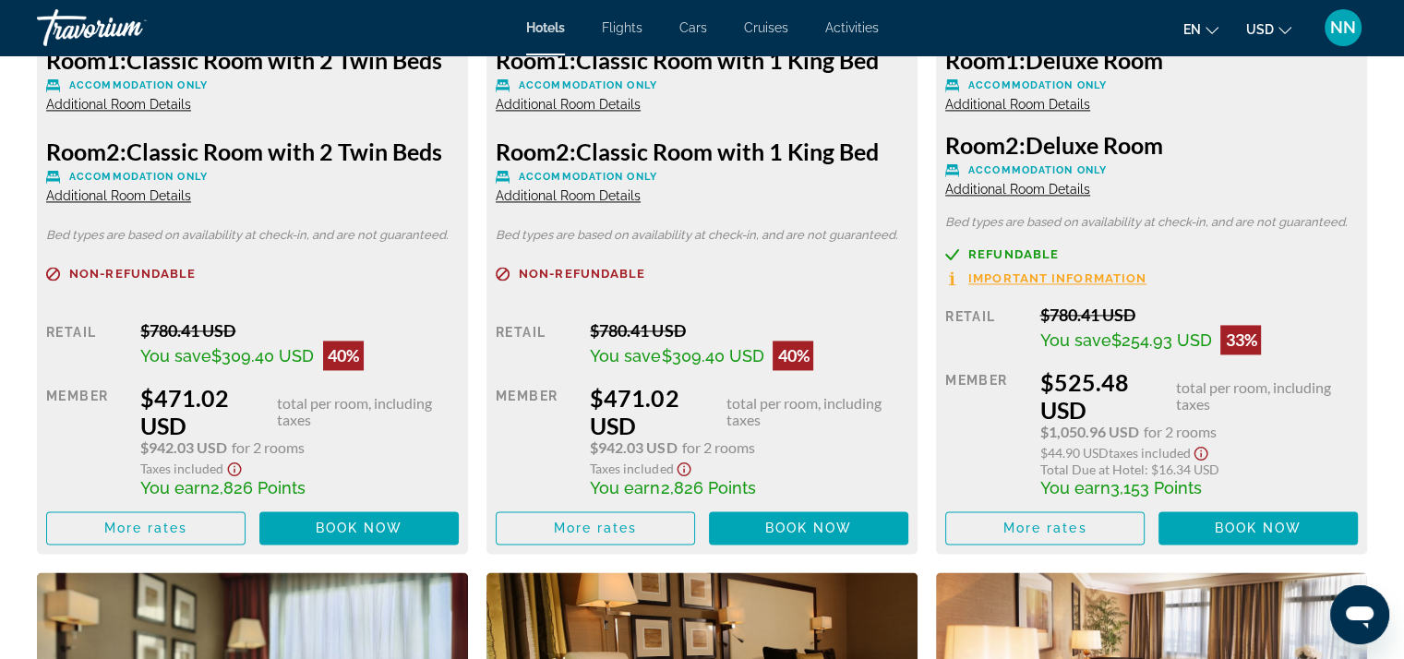
scroll to position [2861, 0]
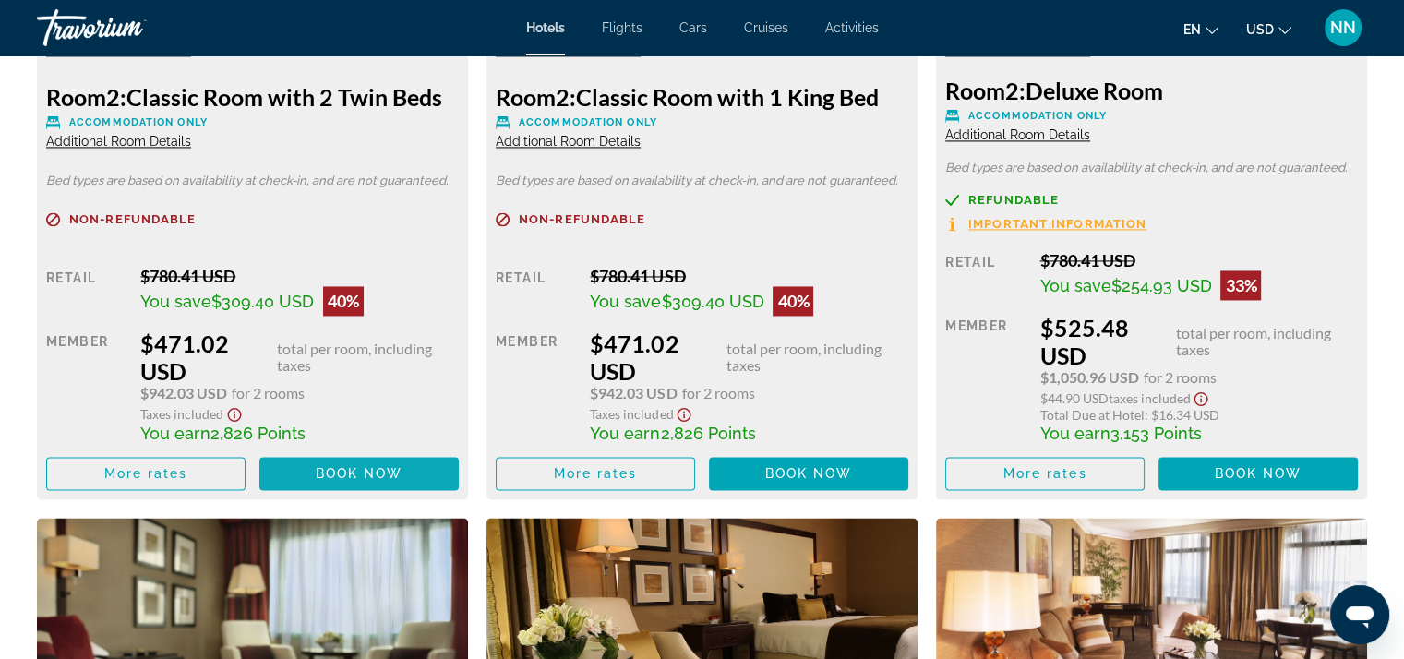
click at [336, 466] on span "Book now" at bounding box center [360, 473] width 88 height 15
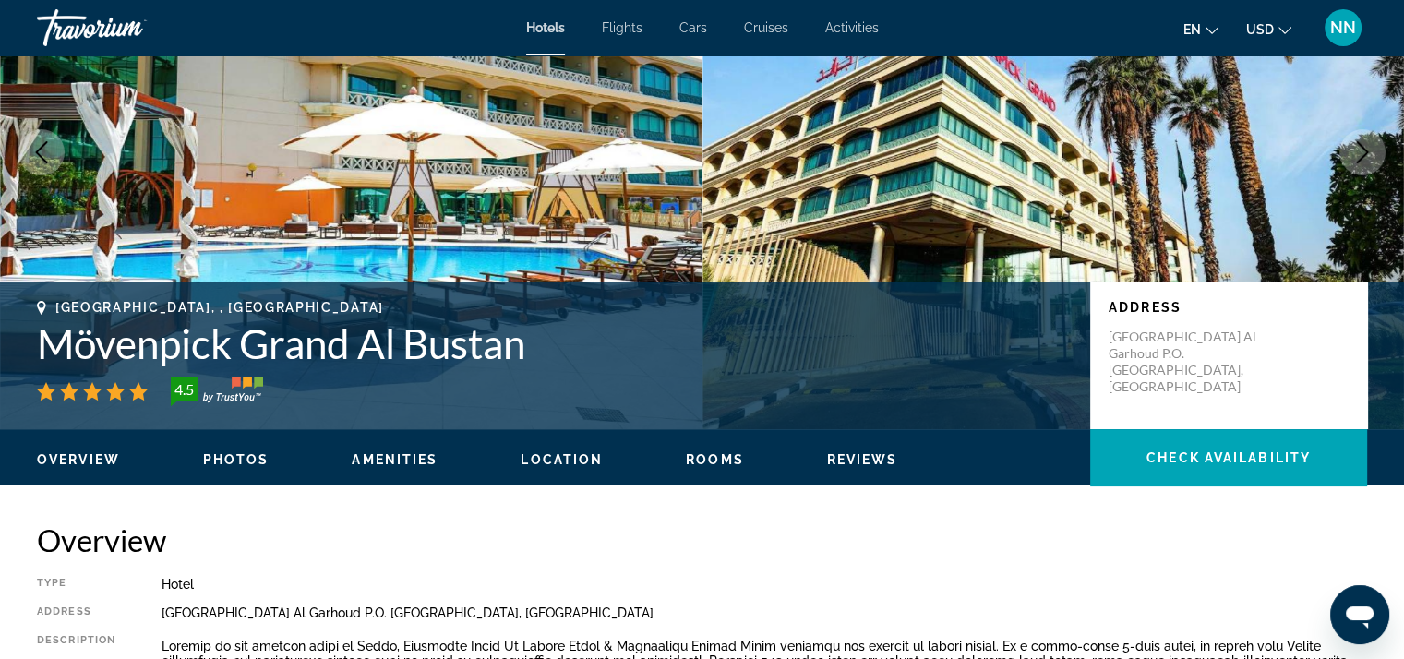
scroll to position [554, 0]
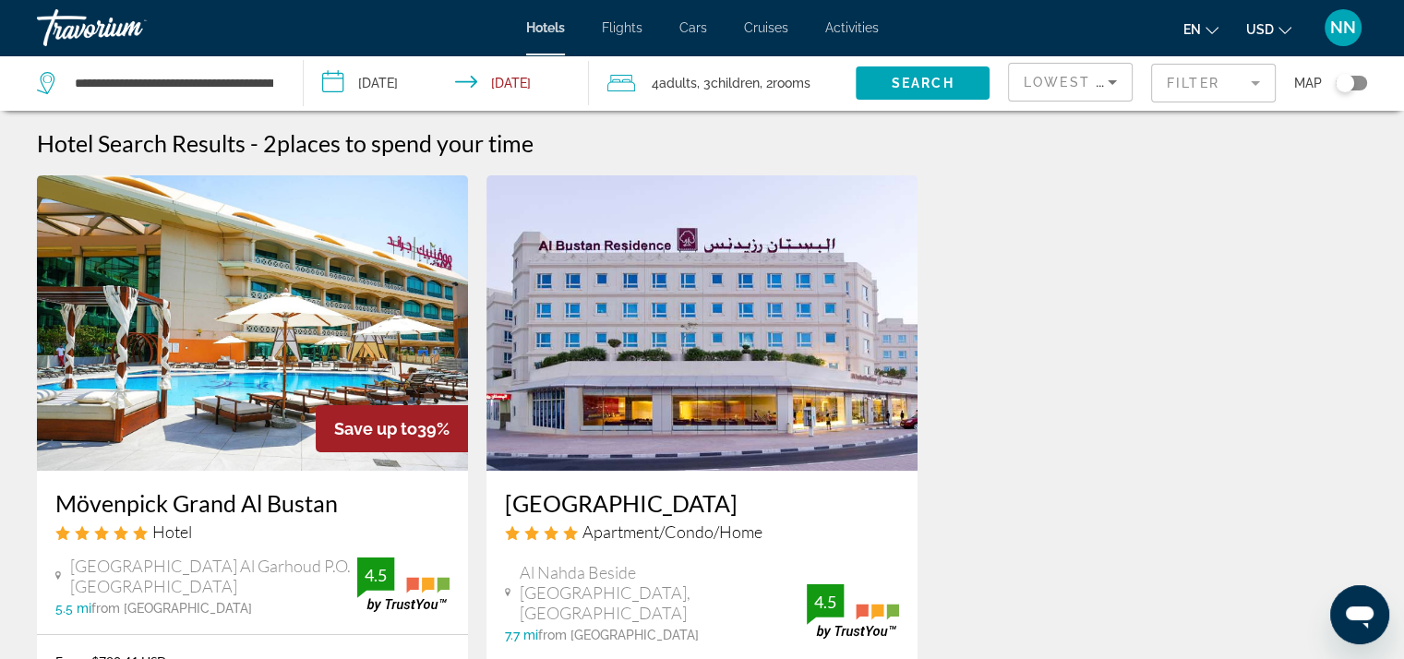
click at [758, 320] on img "Main content" at bounding box center [701, 322] width 431 height 295
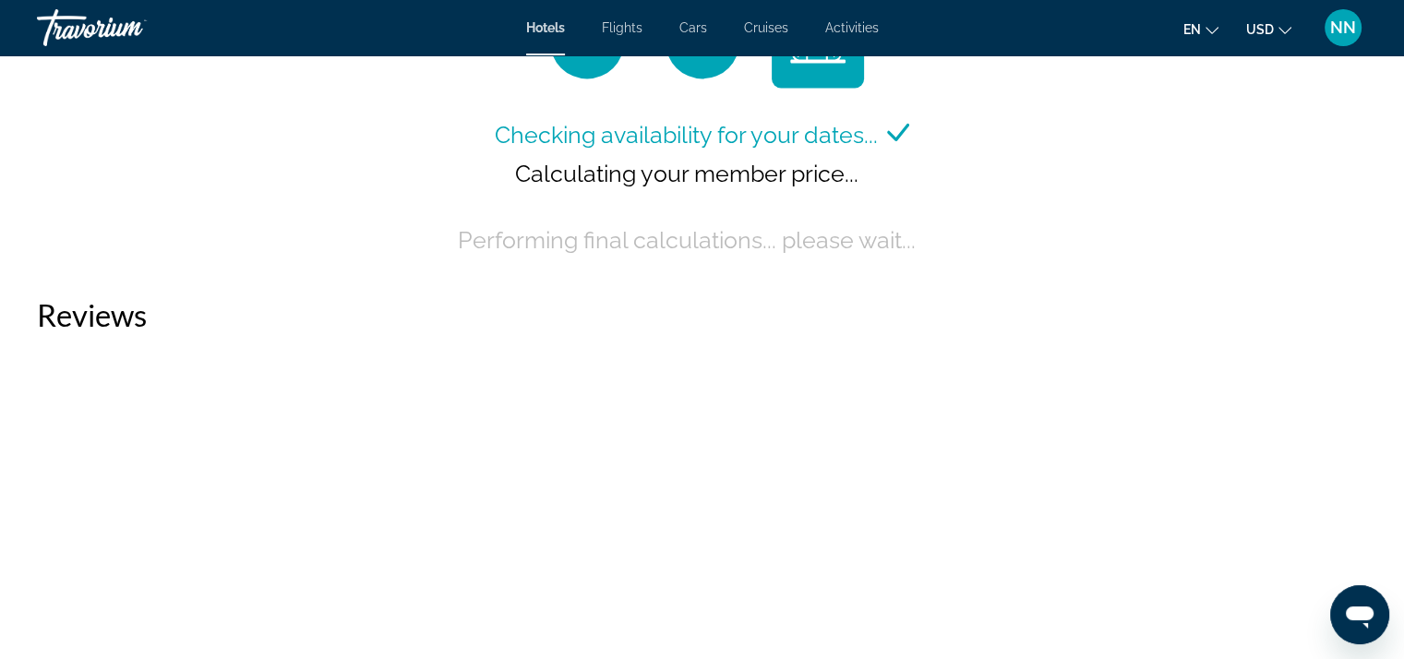
scroll to position [2676, 0]
